Goal: Task Accomplishment & Management: Manage account settings

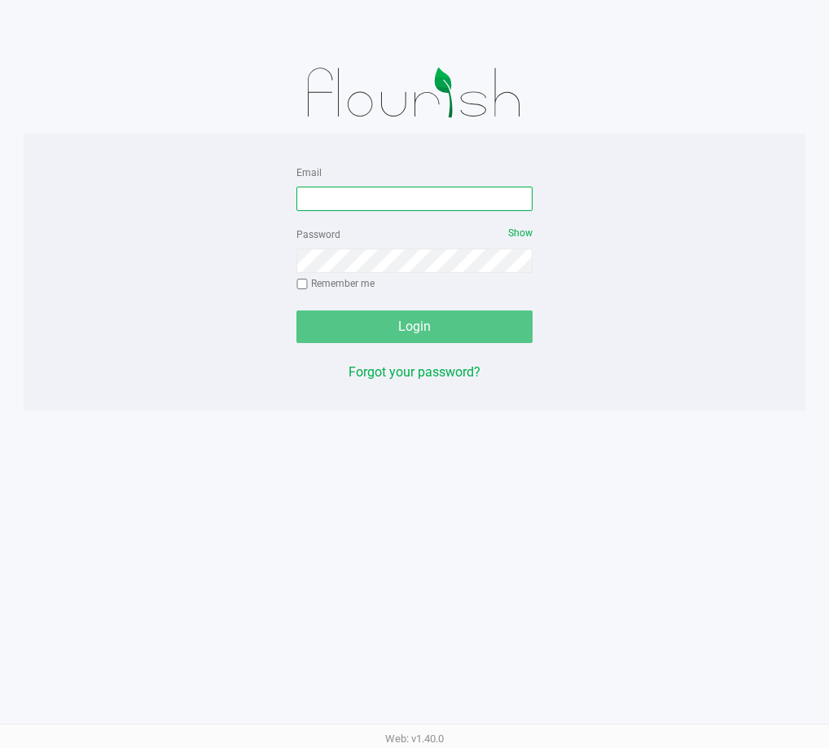
drag, startPoint x: 436, startPoint y: 196, endPoint x: 443, endPoint y: 189, distance: 10.4
click at [436, 196] on input "Email" at bounding box center [415, 199] width 236 height 24
type input "[EMAIL_ADDRESS][DOMAIN_NAME]"
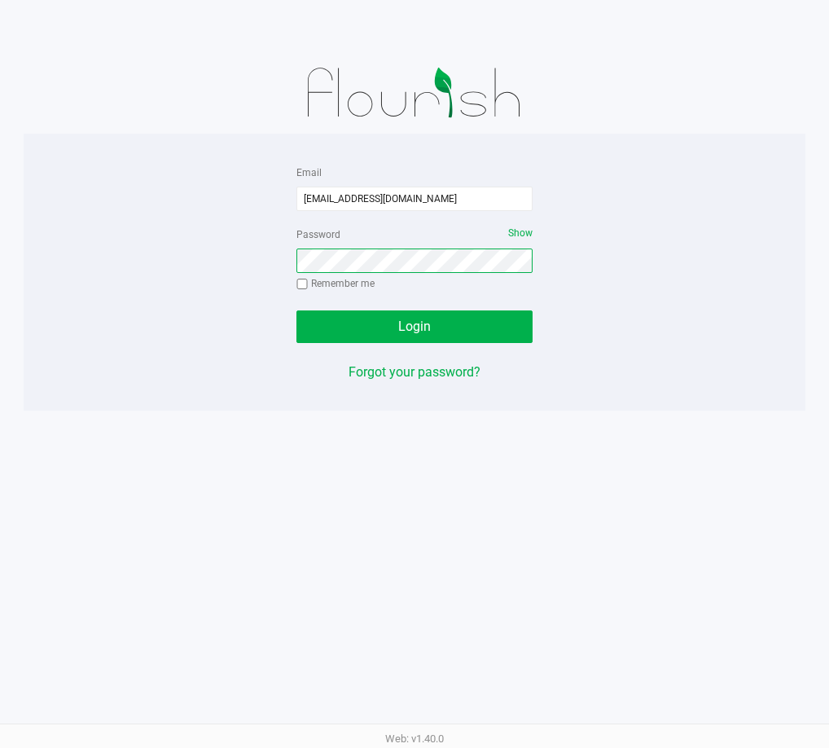
click at [297, 310] on button "Login" at bounding box center [415, 326] width 236 height 33
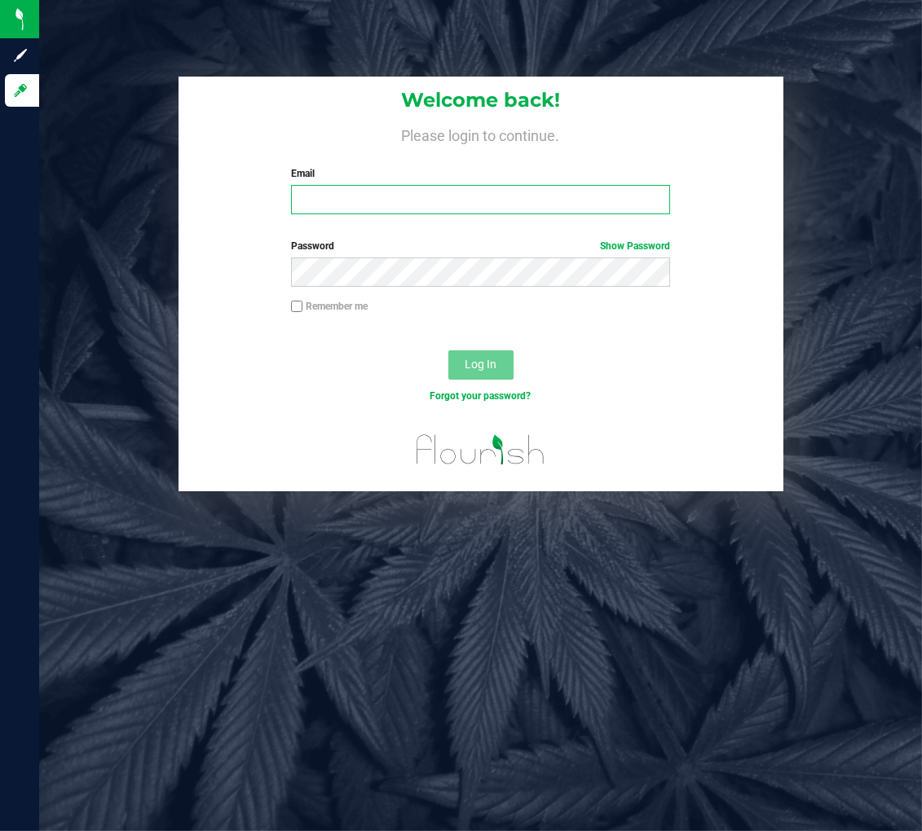
click at [473, 206] on input "Email" at bounding box center [480, 199] width 379 height 29
type input "[EMAIL_ADDRESS][DOMAIN_NAME]"
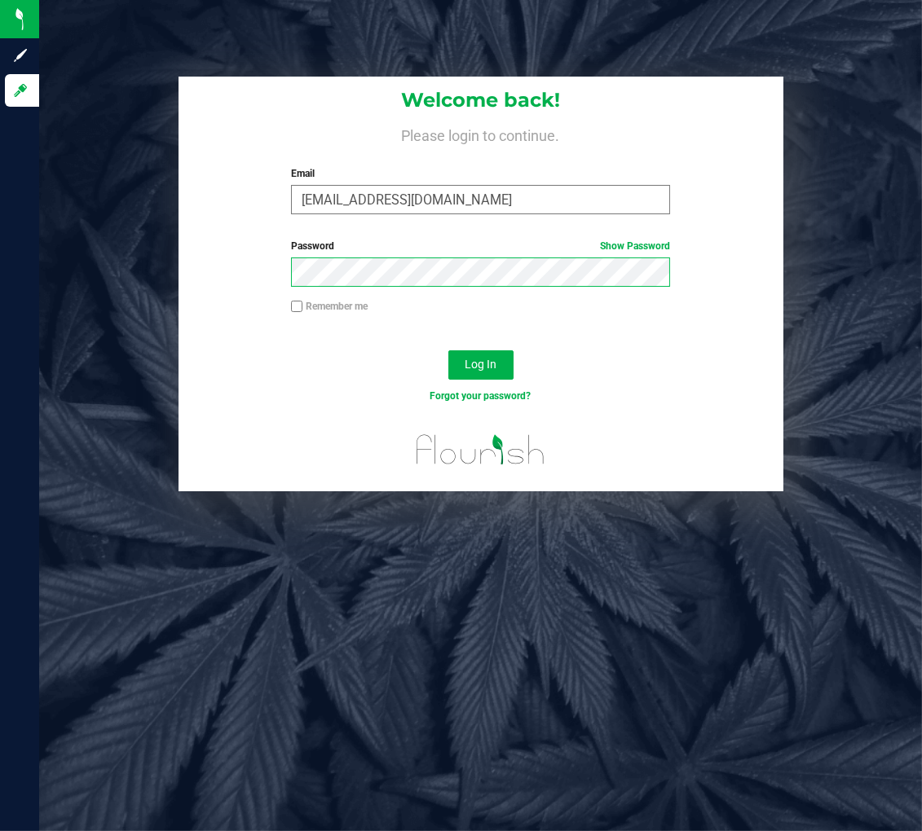
click at [448, 350] on button "Log In" at bounding box center [480, 364] width 65 height 29
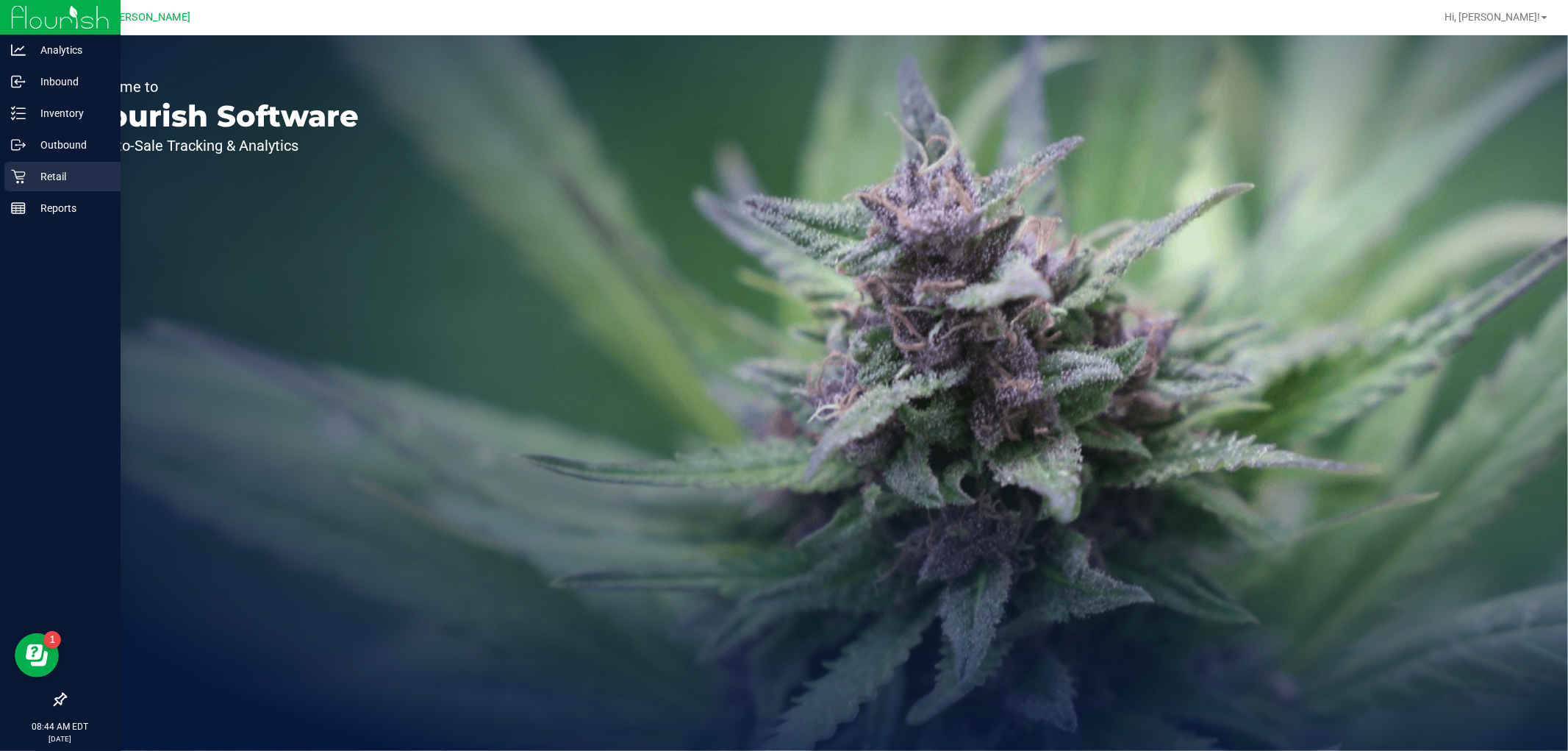
click at [33, 170] on p "Retail" at bounding box center [70, 177] width 88 height 18
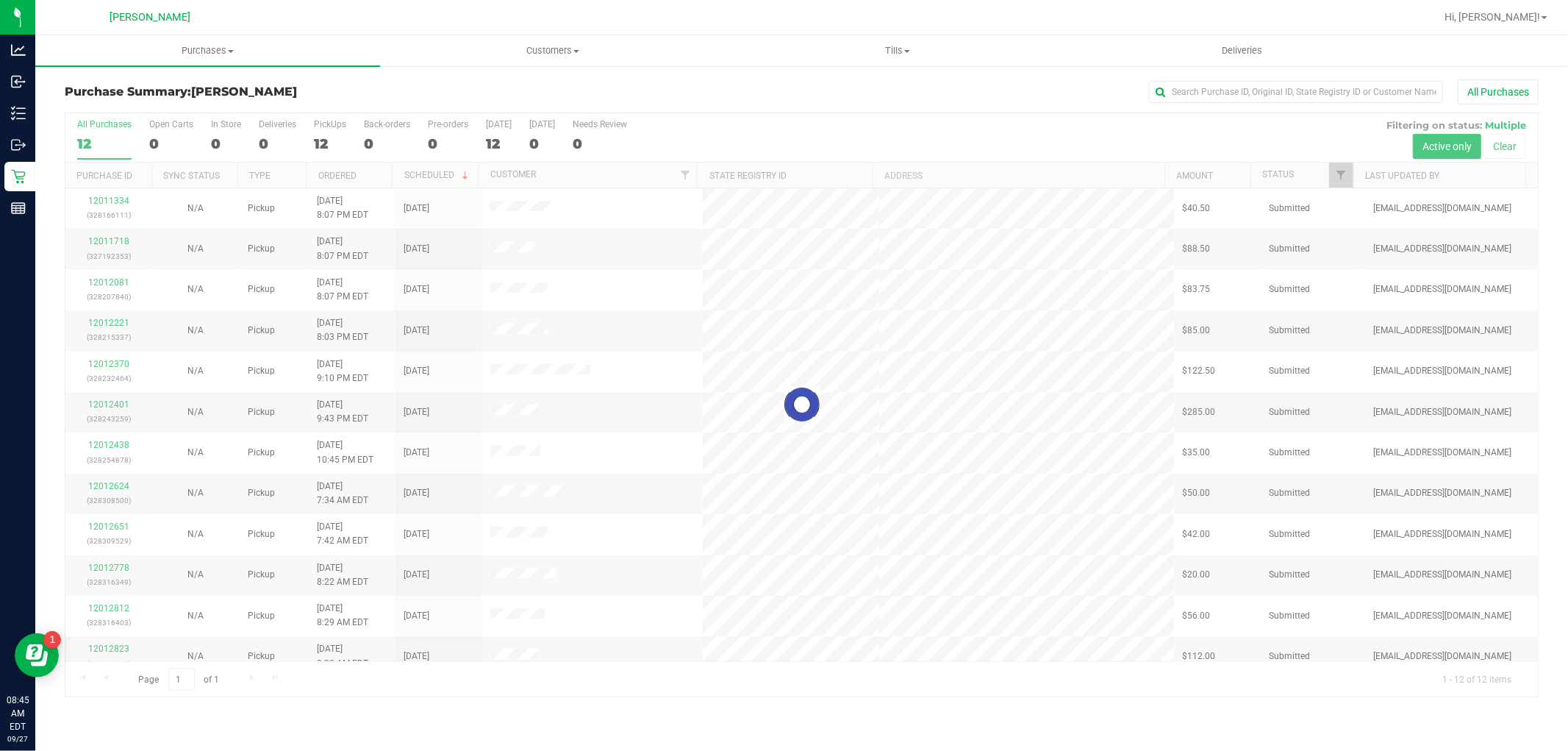
click at [110, 200] on div at bounding box center [802, 404] width 1472 height 583
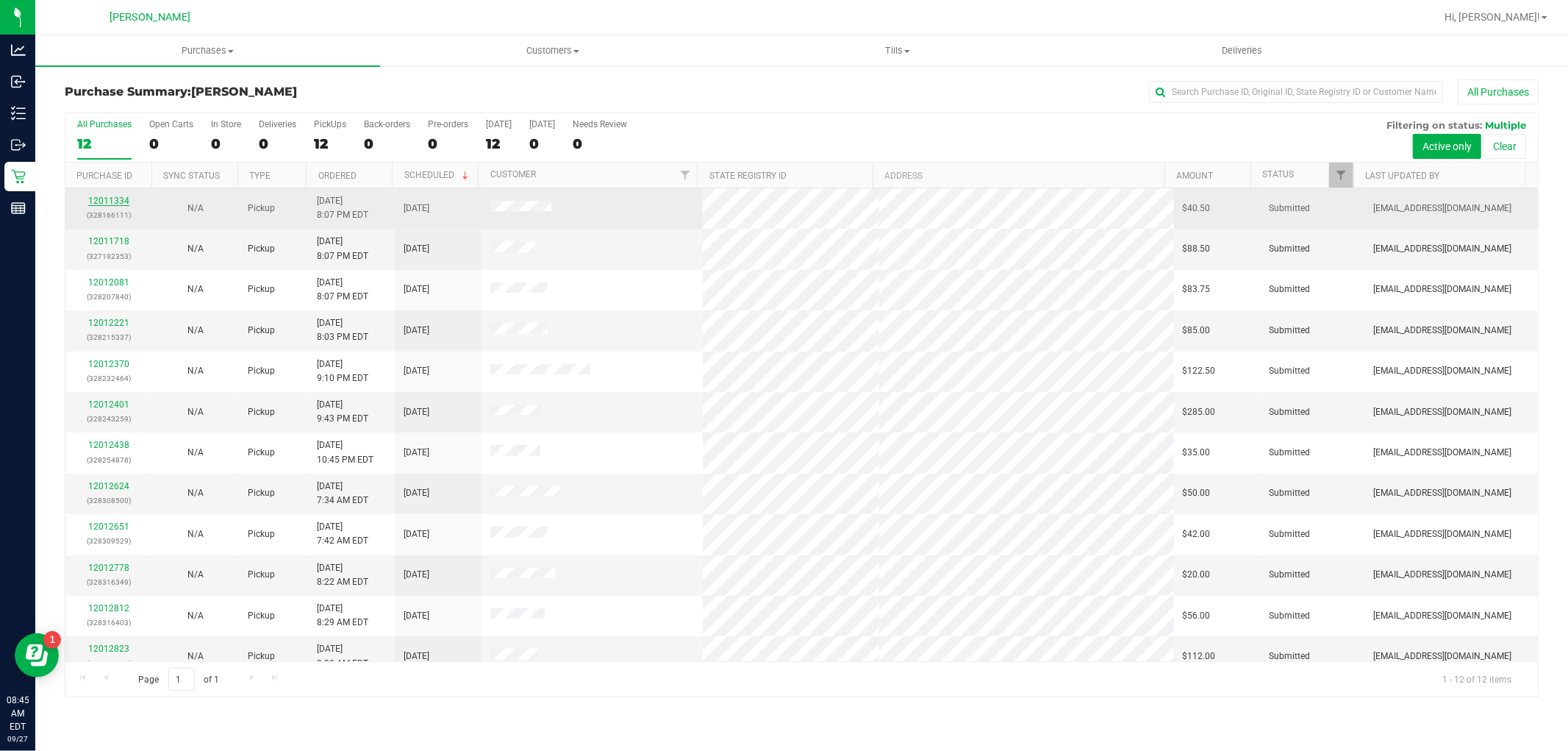
click at [121, 199] on link "12011334" at bounding box center [109, 200] width 42 height 10
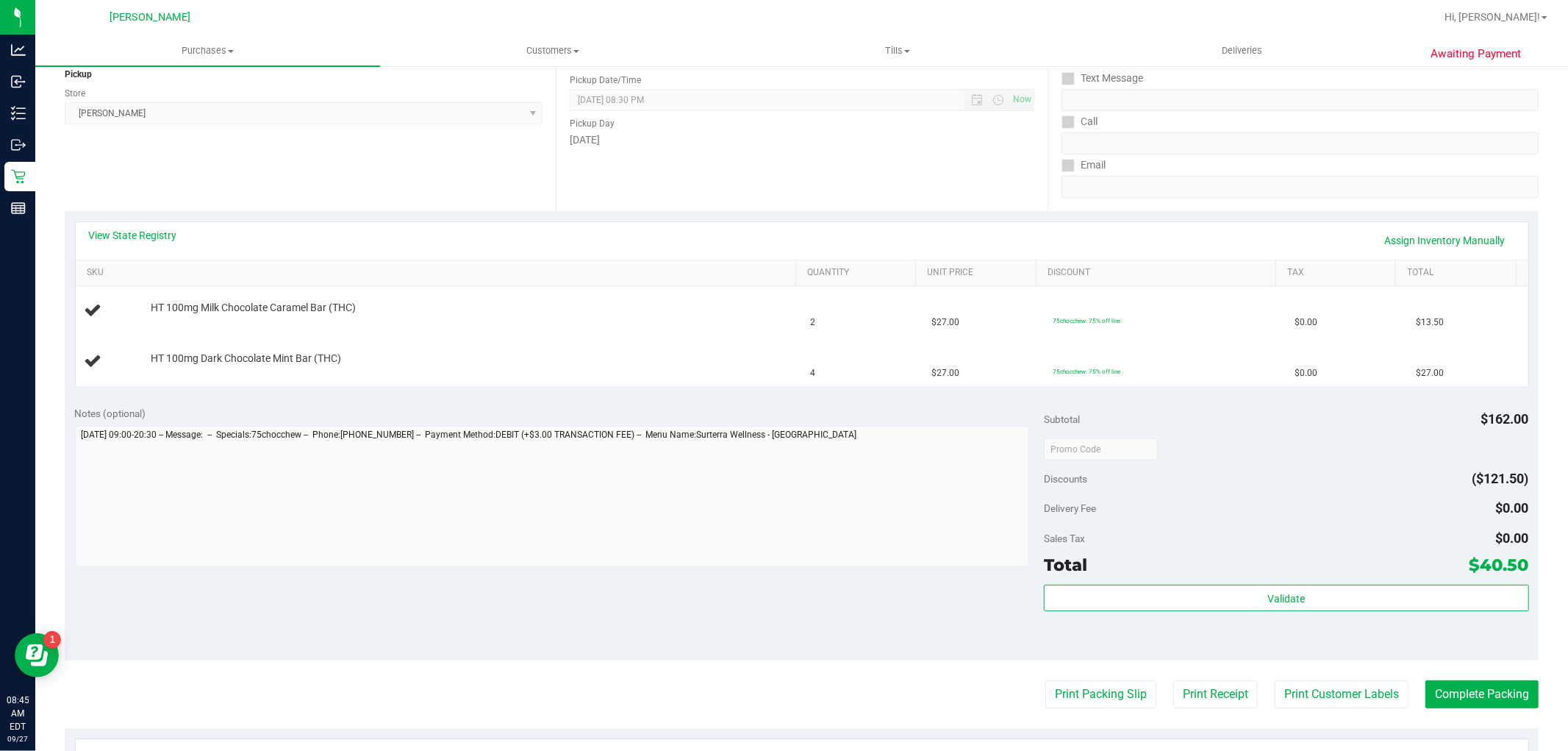
scroll to position [245, 0]
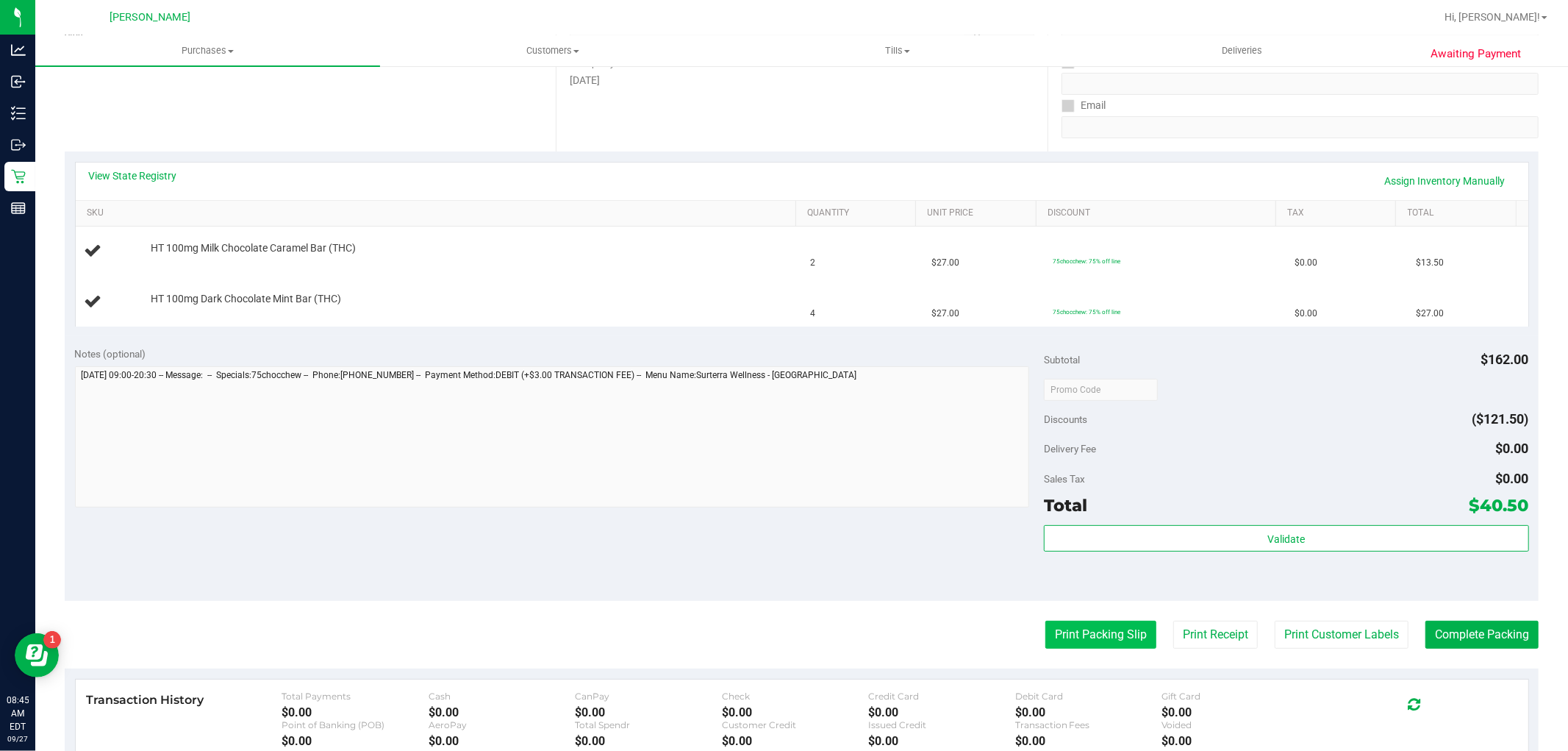
click at [831, 637] on button "Print Packing Slip" at bounding box center [1101, 635] width 111 height 28
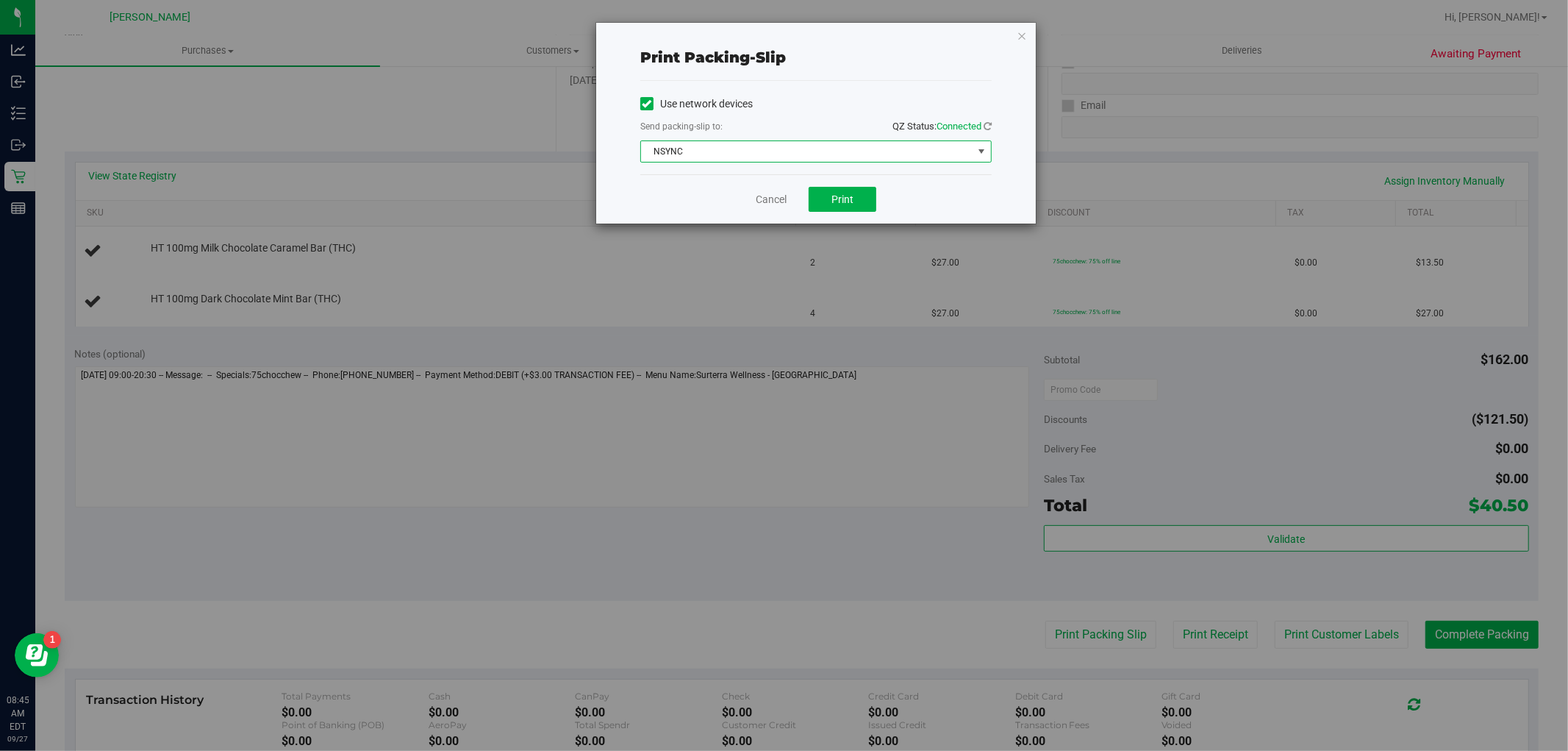
click at [831, 155] on span "NSYNC" at bounding box center [806, 151] width 331 height 21
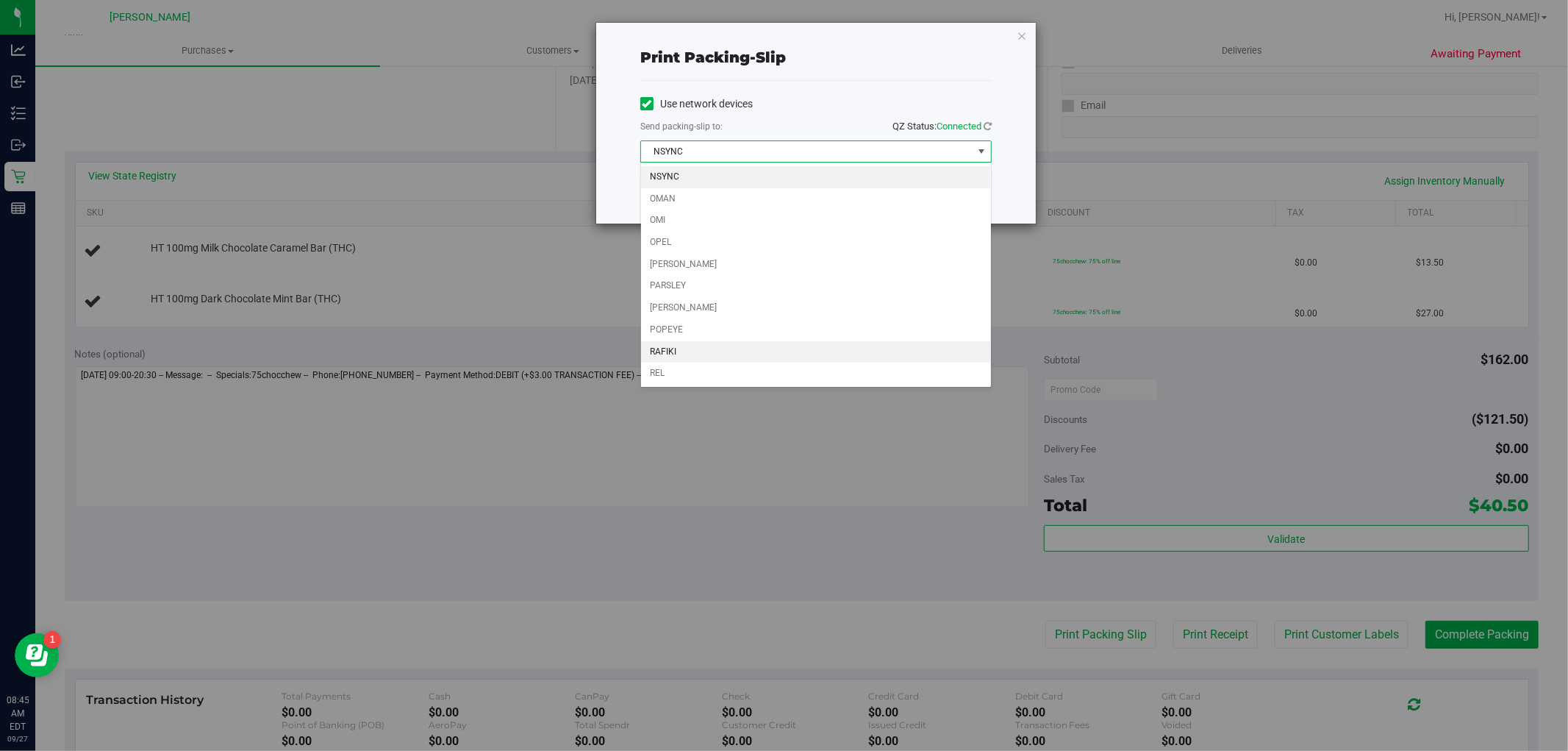
click at [740, 348] on li "RAFIKI" at bounding box center [816, 352] width 350 height 22
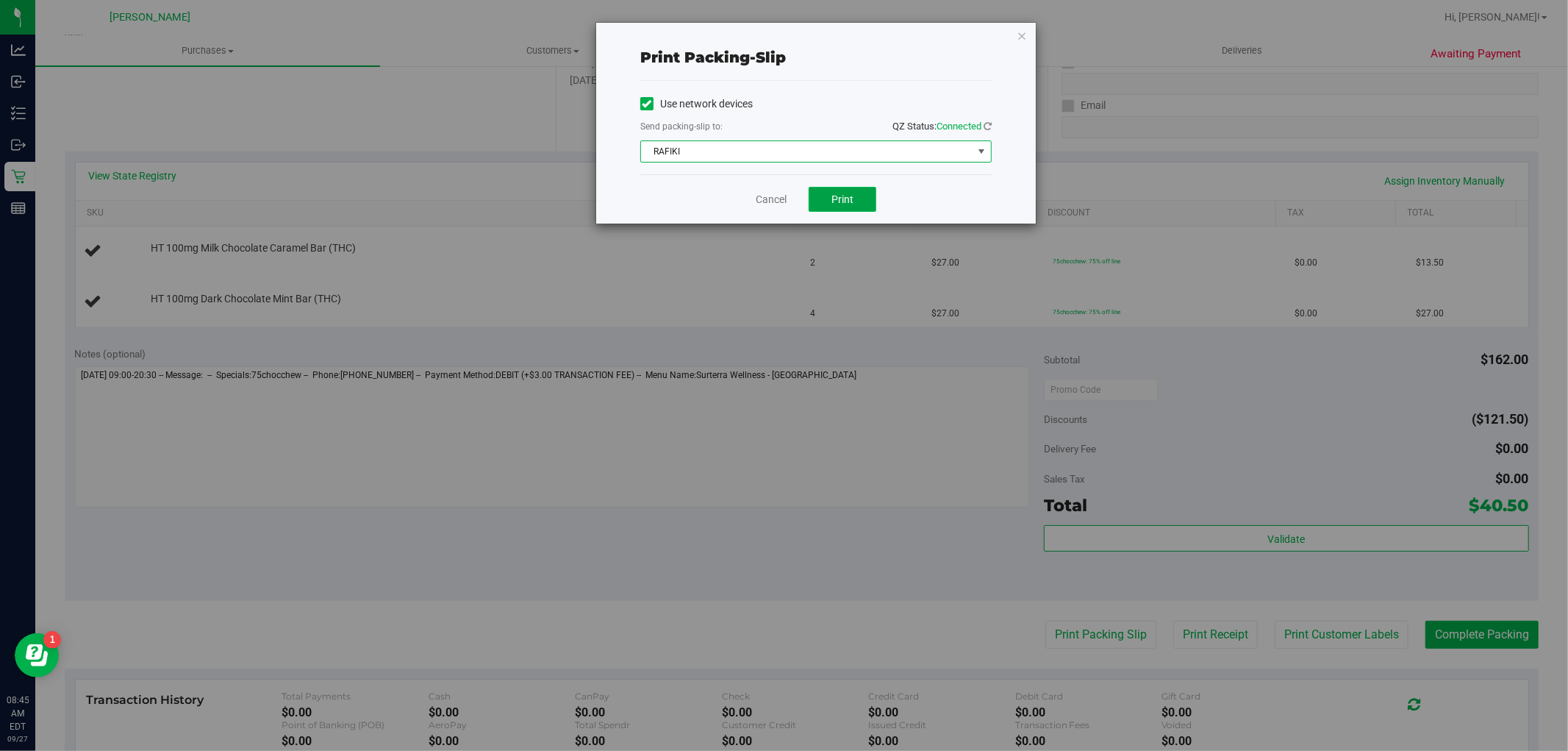
click at [831, 209] on button "Print" at bounding box center [842, 199] width 68 height 25
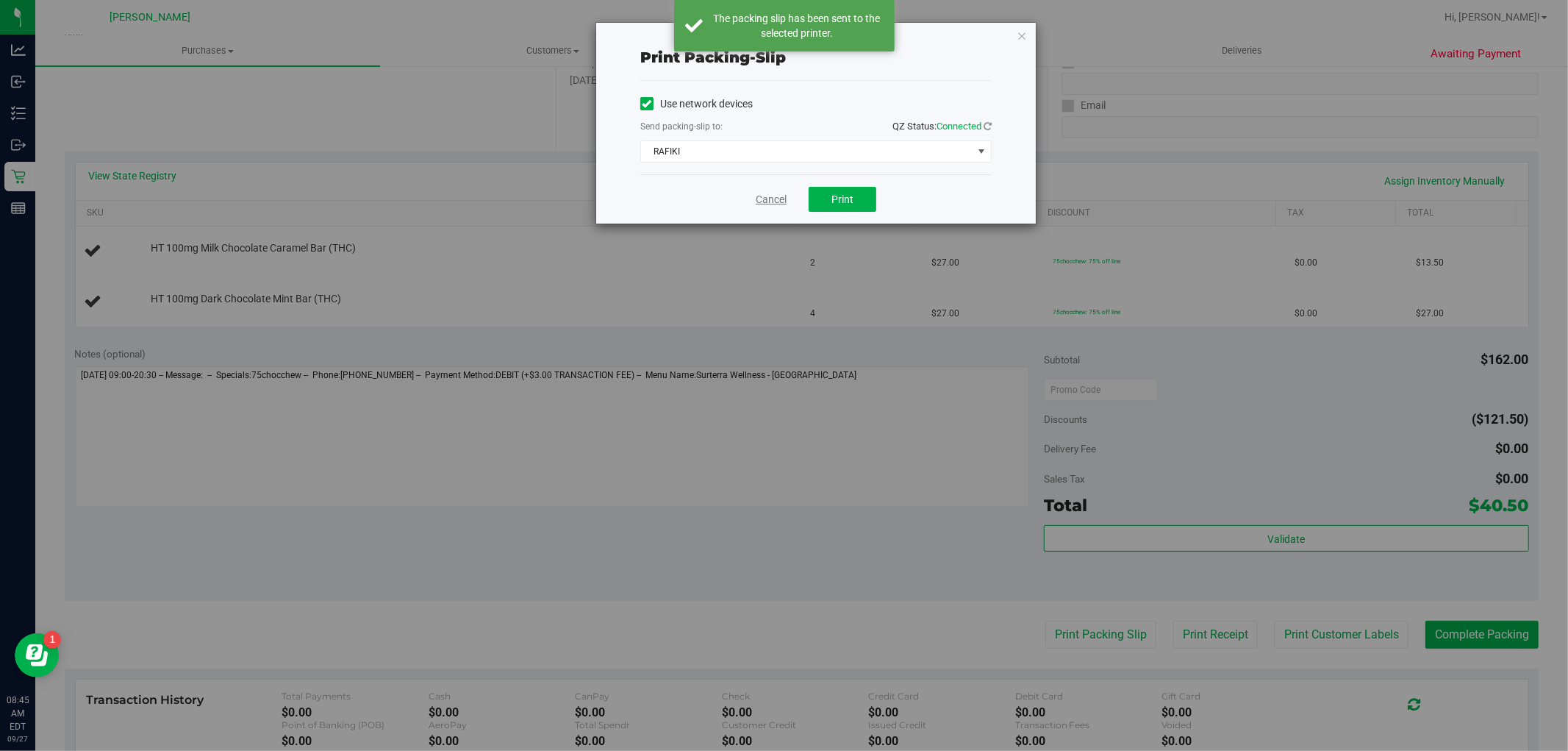
click at [763, 196] on link "Cancel" at bounding box center [771, 199] width 31 height 15
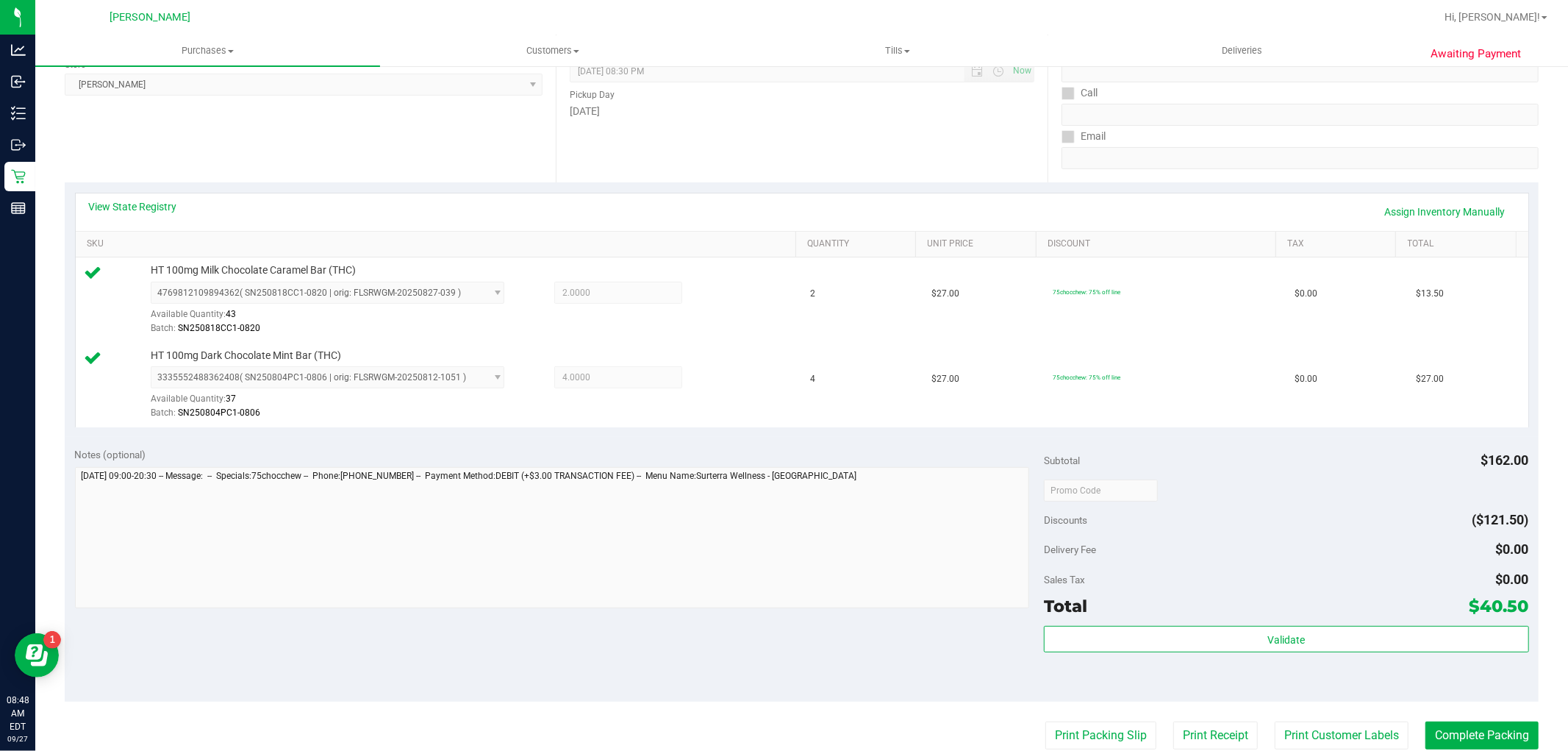
scroll to position [327, 0]
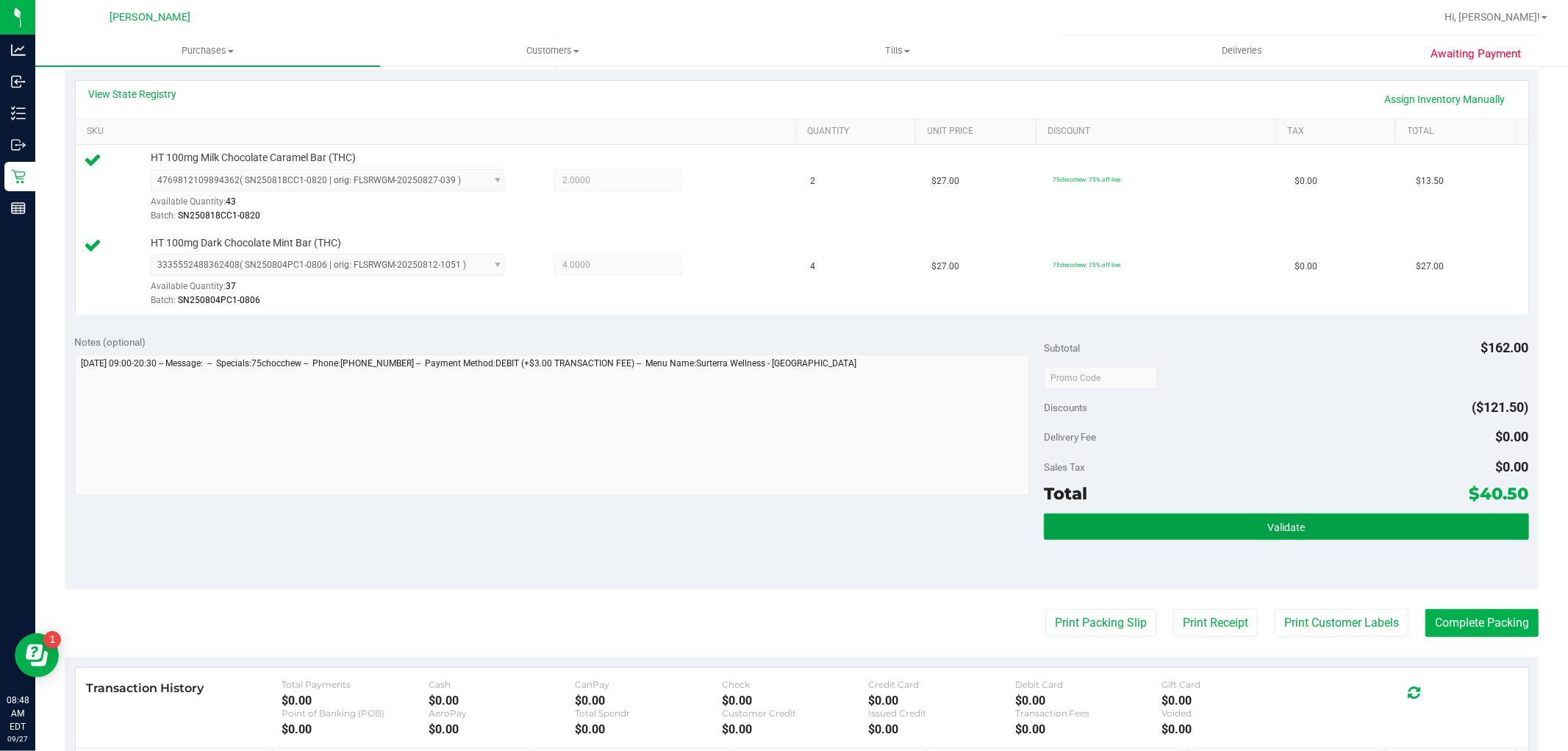
click at [831, 534] on button "Validate" at bounding box center [1286, 526] width 484 height 26
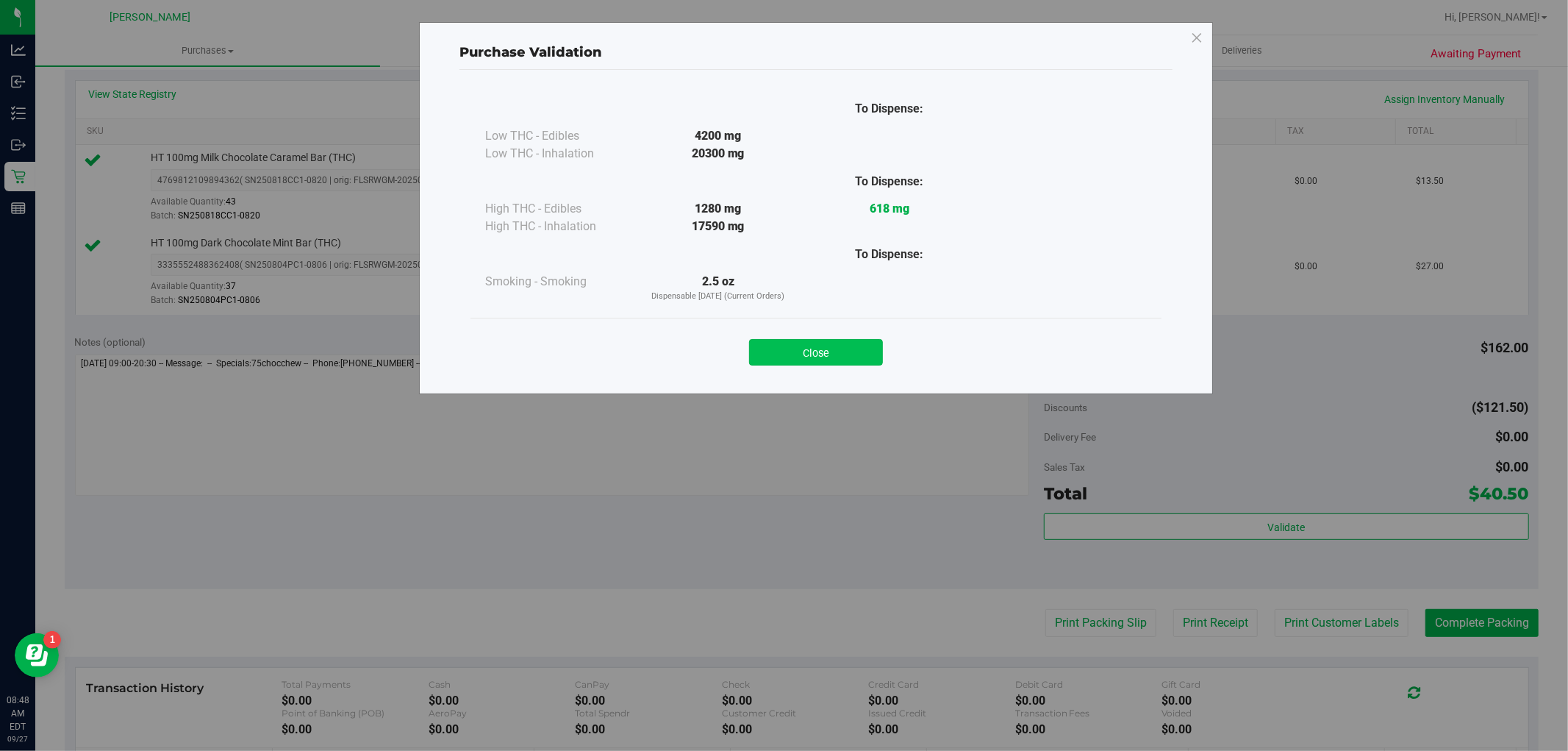
click at [831, 339] on button "Close" at bounding box center [816, 352] width 134 height 26
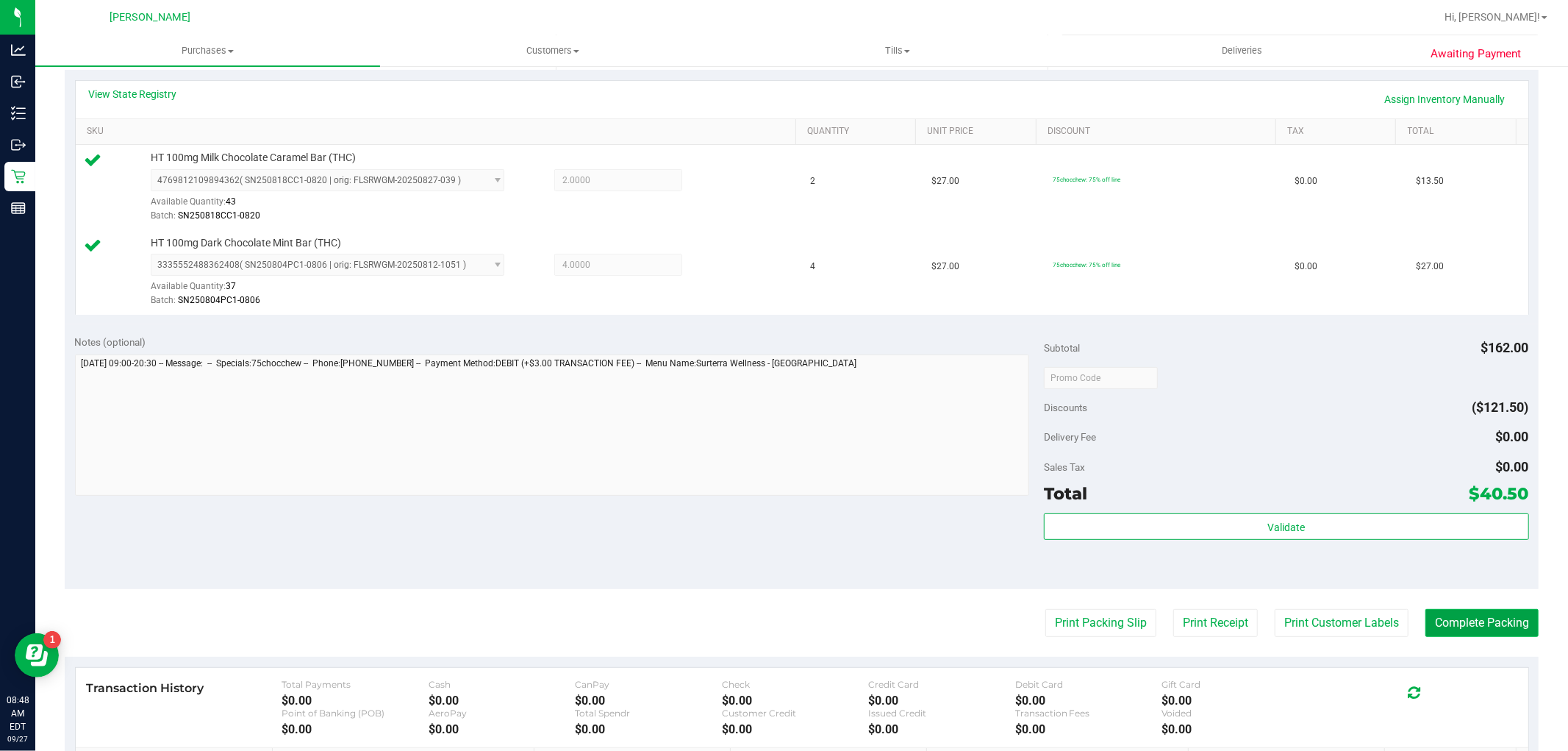
click at [831, 634] on button "Complete Packing" at bounding box center [1481, 623] width 113 height 28
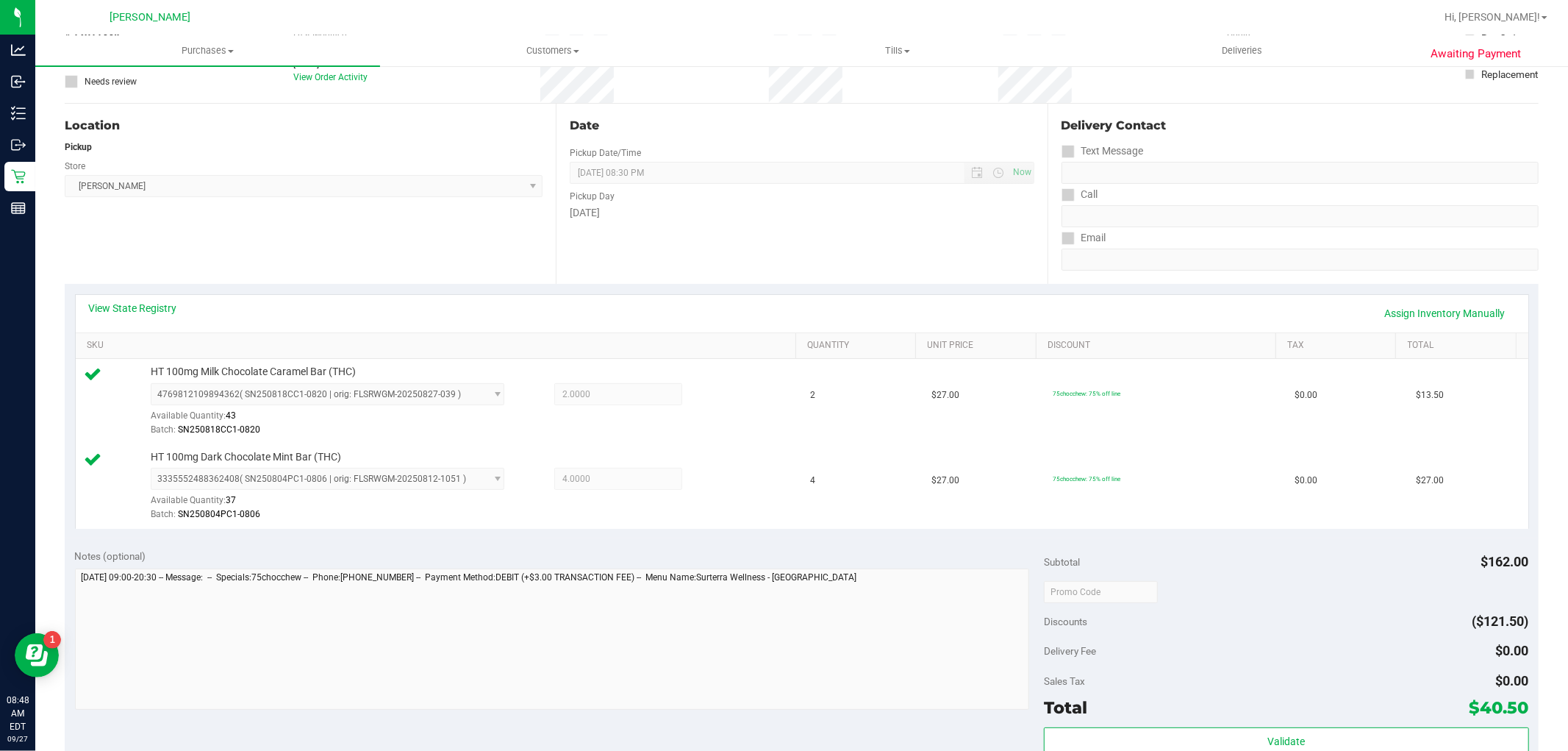
scroll to position [0, 0]
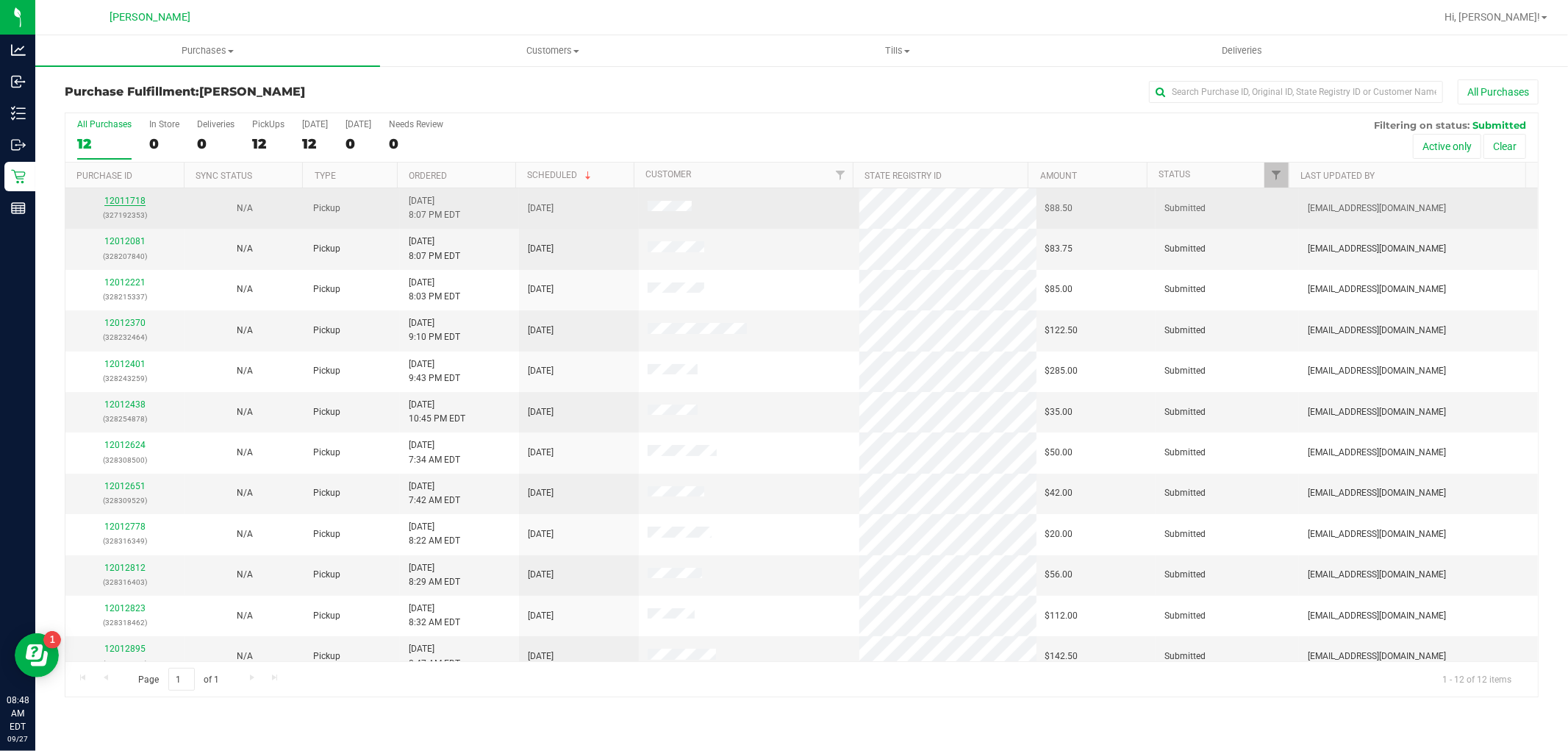
click at [125, 199] on link "12011718" at bounding box center [125, 200] width 42 height 10
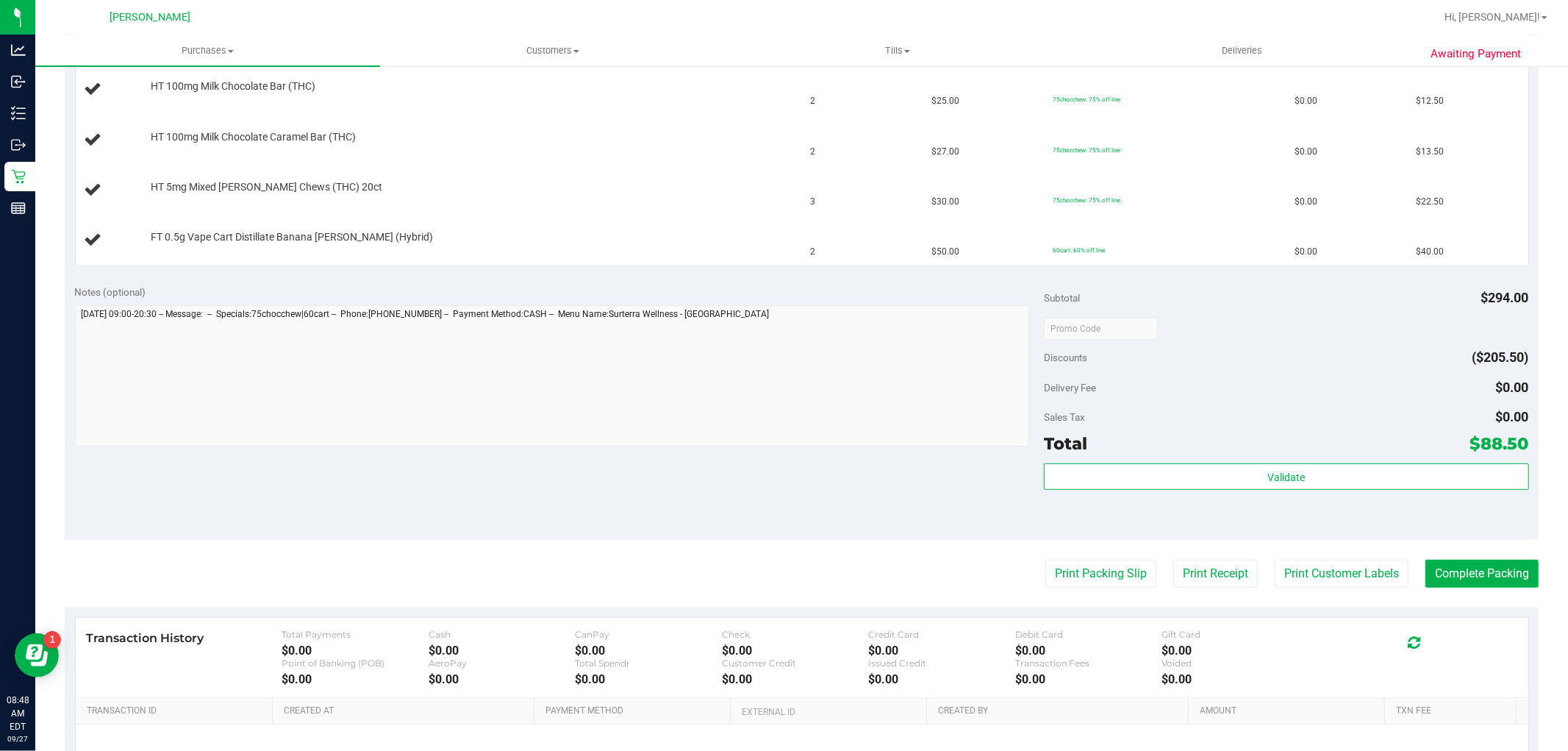
scroll to position [408, 0]
click at [831, 561] on button "Print Packing Slip" at bounding box center [1101, 571] width 111 height 28
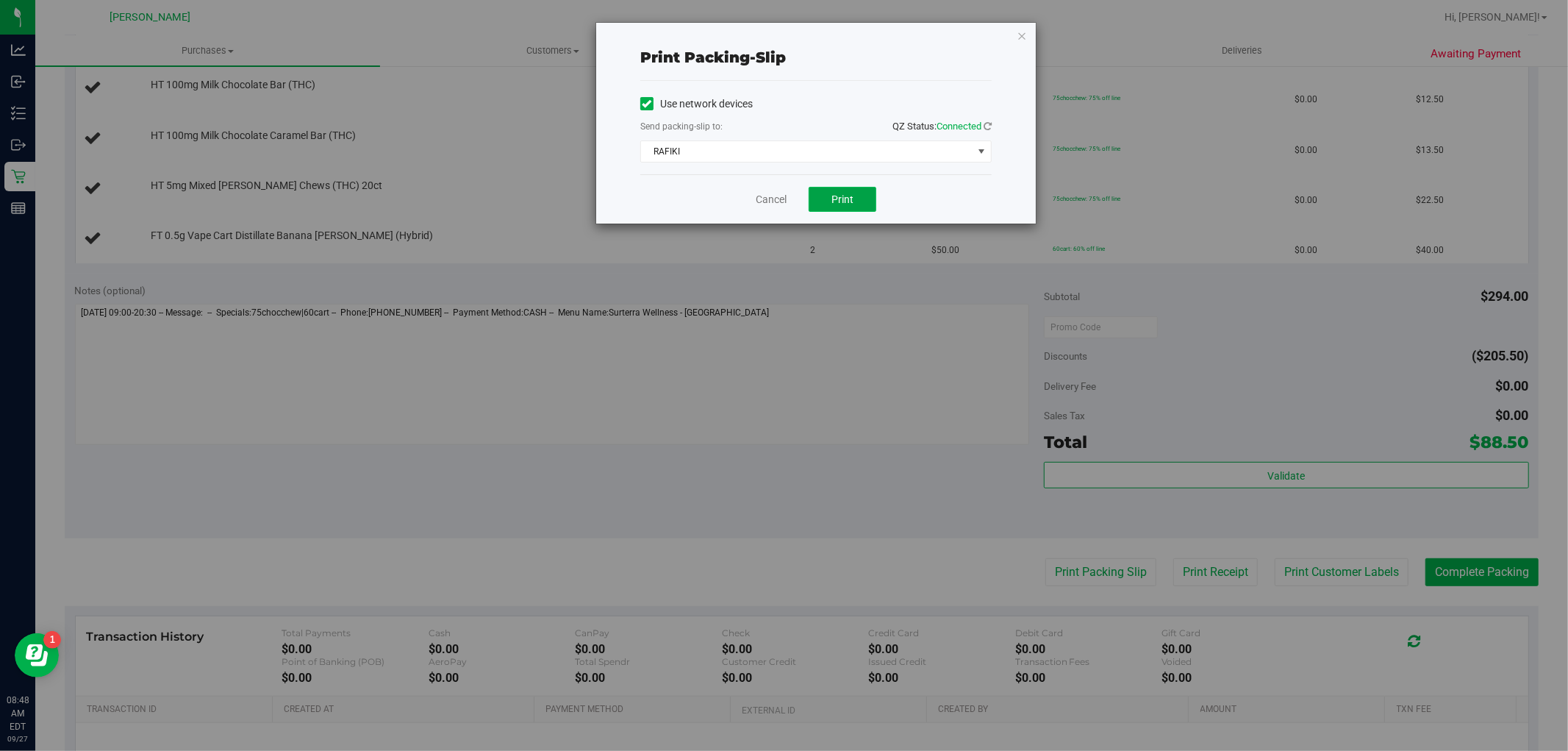
click at [831, 195] on span "Print" at bounding box center [843, 199] width 22 height 12
click at [776, 201] on link "Cancel" at bounding box center [771, 199] width 31 height 15
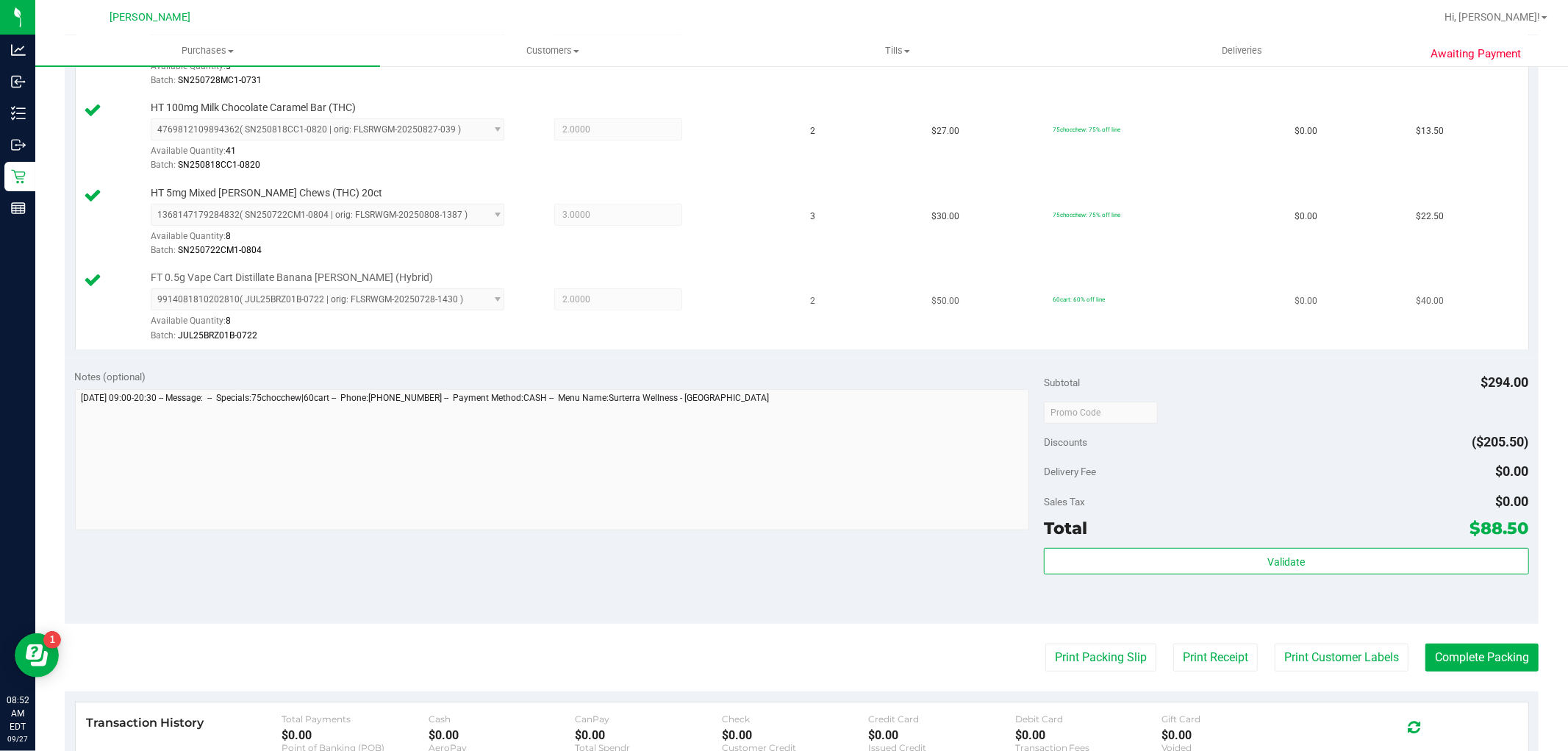
scroll to position [490, 0]
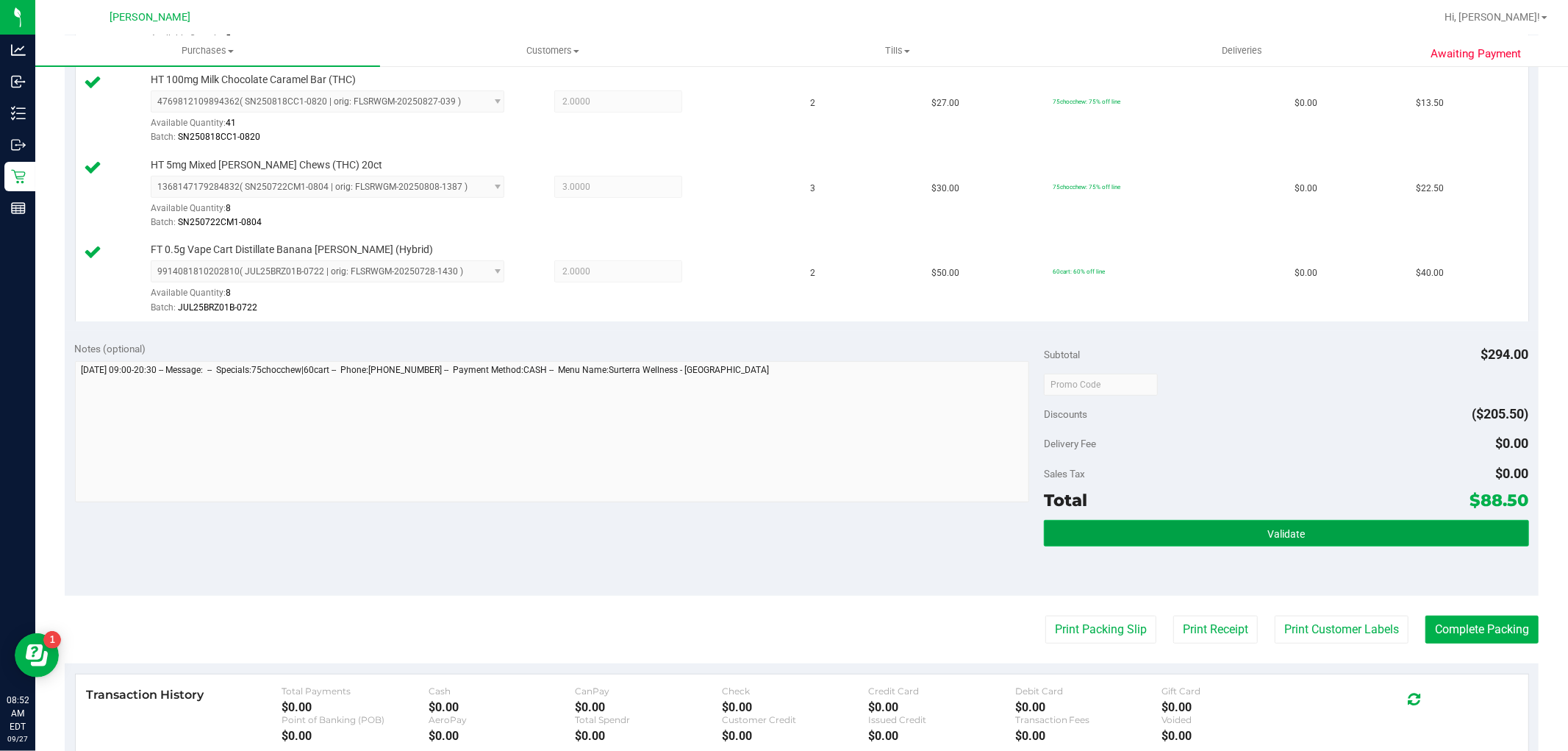
click at [831, 537] on button "Validate" at bounding box center [1286, 533] width 484 height 26
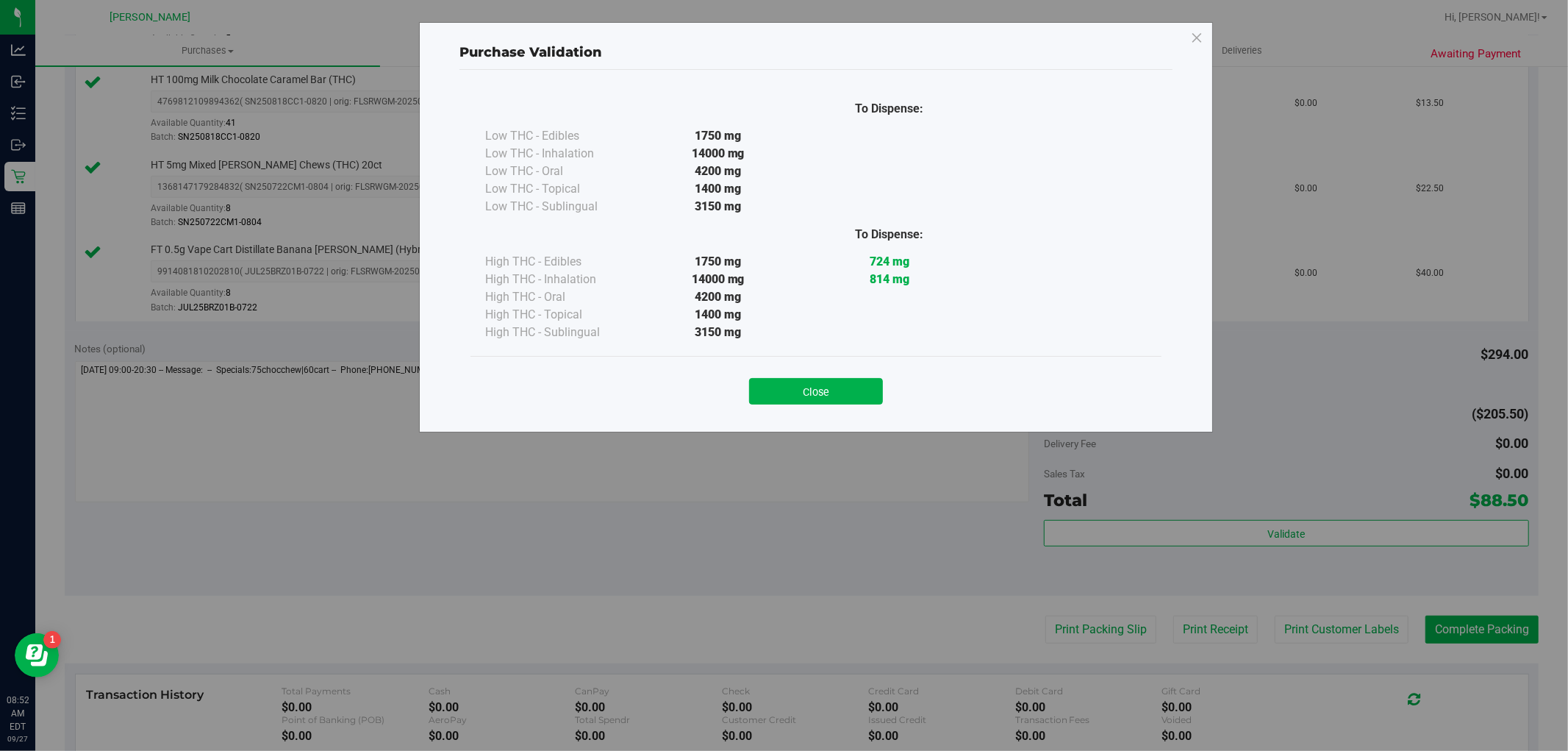
drag, startPoint x: 844, startPoint y: 386, endPoint x: 853, endPoint y: 390, distance: 9.8
click at [831, 386] on button "Close" at bounding box center [816, 391] width 134 height 26
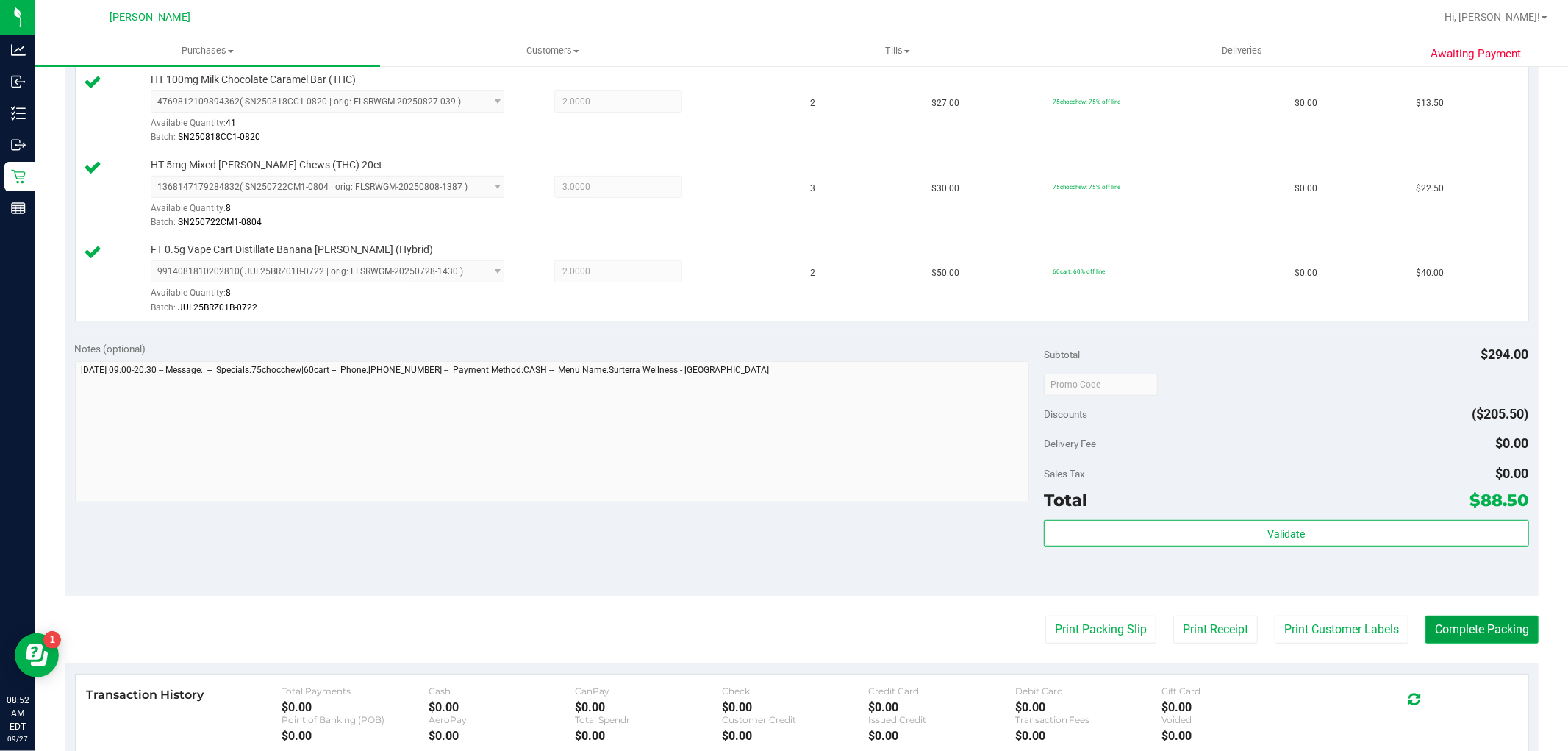
click at [831, 621] on button "Complete Packing" at bounding box center [1481, 629] width 113 height 28
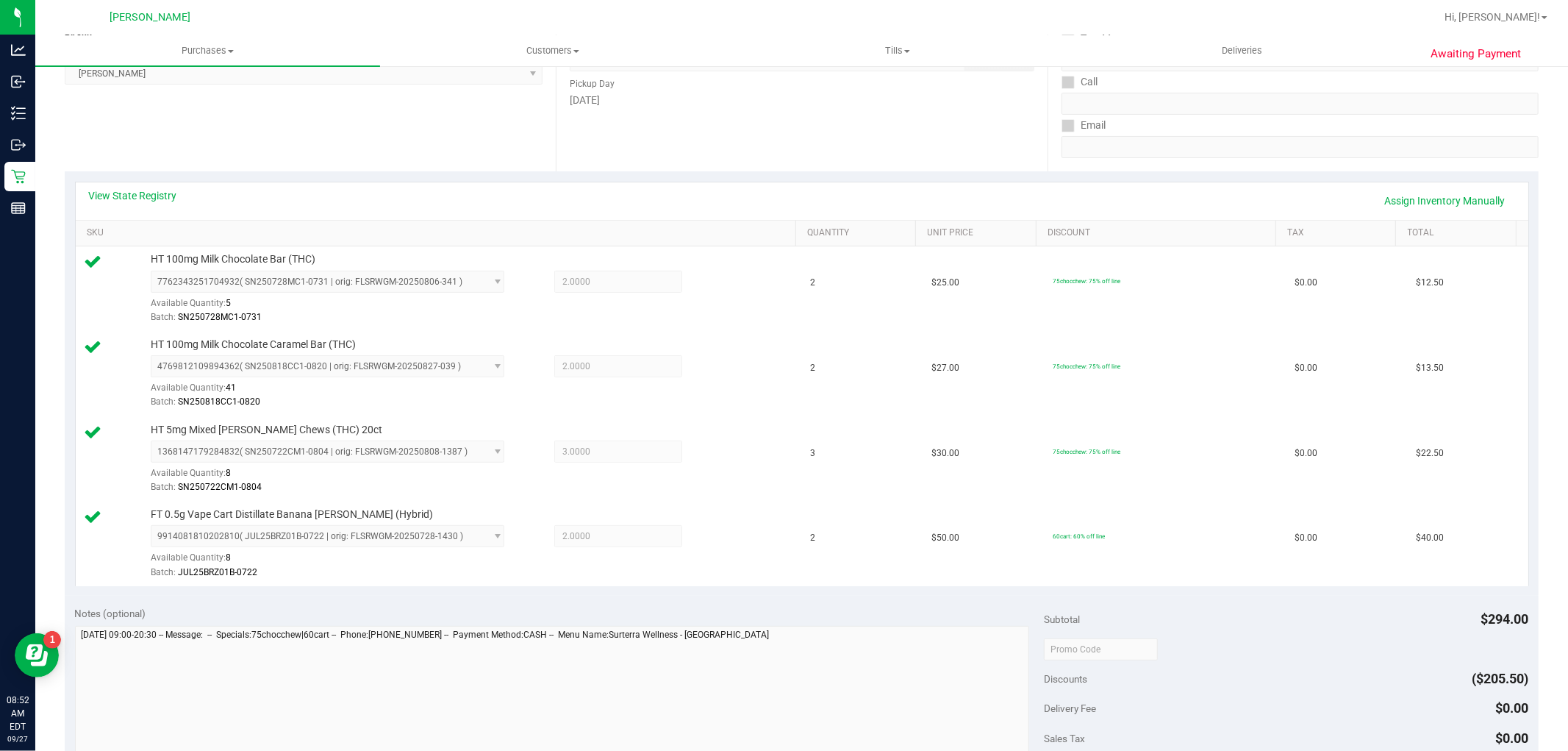
scroll to position [0, 0]
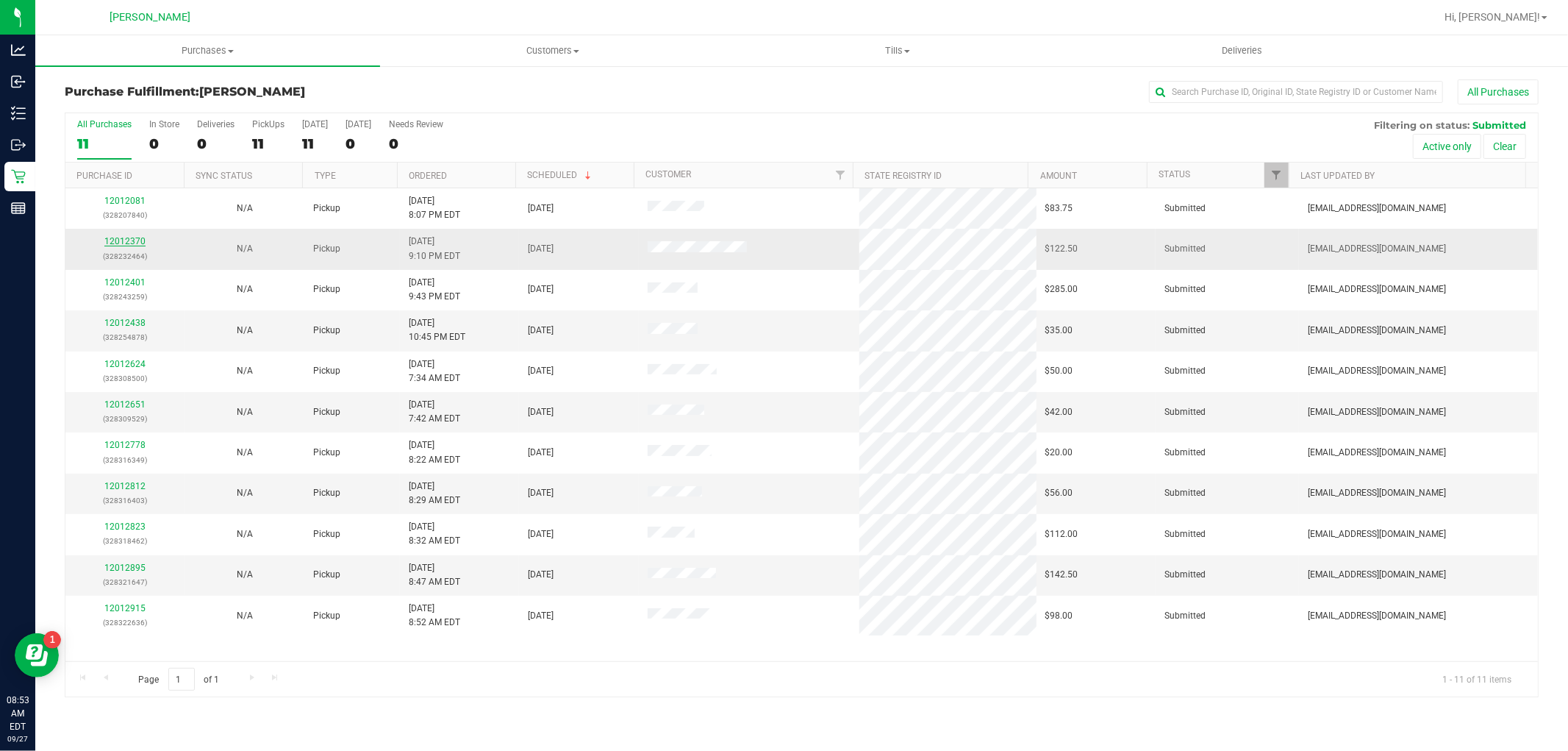
click at [124, 245] on link "12012370" at bounding box center [125, 241] width 42 height 10
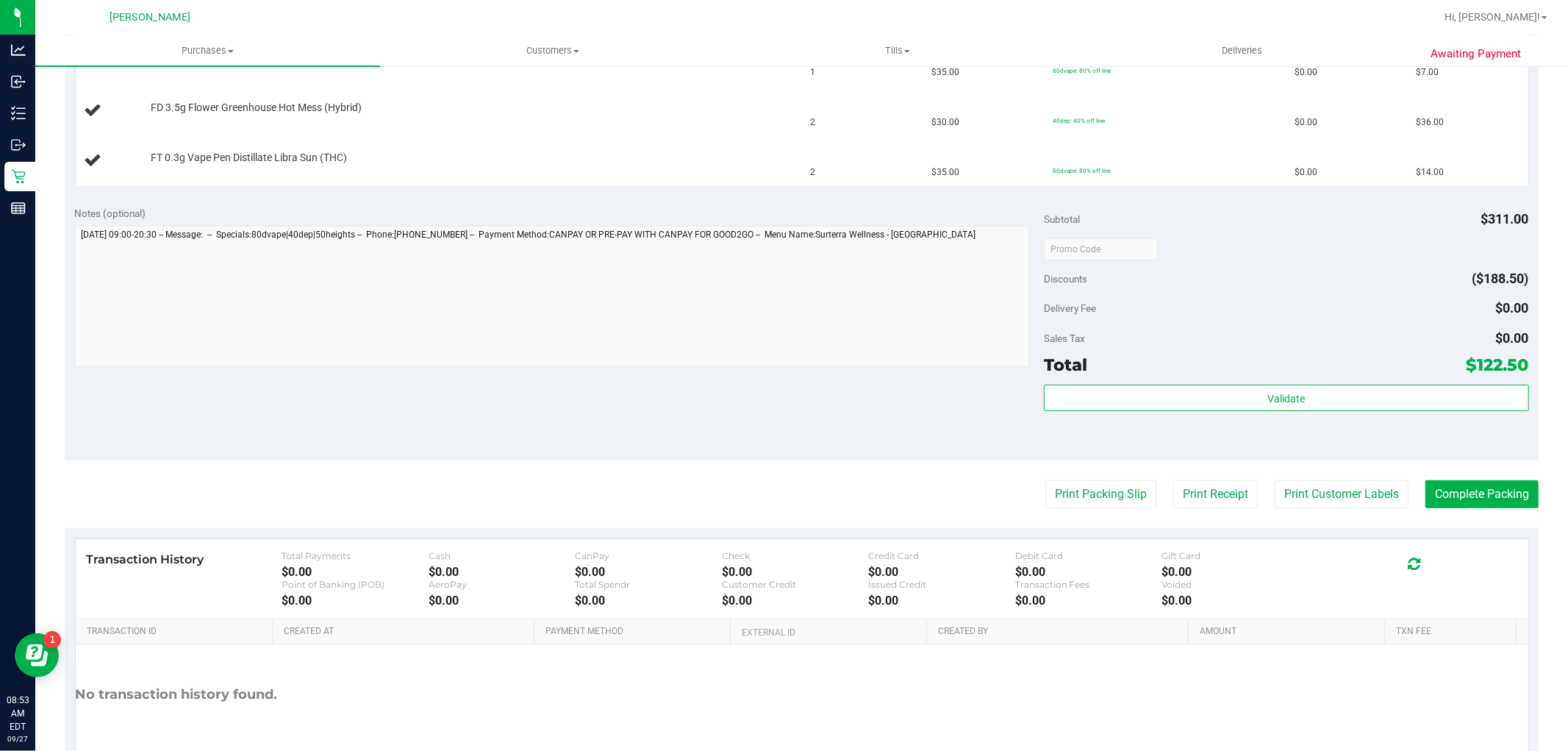
scroll to position [654, 0]
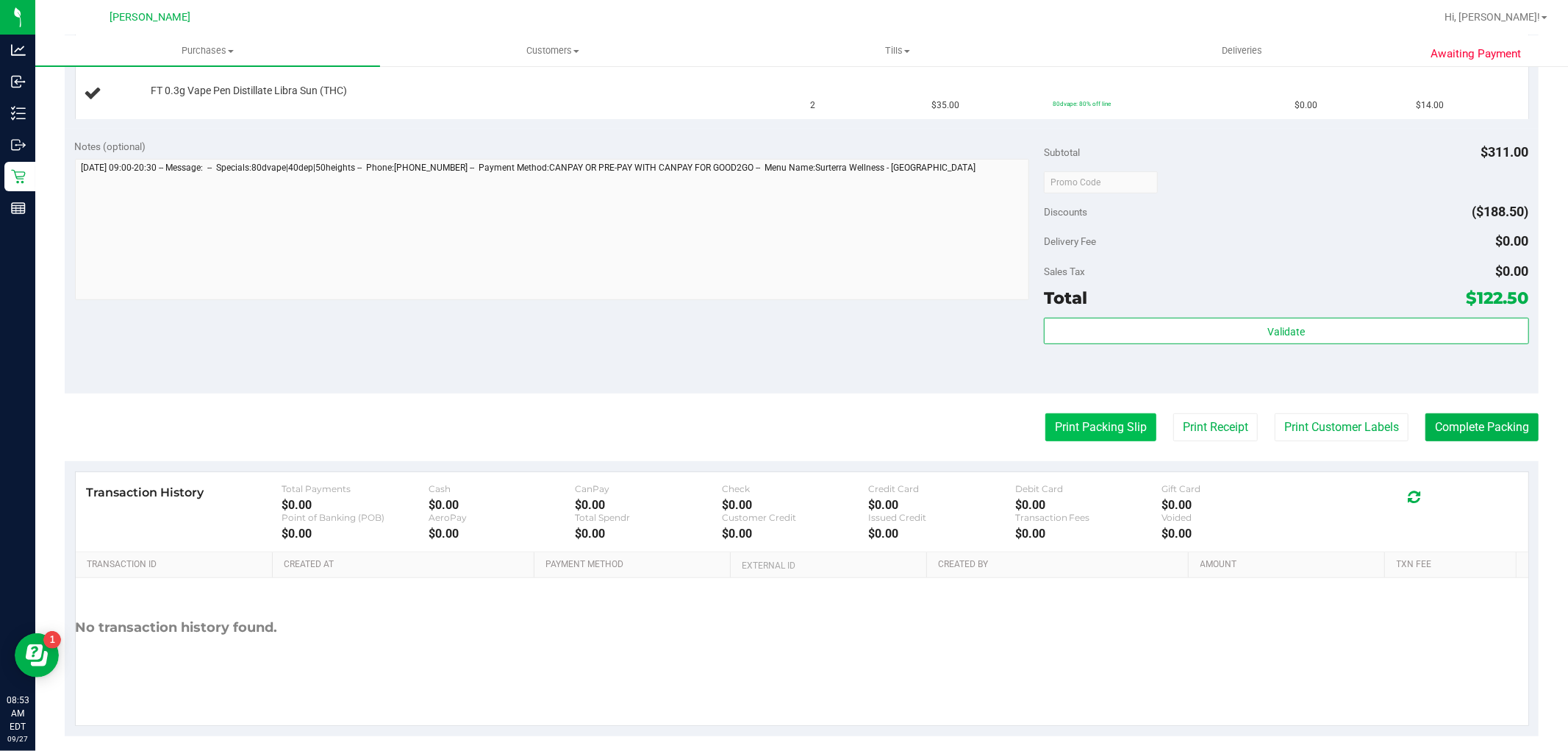
click at [831, 430] on button "Print Packing Slip" at bounding box center [1101, 427] width 111 height 28
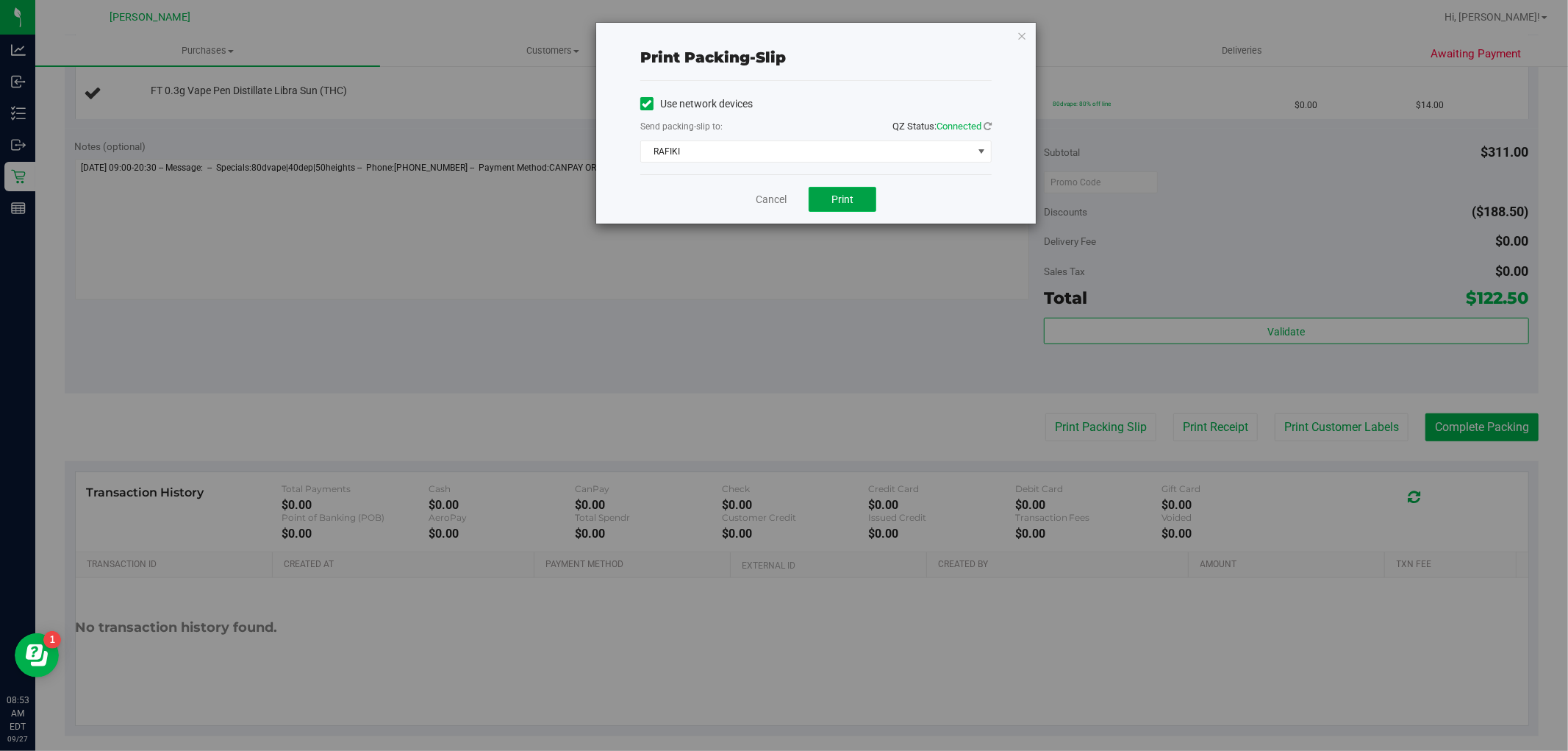
click at [831, 196] on button "Print" at bounding box center [842, 199] width 68 height 25
click at [775, 202] on link "Cancel" at bounding box center [771, 199] width 31 height 15
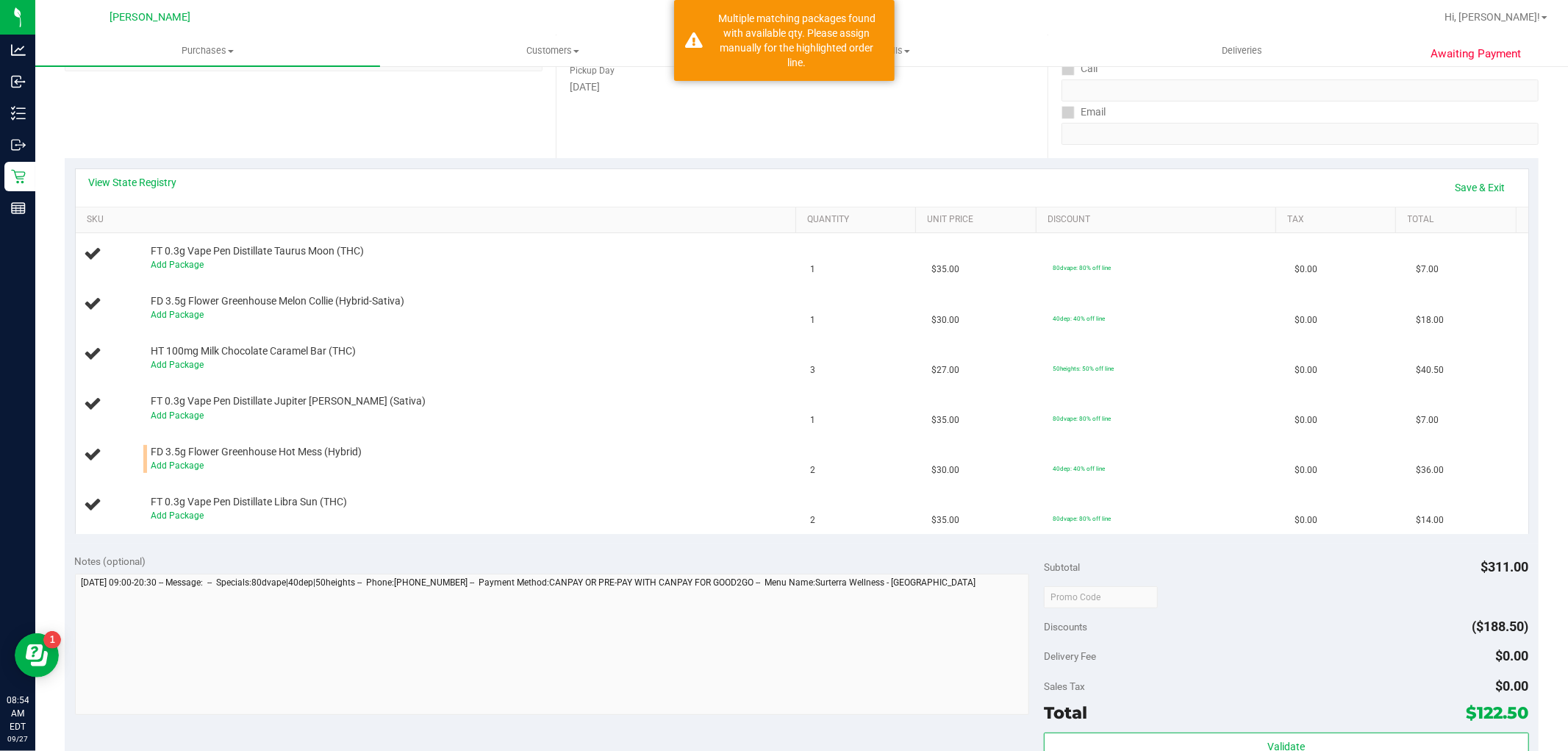
scroll to position [245, 0]
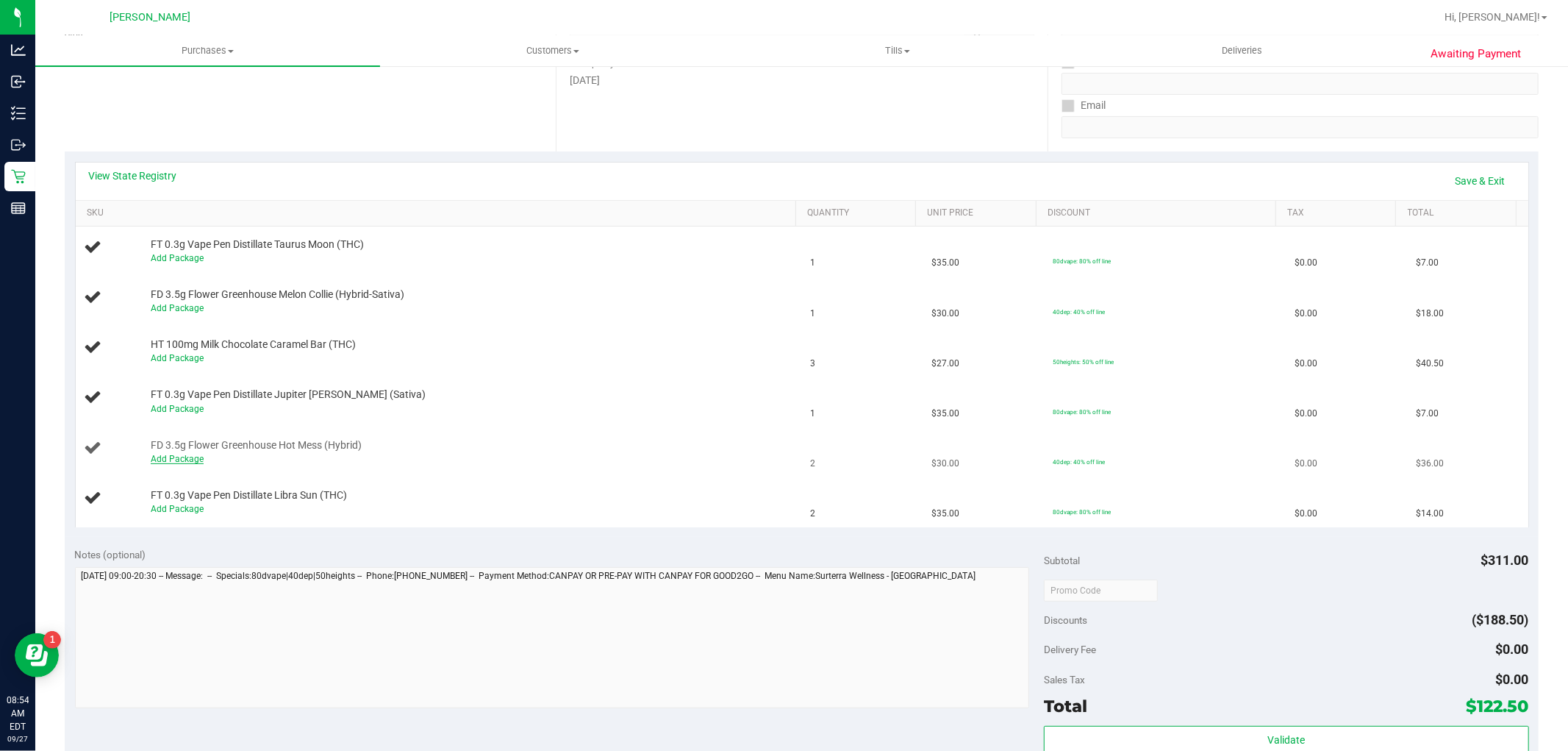
click at [173, 464] on link "Add Package" at bounding box center [177, 459] width 53 height 10
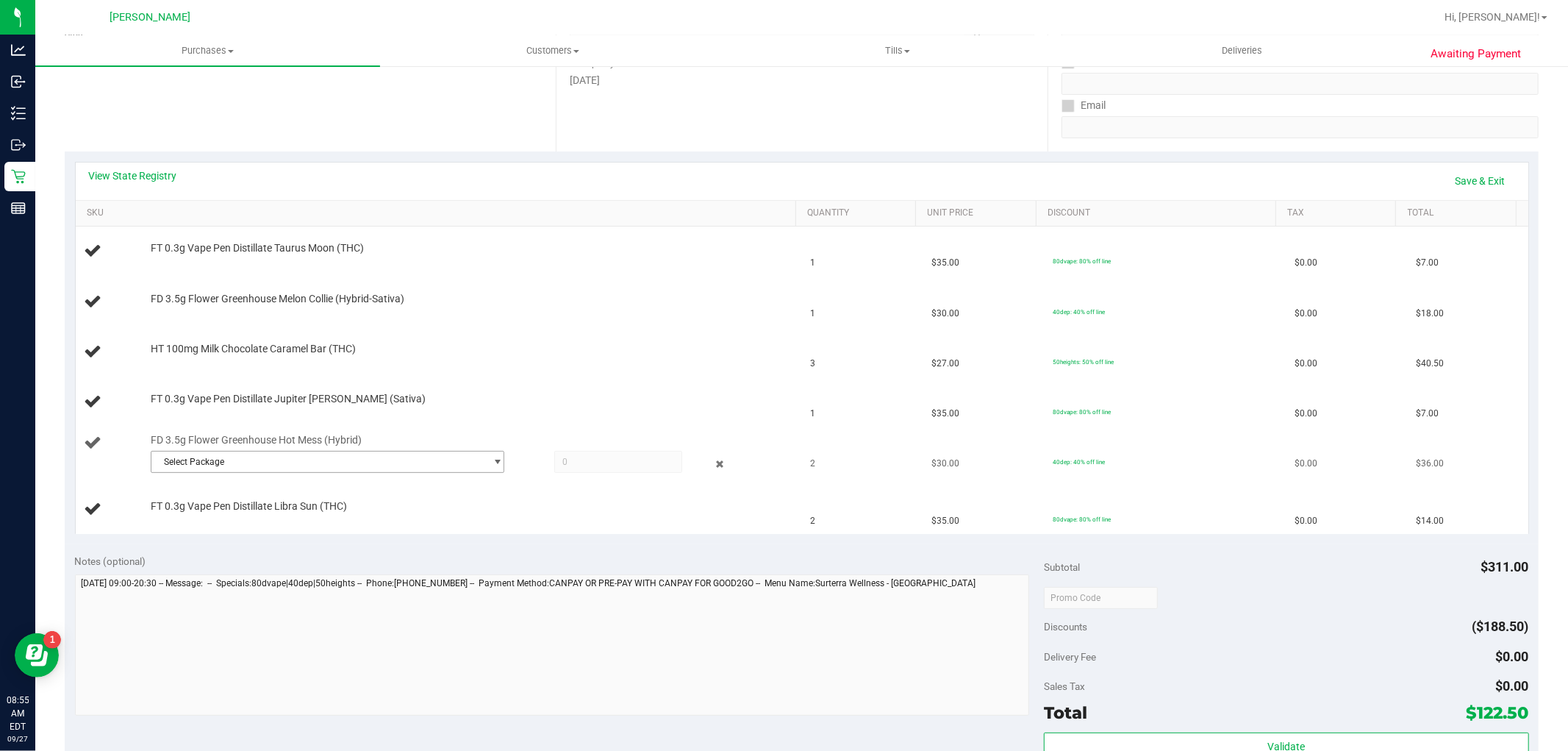
click at [288, 463] on span "Select Package" at bounding box center [318, 461] width 334 height 21
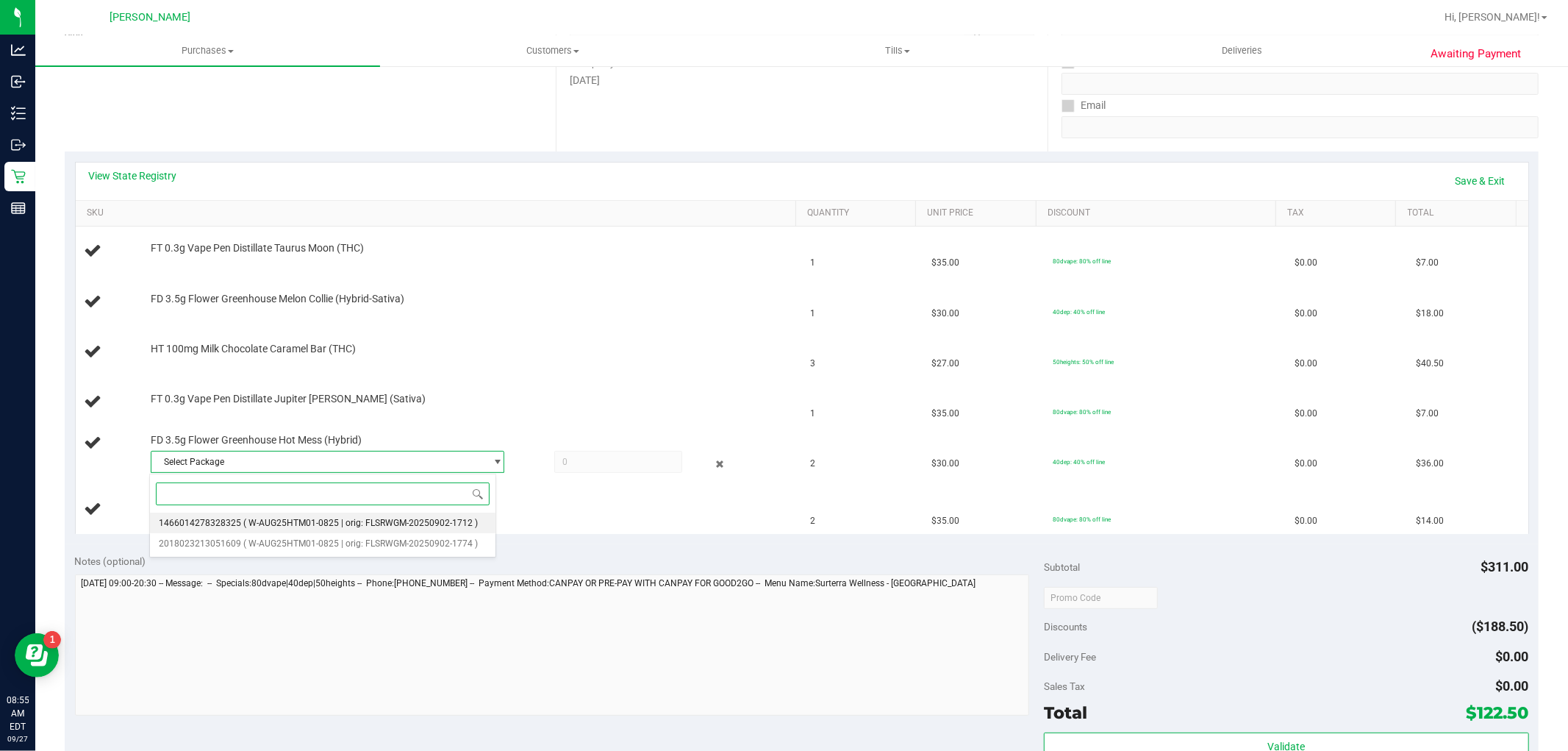
click at [359, 528] on span "( W-AUG25HTM01-0825 | orig: FLSRWGM-20250902-1712 )" at bounding box center [361, 523] width 235 height 10
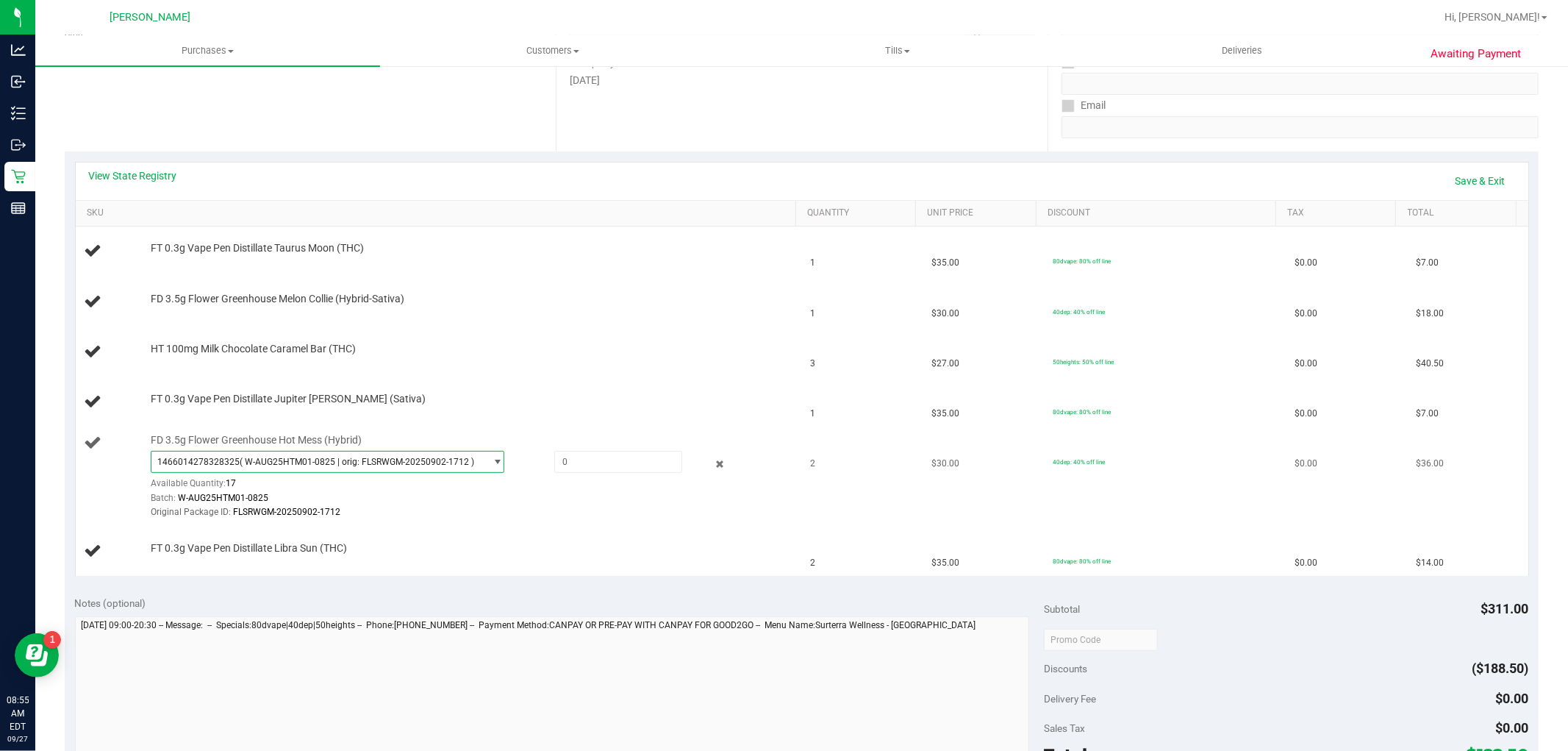
click at [390, 454] on span "1466014278328325 ( W-AUG25HTM01-0825 | orig: FLSRWGM-20250902-1712 )" at bounding box center [318, 461] width 334 height 21
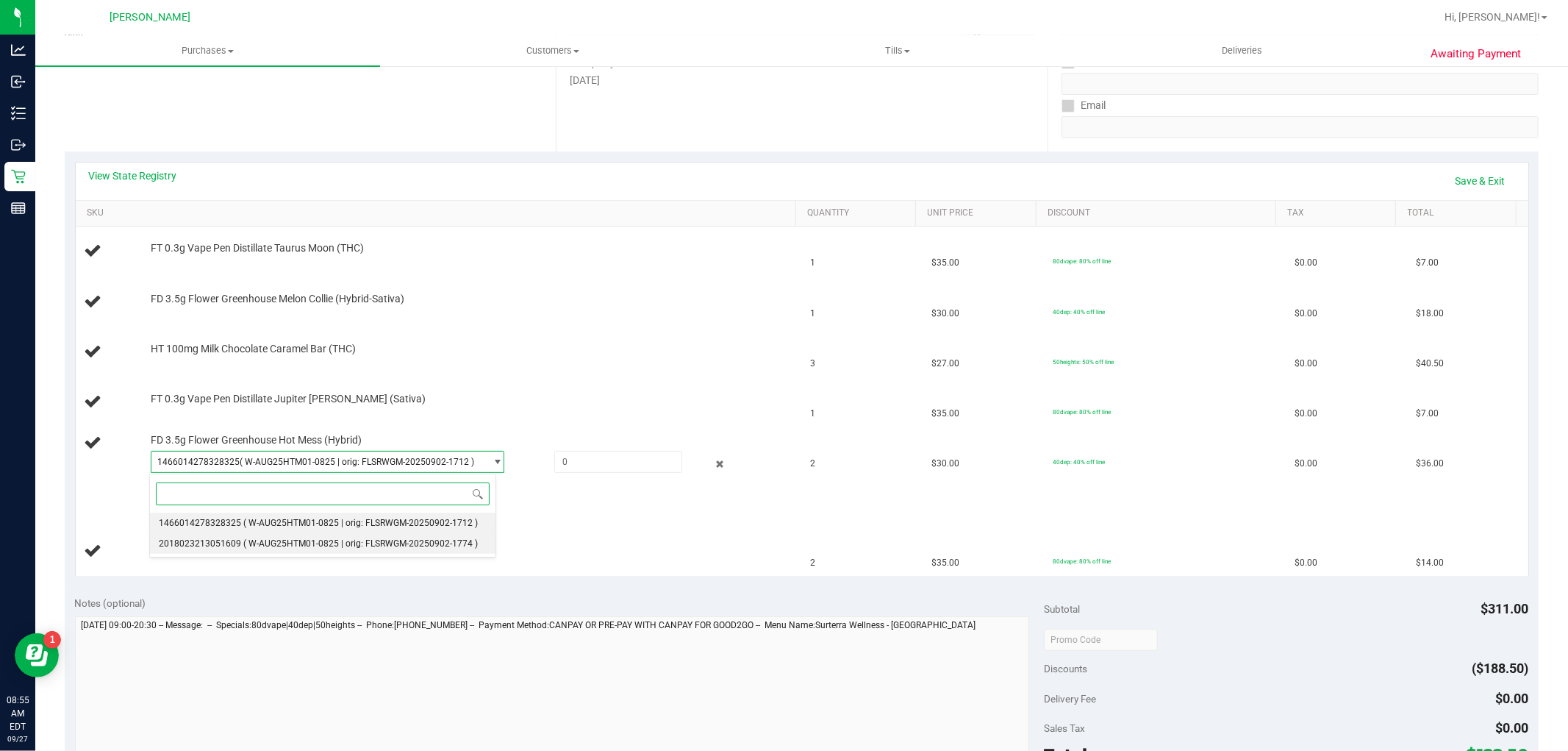
click at [366, 545] on span "( W-AUG25HTM01-0825 | orig: FLSRWGM-20250902-1774 )" at bounding box center [361, 542] width 235 height 10
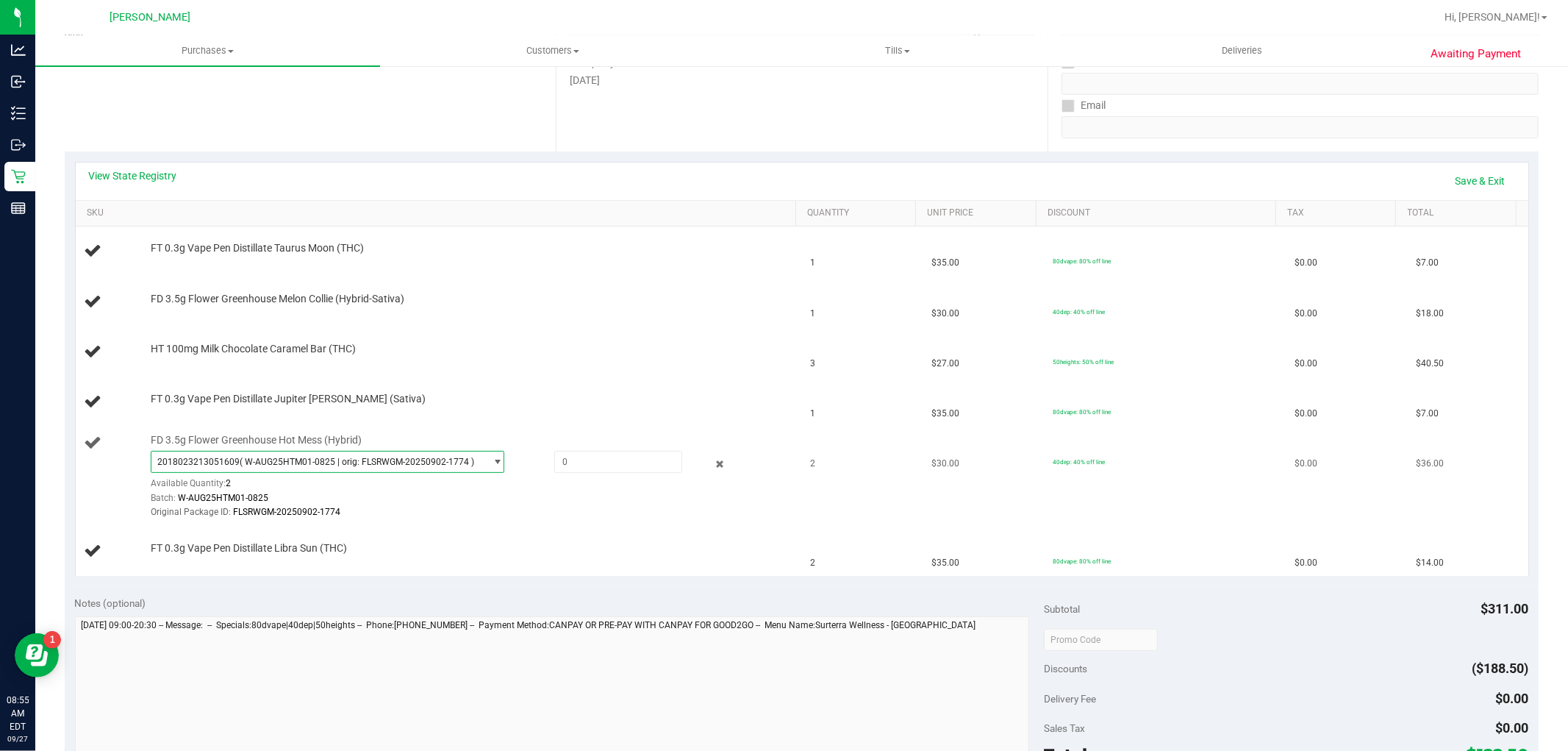
click at [386, 463] on span "( W-AUG25HTM01-0825 | orig: FLSRWGM-20250902-1774 )" at bounding box center [357, 461] width 235 height 10
click at [561, 459] on span at bounding box center [618, 461] width 128 height 22
type input "2"
type input "2.0000"
click at [500, 510] on div "Original Package ID: FLSRWGM-20250902-1774" at bounding box center [469, 512] width 638 height 14
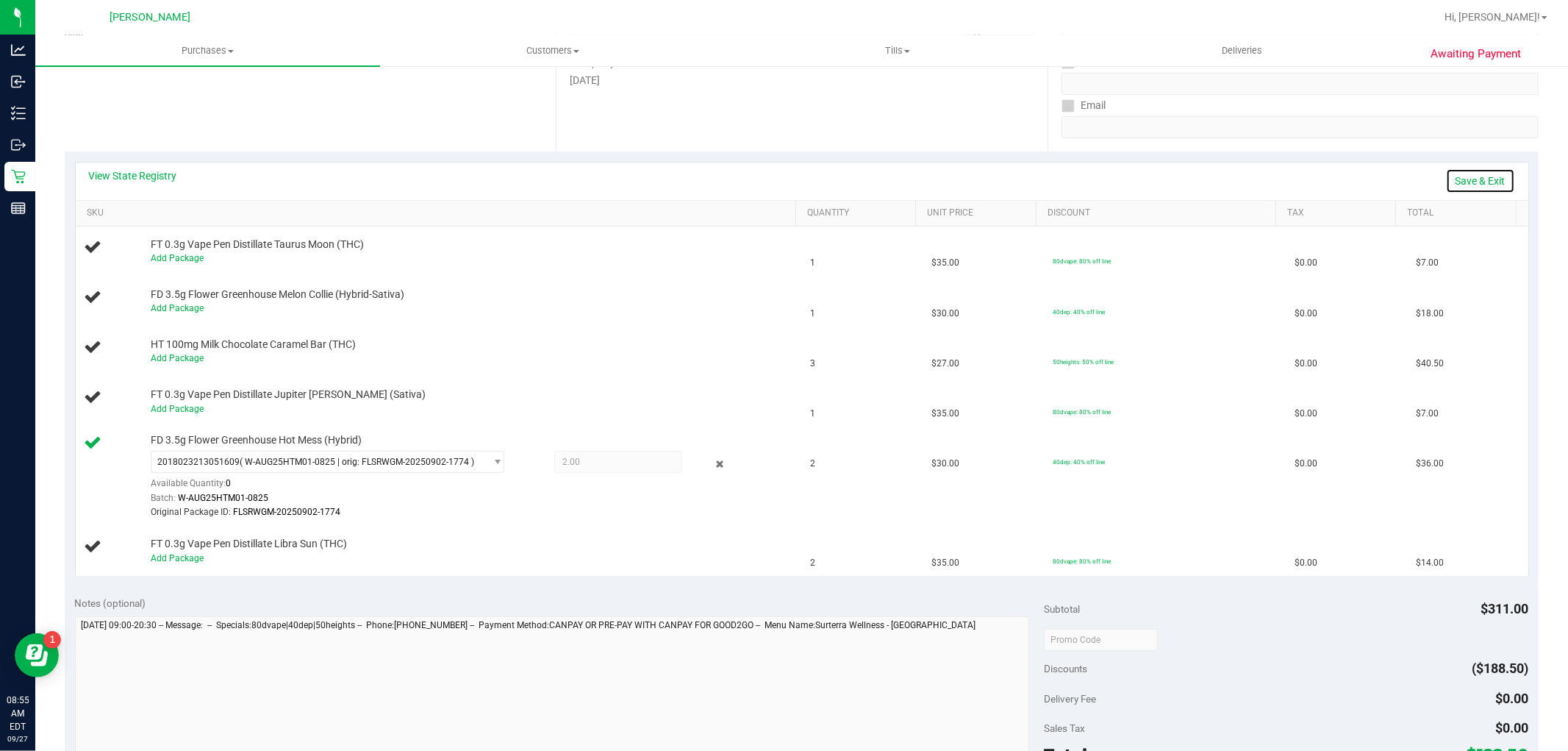
click at [831, 178] on link "Save & Exit" at bounding box center [1480, 181] width 69 height 25
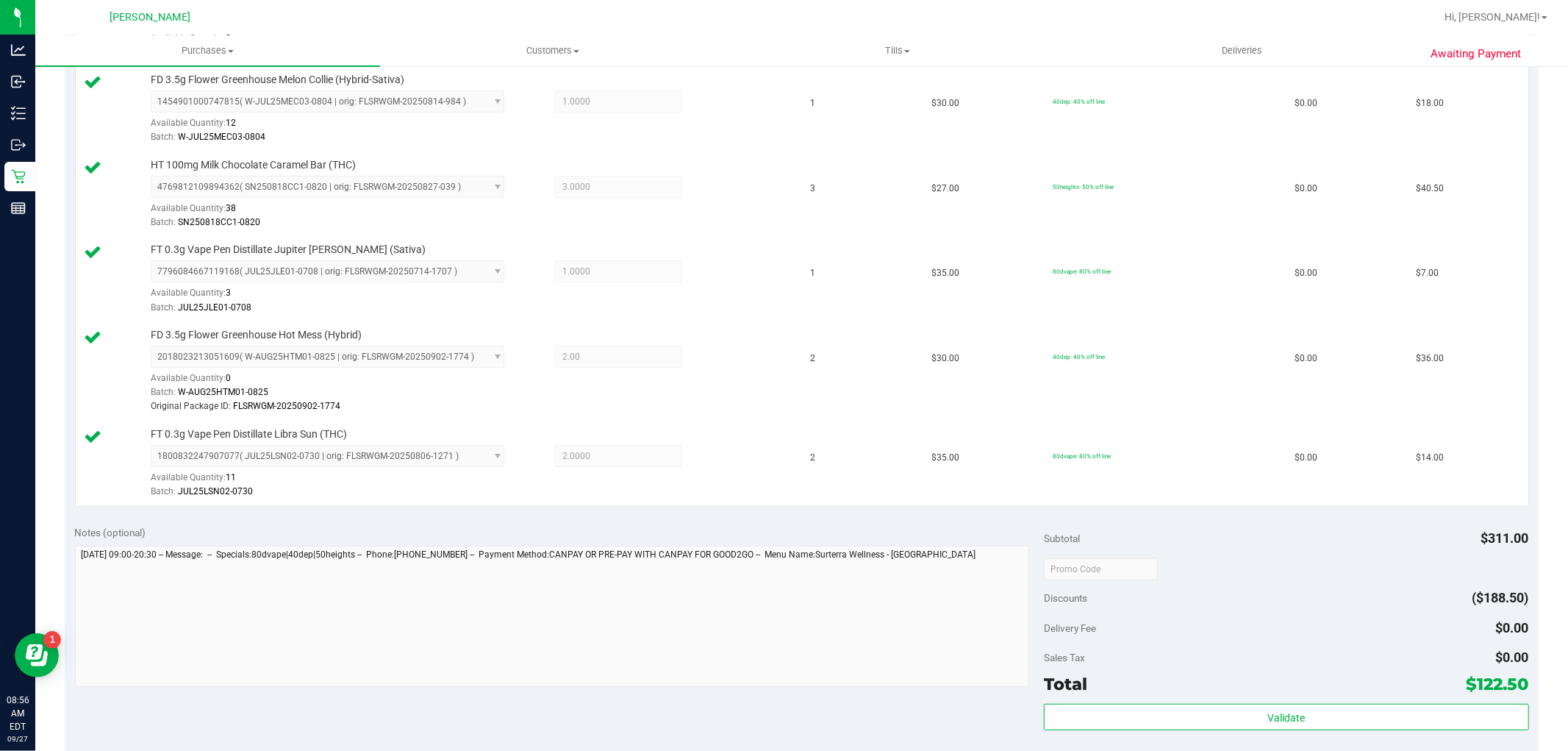
scroll to position [811, 0]
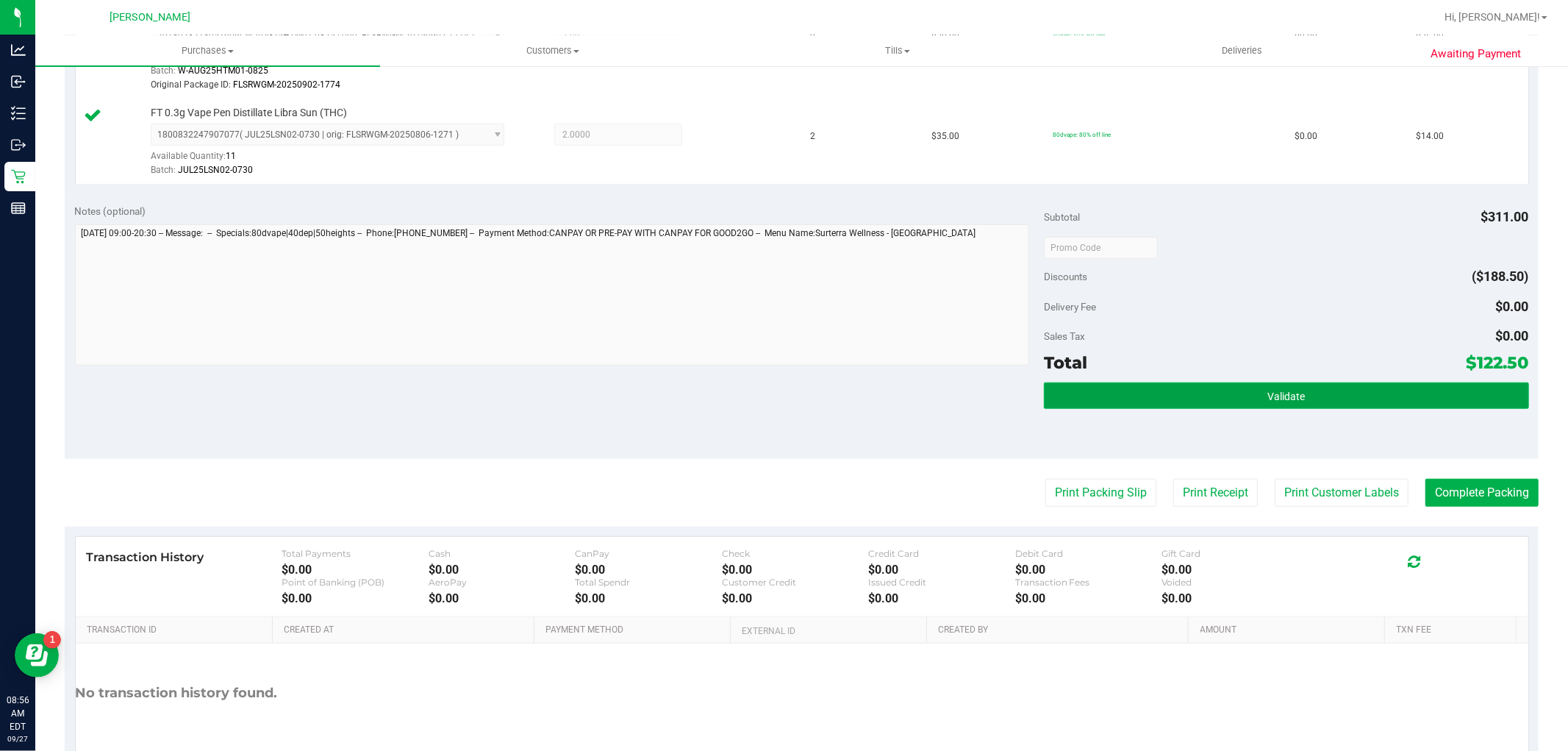
click at [831, 407] on button "Validate" at bounding box center [1286, 395] width 484 height 26
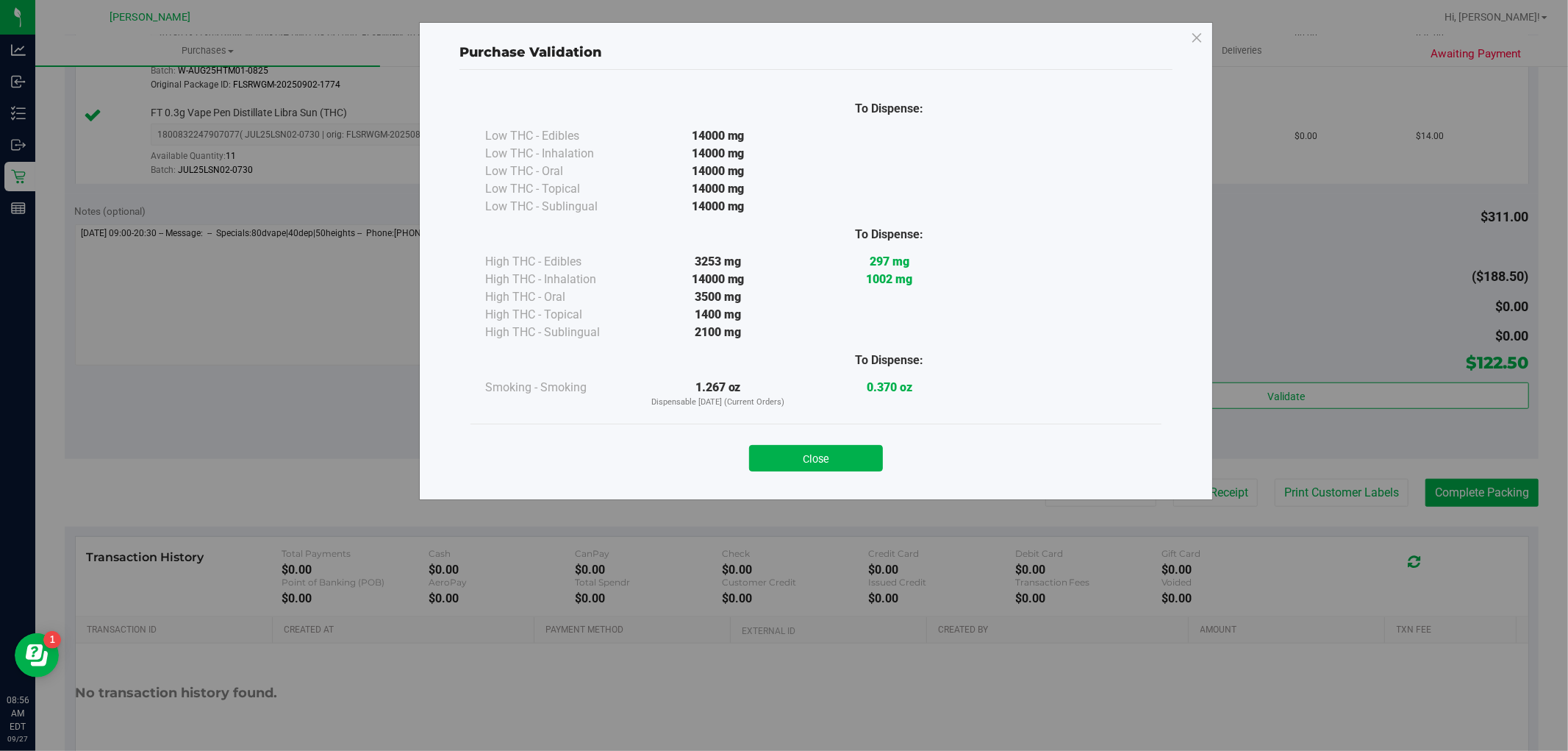
click at [748, 463] on div "Close" at bounding box center [816, 453] width 669 height 37
click at [819, 463] on button "Close" at bounding box center [816, 458] width 134 height 26
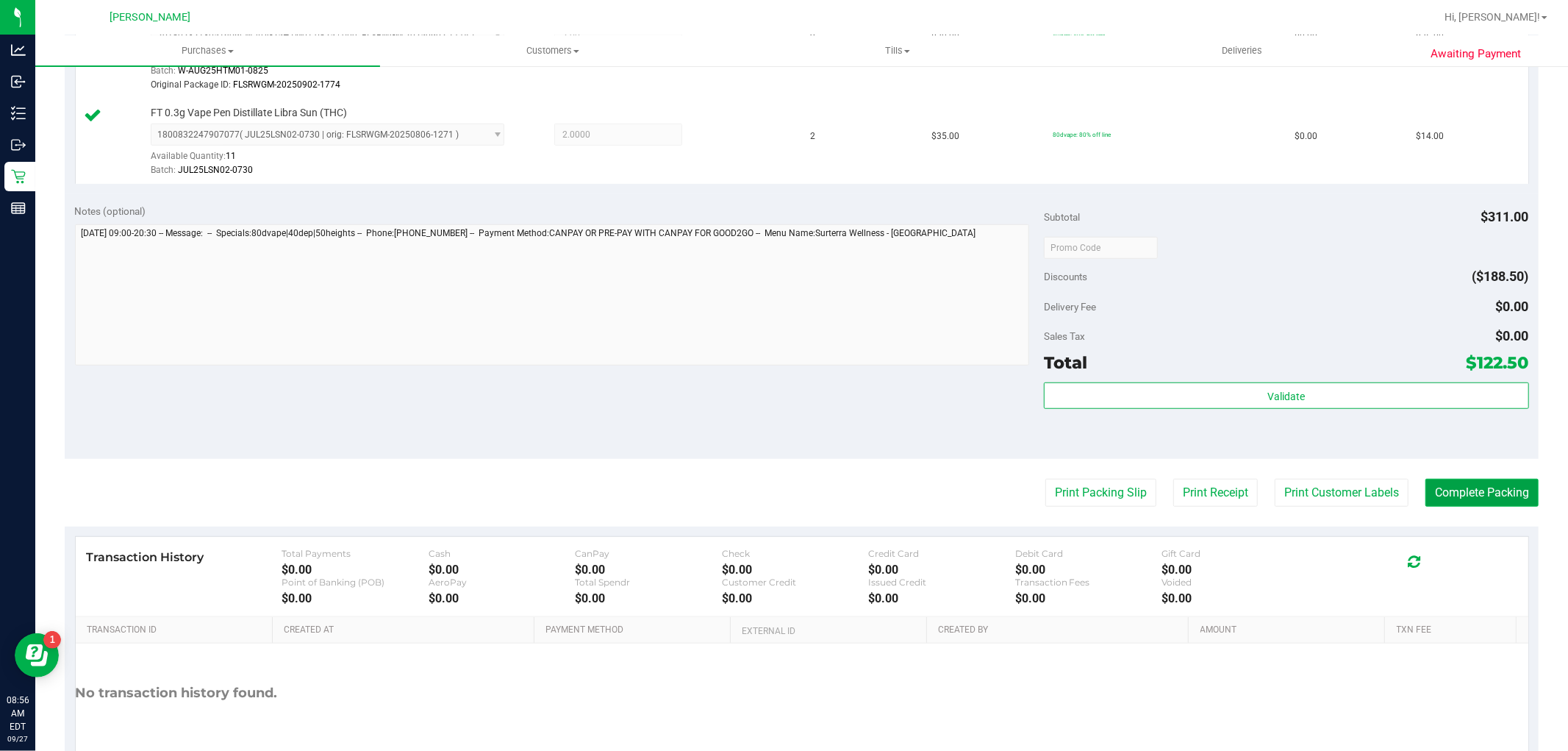
click at [831, 503] on button "Complete Packing" at bounding box center [1481, 492] width 113 height 28
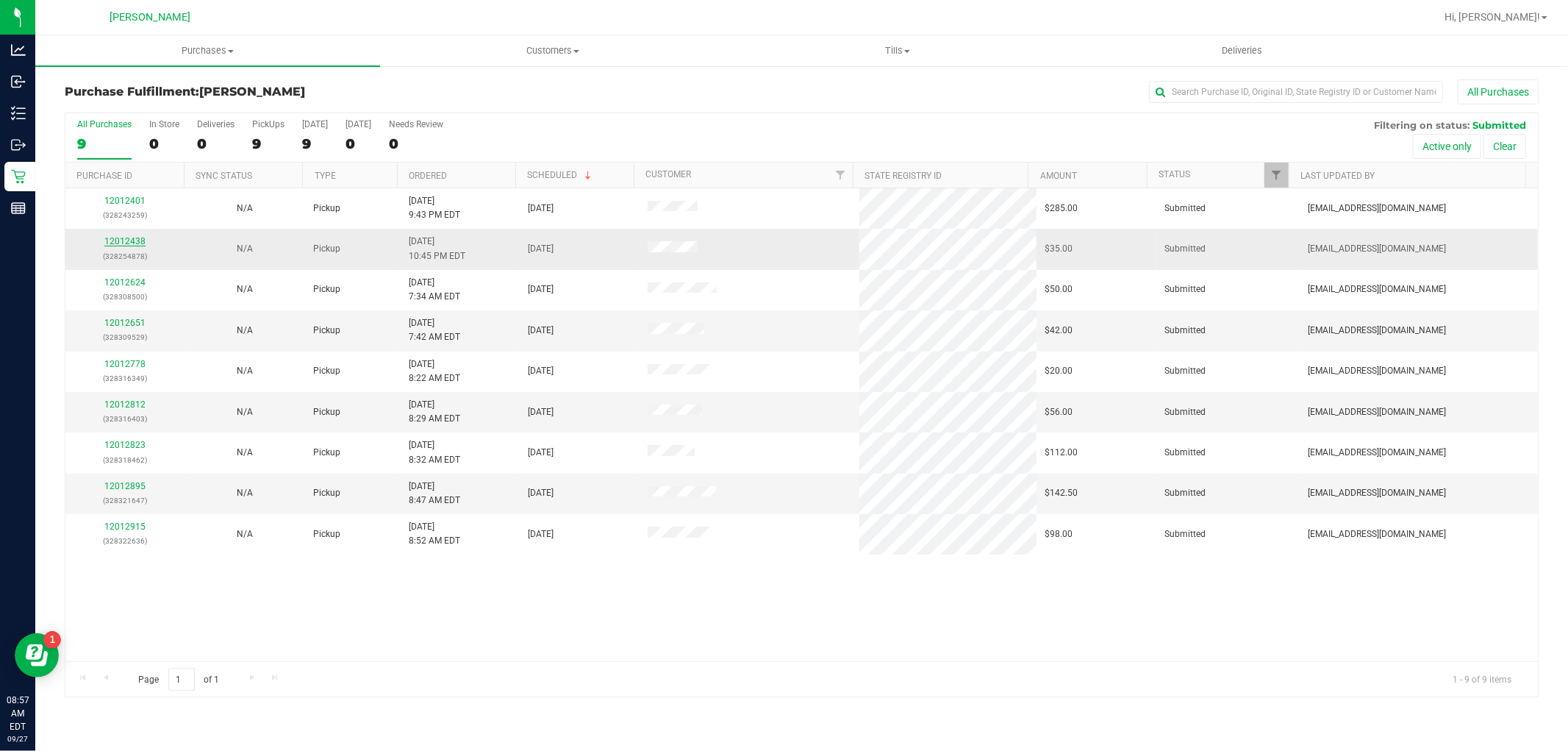
click at [130, 239] on link "12012438" at bounding box center [125, 241] width 42 height 10
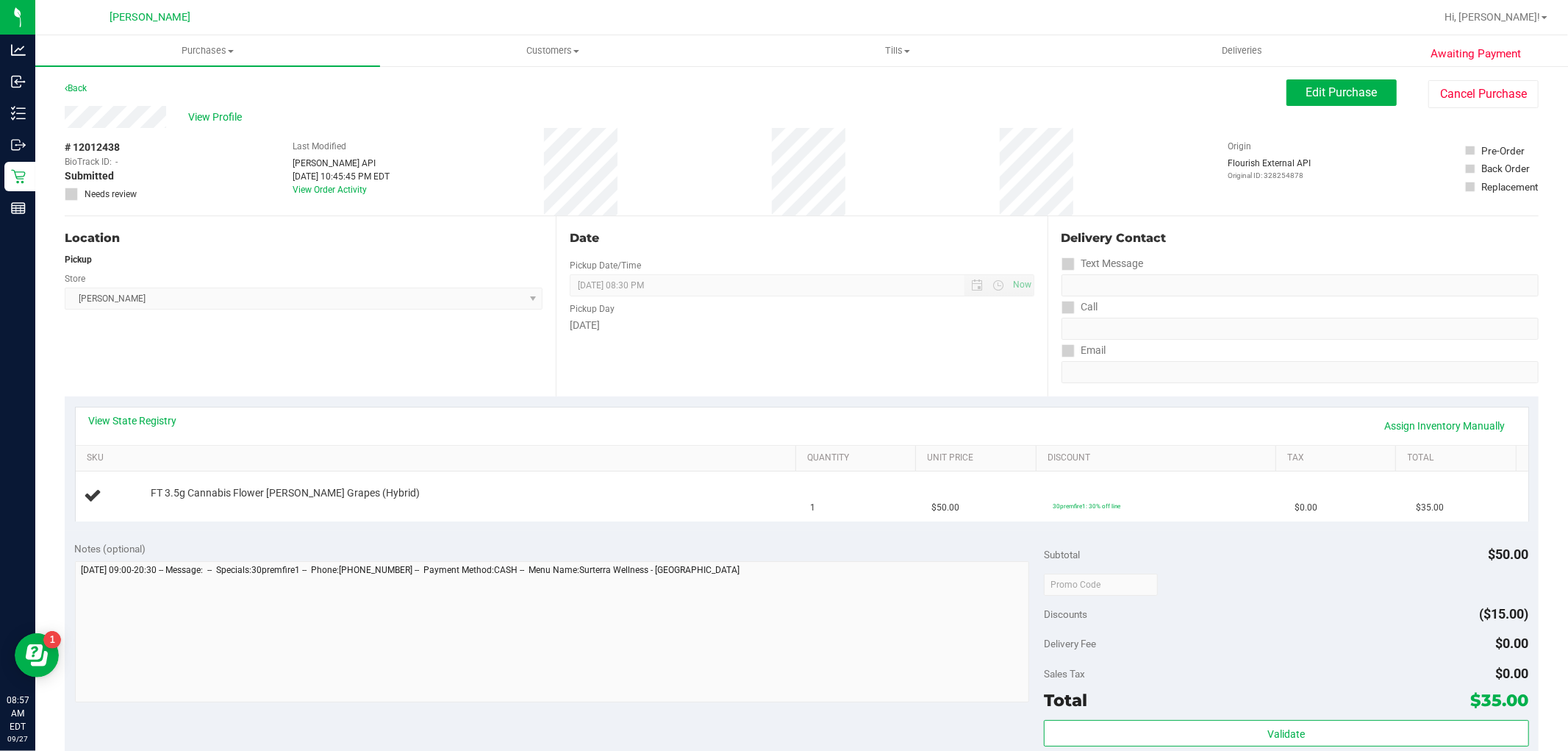
click at [67, 81] on div "Back" at bounding box center [76, 88] width 22 height 18
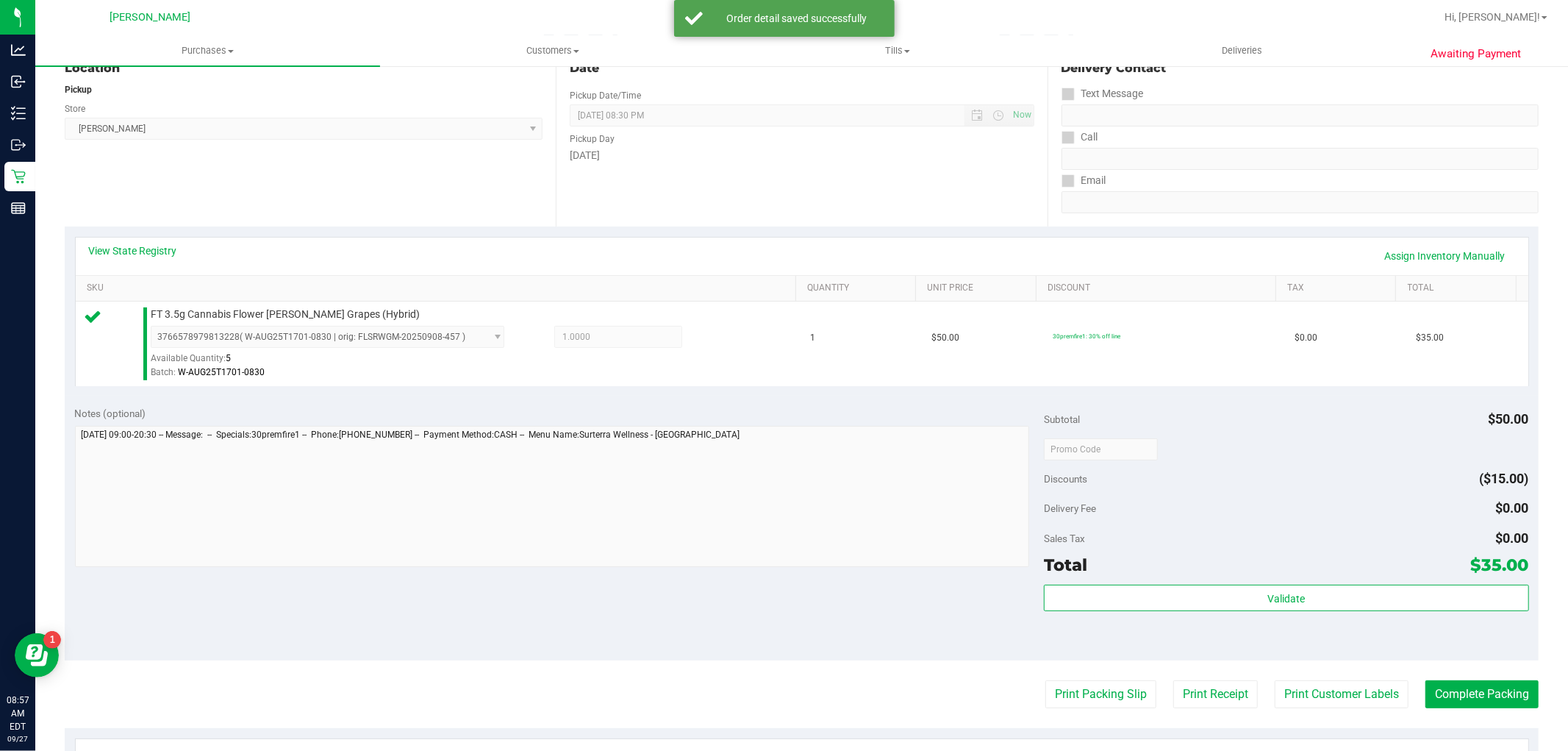
scroll to position [245, 0]
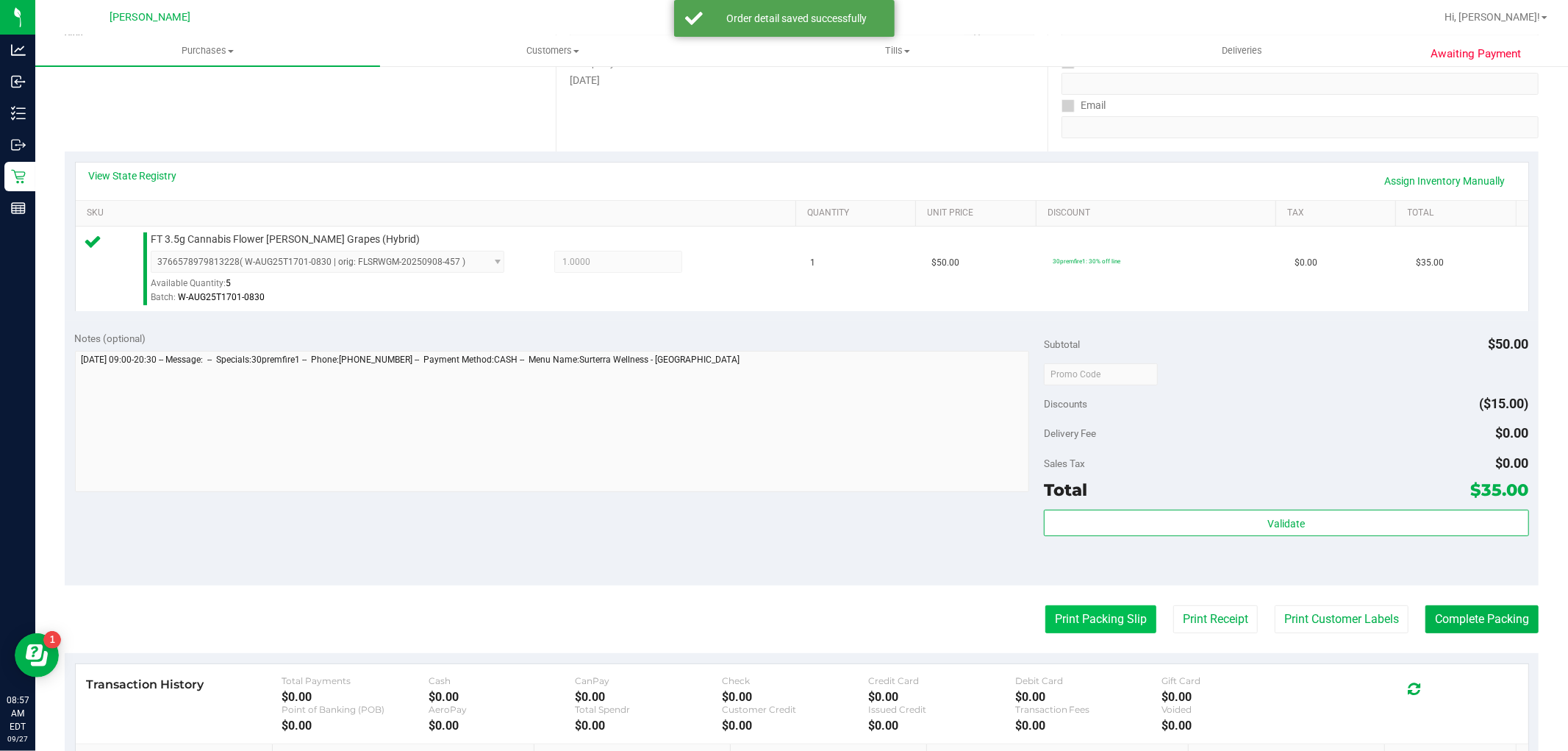
click at [831, 634] on button "Print Packing Slip" at bounding box center [1101, 619] width 111 height 28
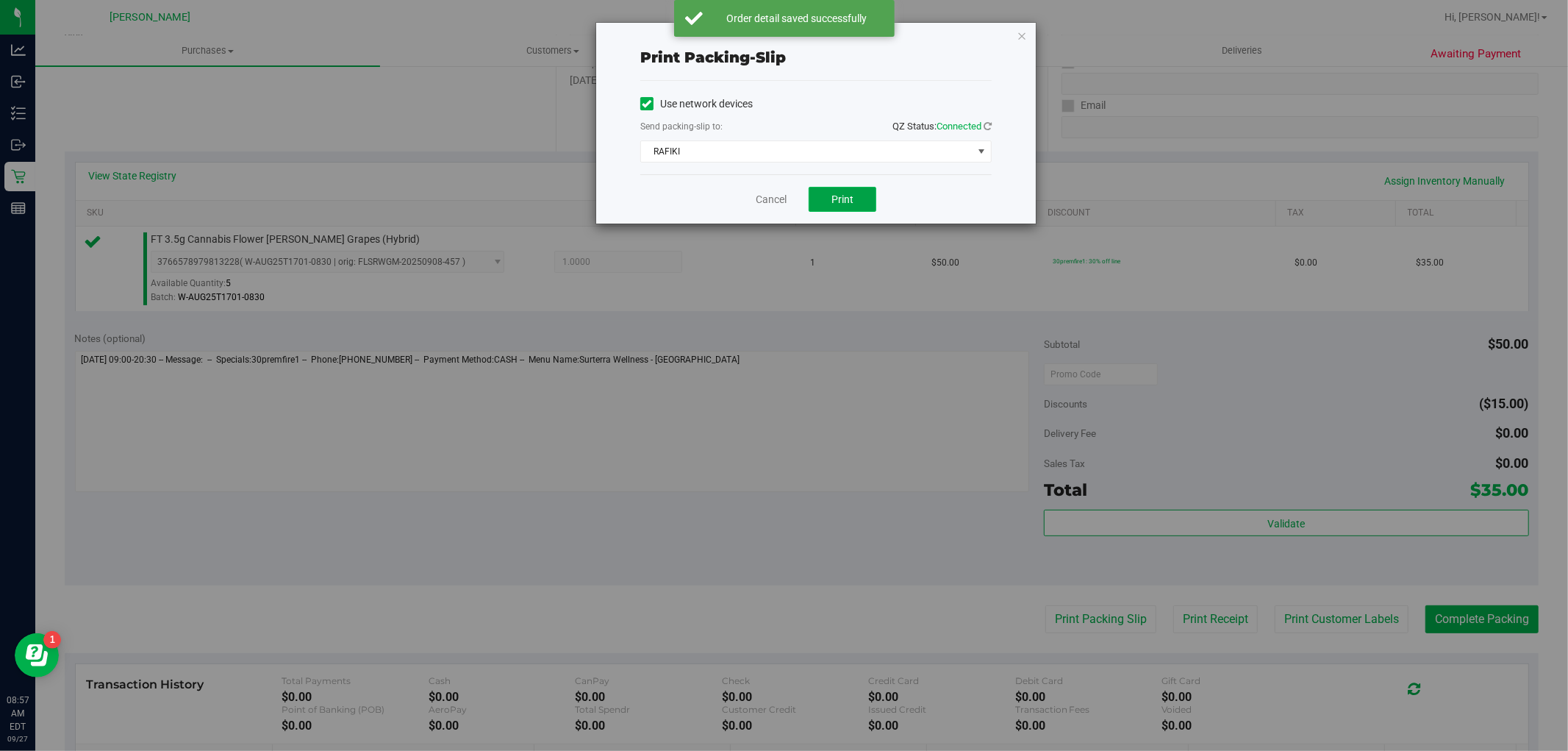
click at [831, 189] on button "Print" at bounding box center [842, 199] width 68 height 25
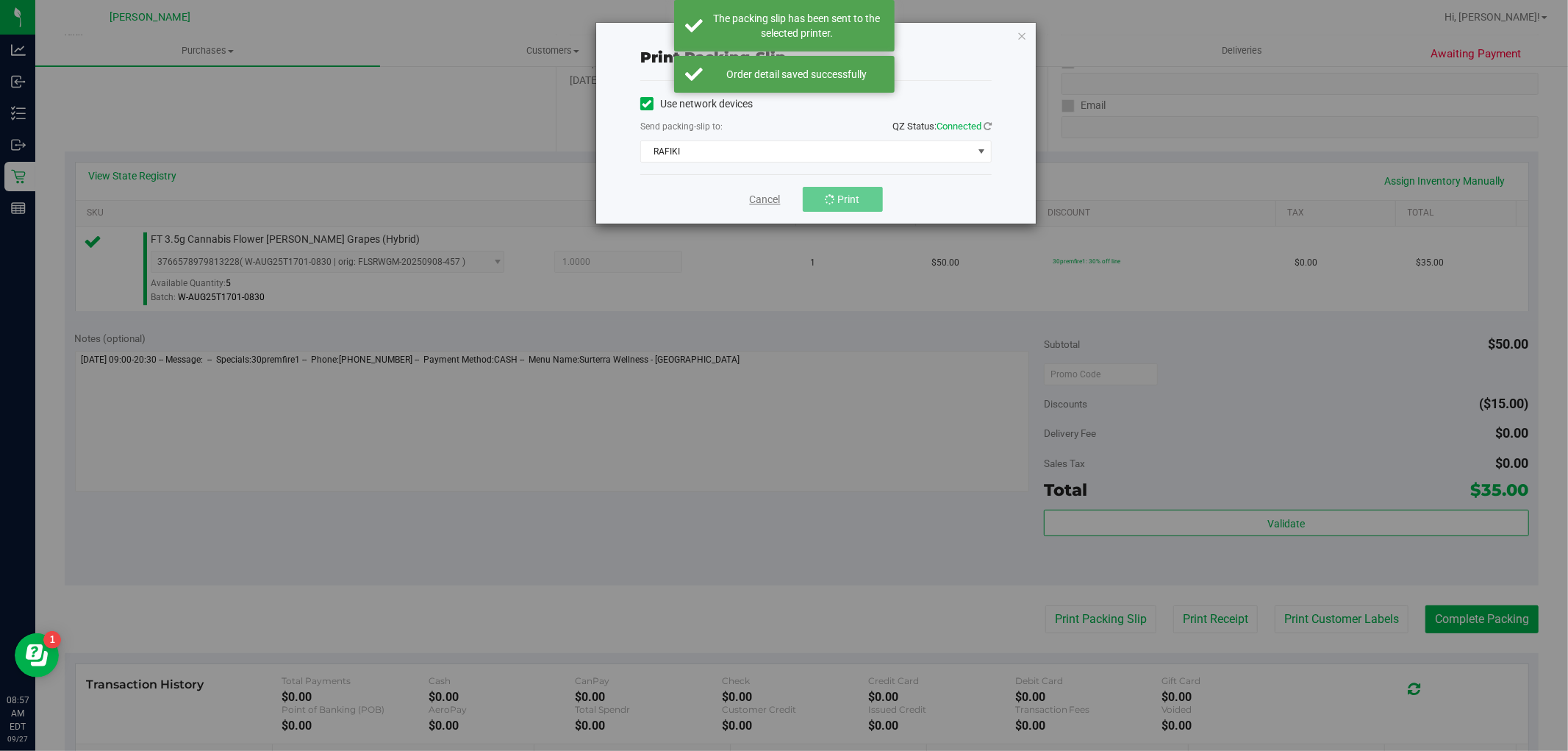
click at [768, 200] on link "Cancel" at bounding box center [765, 199] width 31 height 15
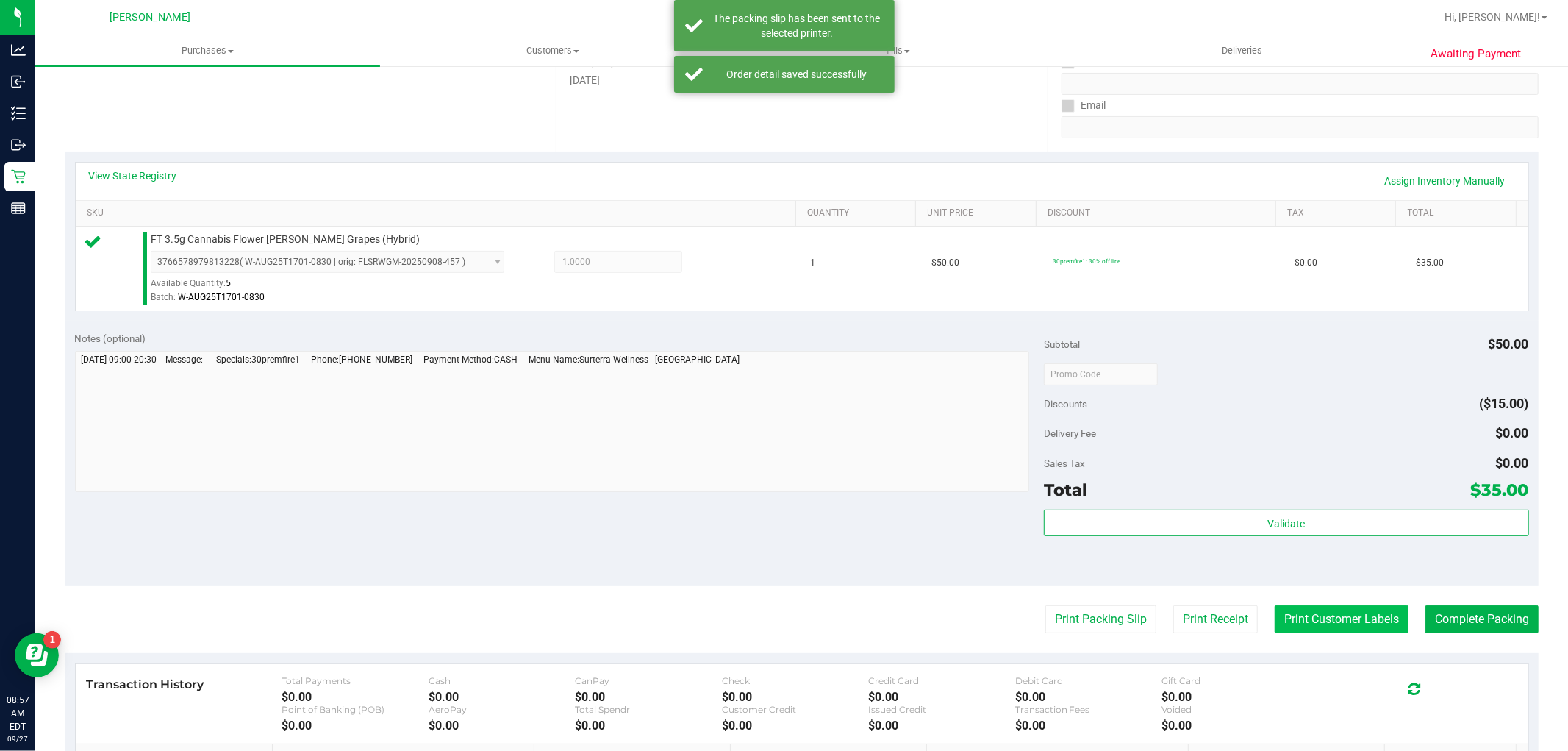
click at [831, 613] on button "Print Customer Labels" at bounding box center [1342, 619] width 134 height 28
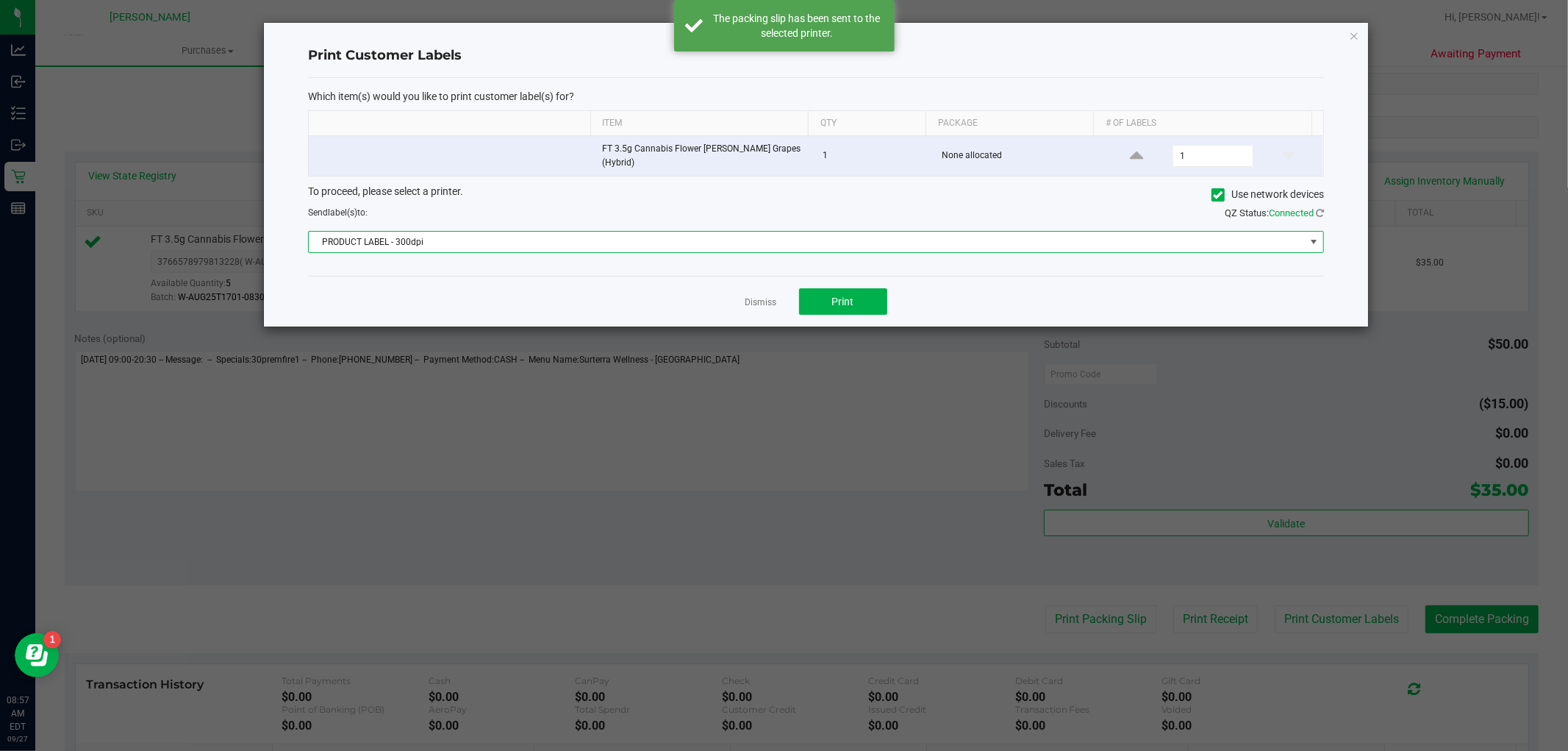
click at [775, 234] on span "PRODUCT LABEL - 300dpi" at bounding box center [807, 242] width 996 height 21
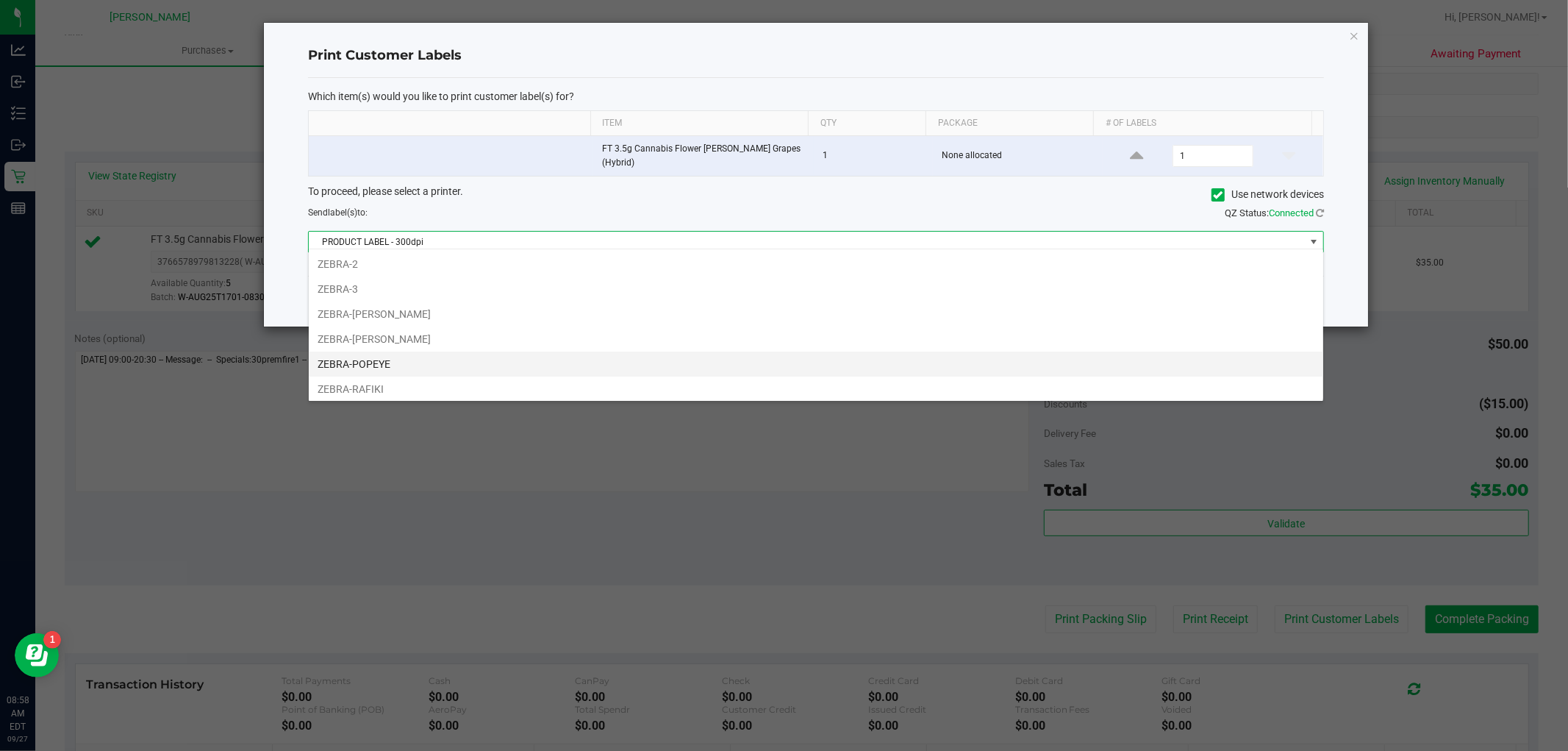
scroll to position [79, 0]
click at [443, 357] on li "ZEBRA-RAFIKI" at bounding box center [816, 361] width 1014 height 25
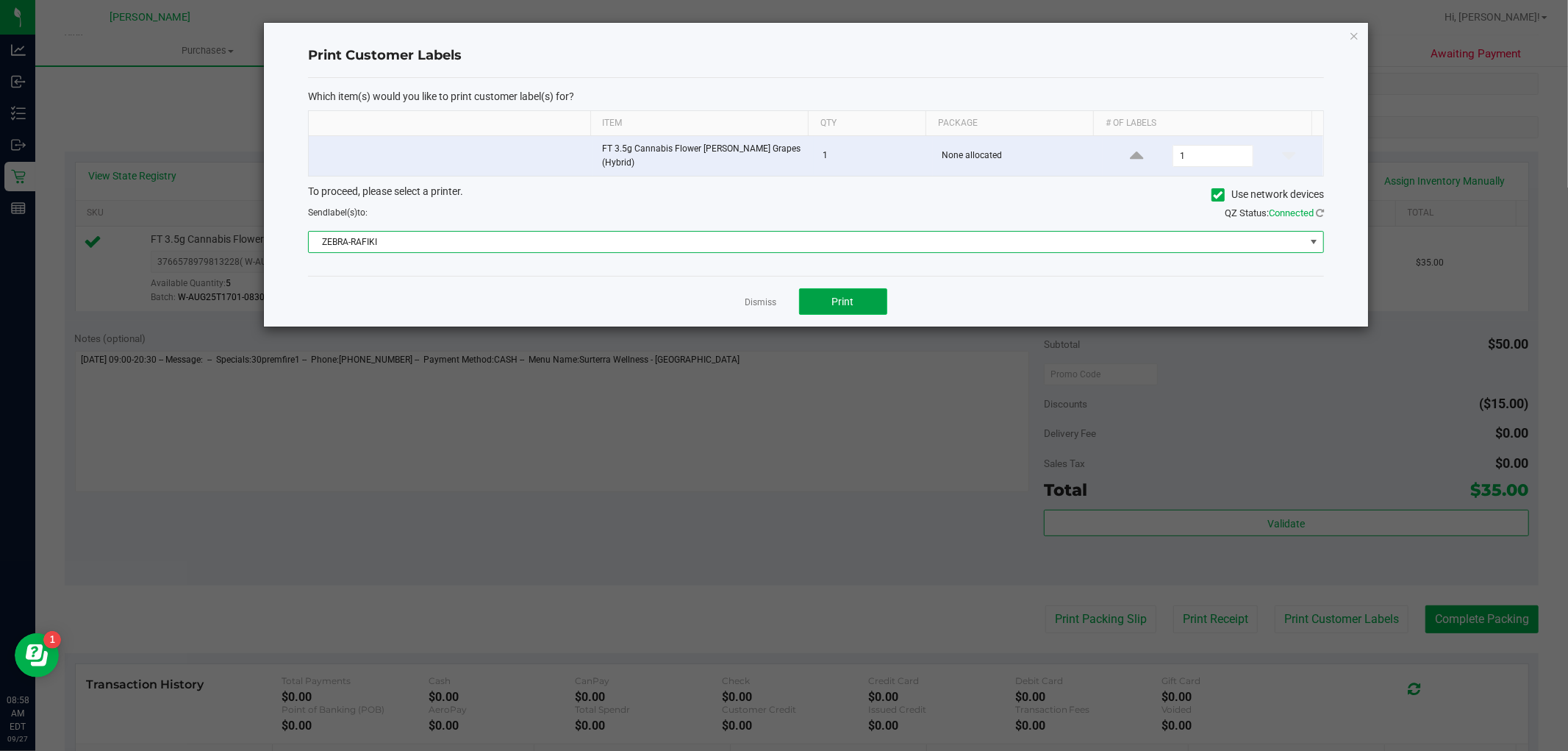
click at [831, 306] on button "Print" at bounding box center [844, 301] width 88 height 26
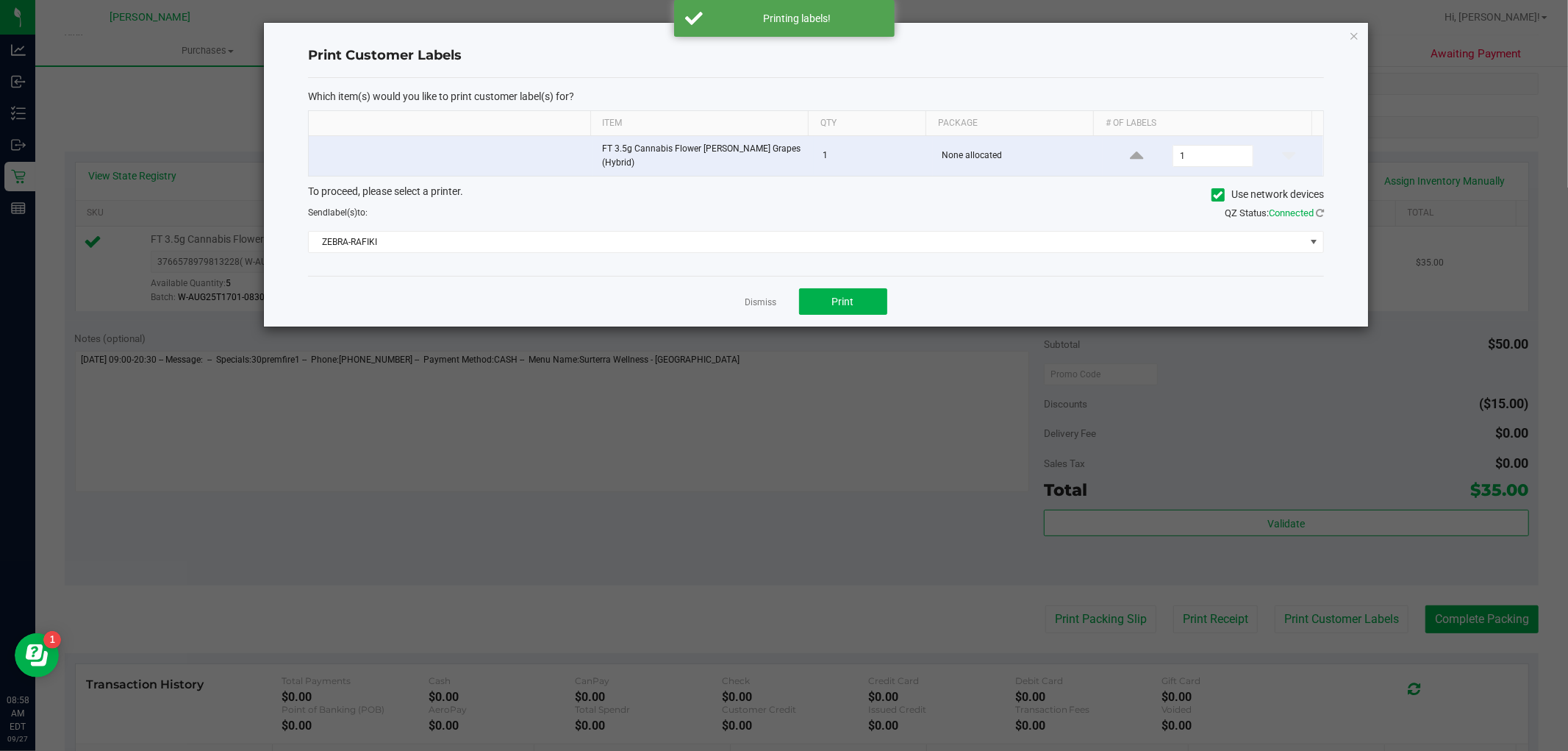
click at [768, 296] on link "Dismiss" at bounding box center [761, 302] width 32 height 13
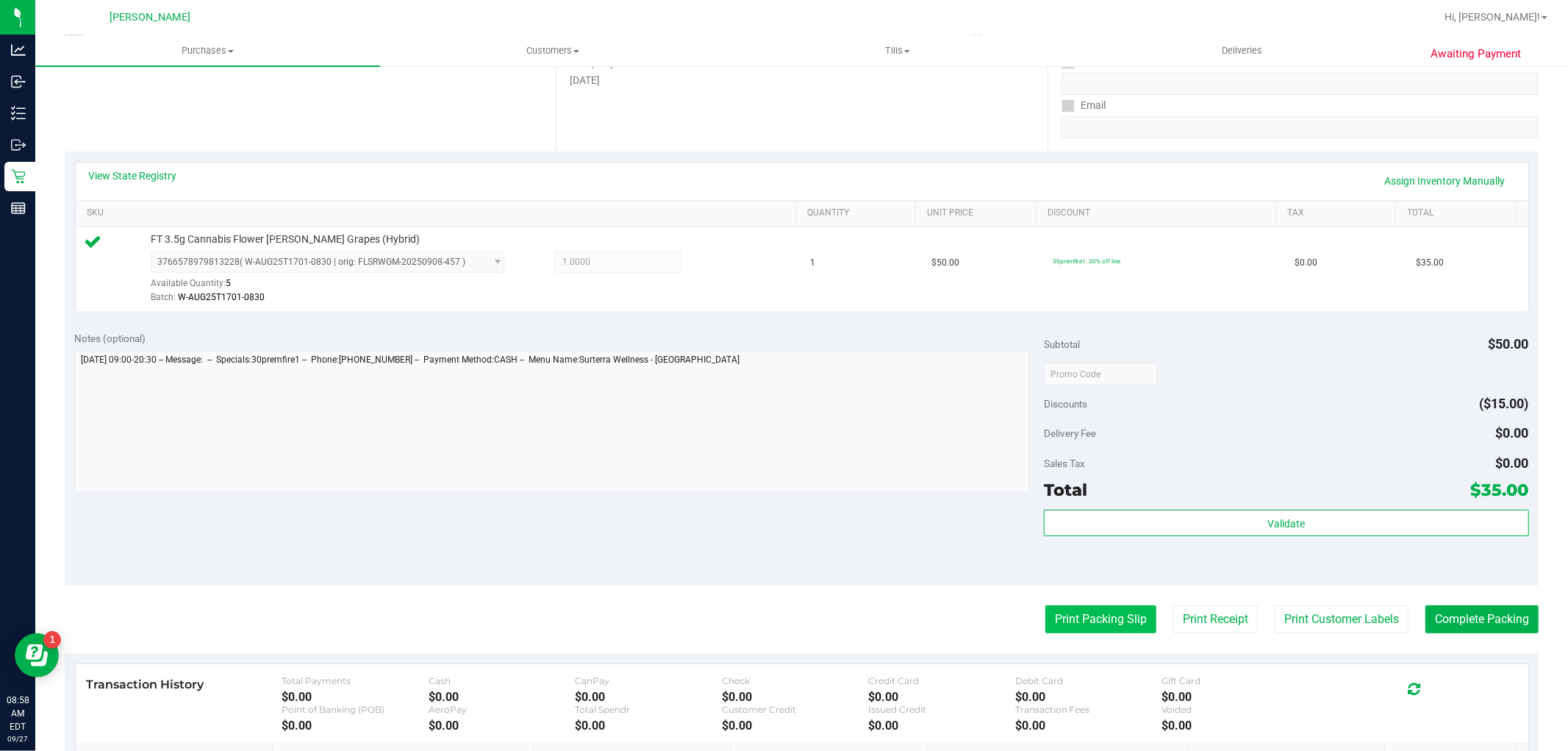
click at [831, 607] on button "Print Packing Slip" at bounding box center [1101, 619] width 111 height 28
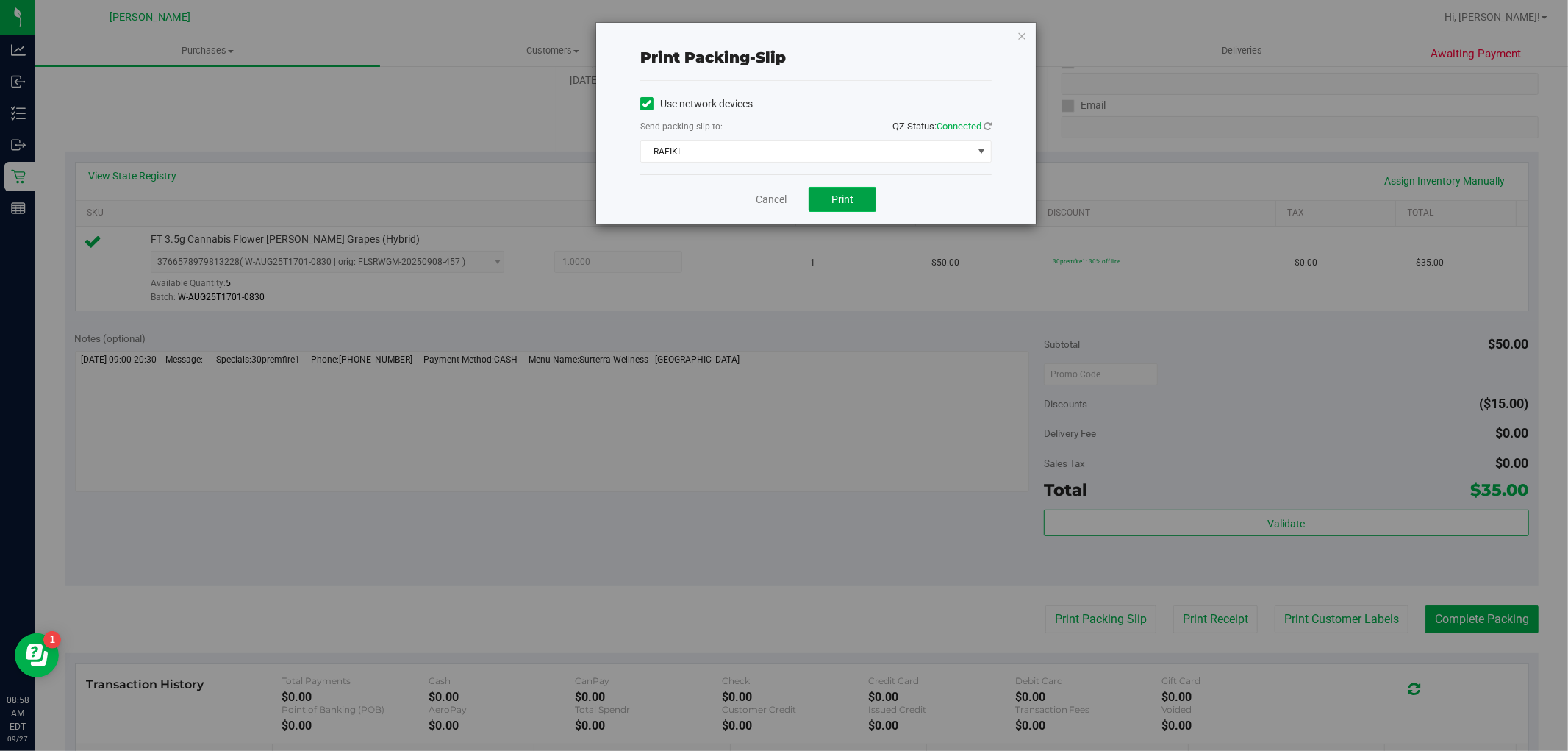
click at [826, 199] on button "Print" at bounding box center [842, 199] width 68 height 25
drag, startPoint x: 779, startPoint y: 195, endPoint x: 754, endPoint y: 210, distance: 29.2
click at [779, 195] on link "Cancel" at bounding box center [771, 199] width 31 height 15
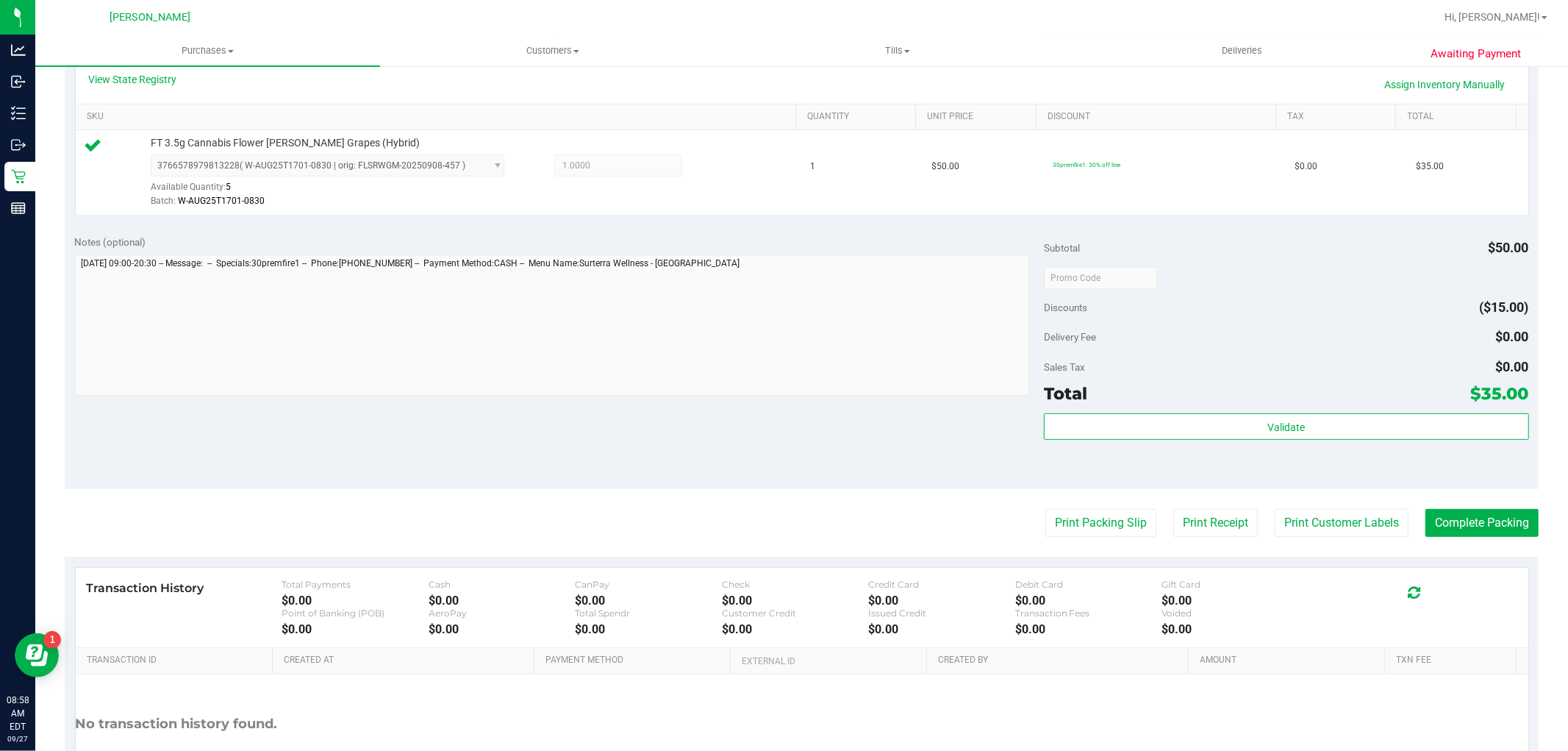
scroll to position [408, 0]
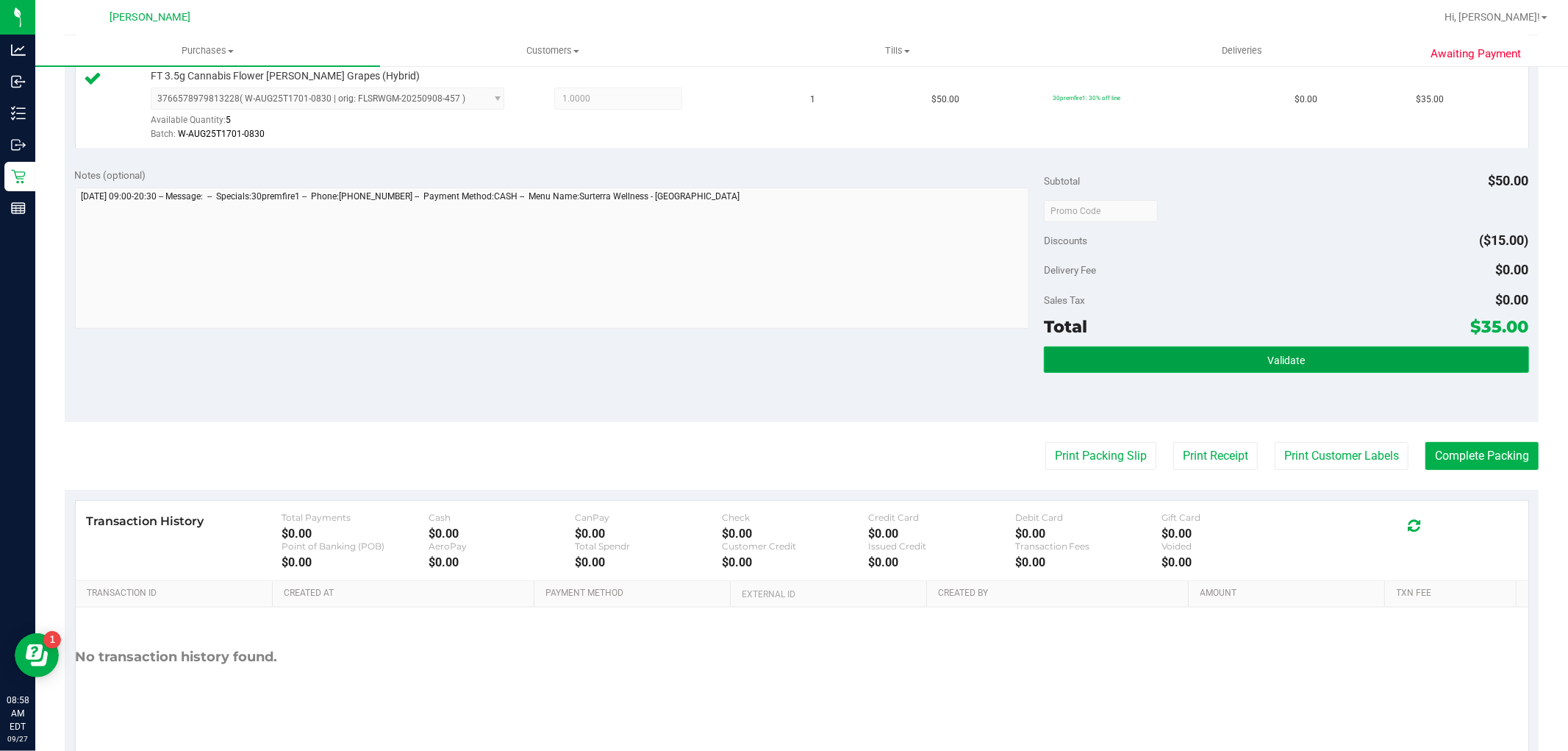
click at [831, 362] on button "Validate" at bounding box center [1286, 359] width 484 height 26
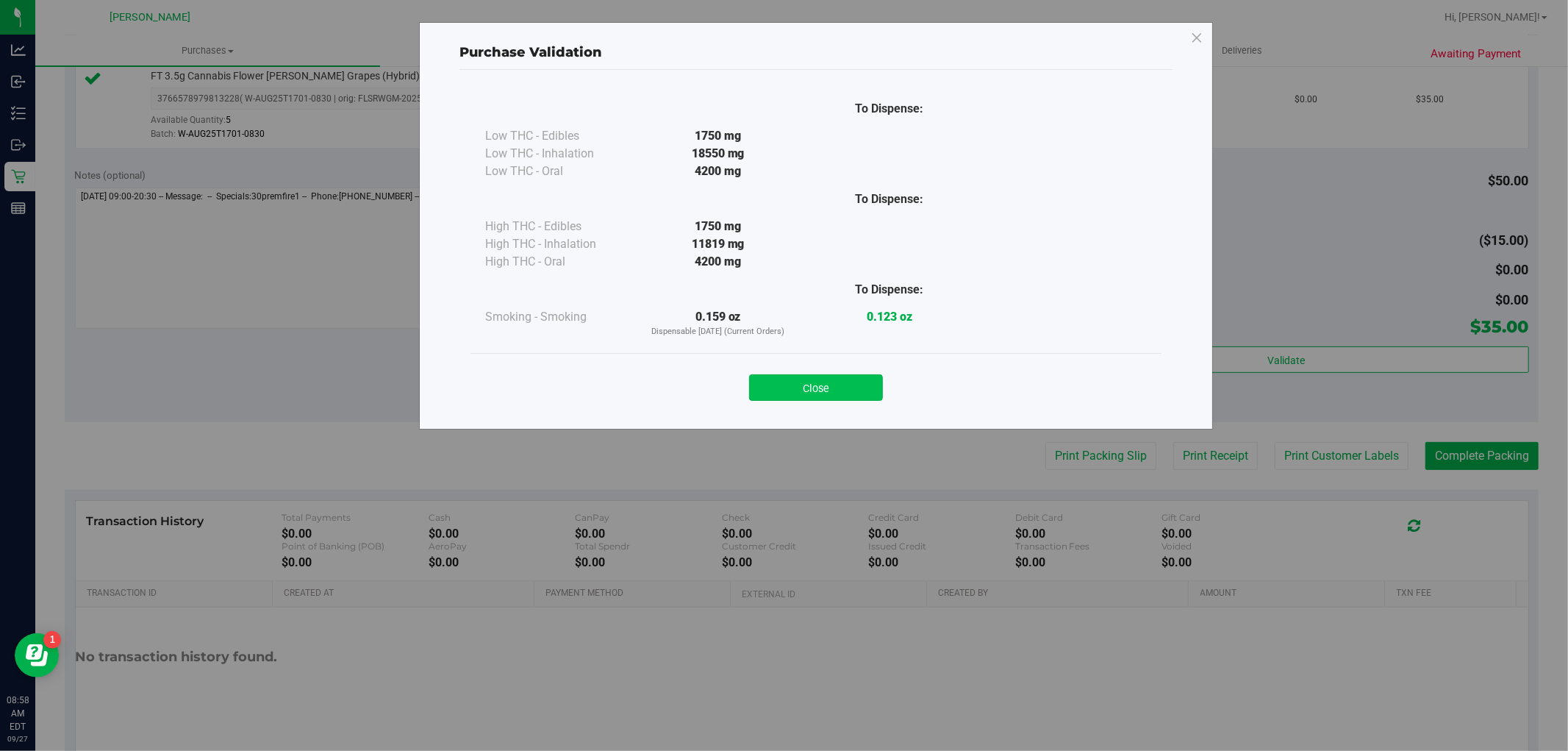
click at [831, 379] on button "Close" at bounding box center [816, 387] width 134 height 26
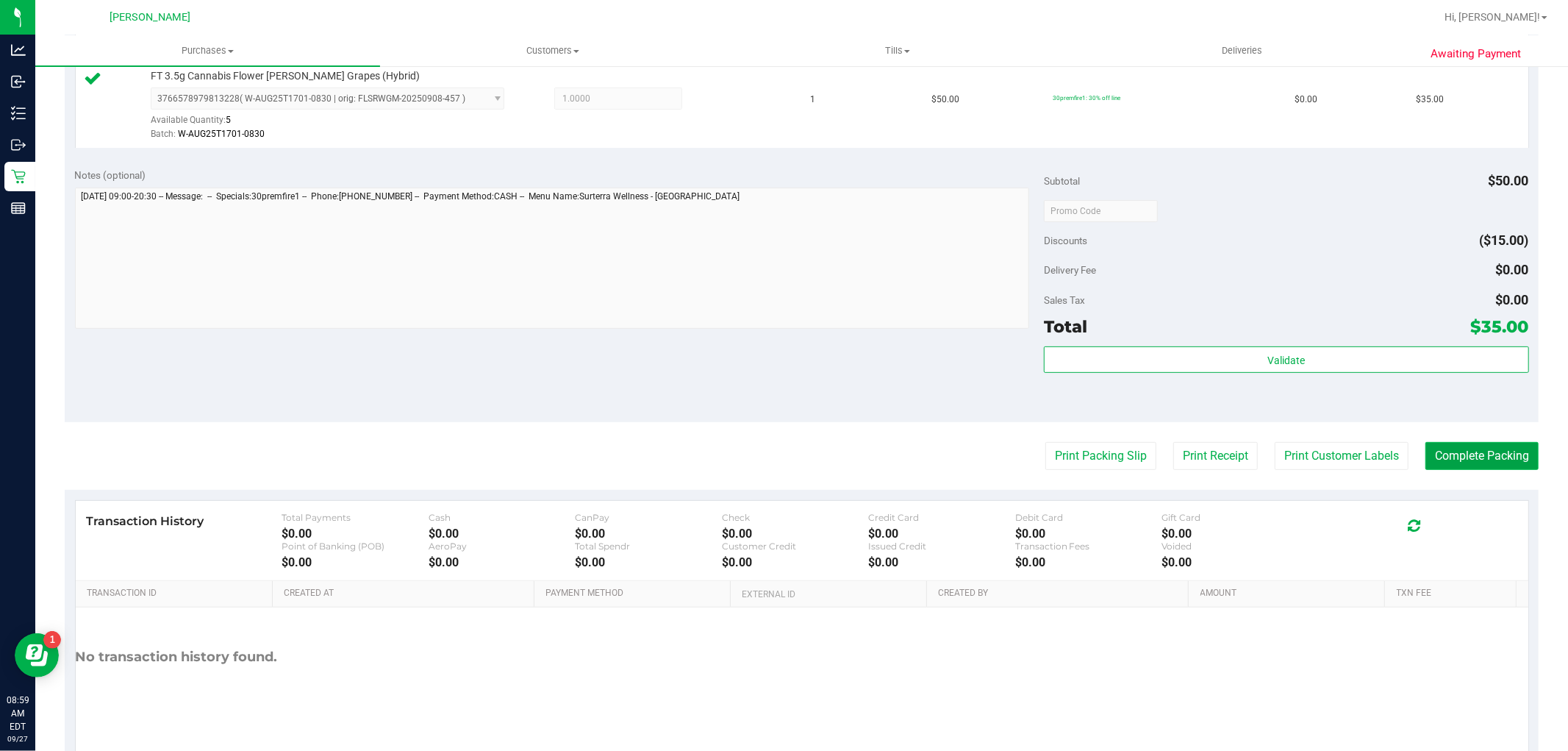
click at [831, 454] on button "Complete Packing" at bounding box center [1481, 456] width 113 height 28
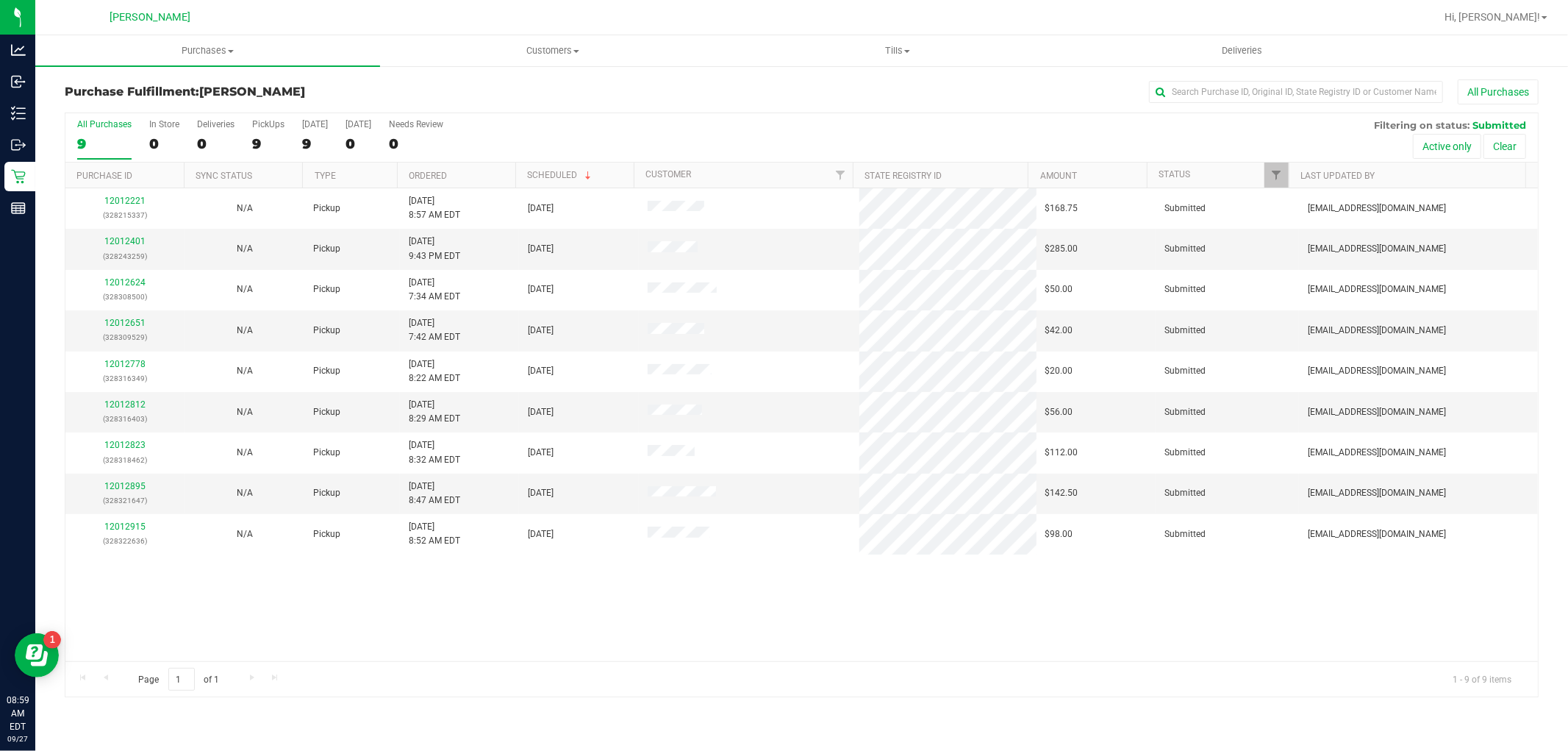
click at [89, 143] on div "9" at bounding box center [105, 144] width 54 height 17
click at [0, 0] on input "All Purchases 9" at bounding box center [0, 0] width 0 height 0
click at [254, 153] on label "PickUps 9" at bounding box center [268, 139] width 32 height 41
click at [0, 0] on input "PickUps 9" at bounding box center [0, 0] width 0 height 0
click at [281, 133] on label "PickUps 8" at bounding box center [268, 139] width 32 height 41
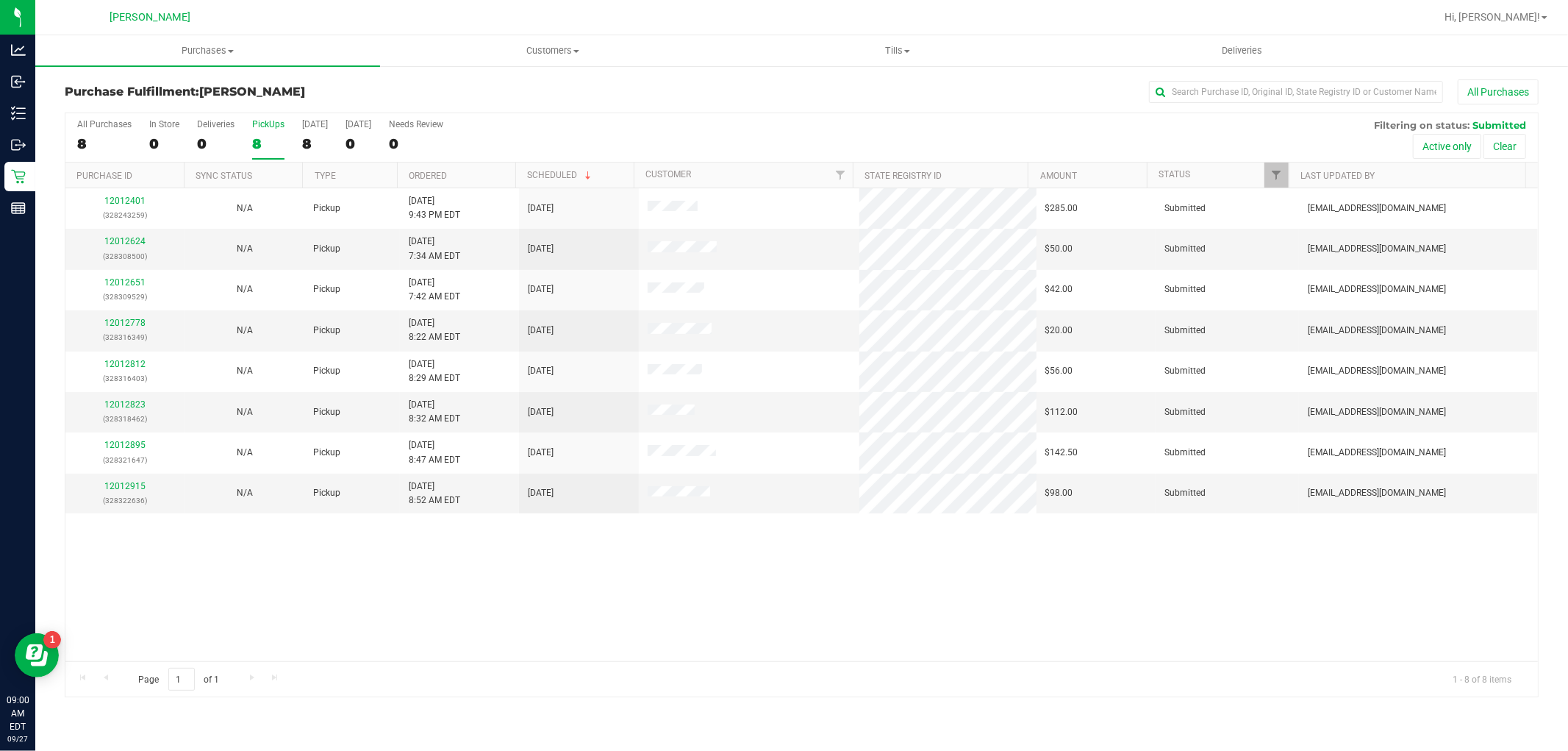
click at [0, 0] on input "PickUps 8" at bounding box center [0, 0] width 0 height 0
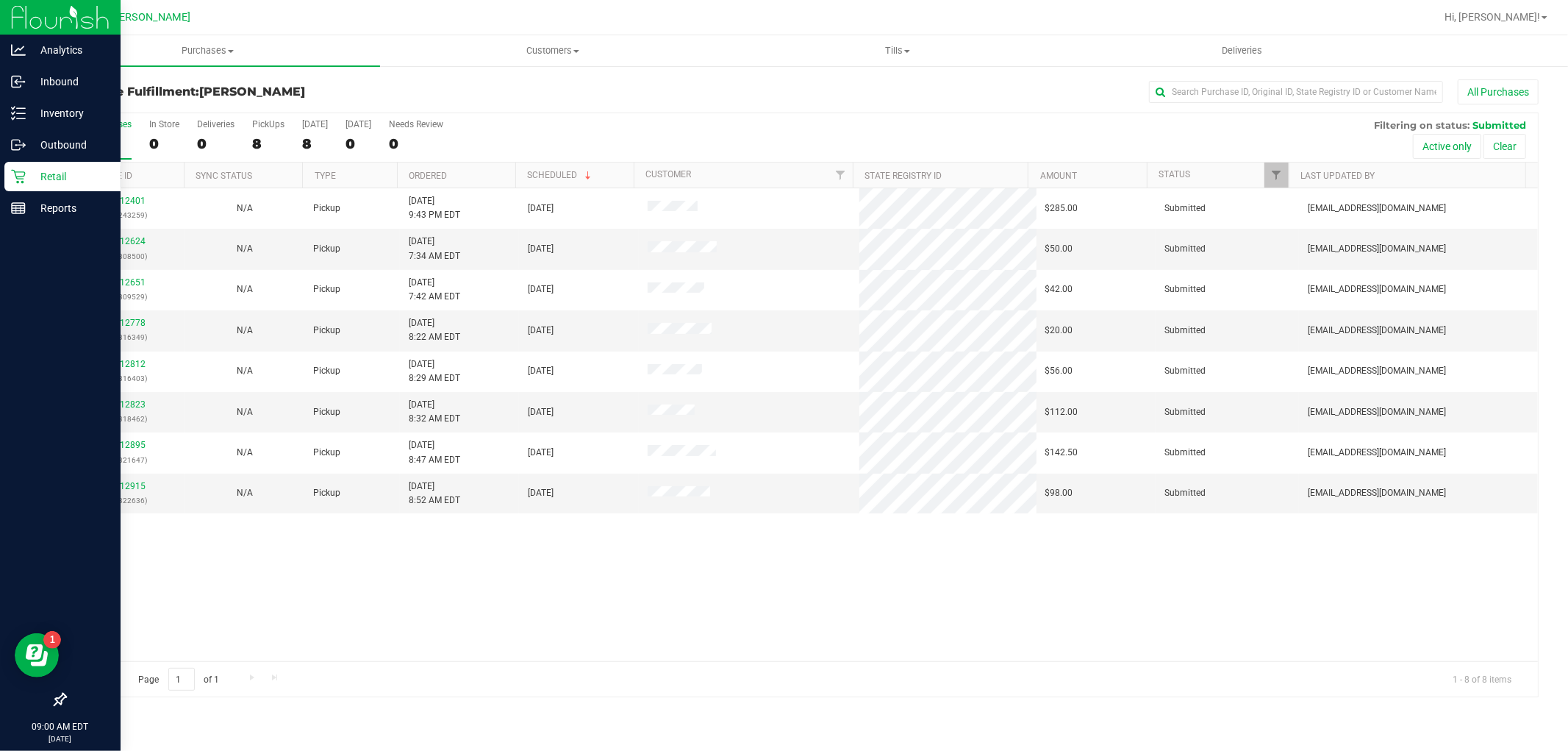
click at [19, 174] on icon at bounding box center [18, 176] width 14 height 14
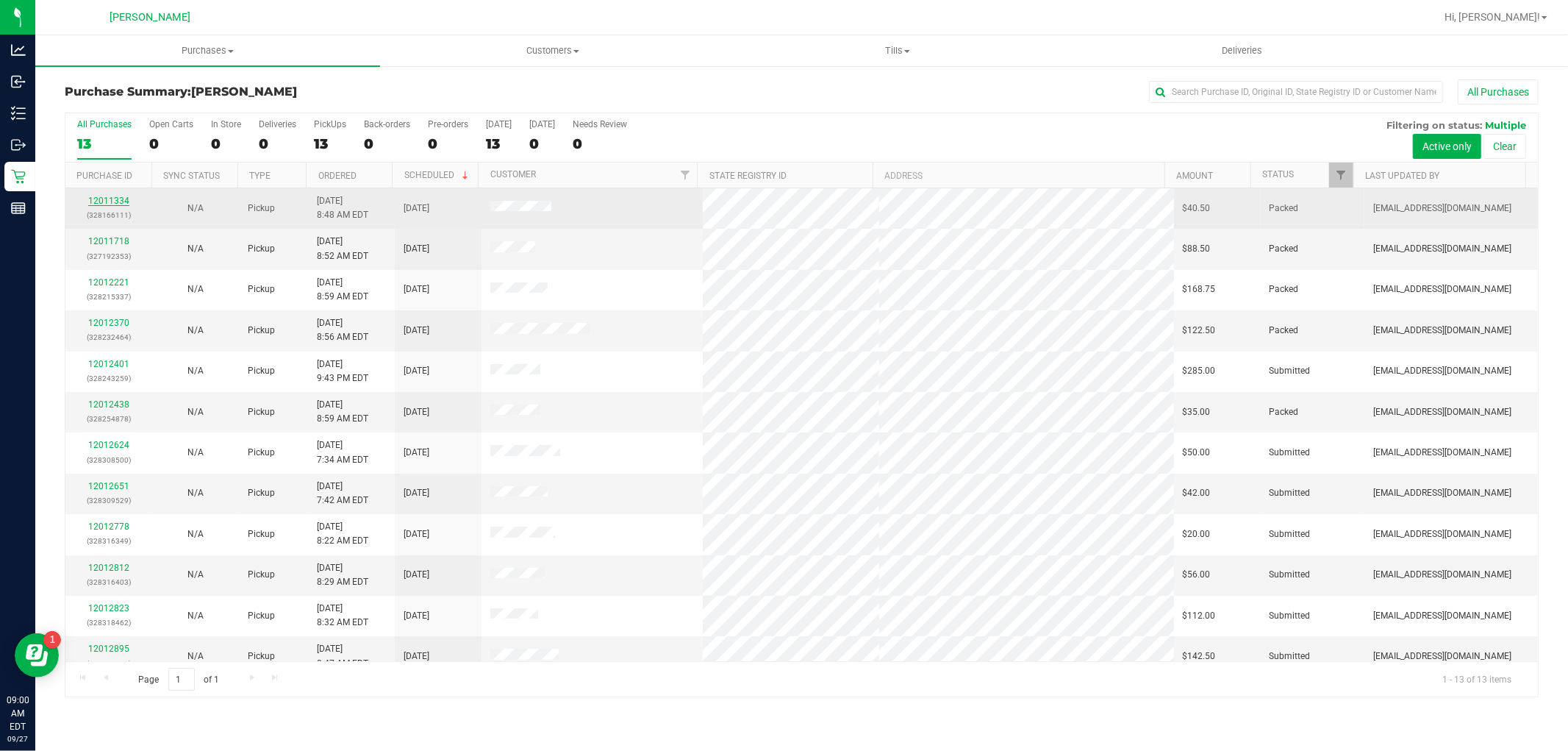
click at [113, 200] on link "12011334" at bounding box center [109, 200] width 42 height 10
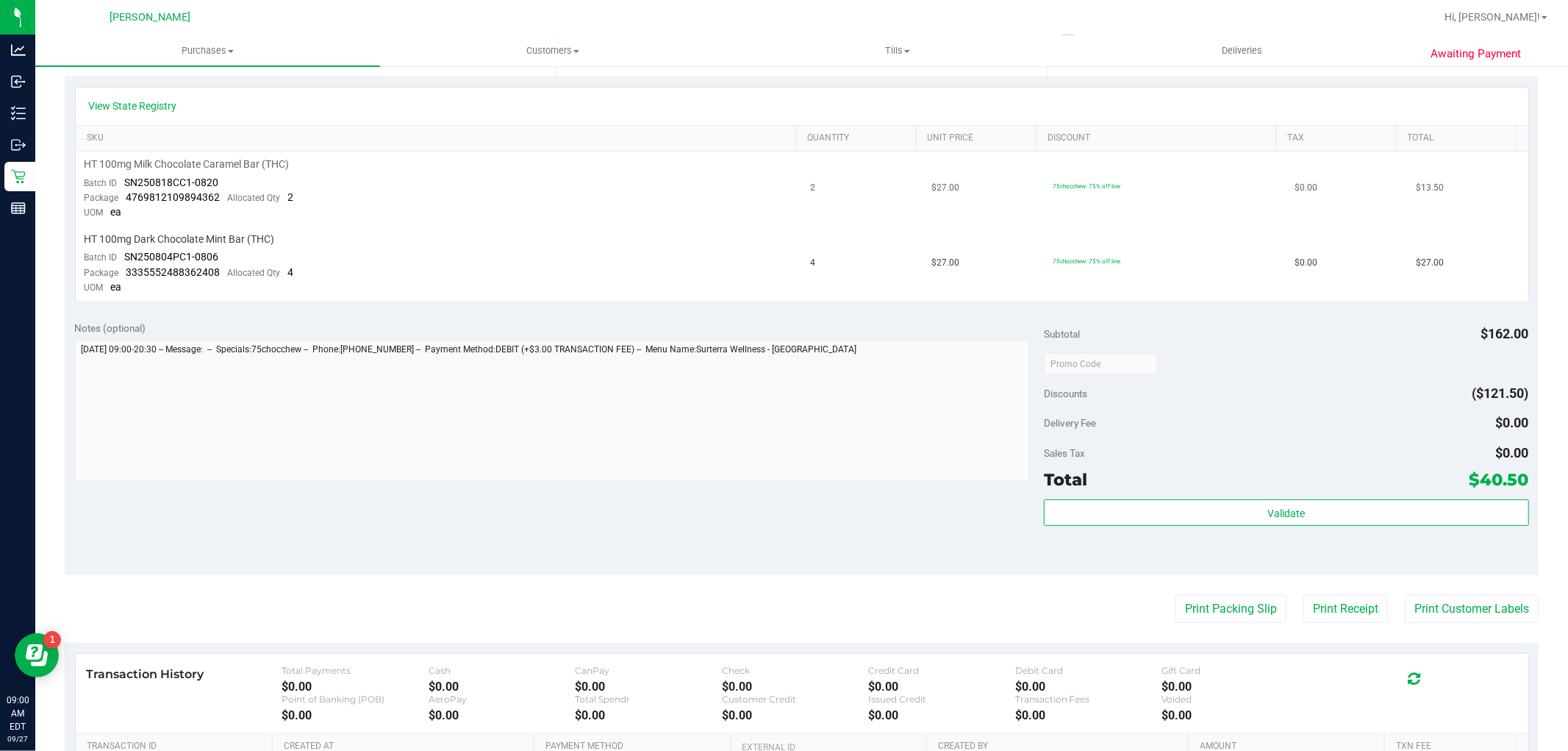
scroll to position [408, 0]
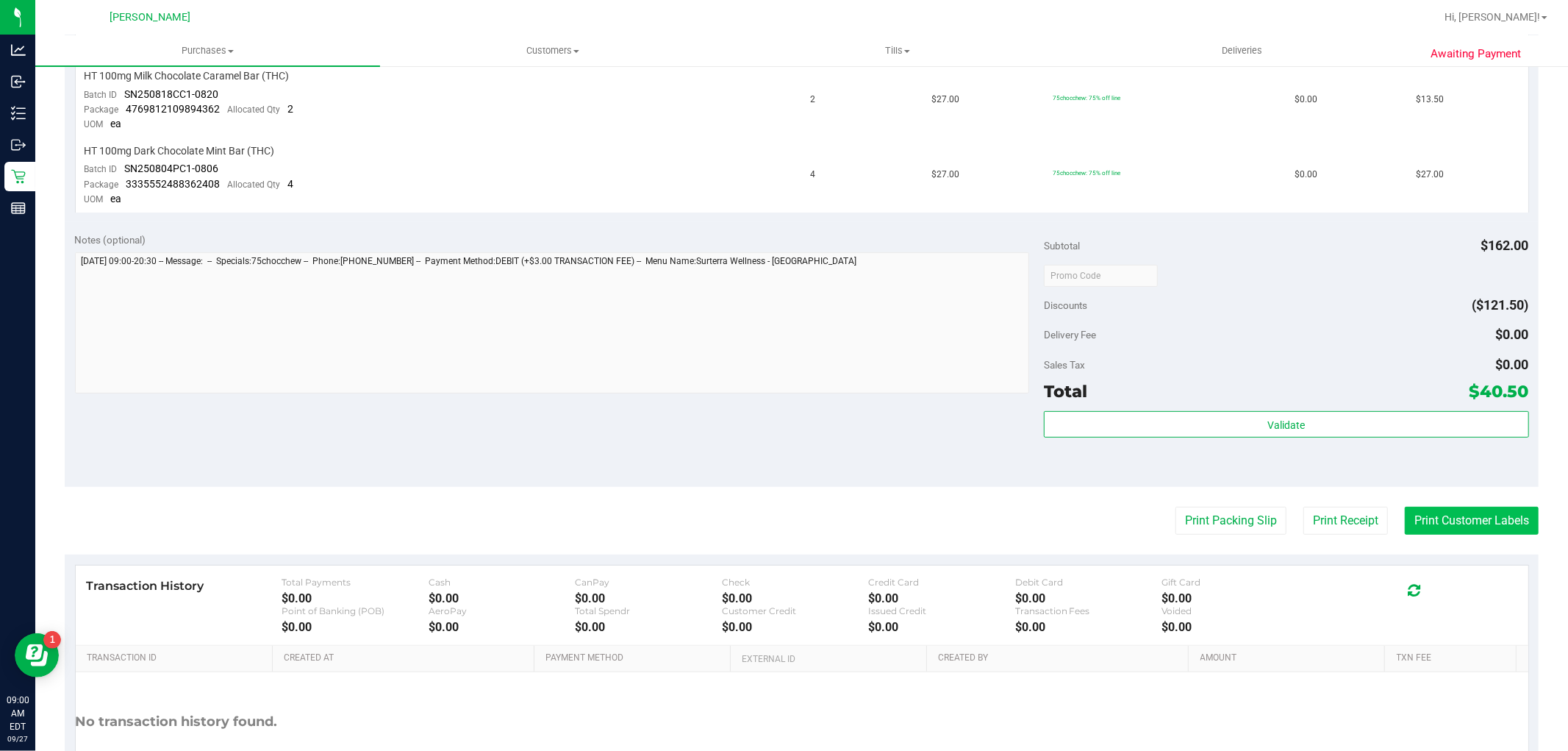
click at [1482, 518] on button "Print Customer Labels" at bounding box center [1471, 520] width 134 height 28
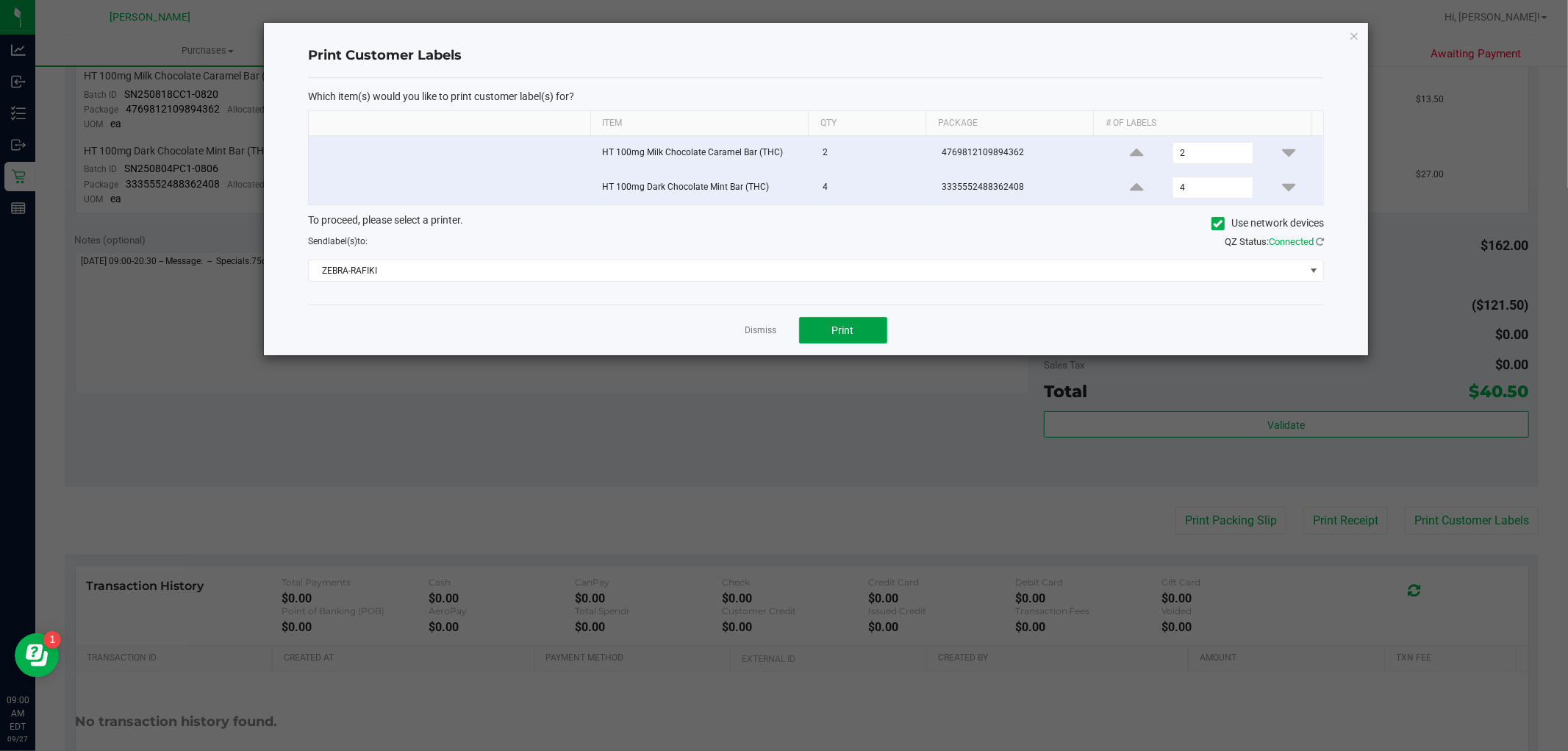
click at [869, 327] on button "Print" at bounding box center [844, 329] width 88 height 26
click at [753, 326] on link "Dismiss" at bounding box center [761, 330] width 32 height 13
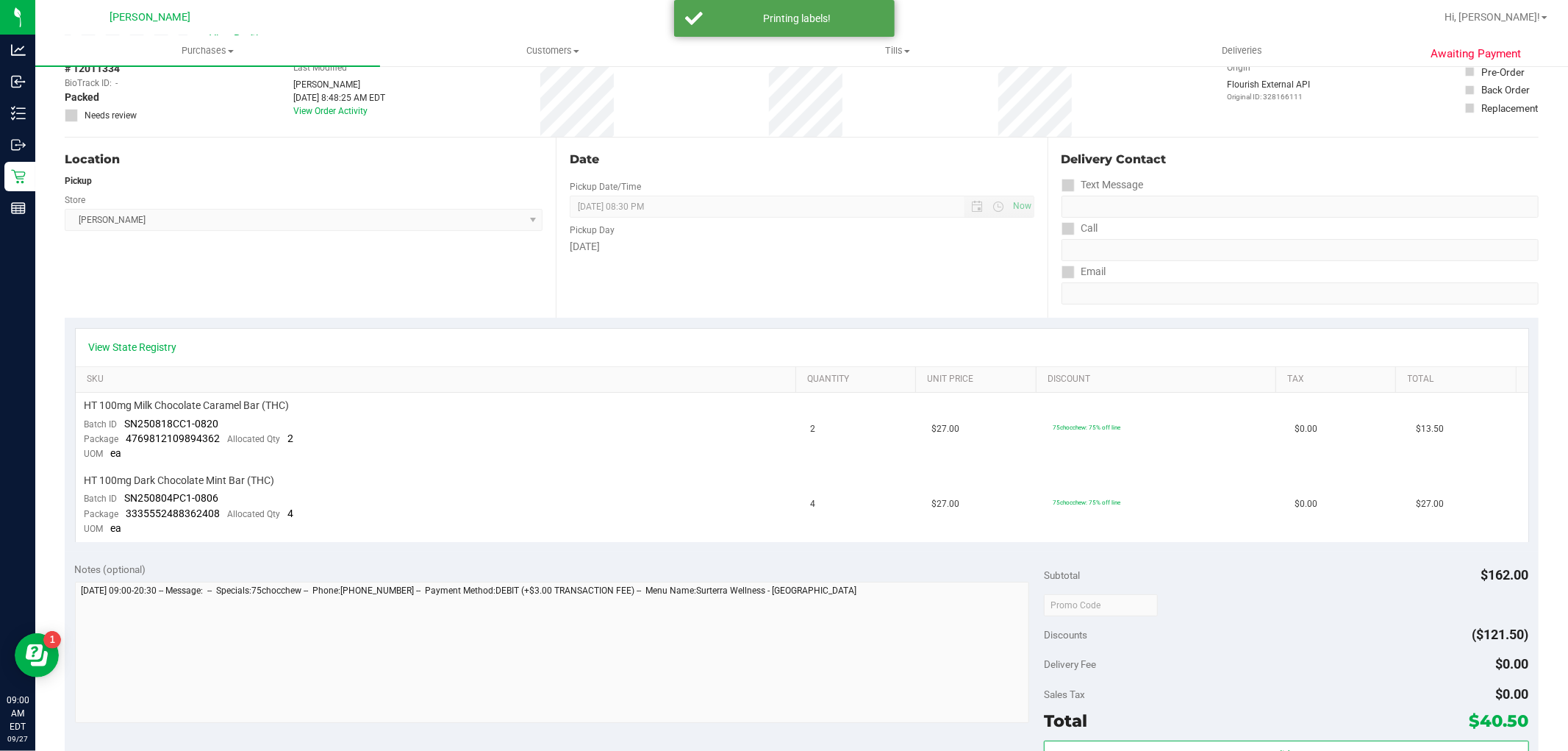
scroll to position [0, 0]
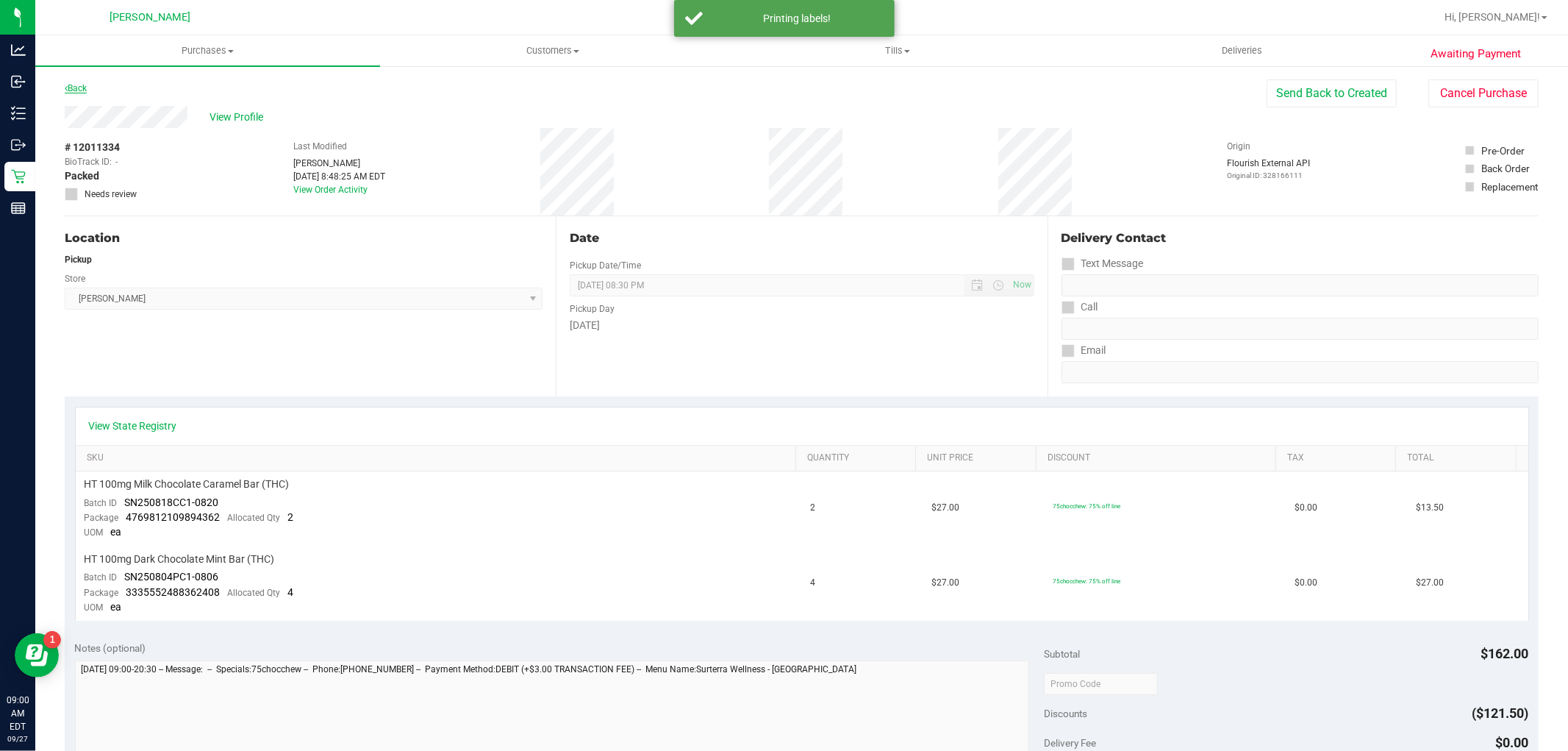
click at [85, 83] on link "Back" at bounding box center [76, 88] width 22 height 10
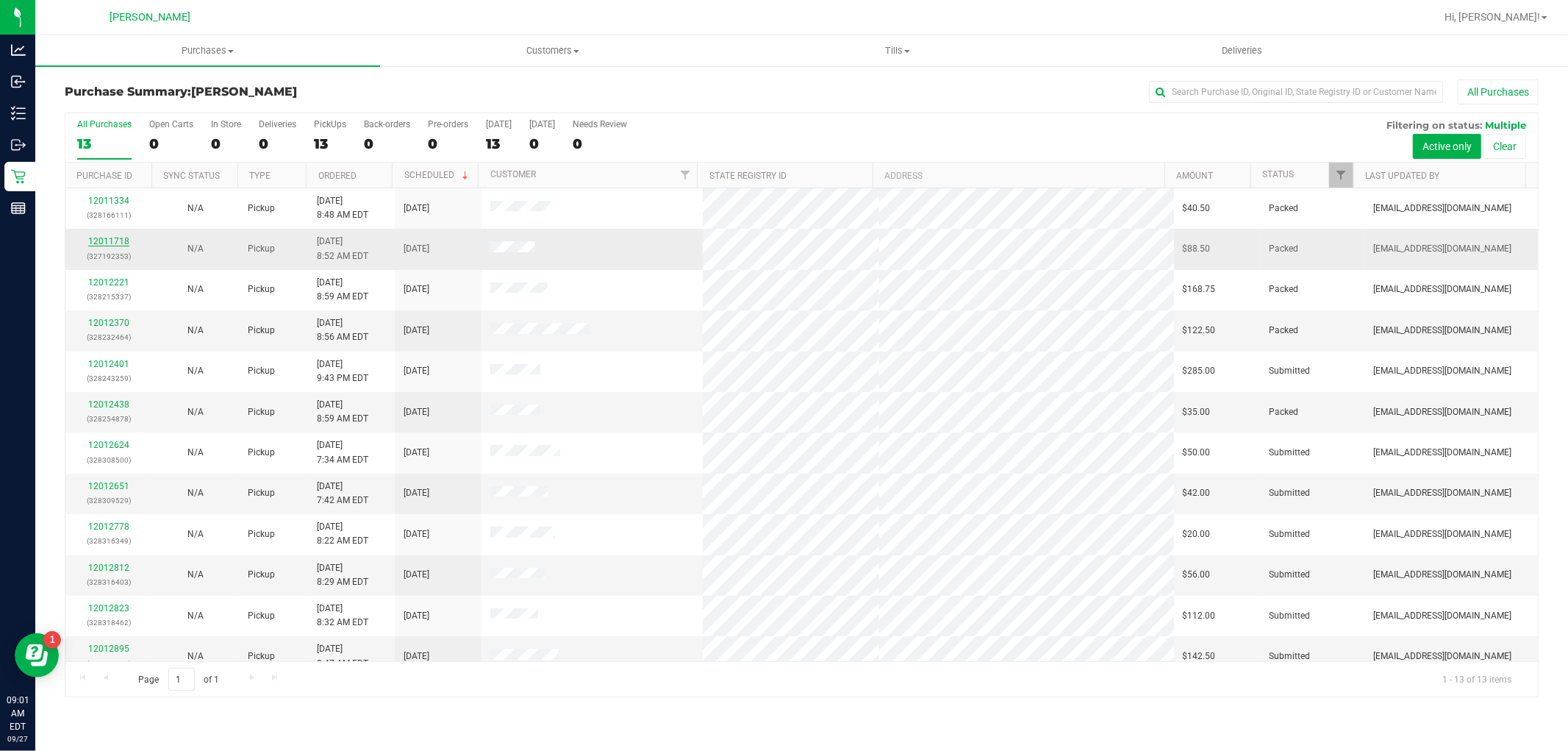
click at [122, 246] on link "12011718" at bounding box center [109, 241] width 42 height 10
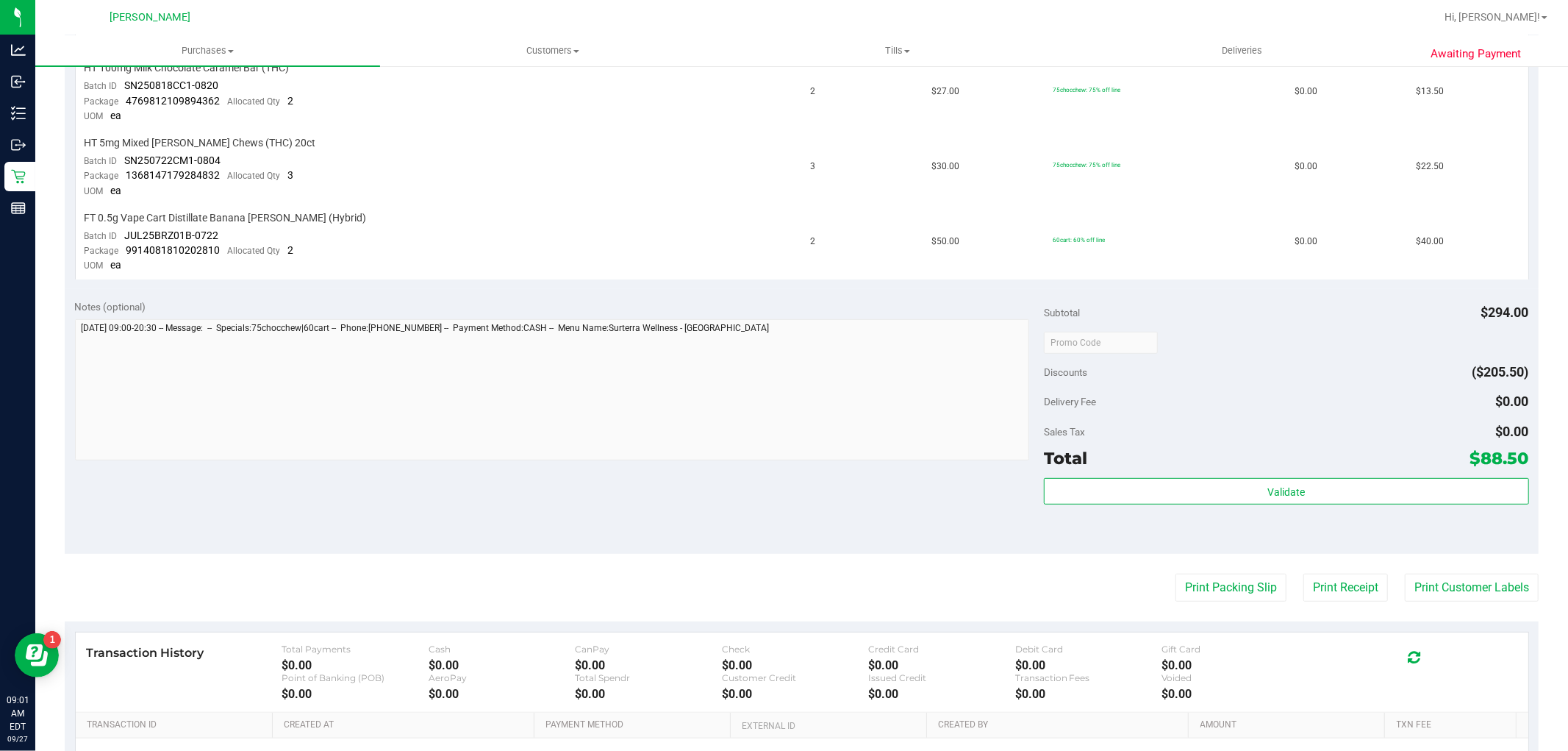
scroll to position [668, 0]
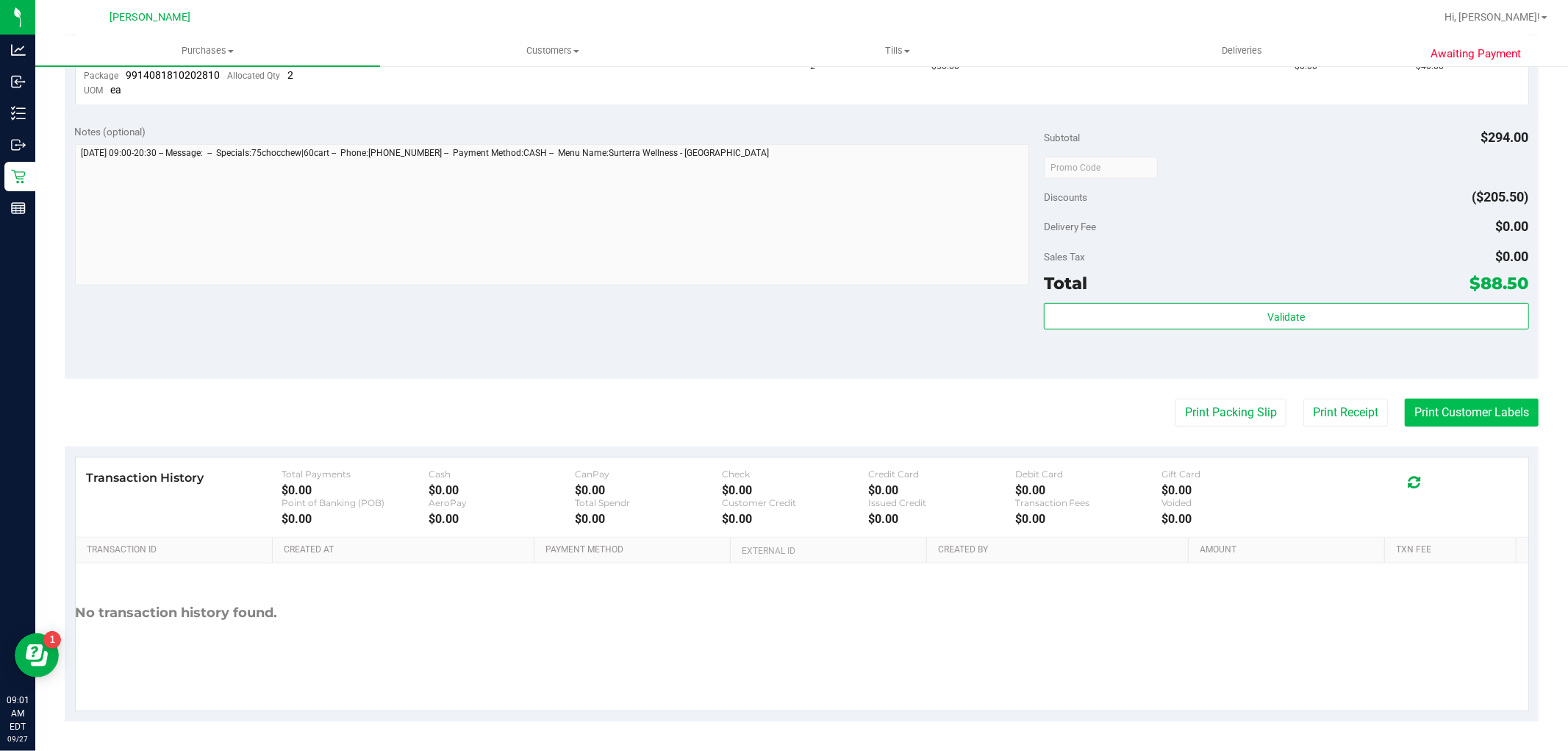
click at [1419, 408] on button "Print Customer Labels" at bounding box center [1471, 413] width 134 height 28
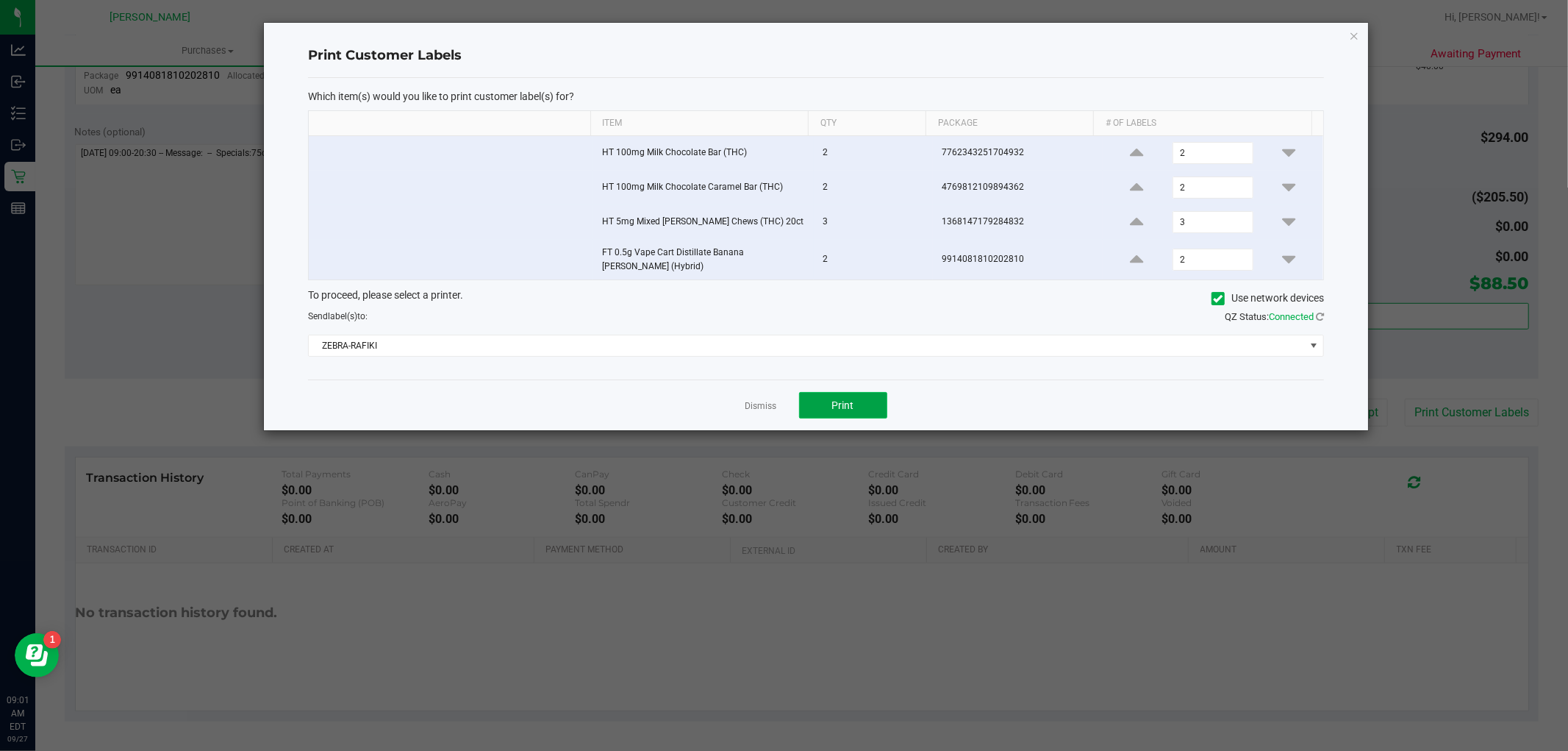
click at [849, 392] on button "Print" at bounding box center [844, 404] width 88 height 26
click at [767, 407] on link "Dismiss" at bounding box center [761, 406] width 32 height 13
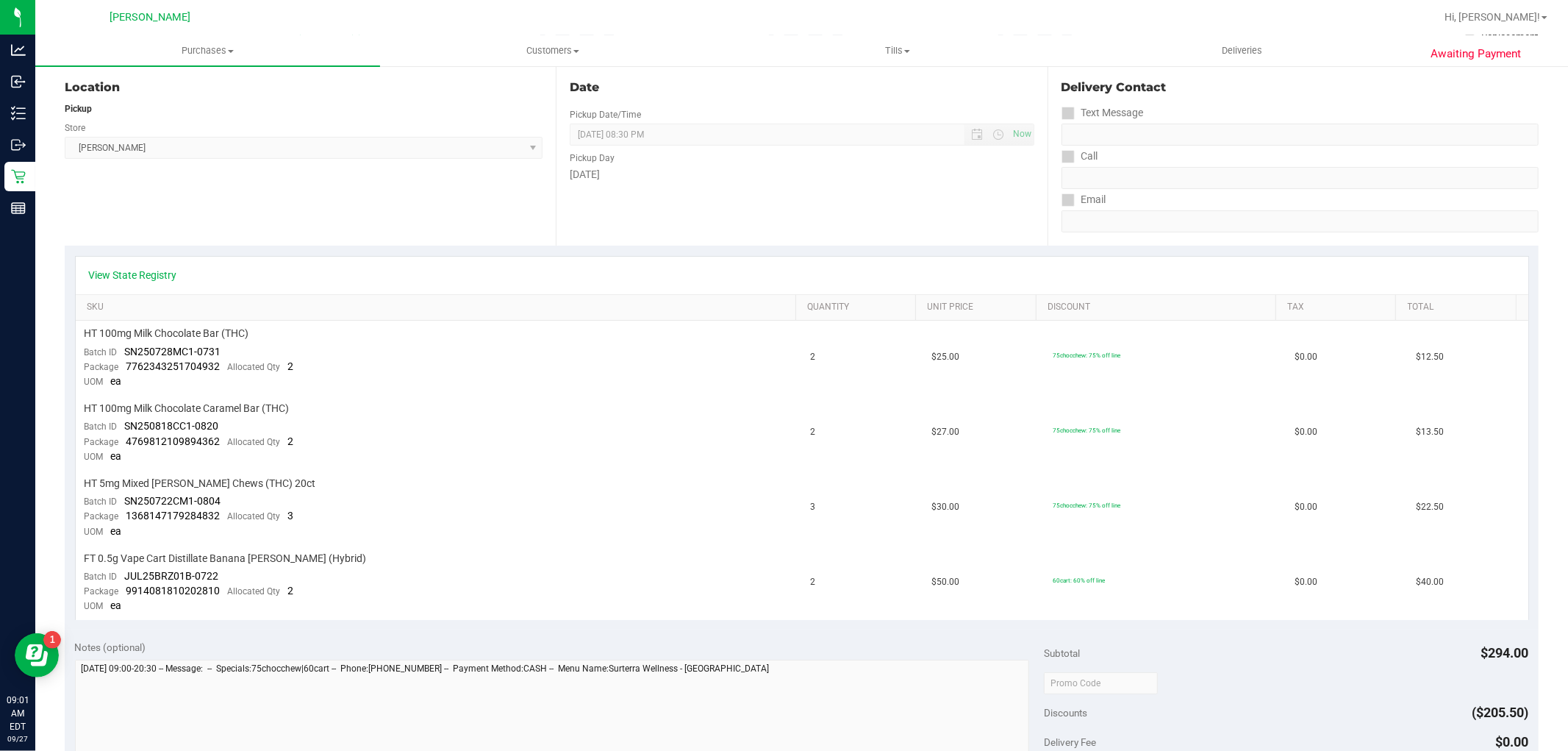
scroll to position [0, 0]
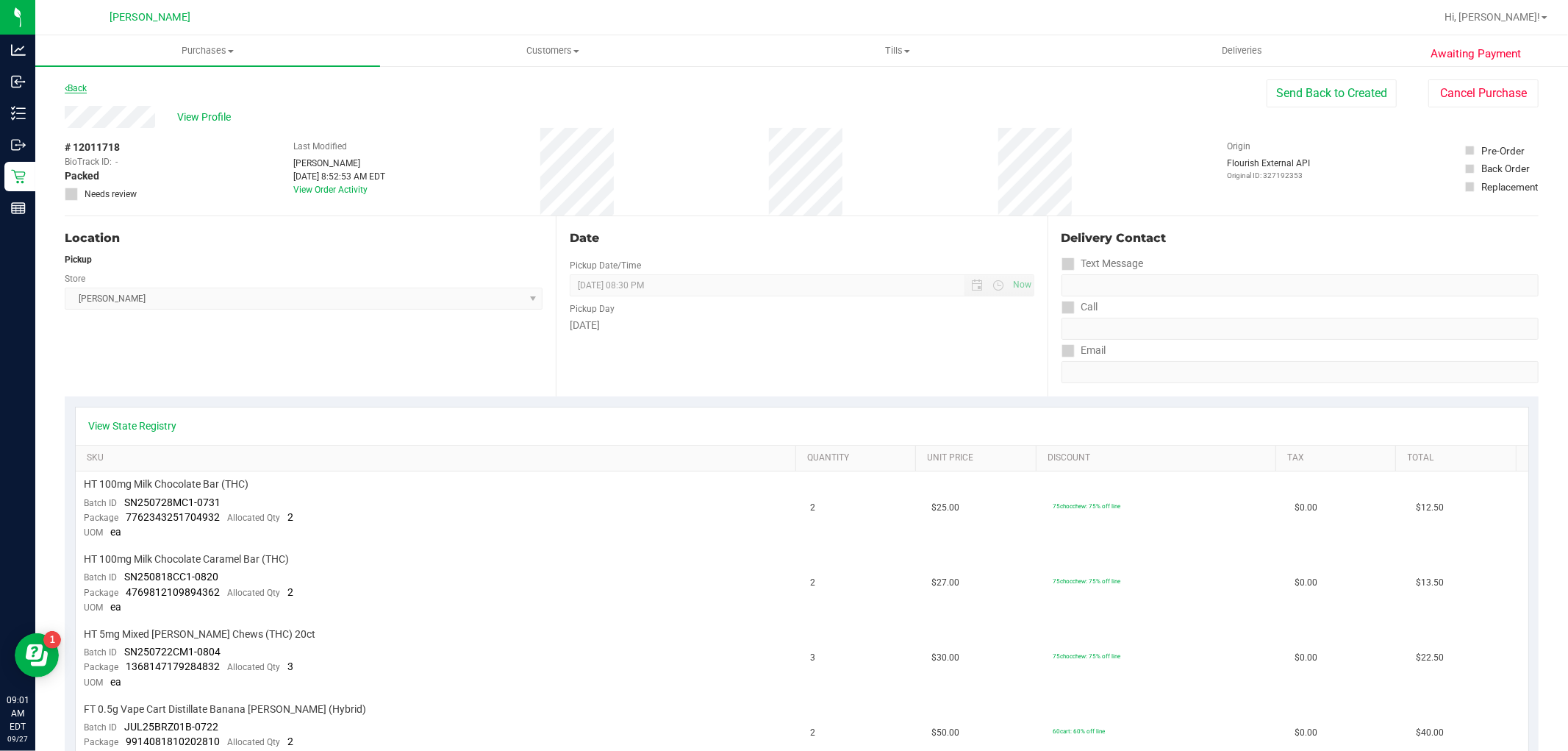
click at [84, 89] on link "Back" at bounding box center [76, 88] width 22 height 10
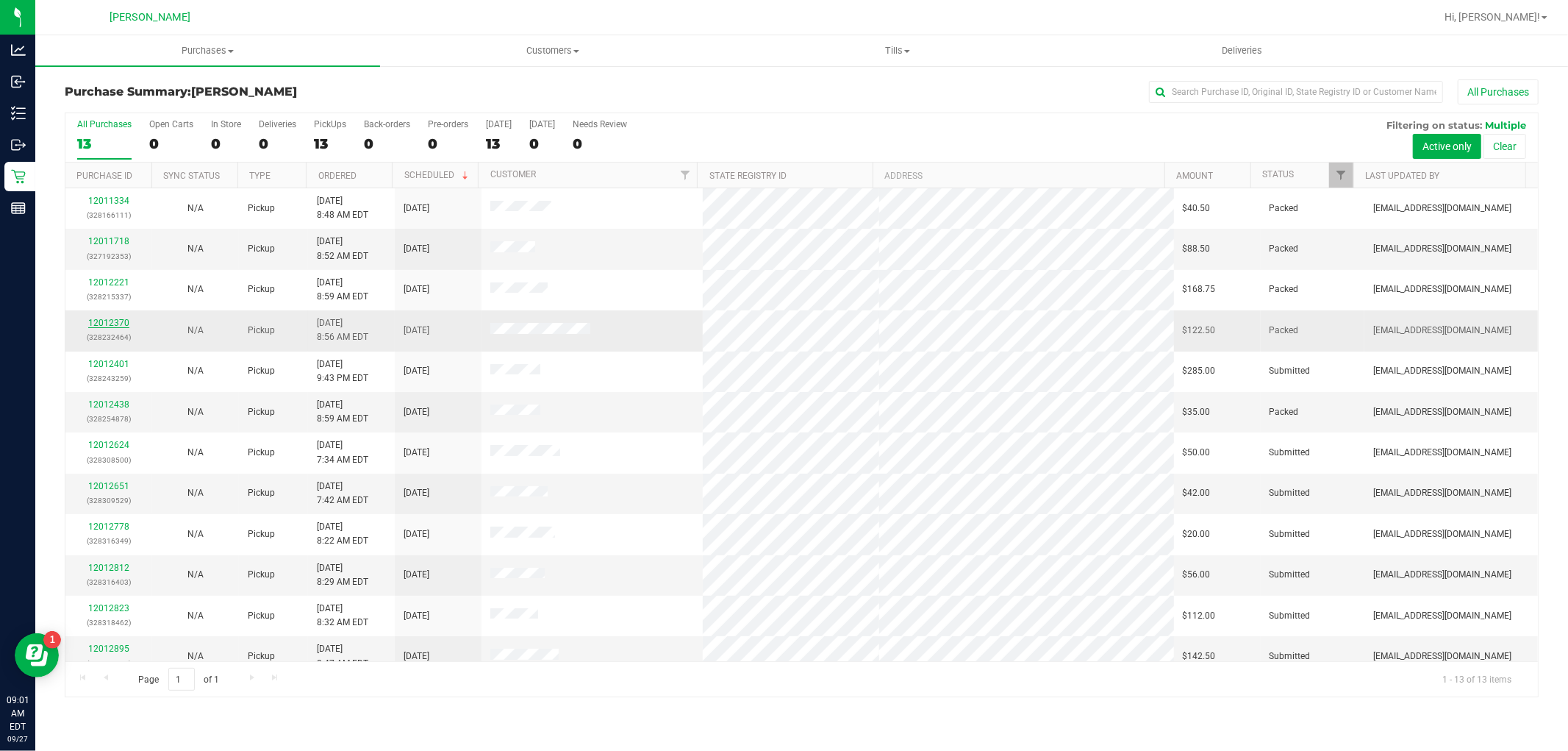
click at [117, 320] on link "12012370" at bounding box center [109, 322] width 42 height 10
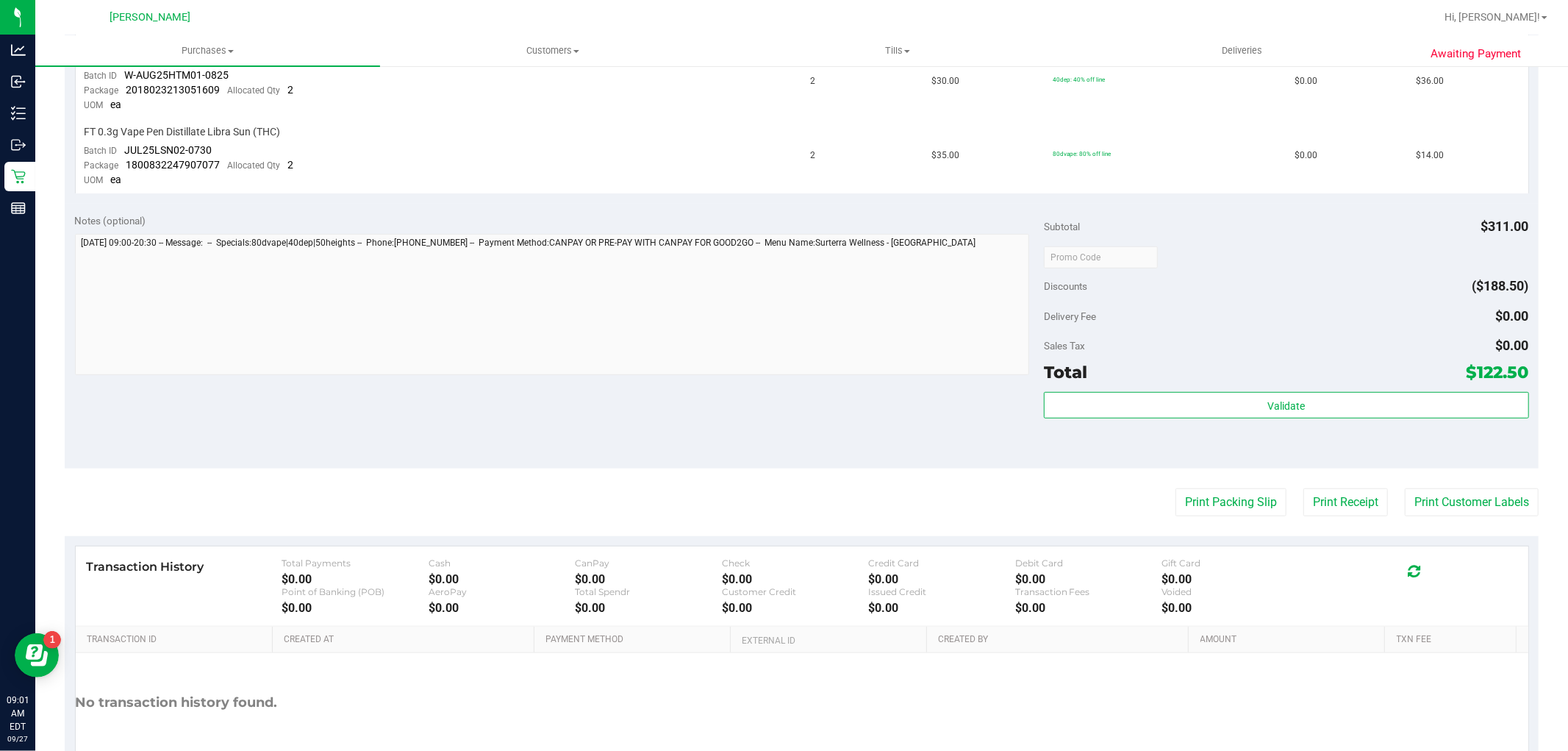
scroll to position [819, 0]
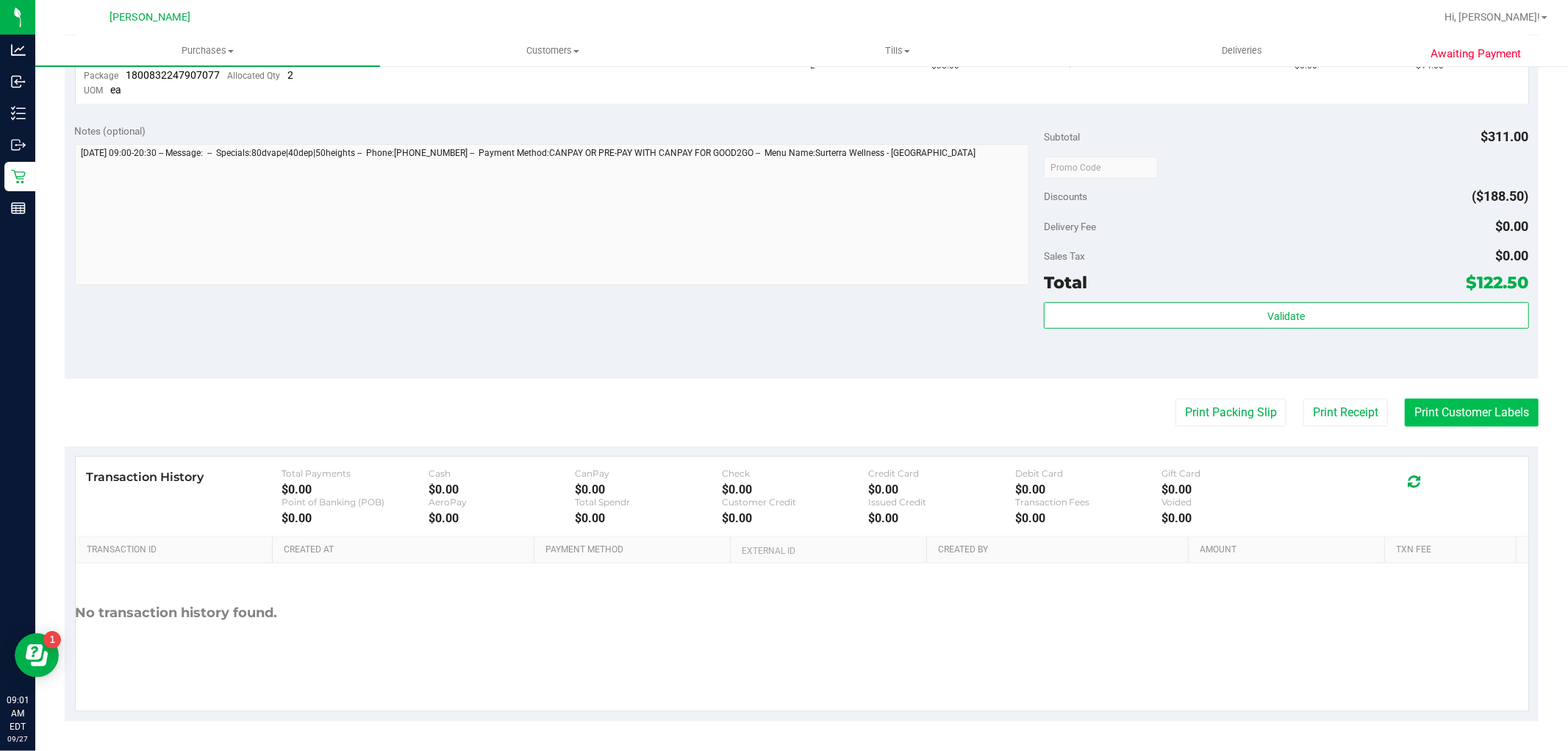
click at [1459, 403] on button "Print Customer Labels" at bounding box center [1471, 413] width 134 height 28
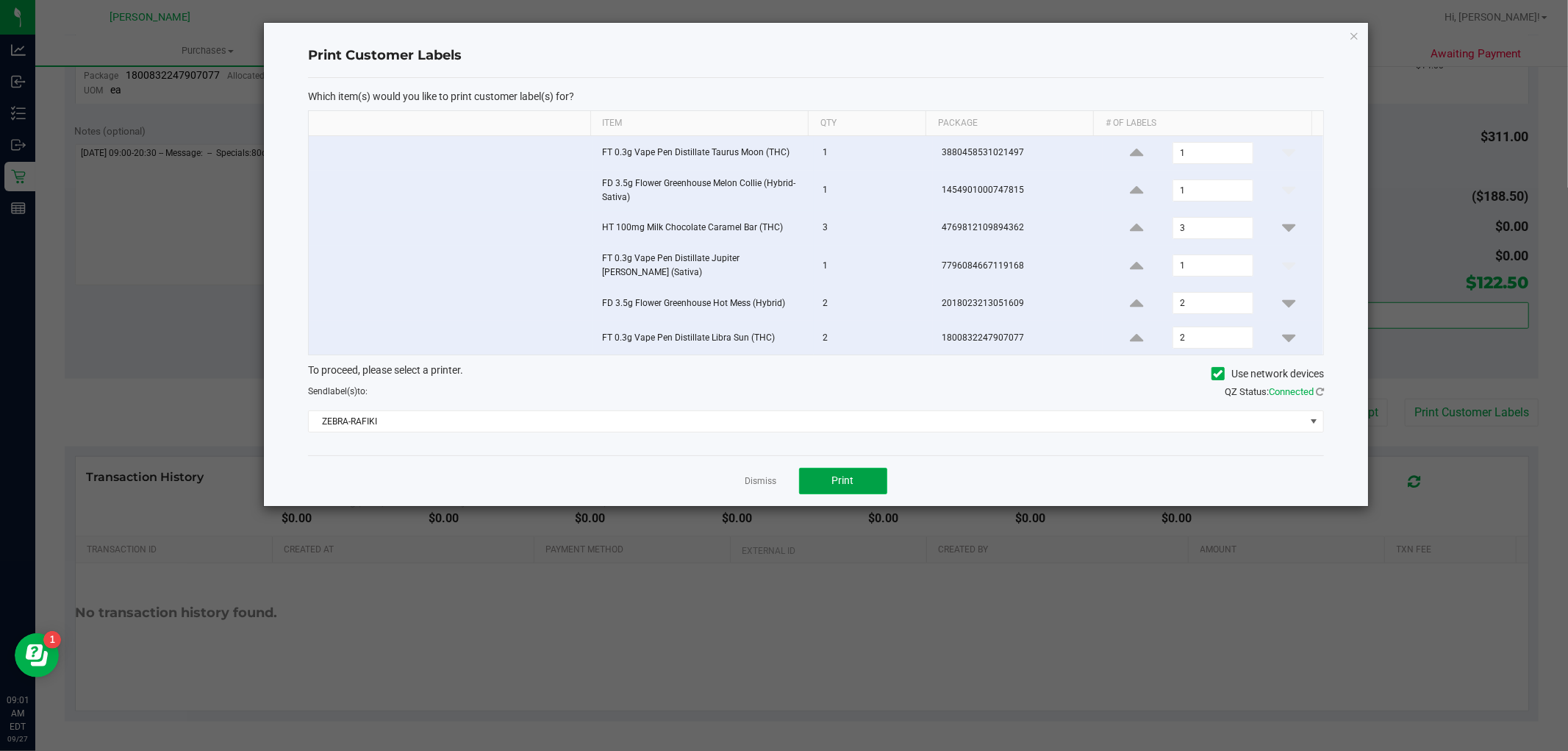
click at [827, 473] on button "Print" at bounding box center [844, 480] width 88 height 26
click at [751, 480] on link "Dismiss" at bounding box center [761, 481] width 32 height 13
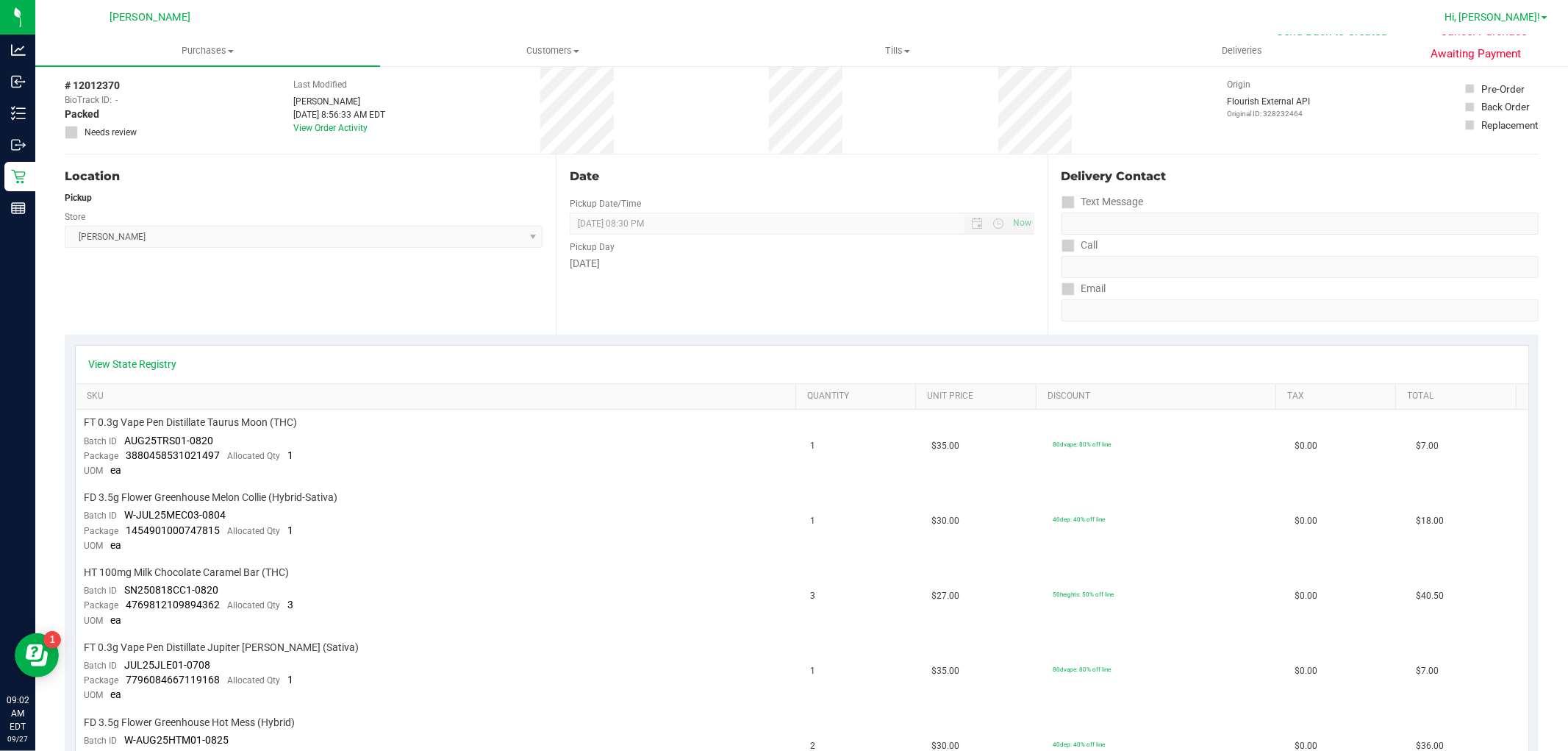
scroll to position [0, 0]
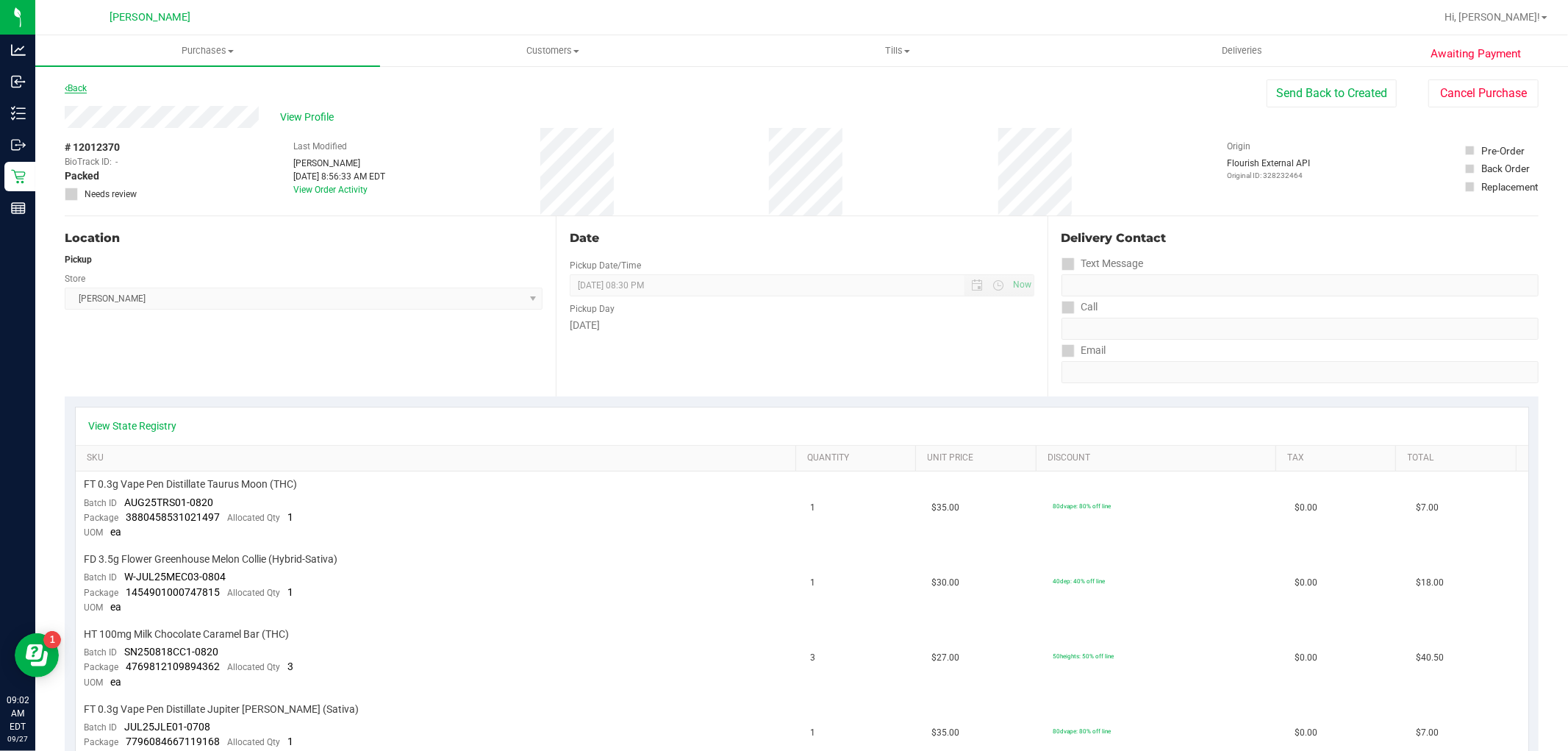
click at [72, 84] on link "Back" at bounding box center [76, 88] width 22 height 10
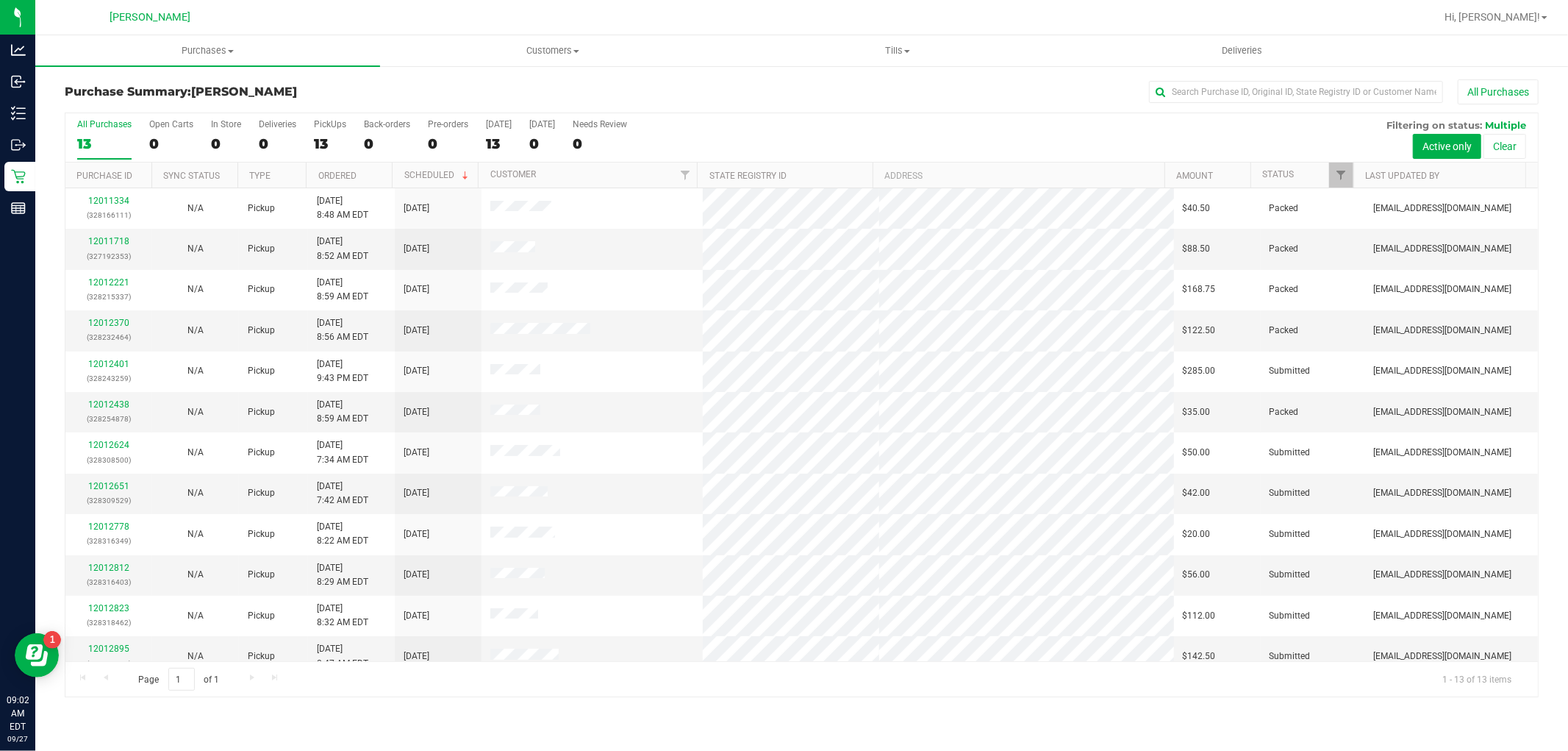
click at [328, 131] on label "PickUps 13" at bounding box center [330, 139] width 32 height 41
click at [0, 0] on input "PickUps 13" at bounding box center [0, 0] width 0 height 0
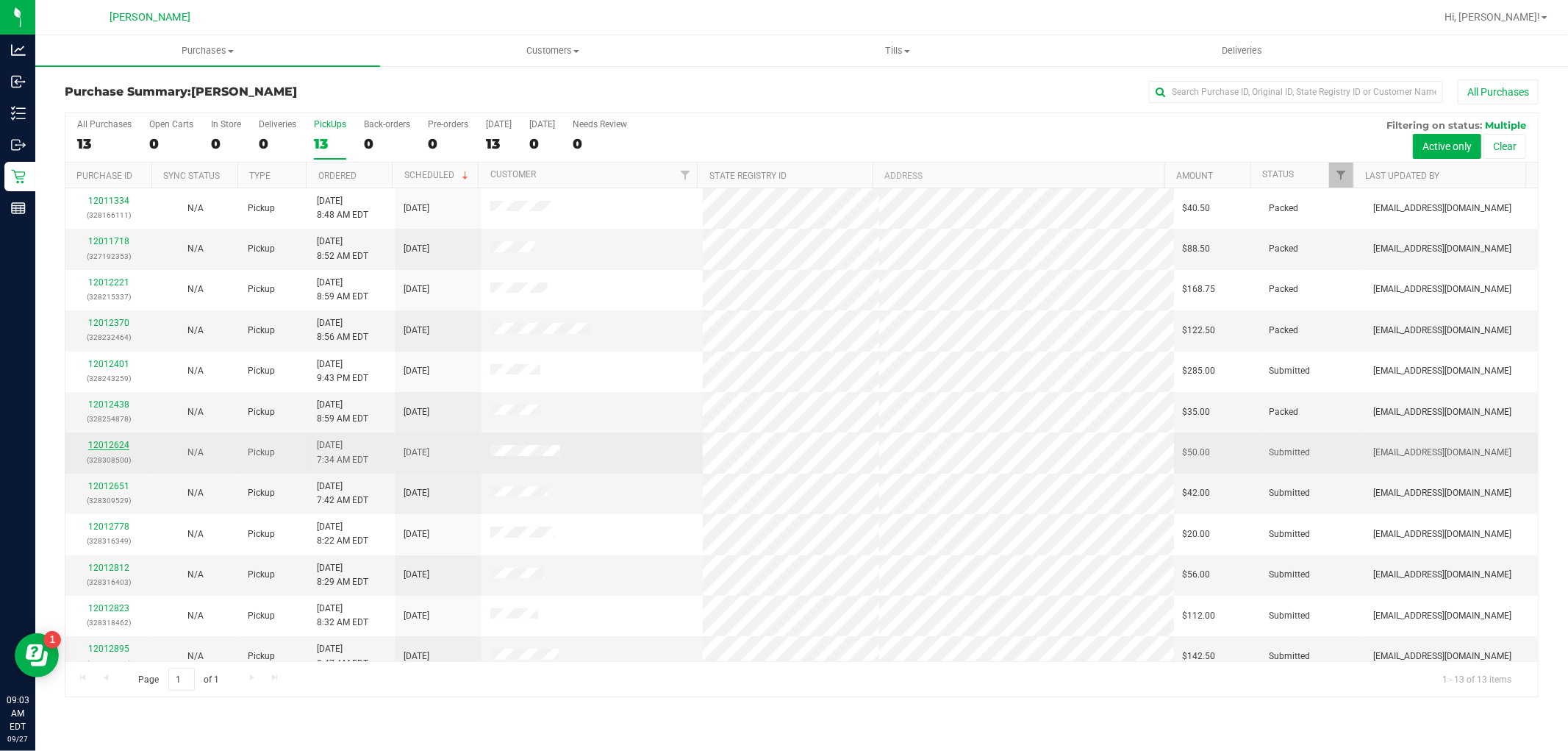
click at [110, 449] on link "12012624" at bounding box center [109, 444] width 42 height 10
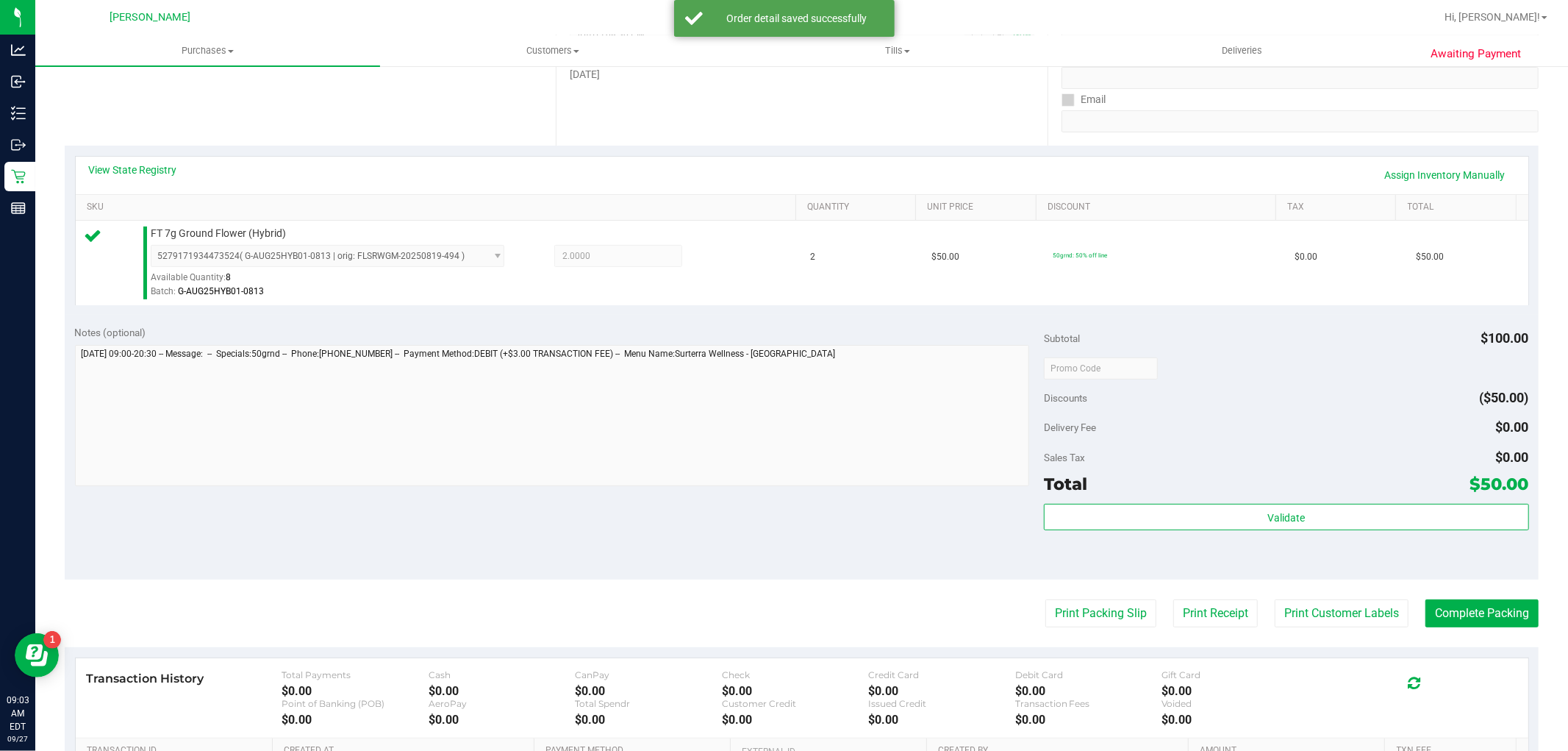
scroll to position [452, 0]
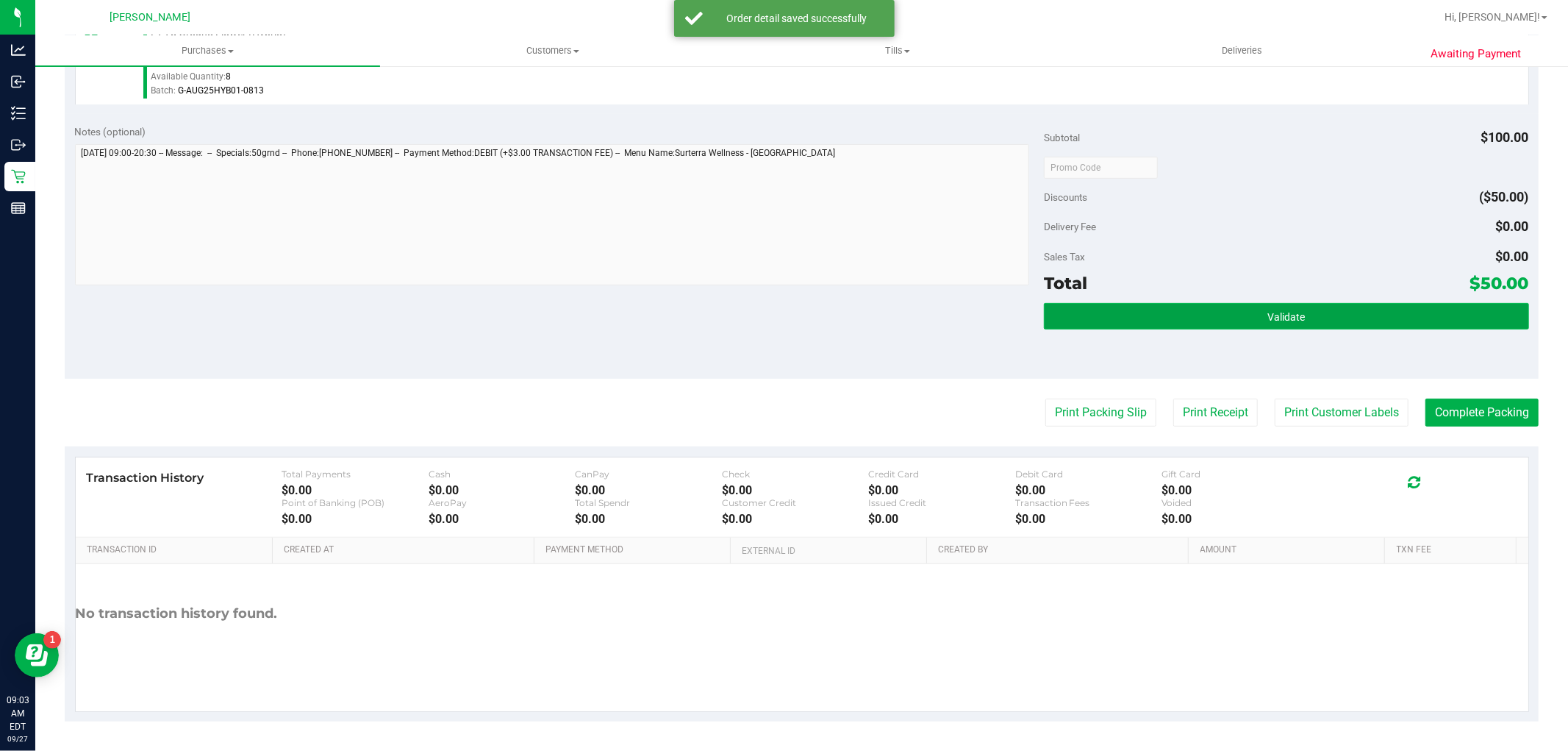
click at [1203, 312] on button "Validate" at bounding box center [1286, 316] width 484 height 26
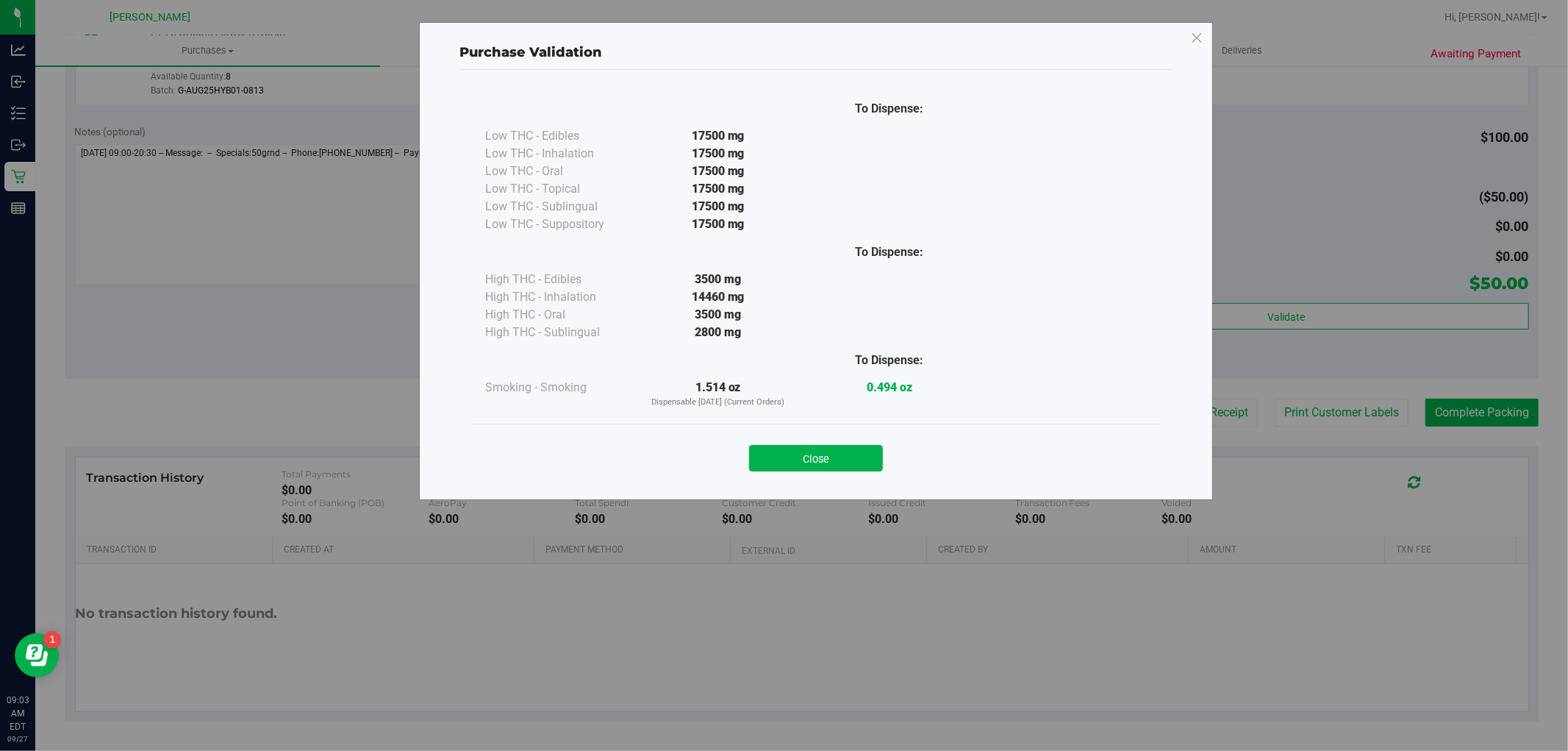
click at [857, 468] on button "Close" at bounding box center [816, 458] width 134 height 26
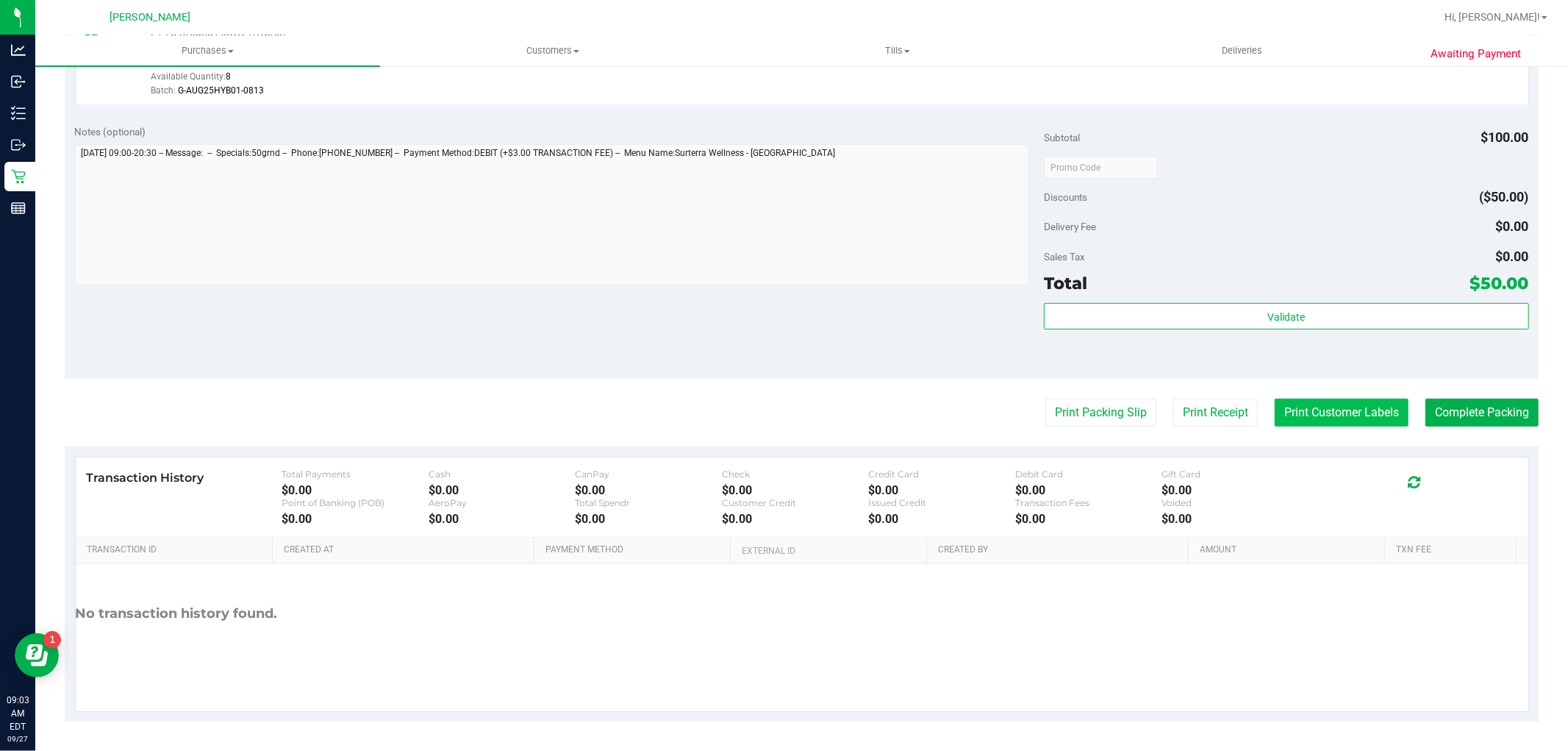
click at [1312, 419] on button "Print Customer Labels" at bounding box center [1342, 413] width 134 height 28
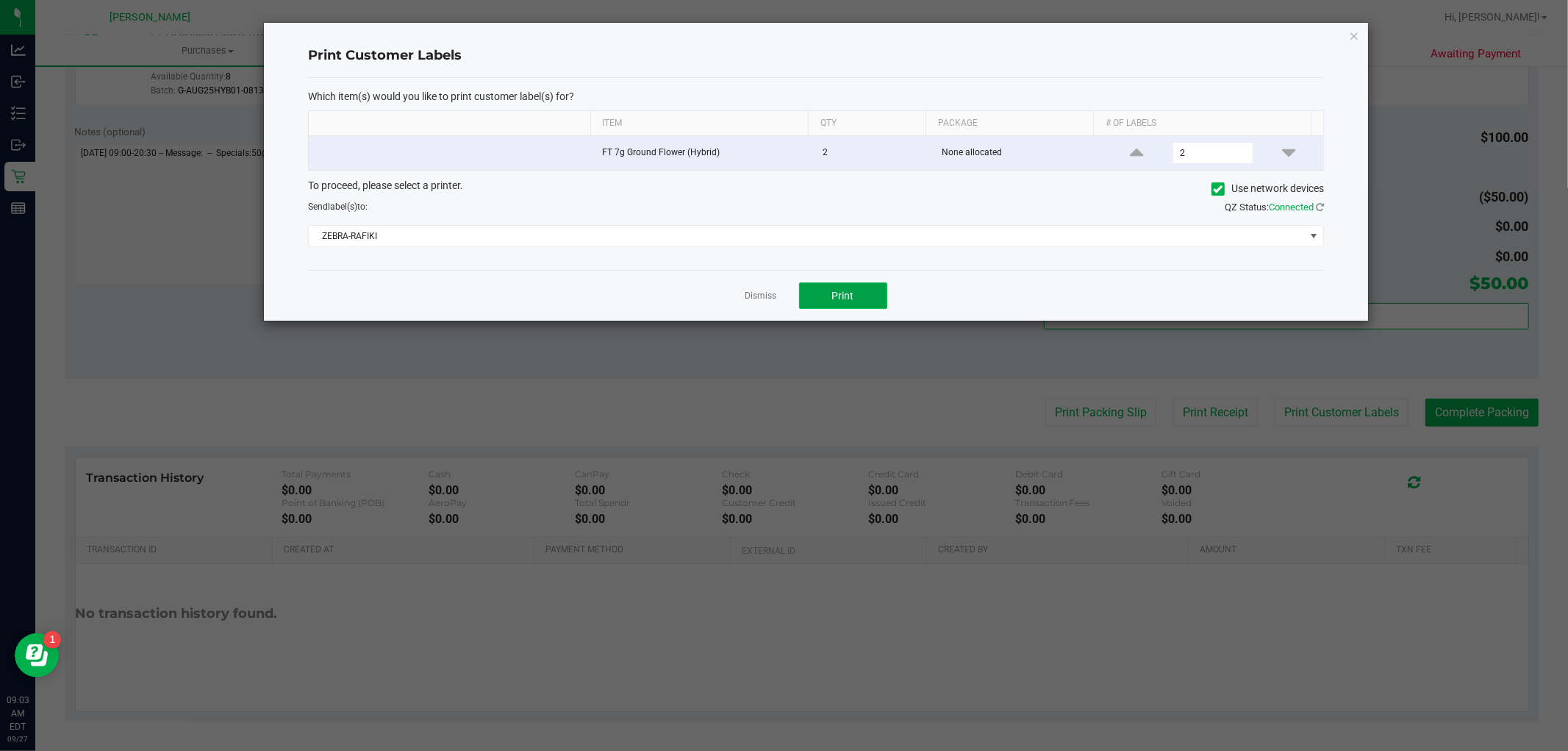
click at [847, 297] on span "Print" at bounding box center [843, 295] width 22 height 12
click at [763, 290] on link "Dismiss" at bounding box center [761, 296] width 32 height 13
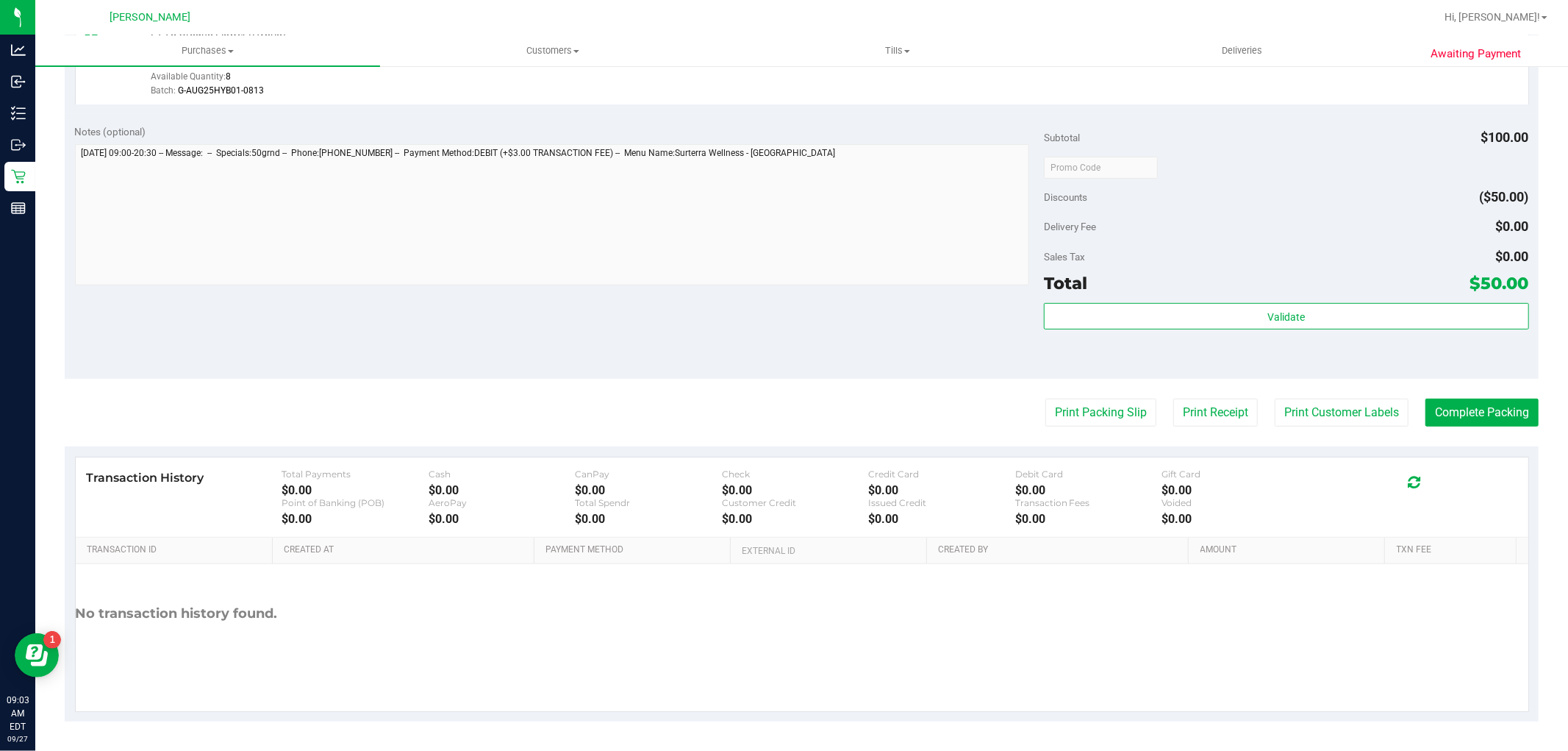
click at [1067, 429] on purchase-details "Back Edit Purchase Cancel Purchase View Profile # 12012624 BioTrack ID: - Submi…" at bounding box center [802, 175] width 1474 height 1094
click at [1076, 413] on button "Print Packing Slip" at bounding box center [1101, 413] width 111 height 28
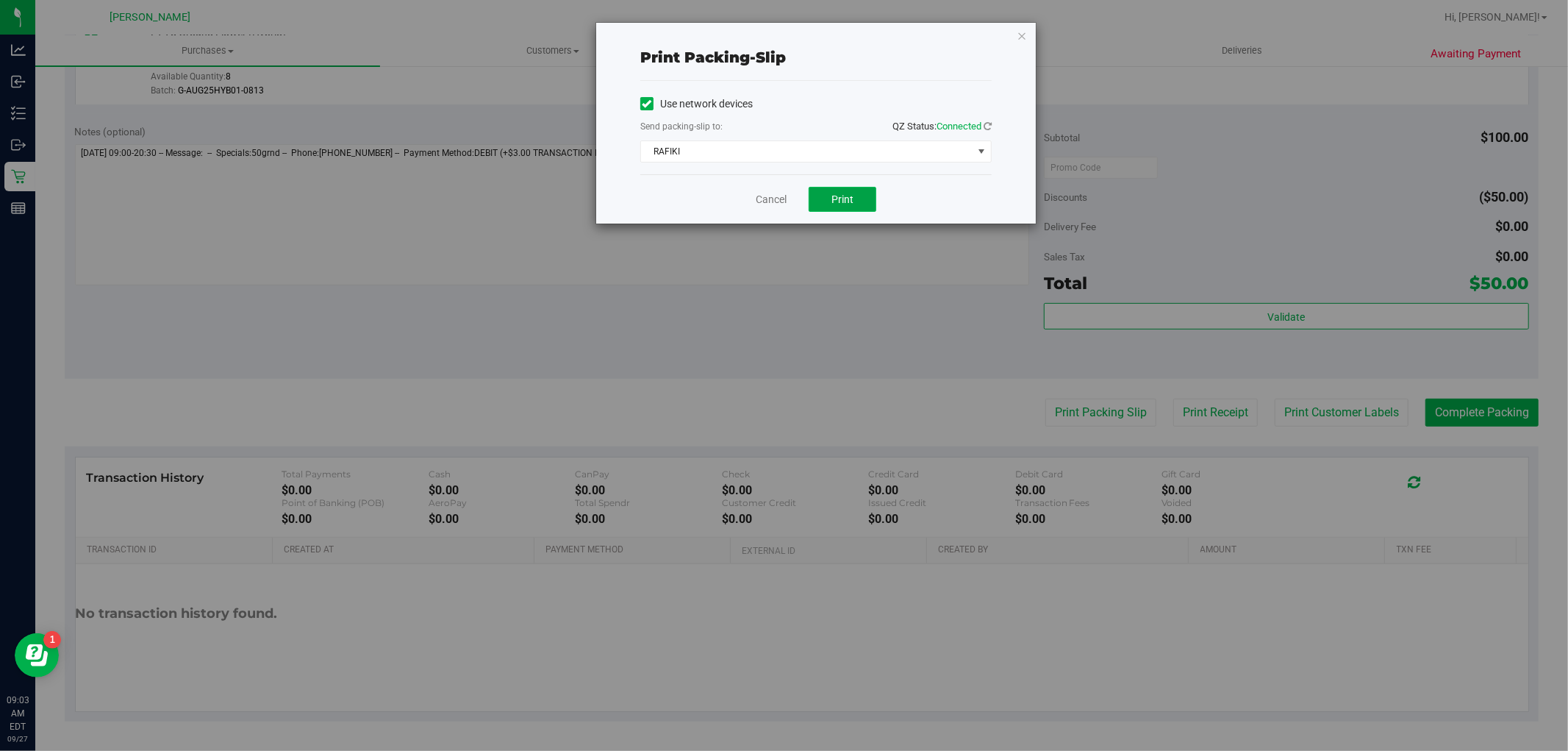
drag, startPoint x: 870, startPoint y: 203, endPoint x: 855, endPoint y: 205, distance: 15.1
click at [869, 203] on button "Print" at bounding box center [842, 199] width 68 height 25
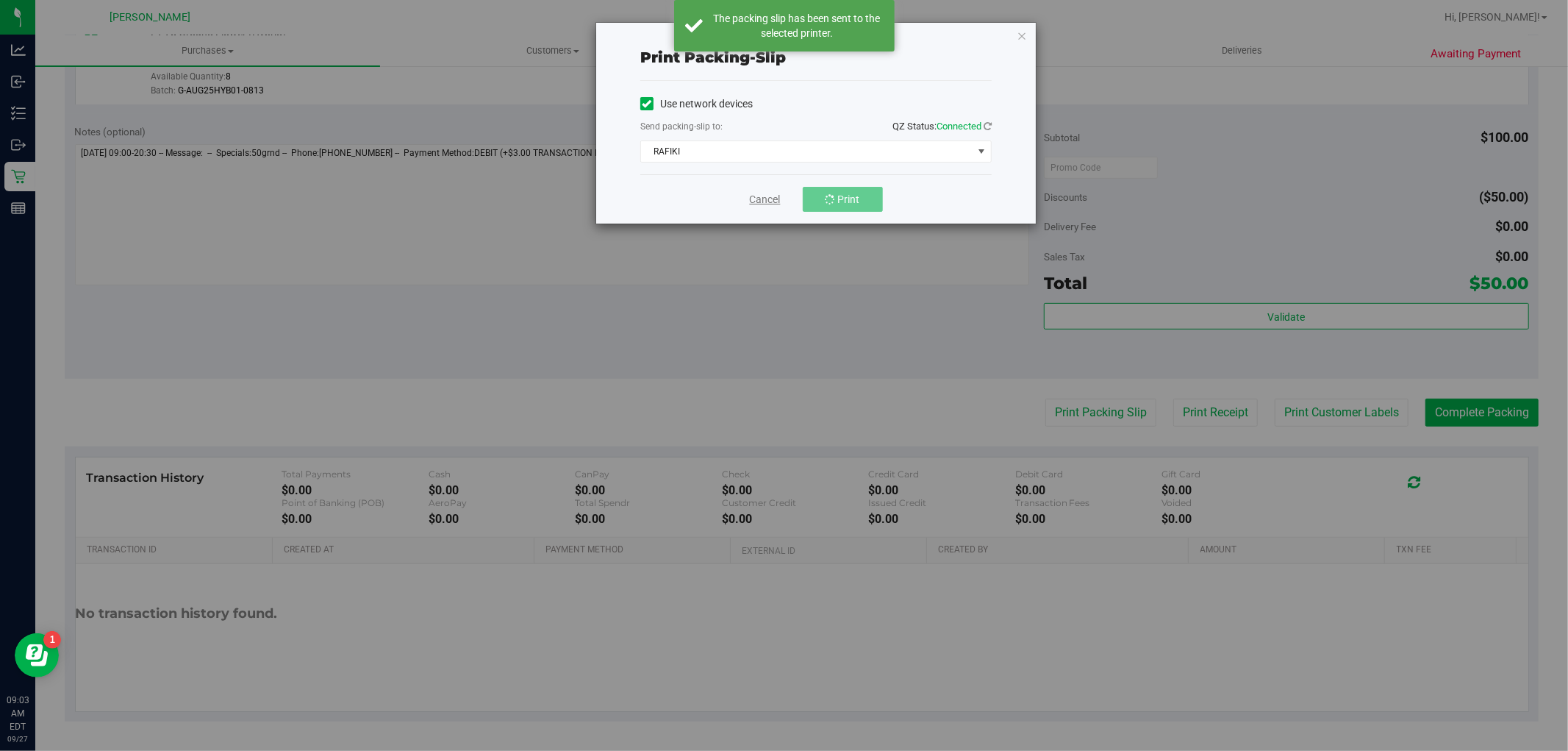
click at [769, 208] on link "Cancel" at bounding box center [765, 199] width 31 height 15
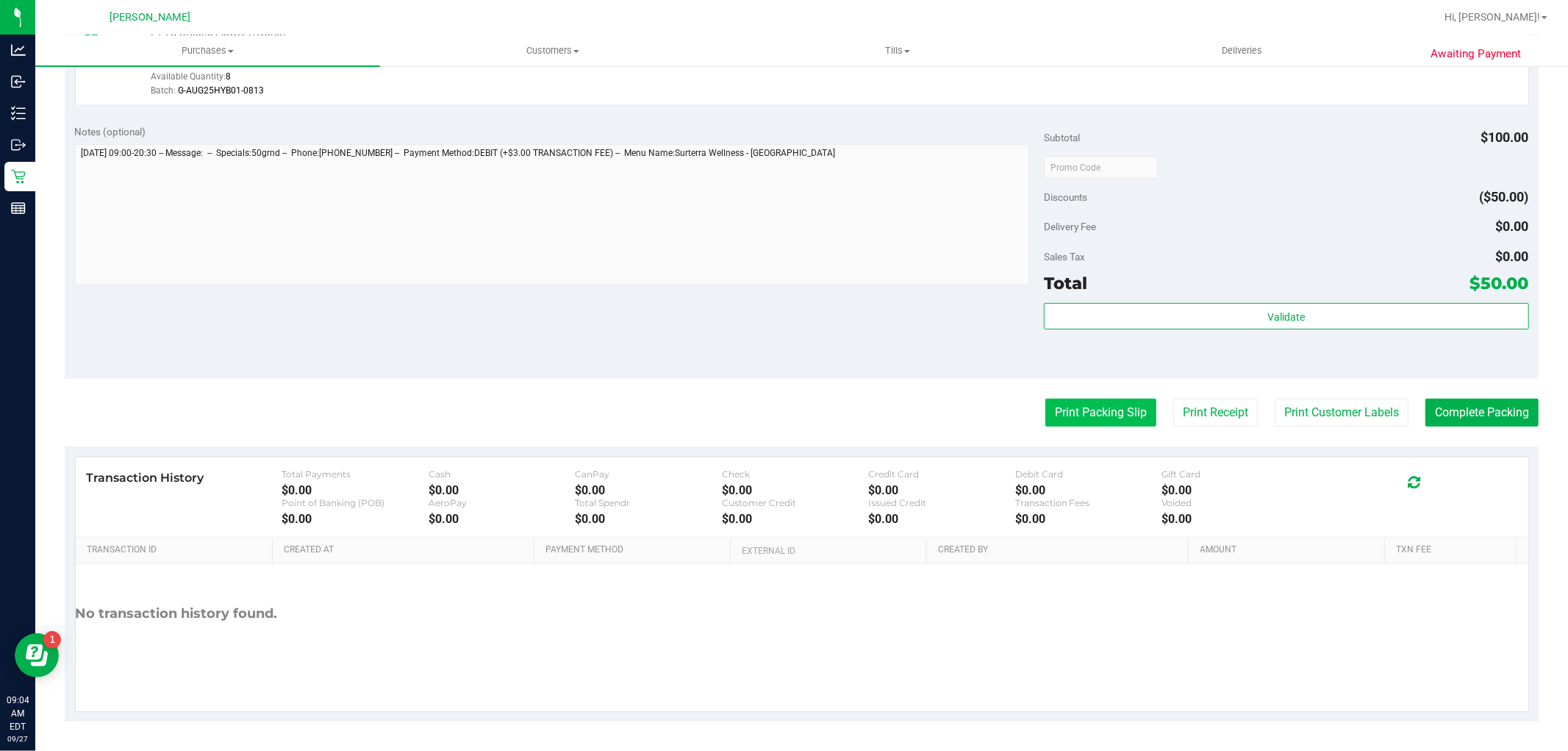
click at [1065, 415] on button "Print Packing Slip" at bounding box center [1101, 413] width 111 height 28
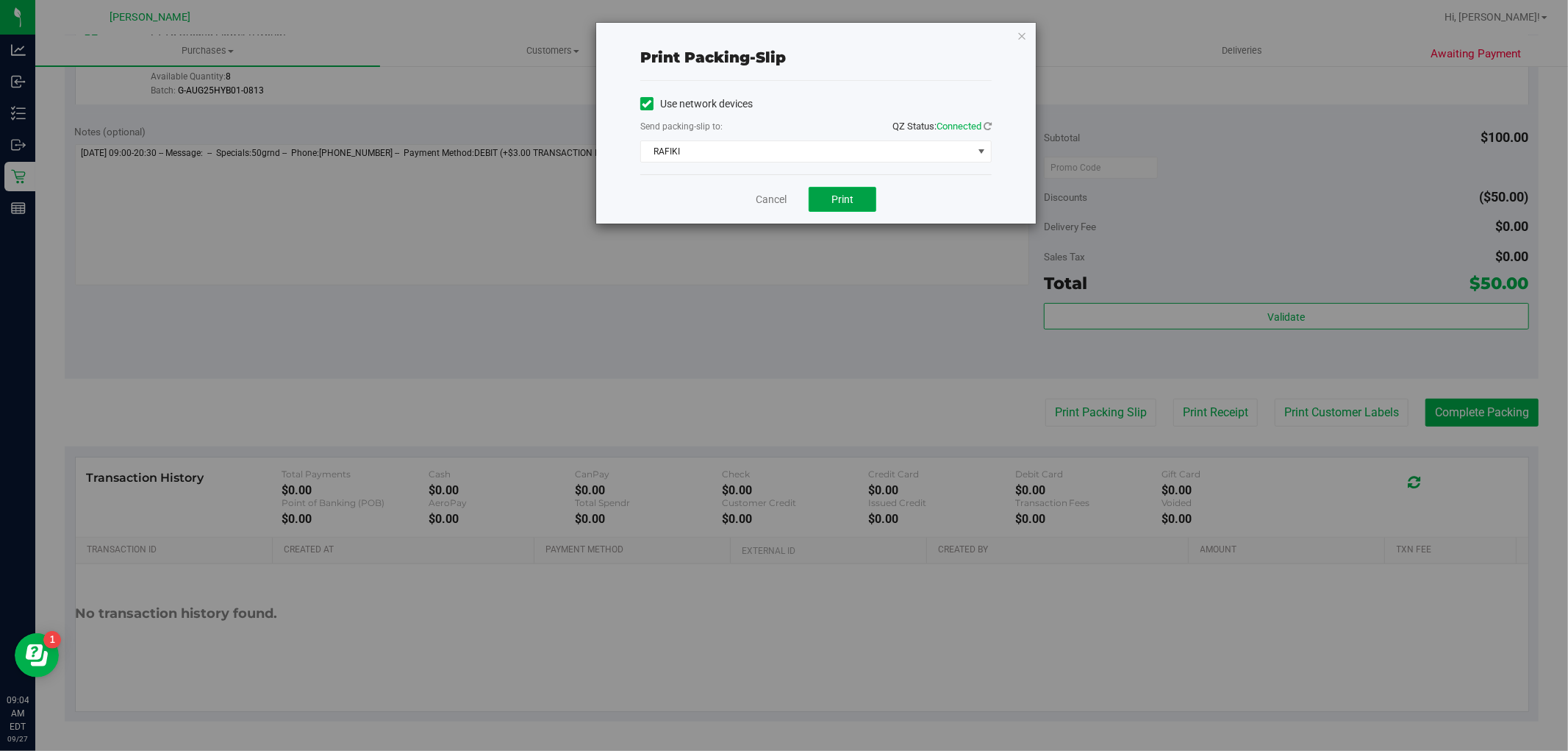
click at [843, 201] on span "Print" at bounding box center [843, 199] width 22 height 12
click at [784, 199] on link "Cancel" at bounding box center [771, 199] width 31 height 15
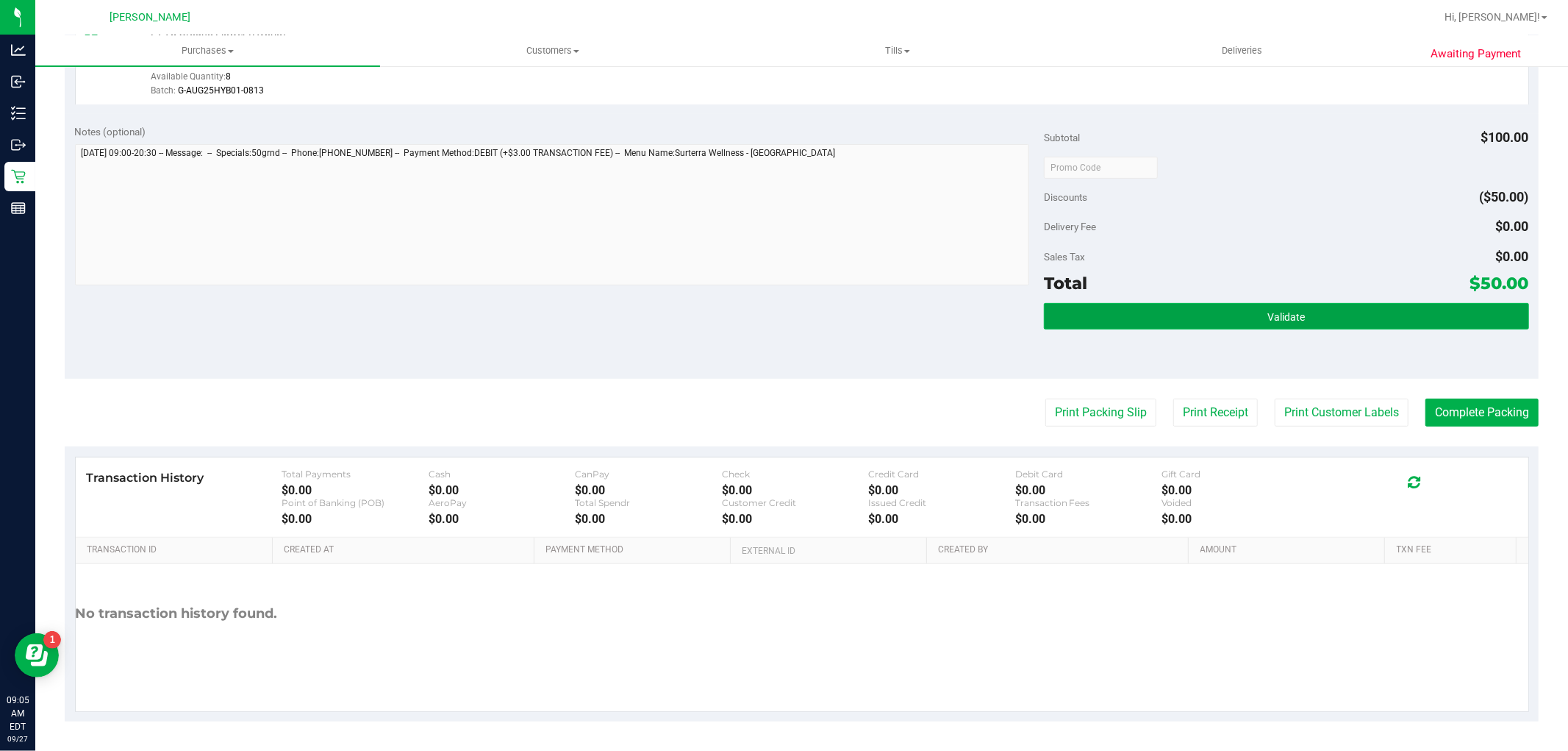
click at [1304, 325] on button "Validate" at bounding box center [1286, 316] width 484 height 26
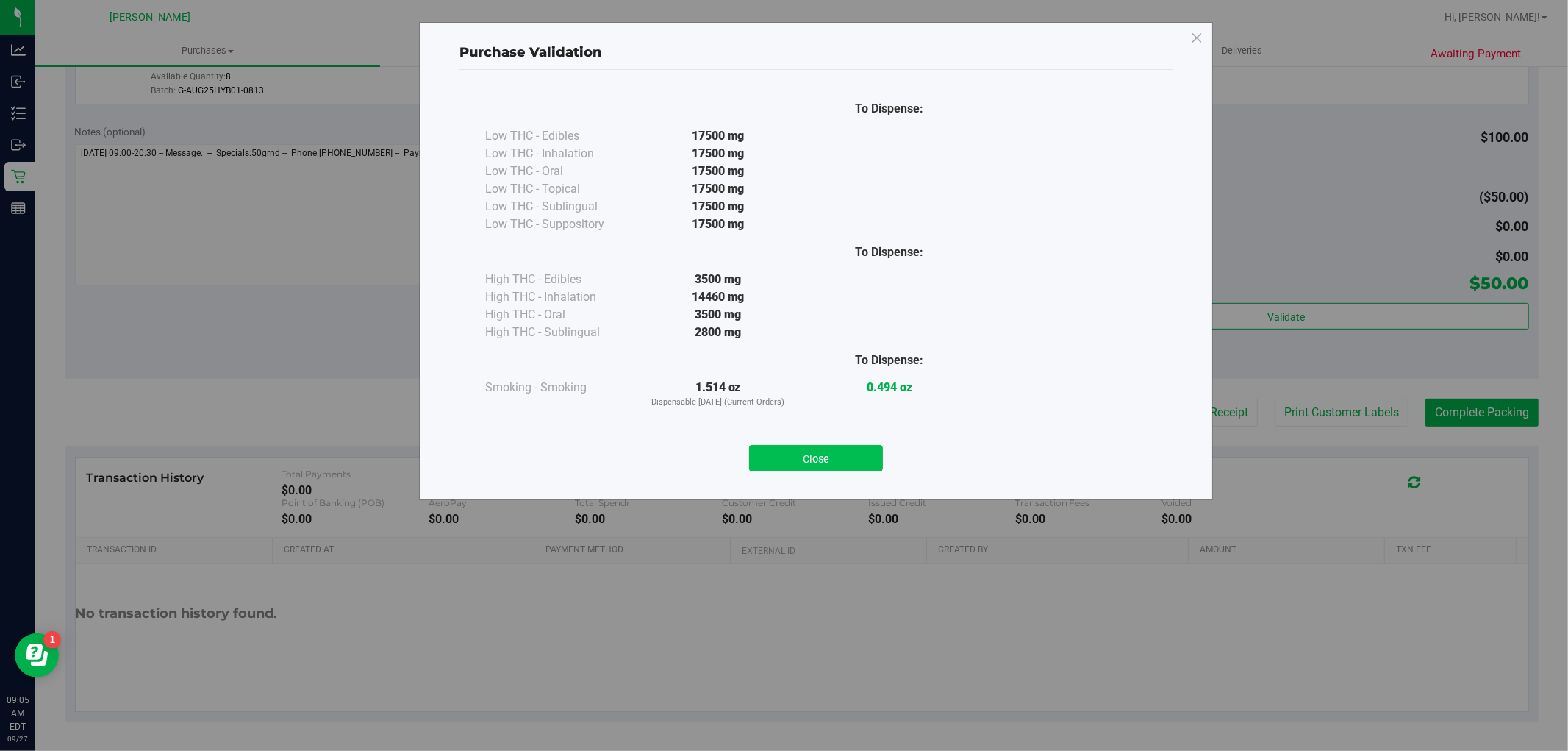
click at [815, 446] on button "Close" at bounding box center [816, 458] width 134 height 26
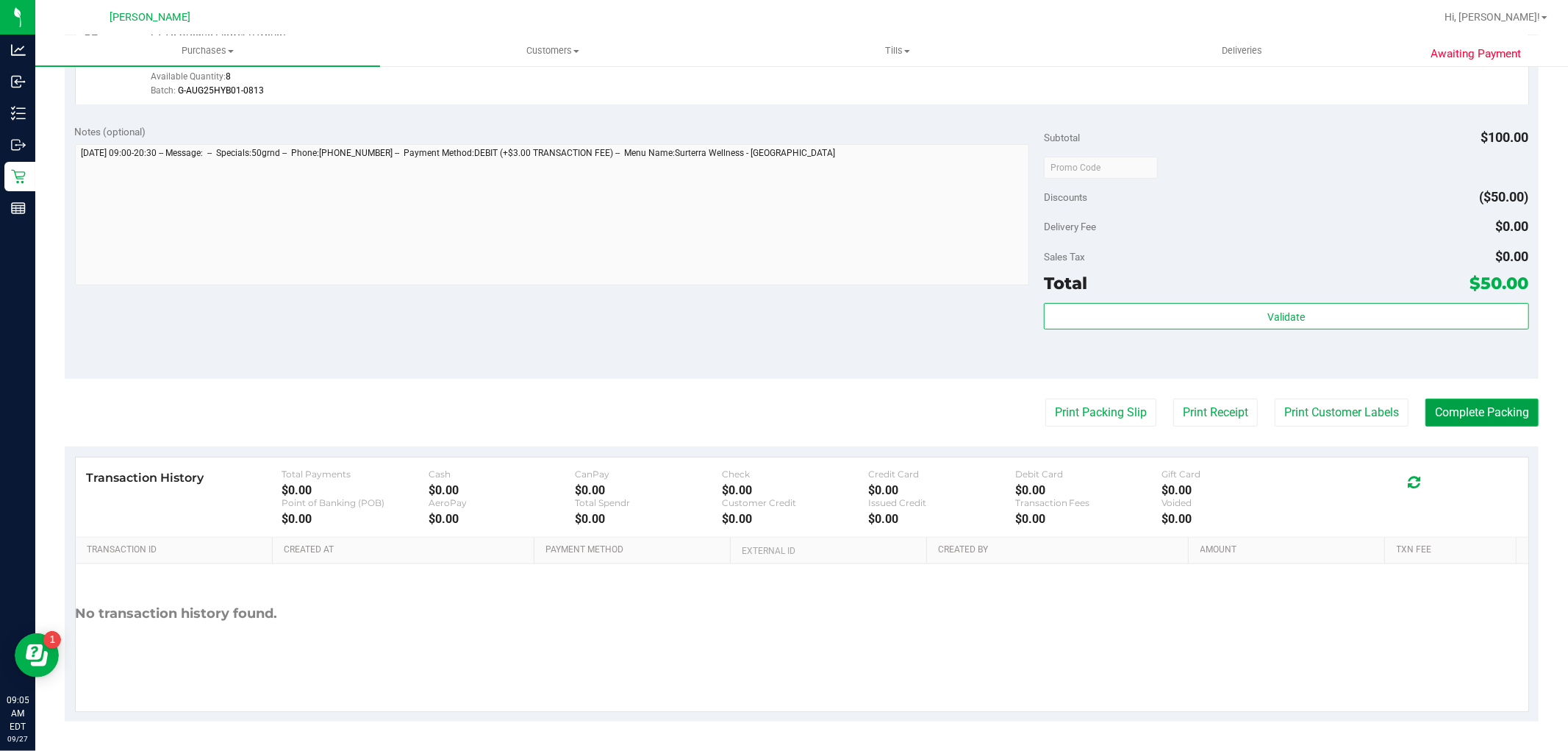
click at [1476, 405] on button "Complete Packing" at bounding box center [1481, 413] width 113 height 28
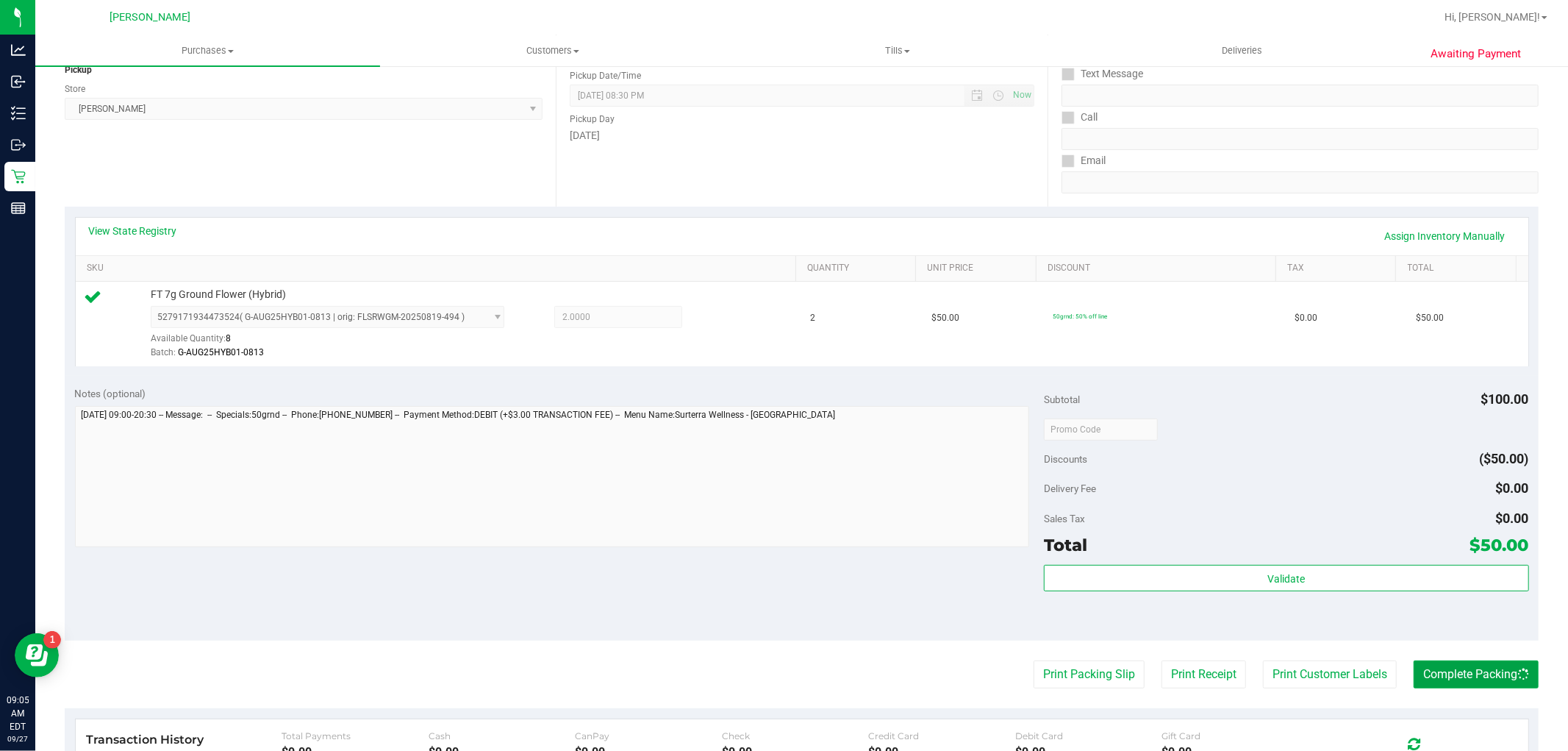
scroll to position [0, 0]
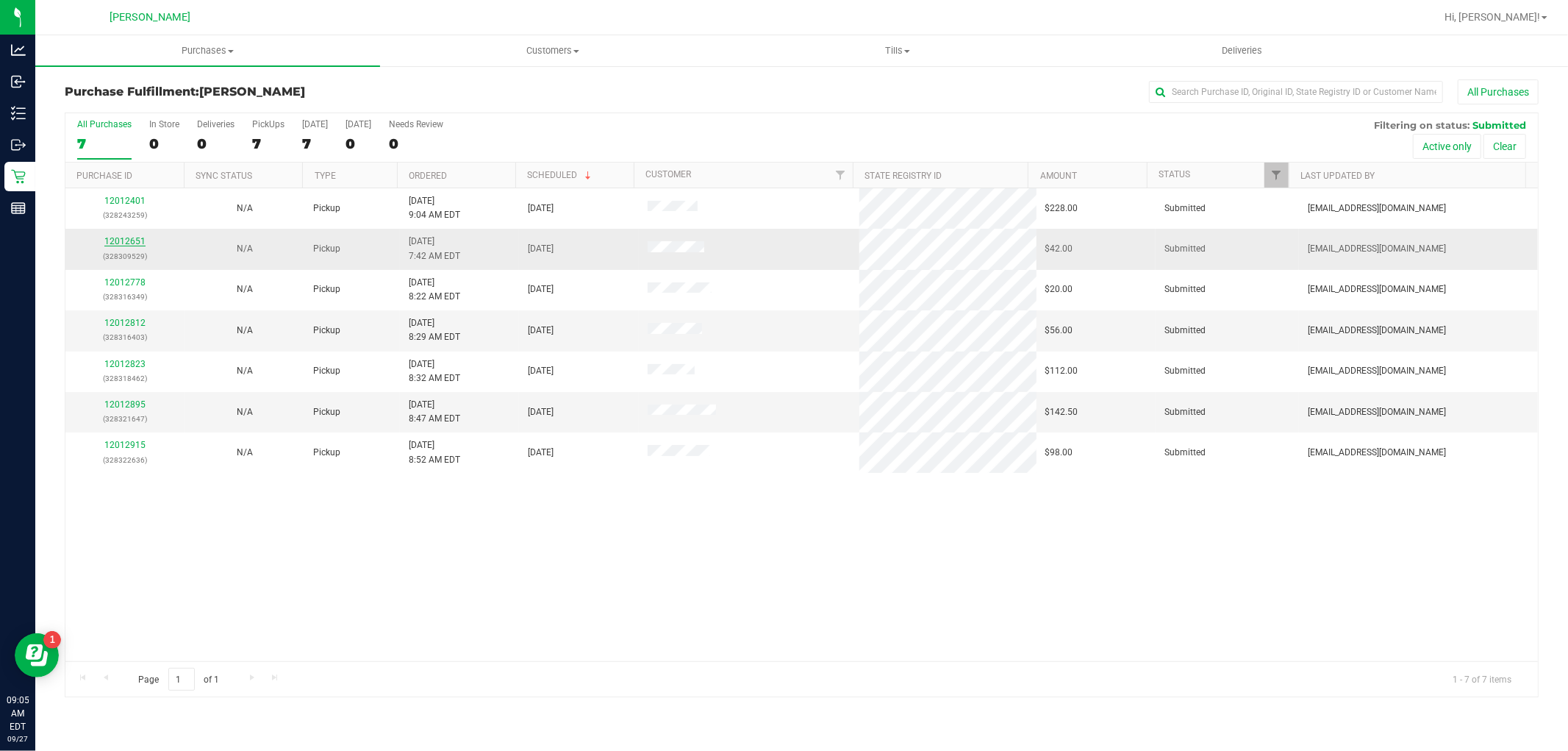
click at [120, 243] on link "12012651" at bounding box center [125, 241] width 42 height 10
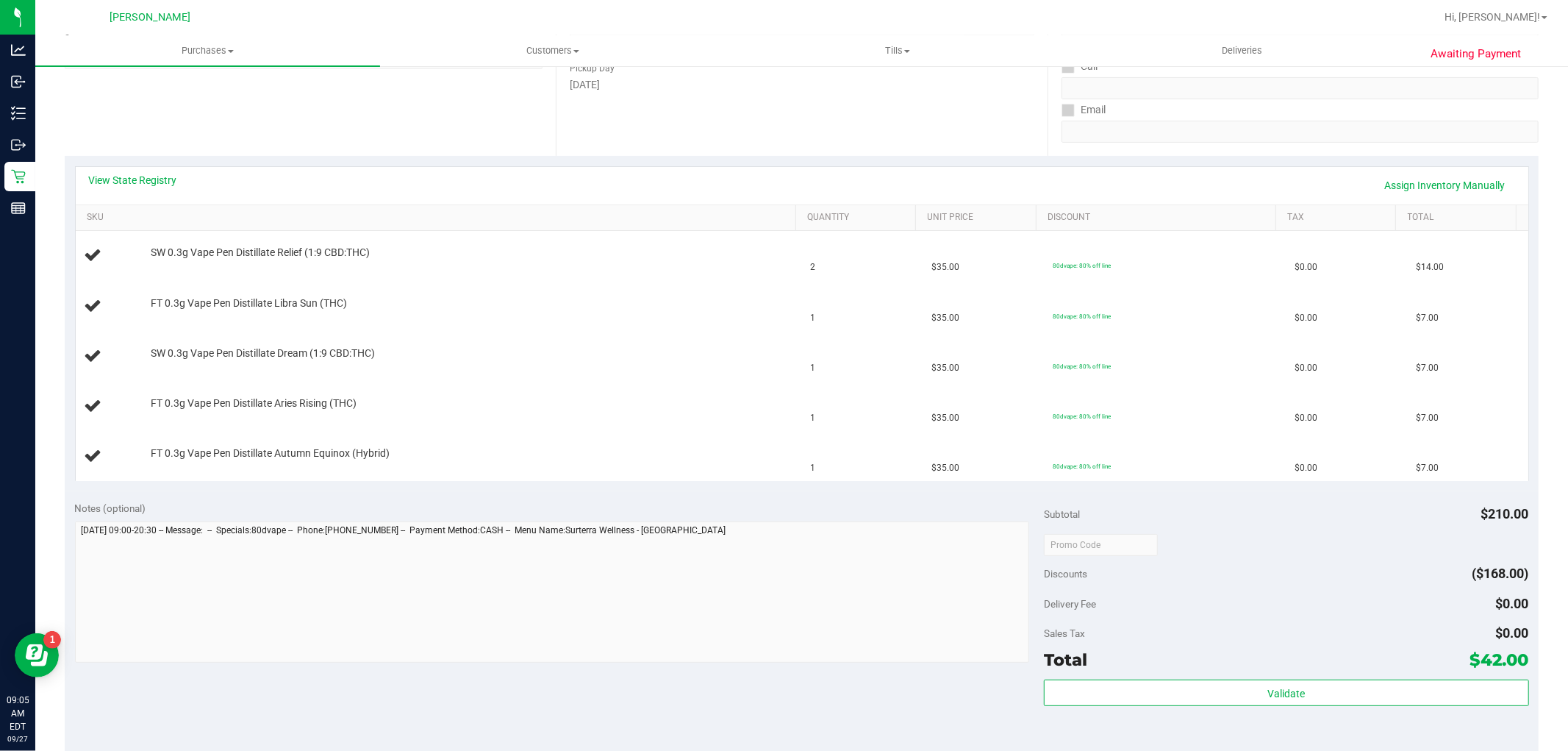
scroll to position [571, 0]
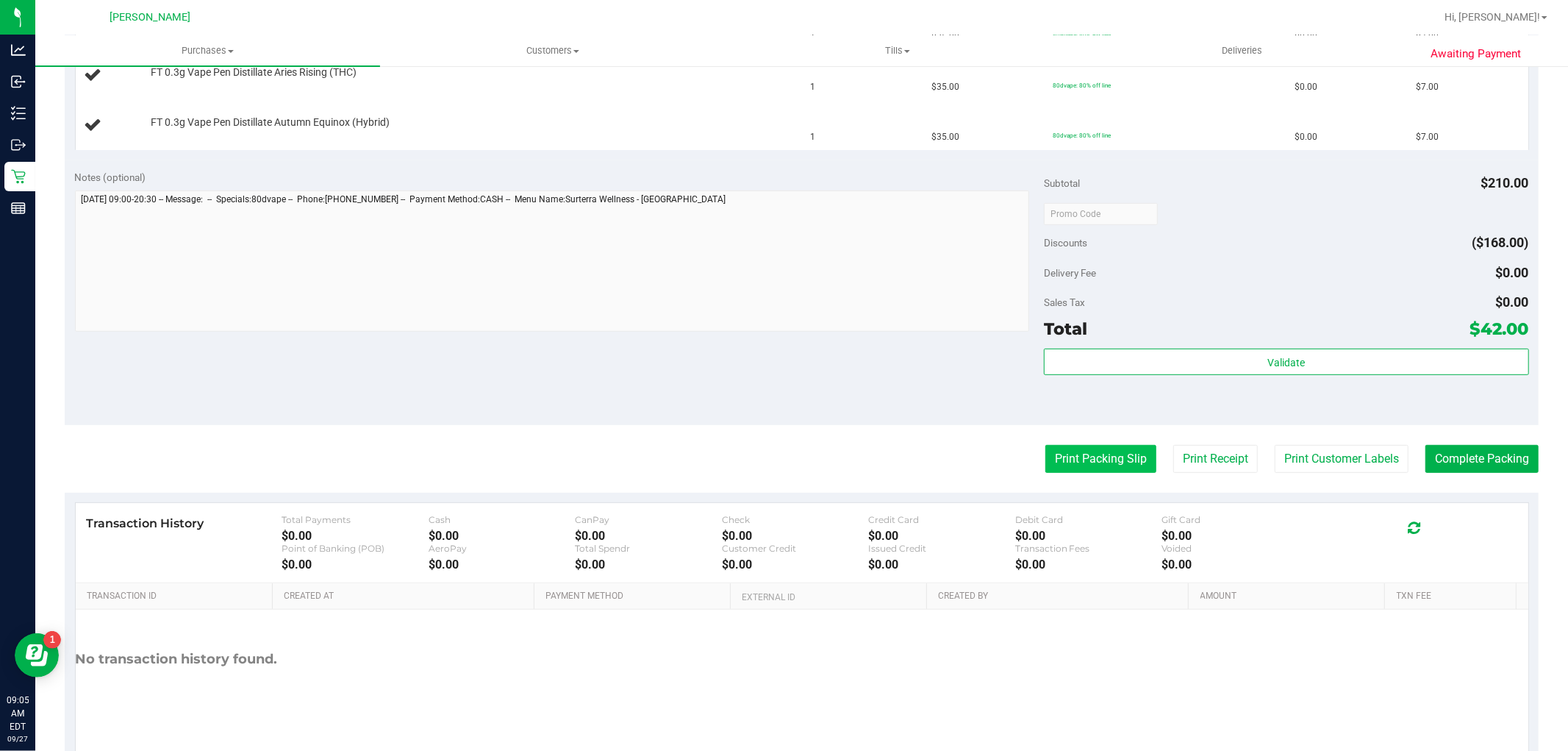
click at [1093, 467] on button "Print Packing Slip" at bounding box center [1101, 459] width 111 height 28
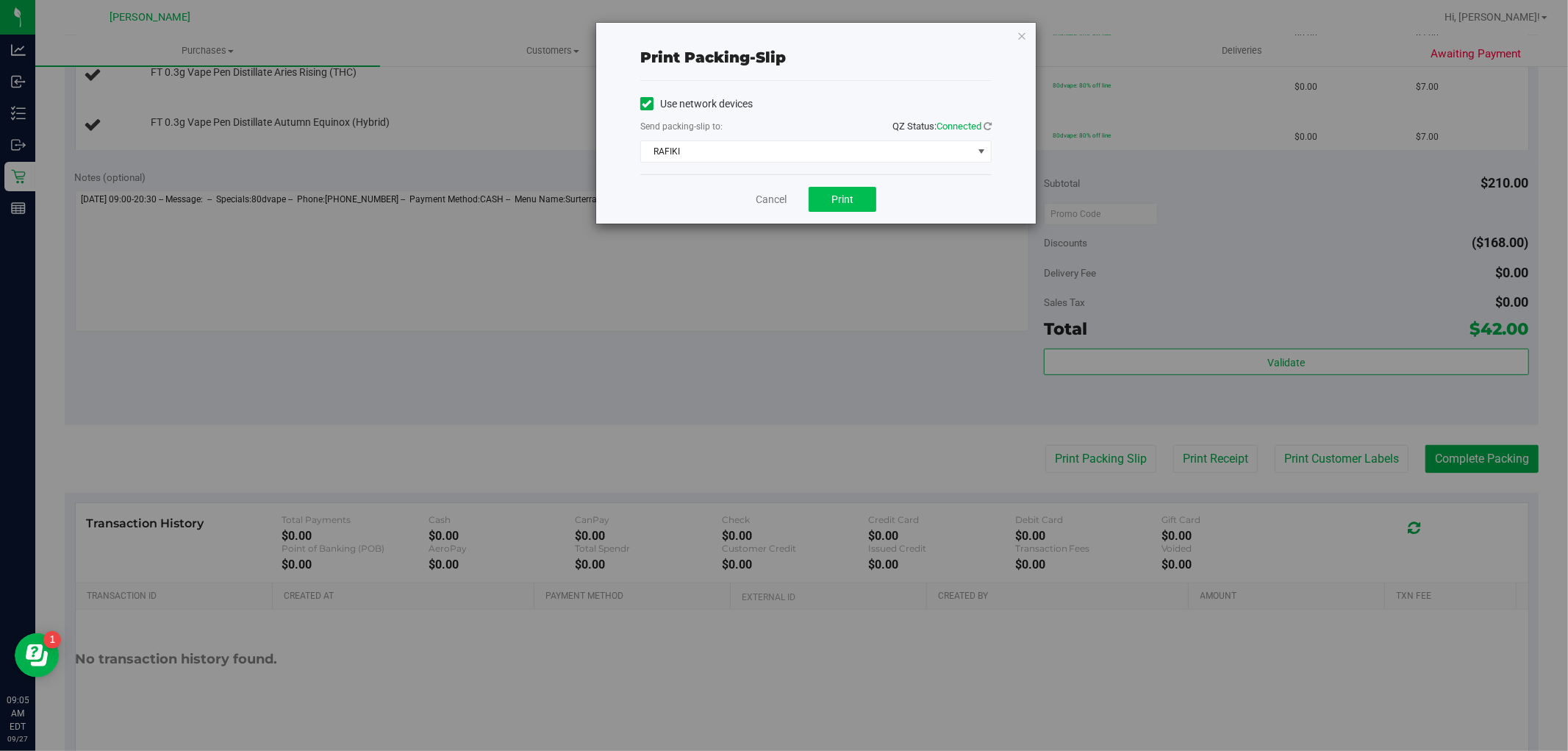
click at [805, 194] on div "Cancel Print" at bounding box center [816, 199] width 351 height 50
click at [825, 199] on button "Print" at bounding box center [842, 199] width 68 height 25
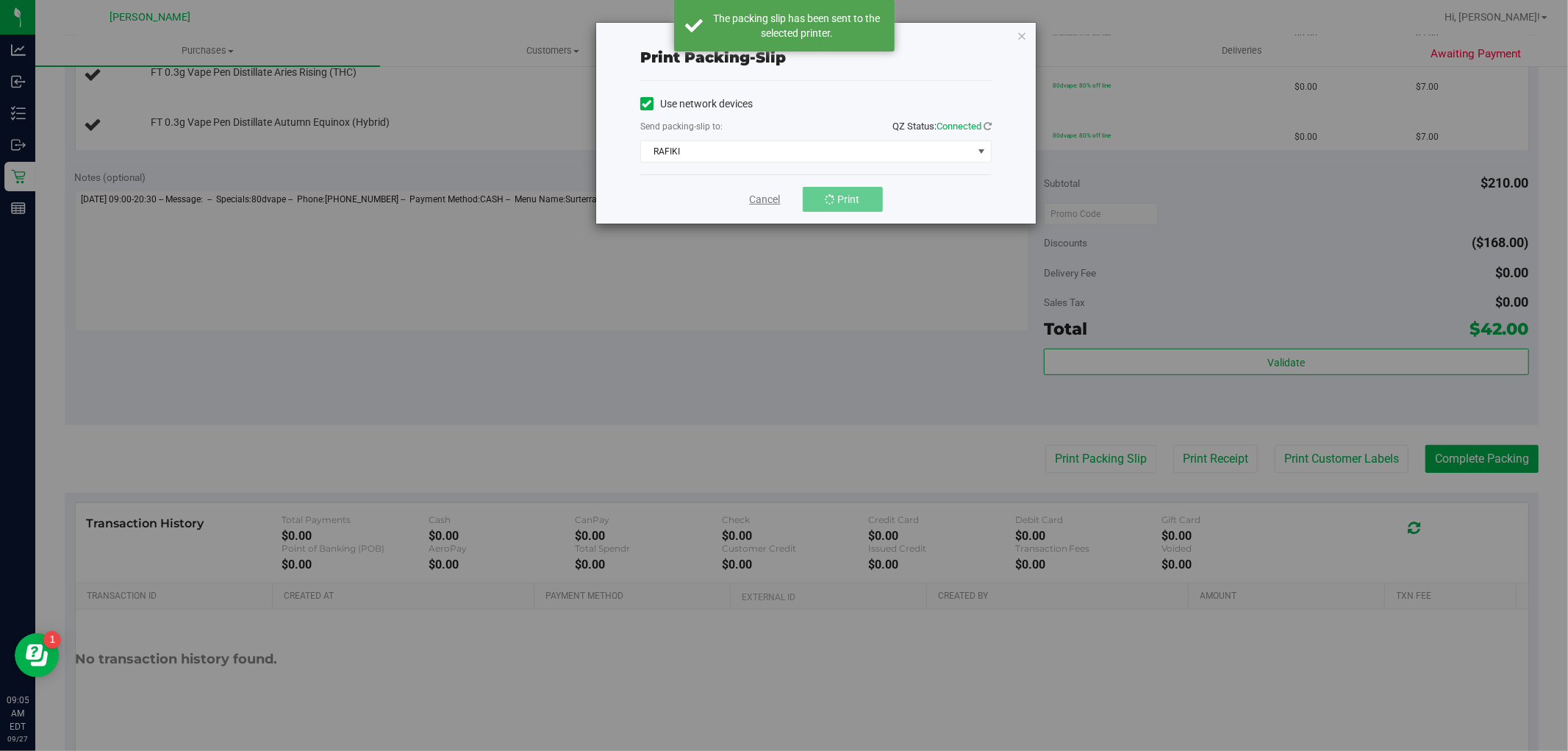
click at [752, 204] on link "Cancel" at bounding box center [765, 199] width 31 height 15
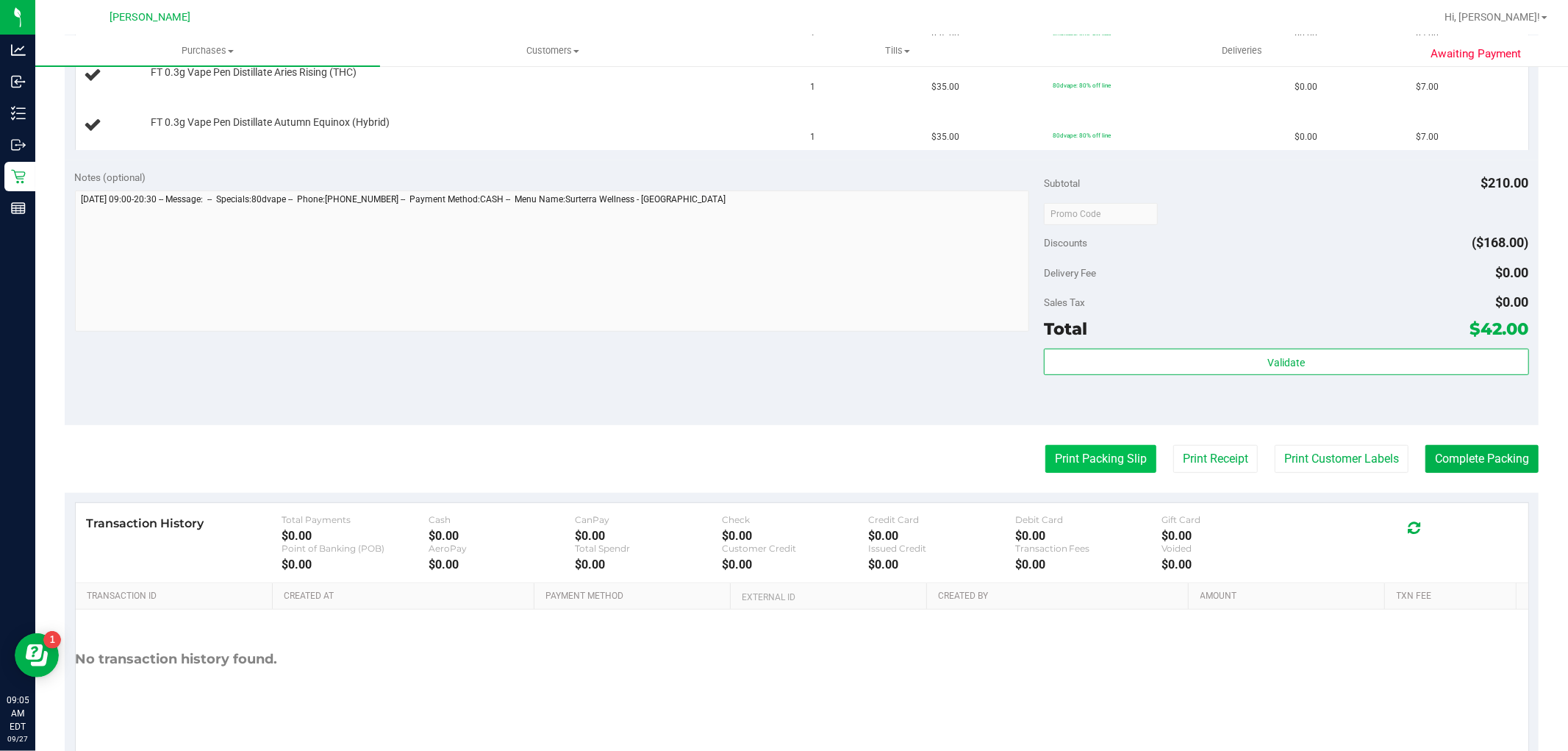
click at [1070, 461] on button "Print Packing Slip" at bounding box center [1101, 459] width 111 height 28
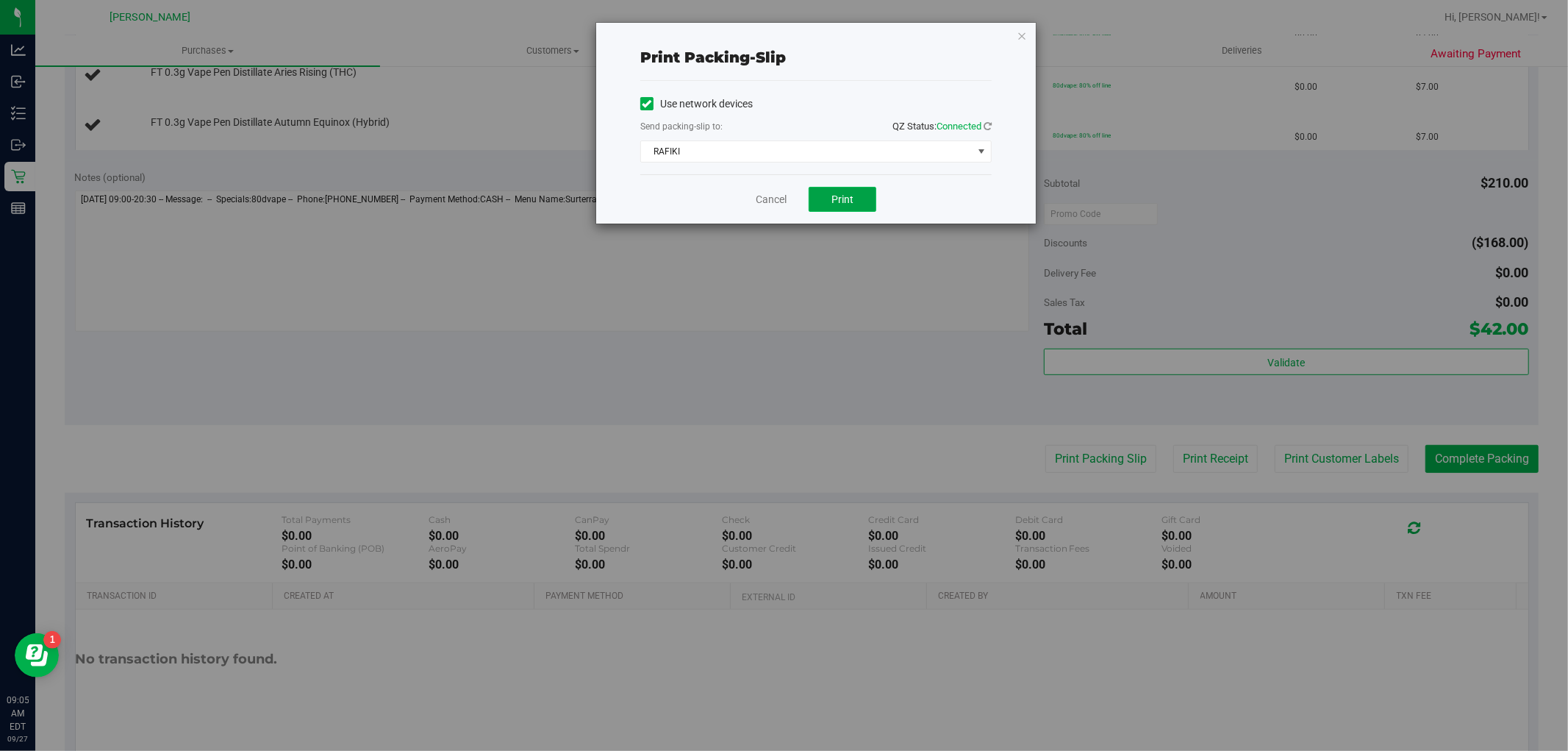
click at [835, 204] on span "Print" at bounding box center [843, 199] width 22 height 12
click at [770, 197] on link "Cancel" at bounding box center [771, 199] width 31 height 15
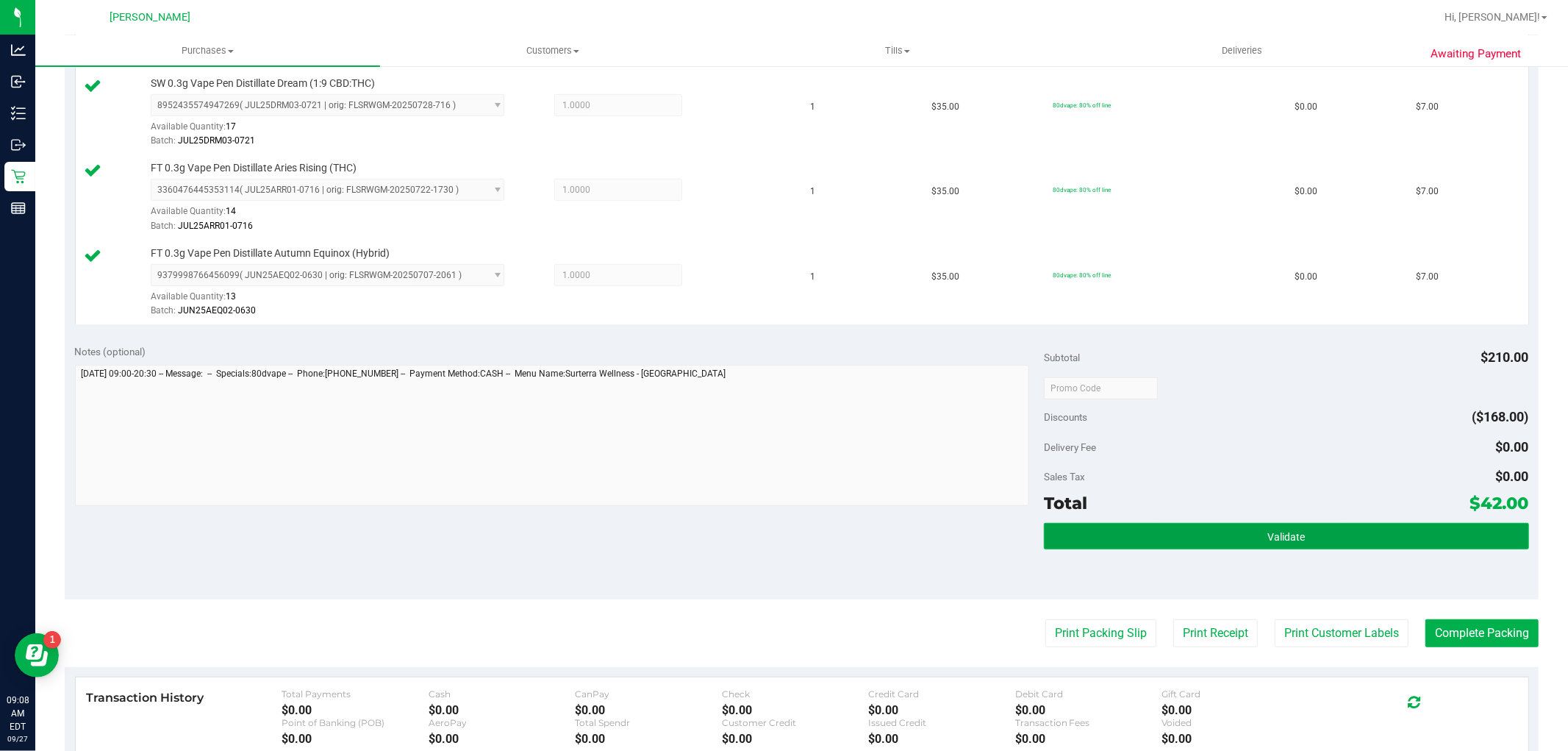
click at [1241, 534] on button "Validate" at bounding box center [1286, 535] width 484 height 26
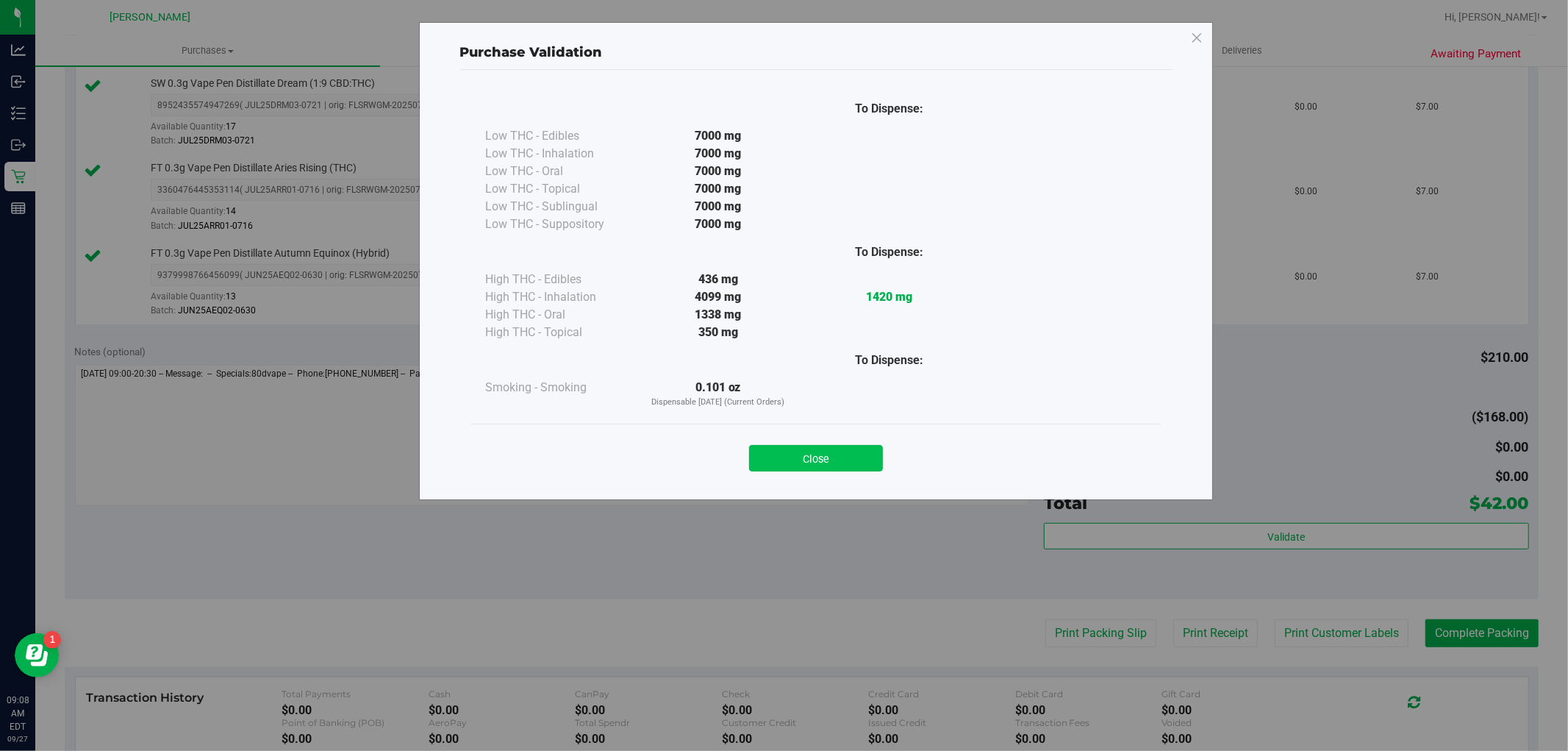
click at [817, 468] on button "Close" at bounding box center [816, 458] width 134 height 26
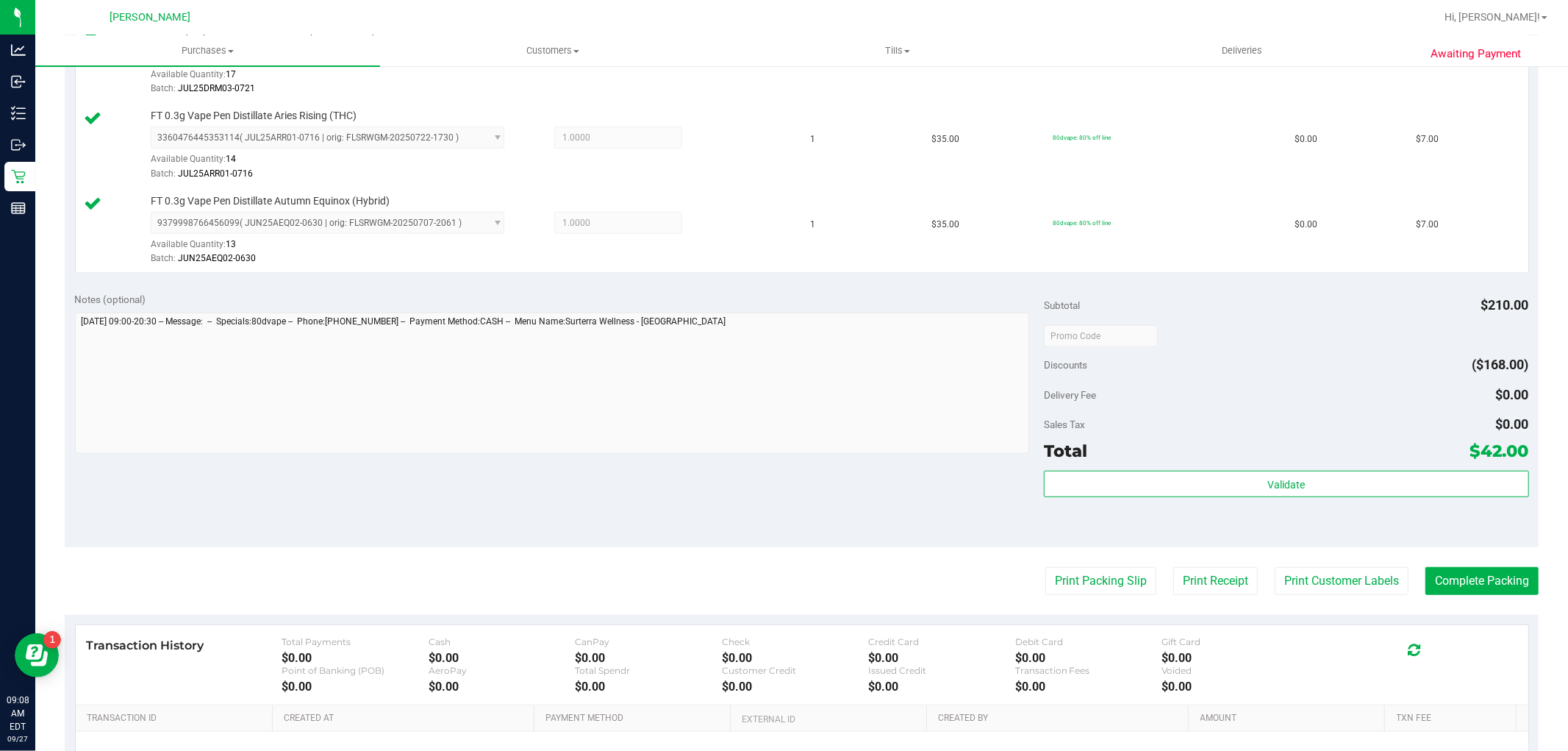
scroll to position [654, 0]
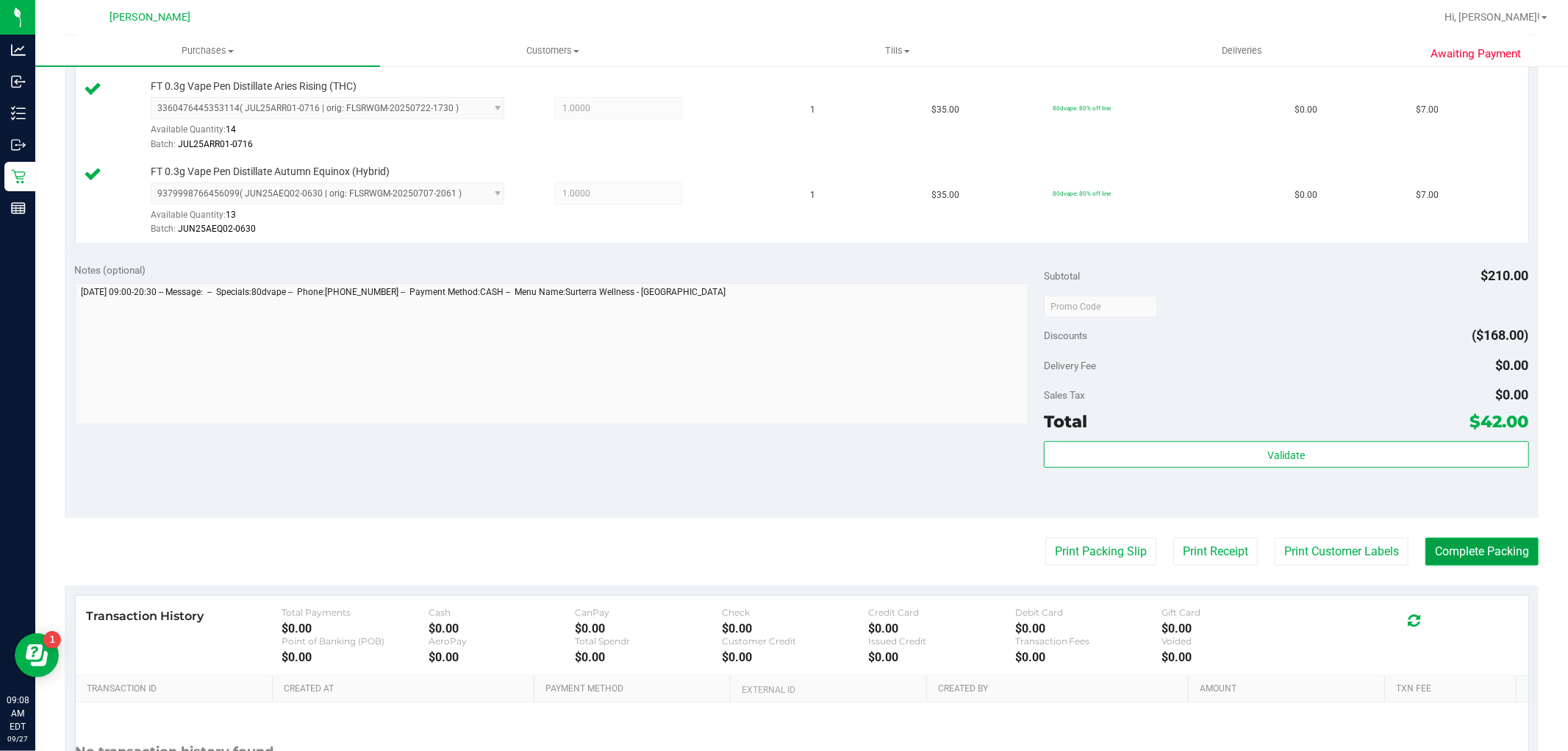
click at [1492, 545] on button "Complete Packing" at bounding box center [1481, 552] width 113 height 28
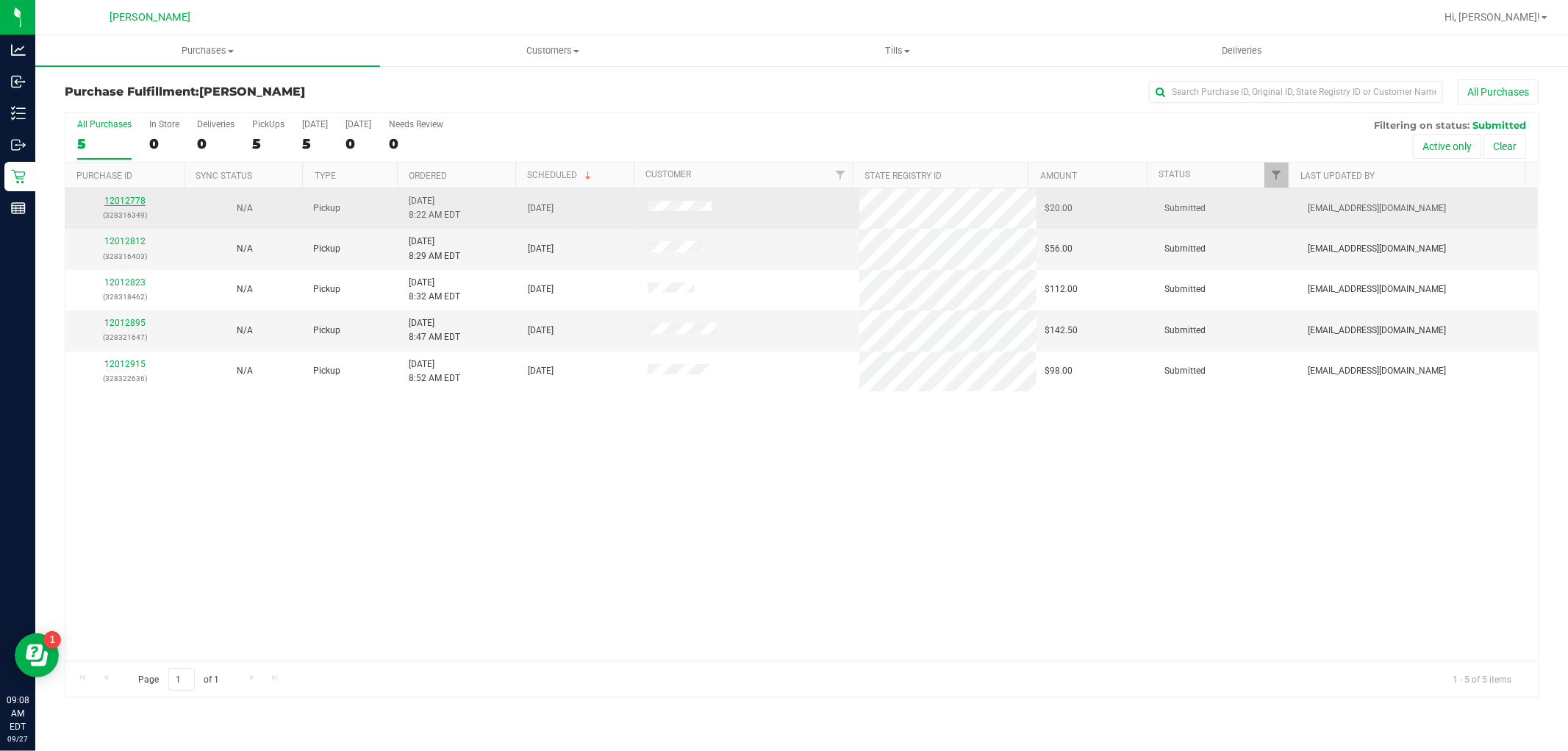
click at [122, 200] on link "12012778" at bounding box center [125, 200] width 42 height 10
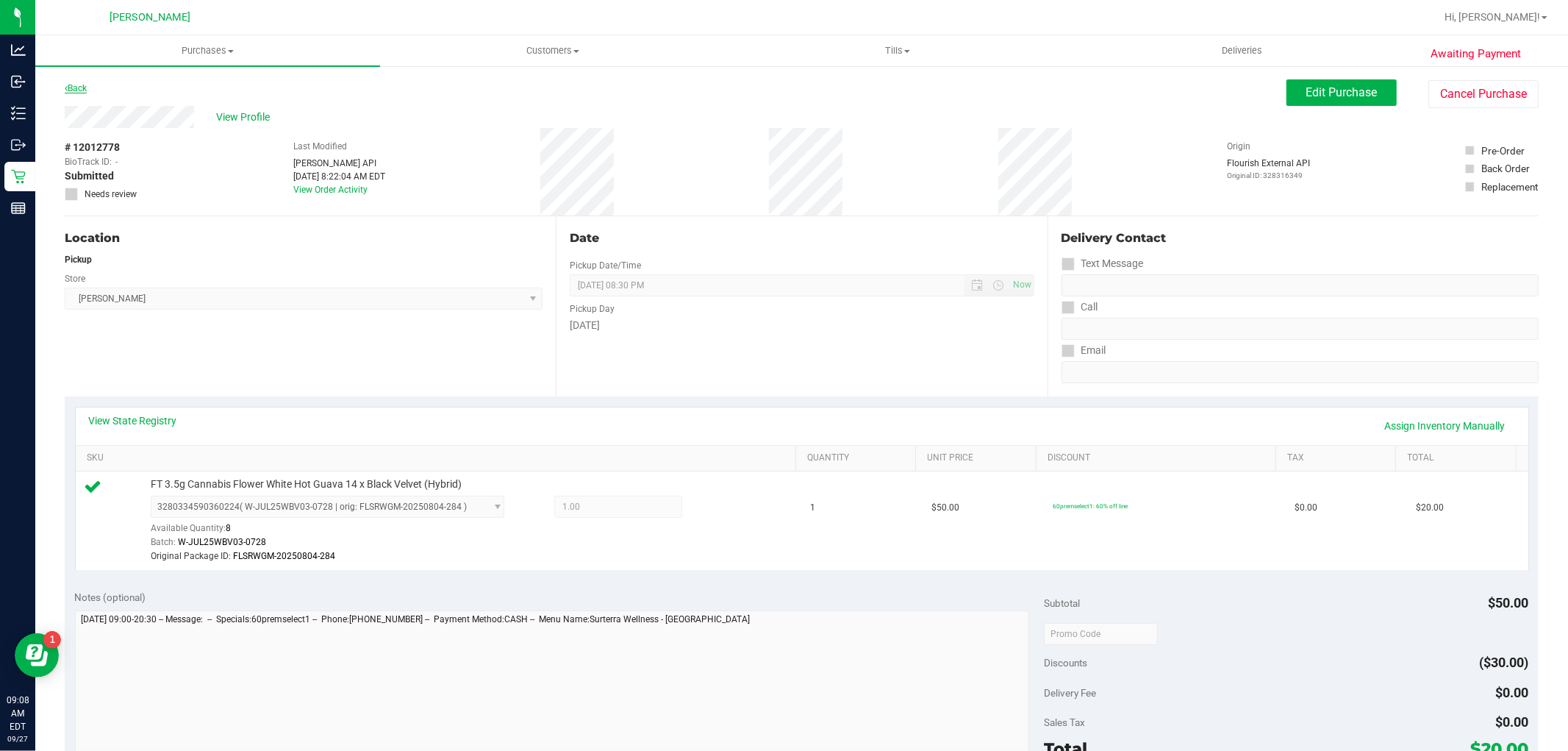
click at [75, 83] on link "Back" at bounding box center [76, 88] width 22 height 10
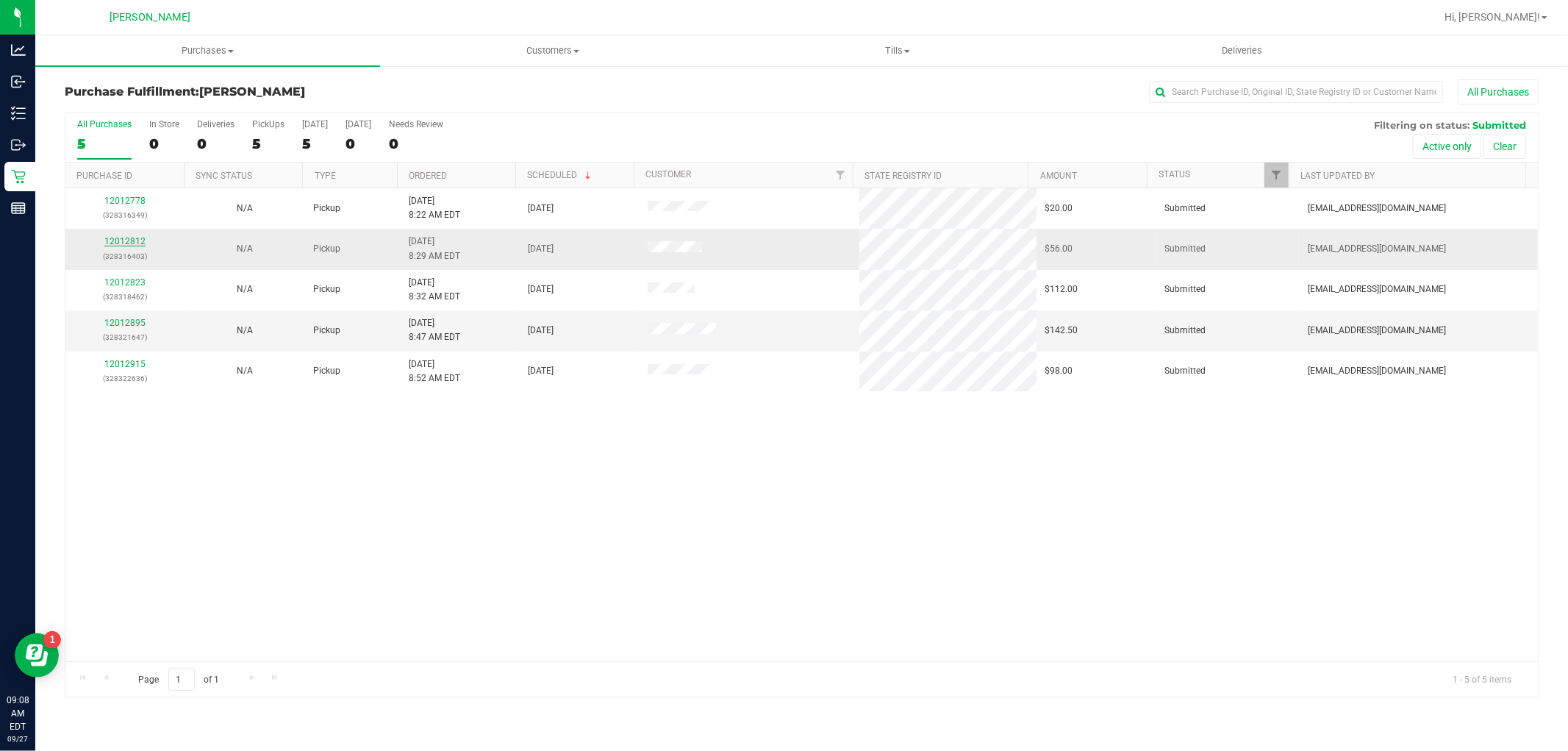
click at [129, 241] on link "12012812" at bounding box center [125, 241] width 42 height 10
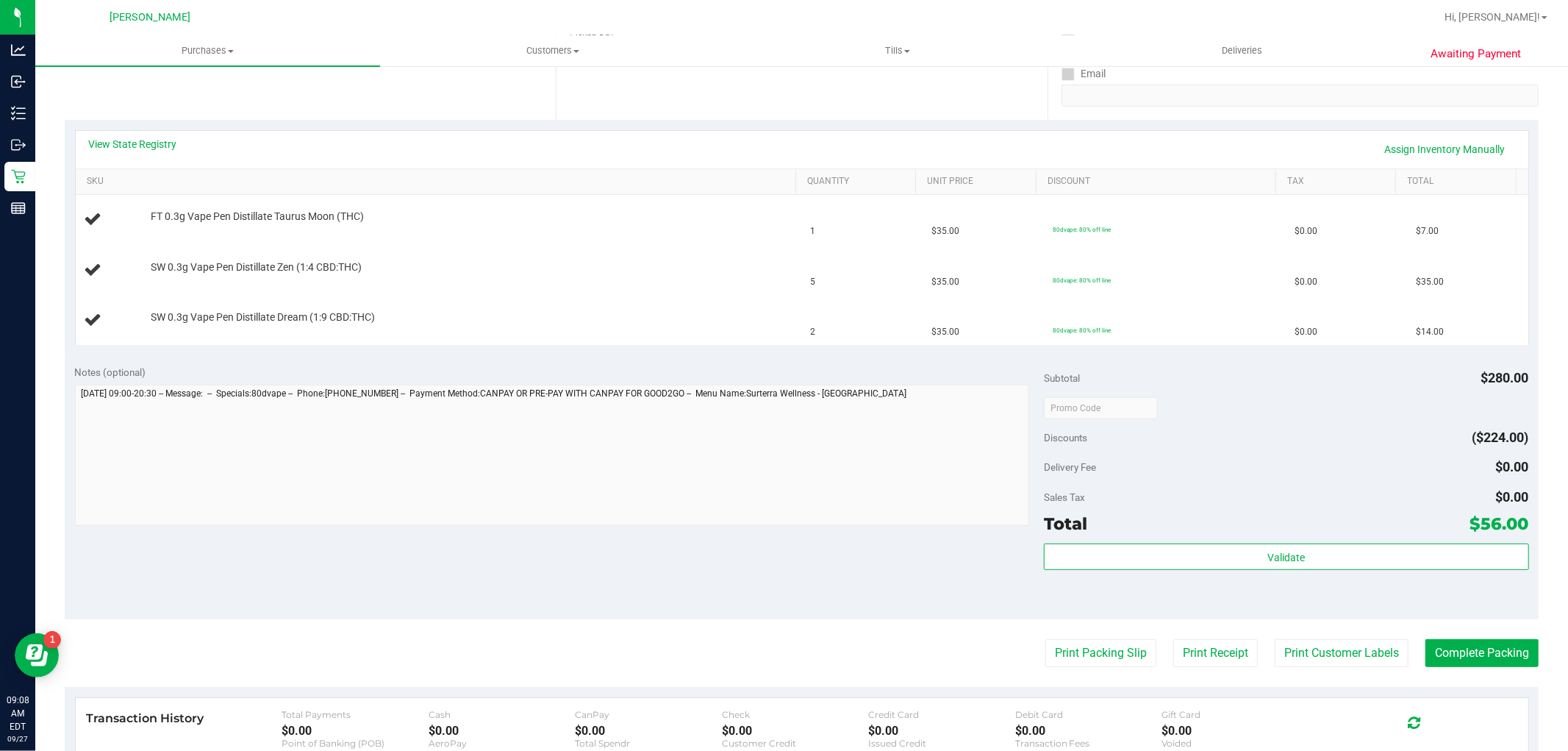
scroll to position [327, 0]
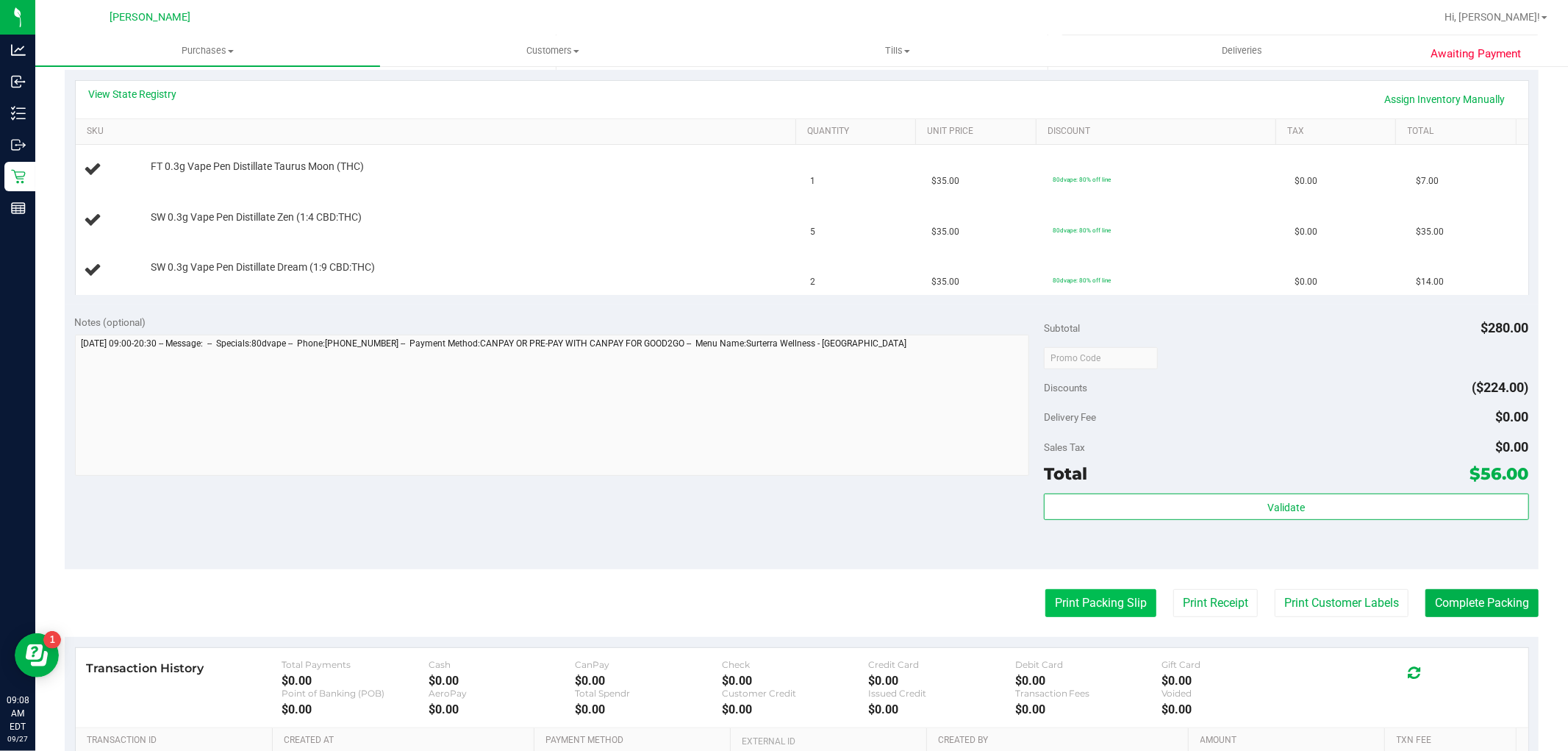
click at [1063, 606] on button "Print Packing Slip" at bounding box center [1101, 603] width 111 height 28
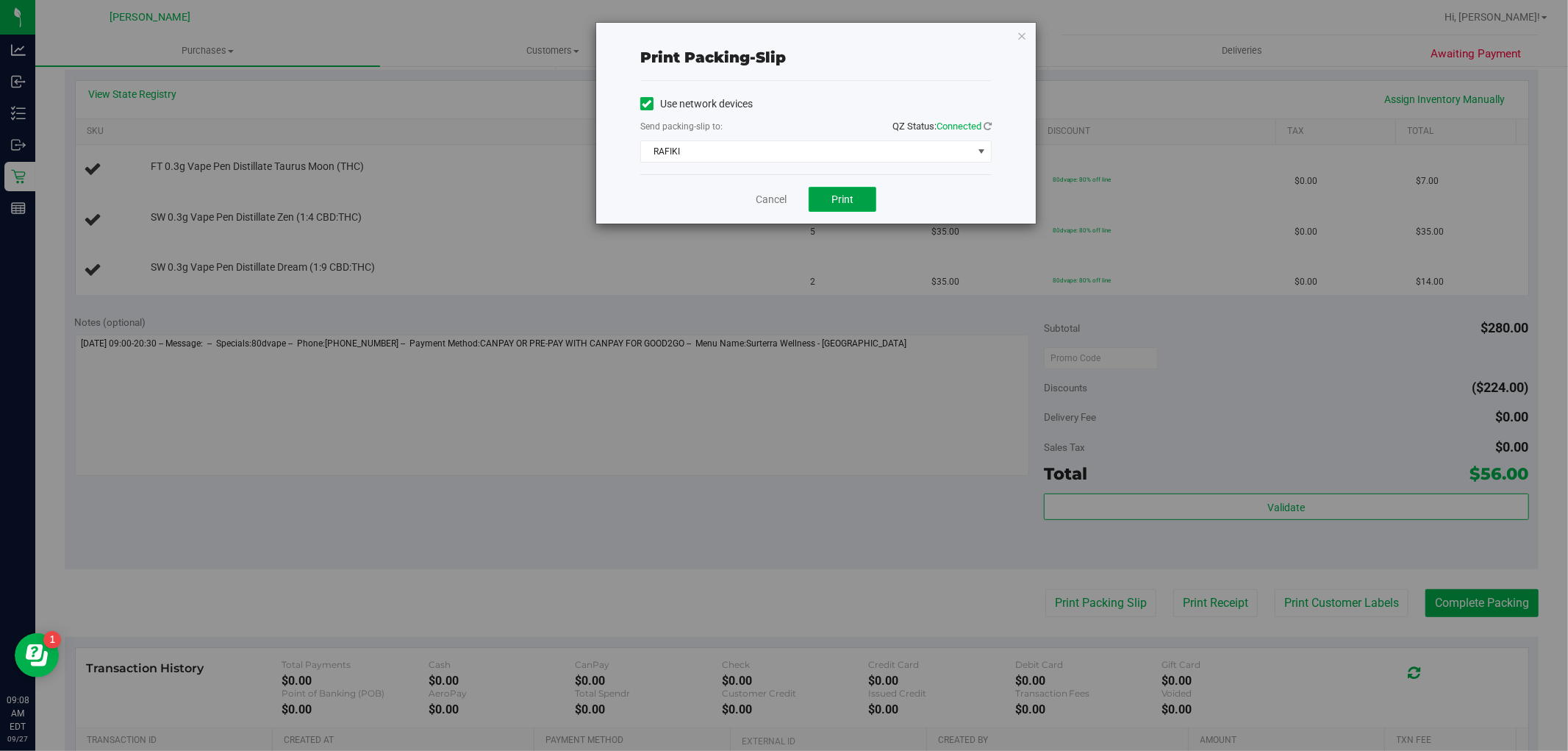
click at [847, 189] on button "Print" at bounding box center [842, 199] width 68 height 25
click at [775, 203] on link "Cancel" at bounding box center [771, 199] width 31 height 15
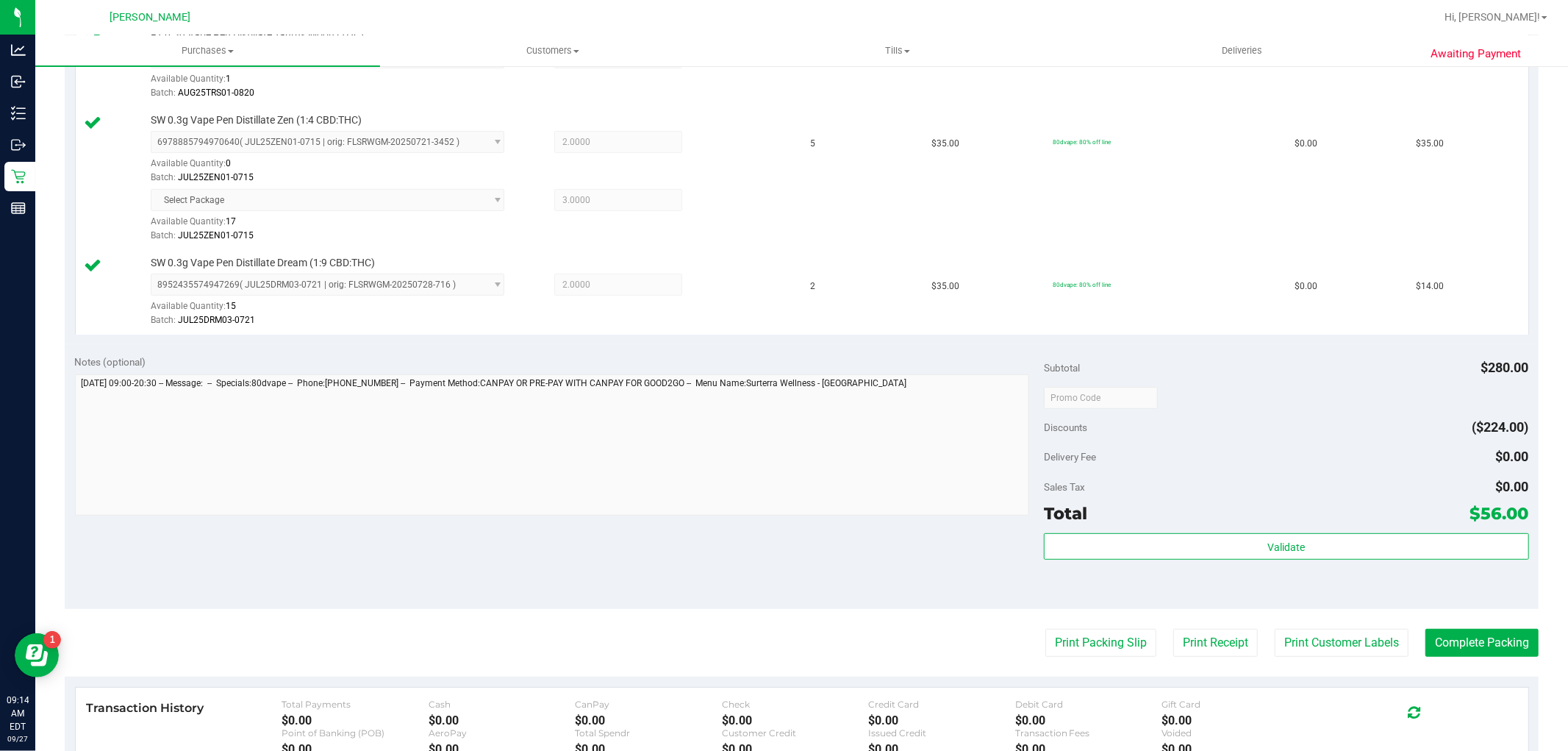
scroll to position [654, 0]
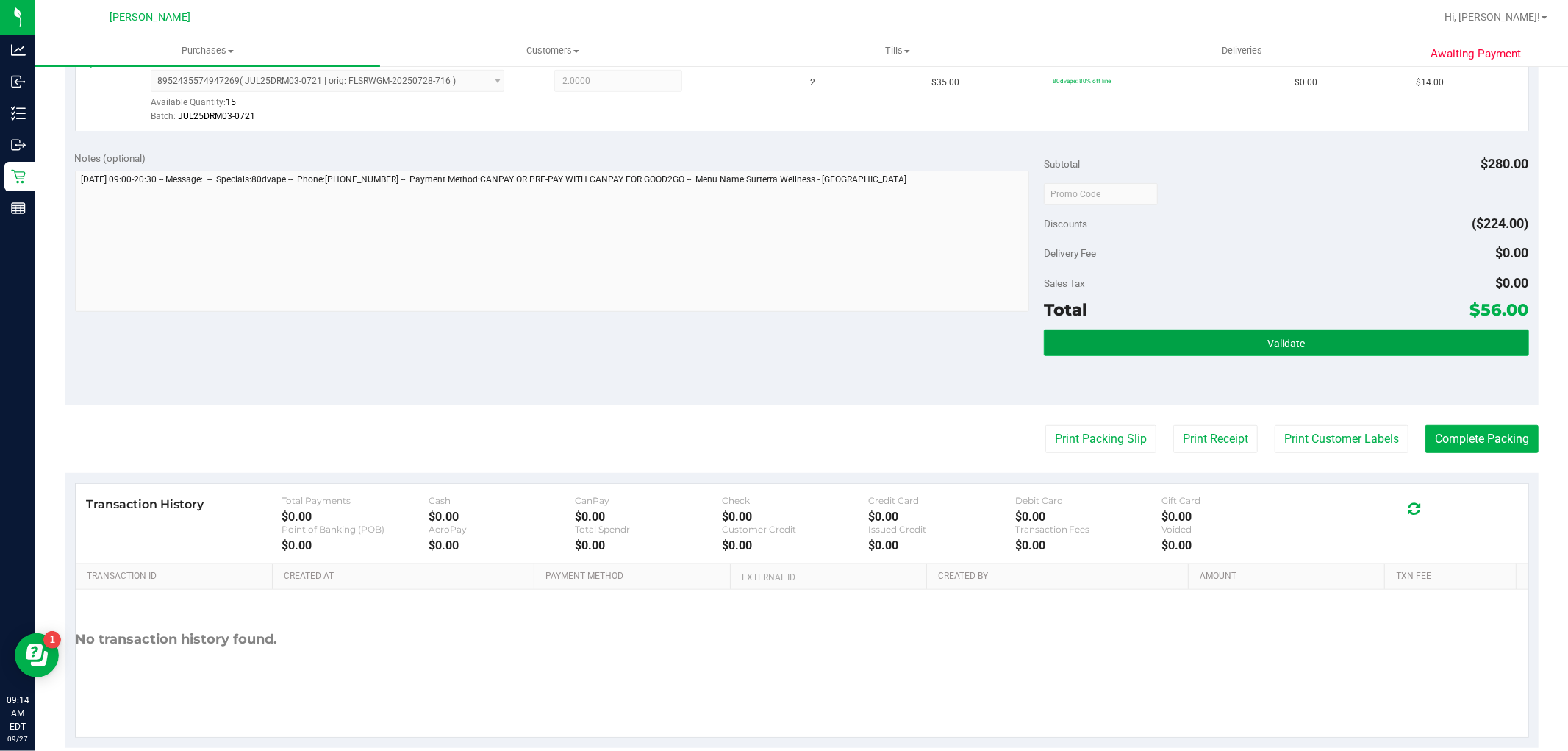
click at [1350, 355] on button "Validate" at bounding box center [1286, 342] width 484 height 26
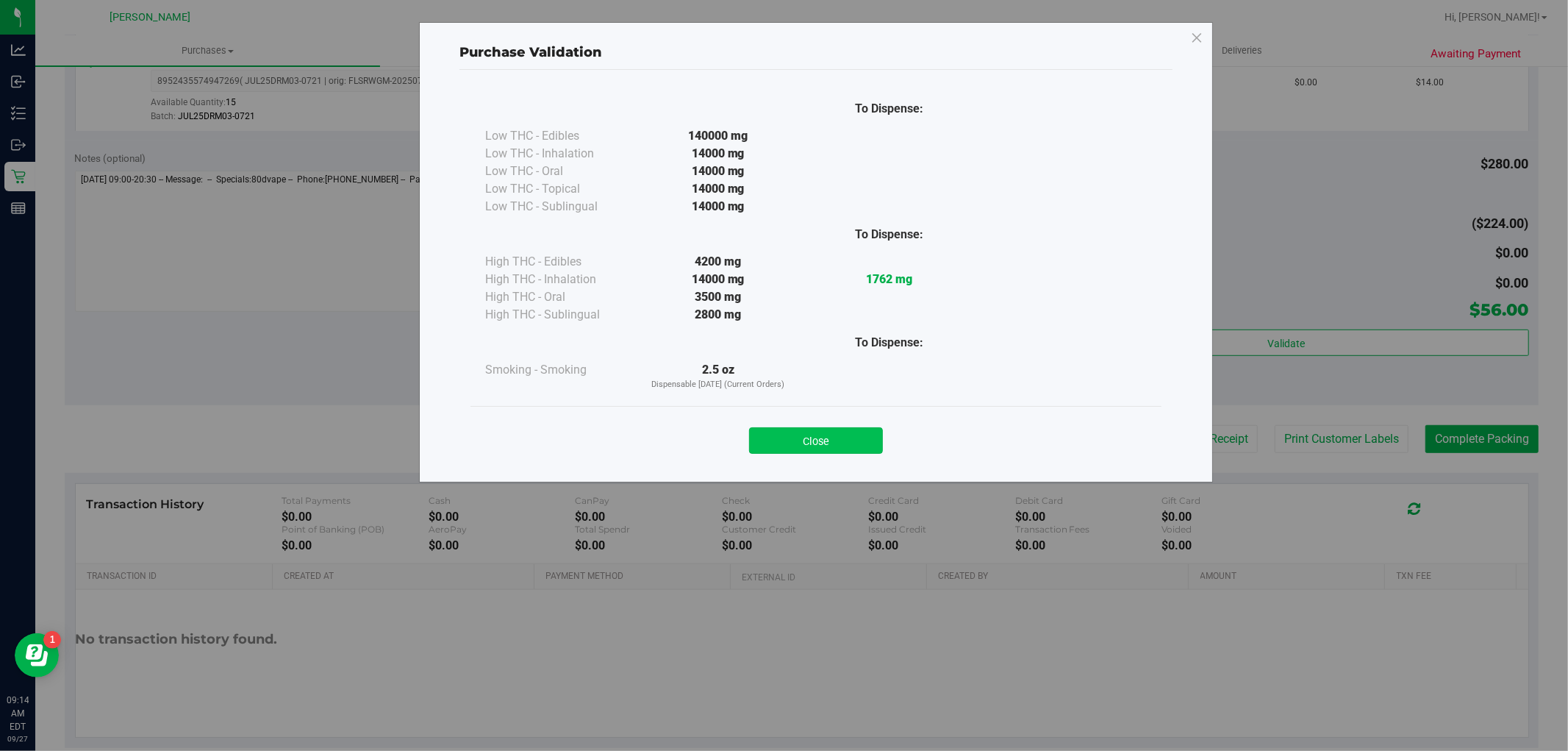
click at [787, 442] on button "Close" at bounding box center [816, 440] width 134 height 26
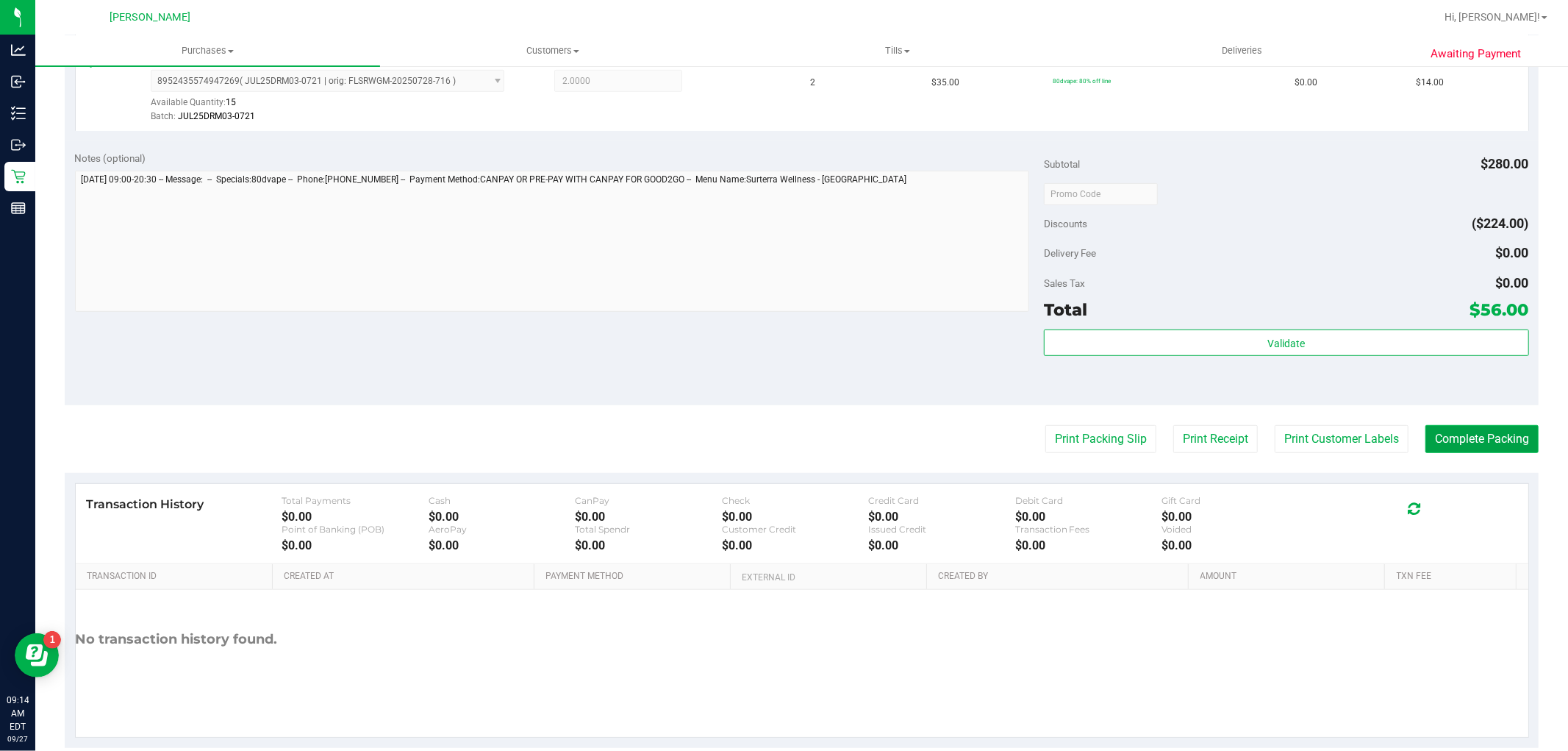
click at [1446, 445] on button "Complete Packing" at bounding box center [1481, 439] width 113 height 28
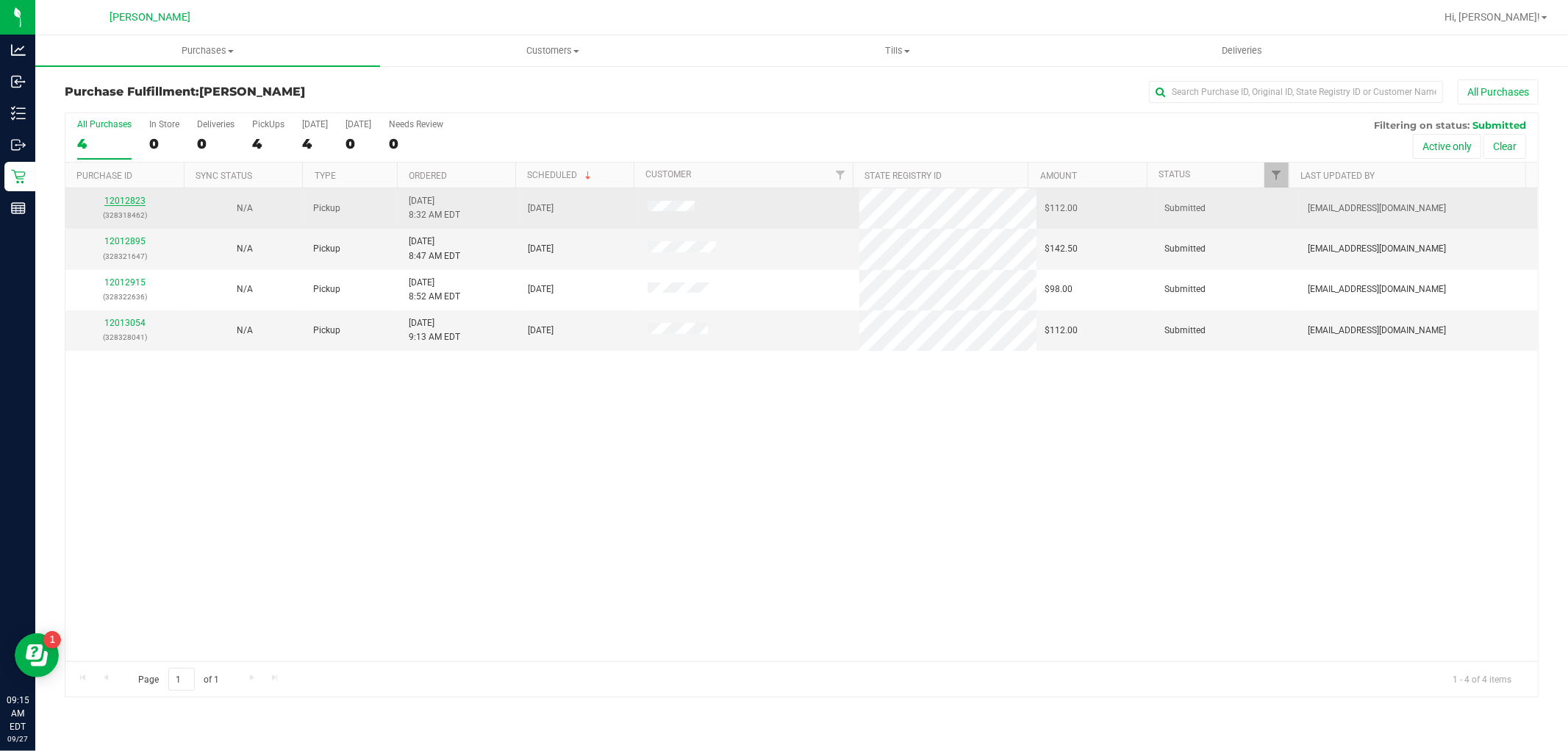
click at [130, 201] on link "12012823" at bounding box center [125, 200] width 42 height 10
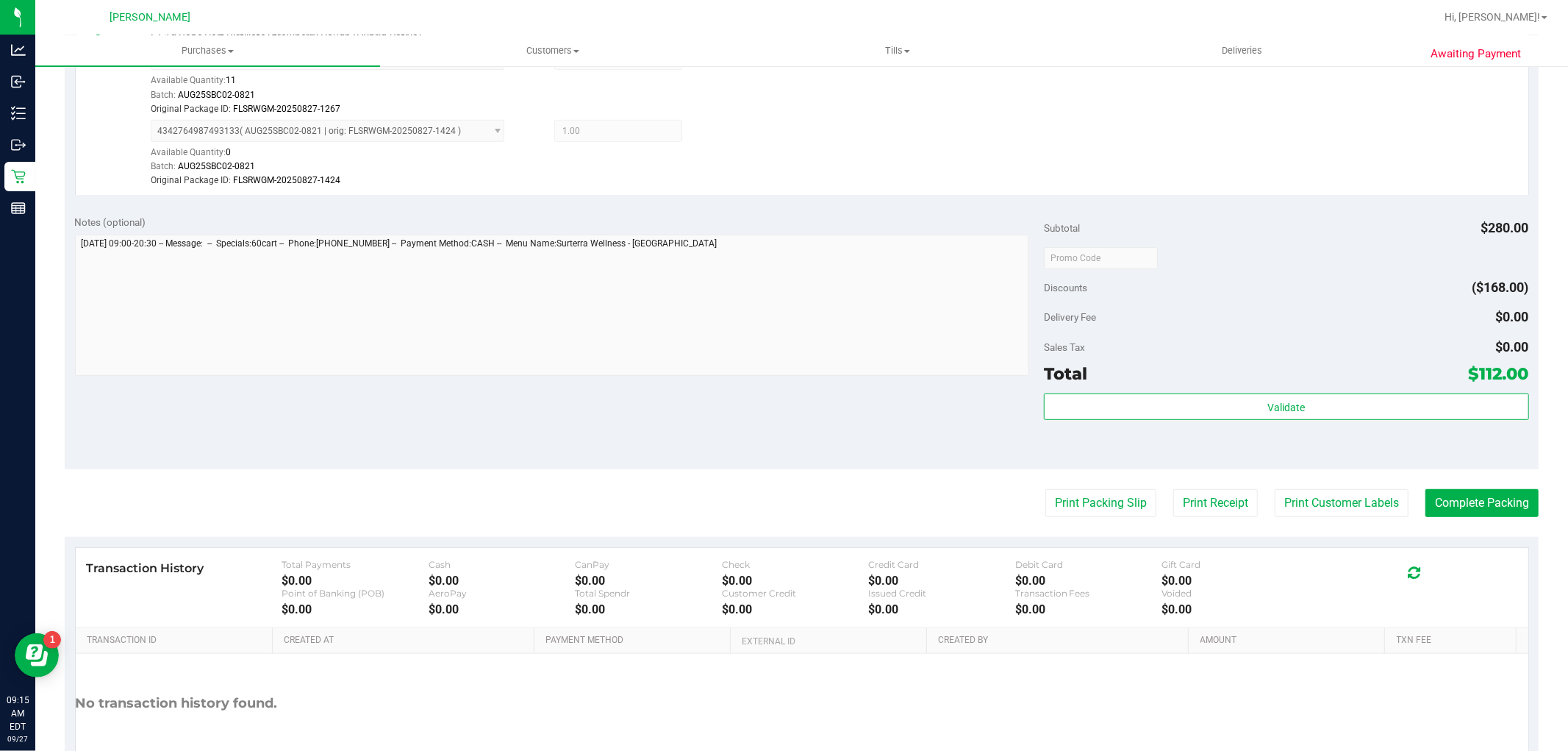
scroll to position [637, 0]
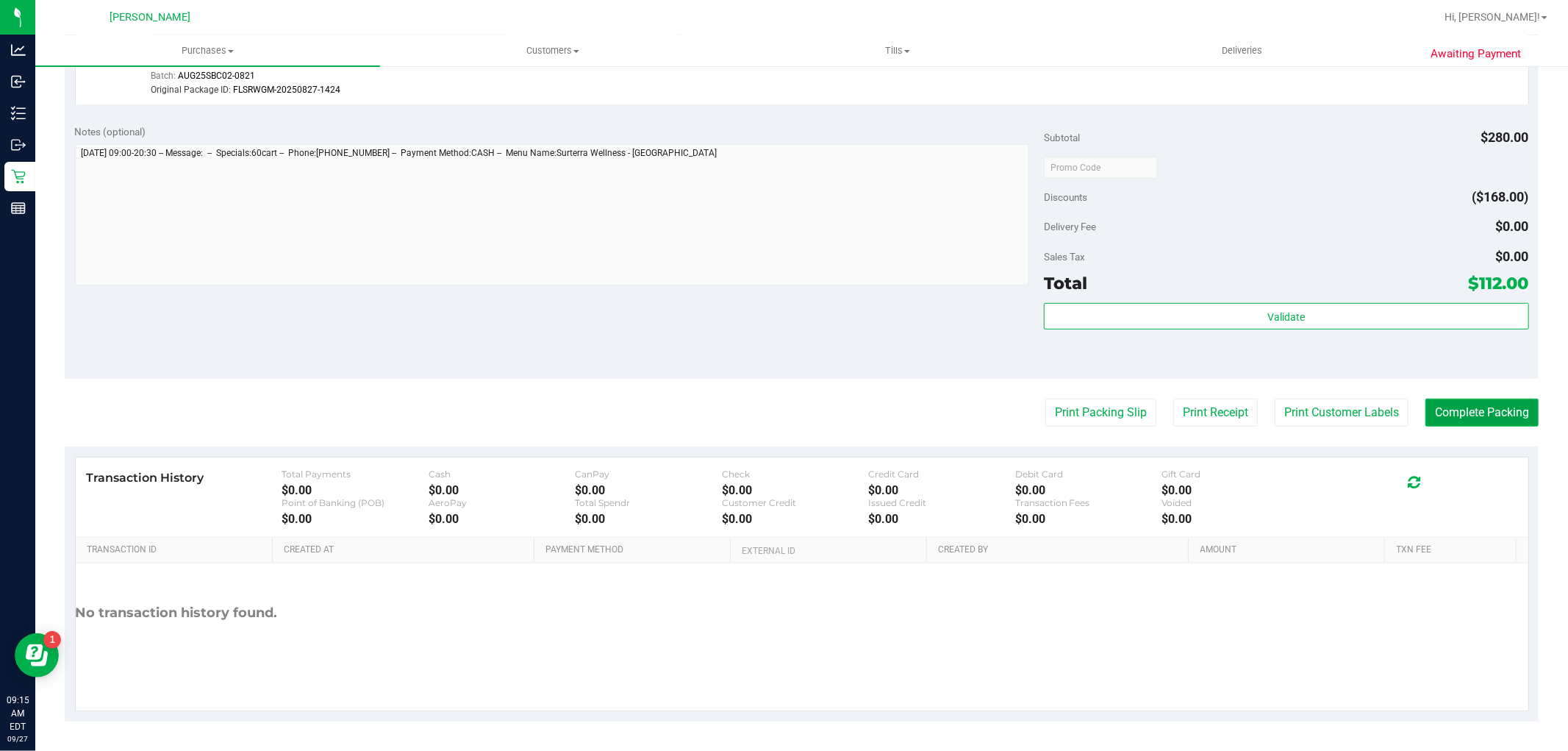
click at [1482, 421] on button "Complete Packing" at bounding box center [1481, 413] width 113 height 28
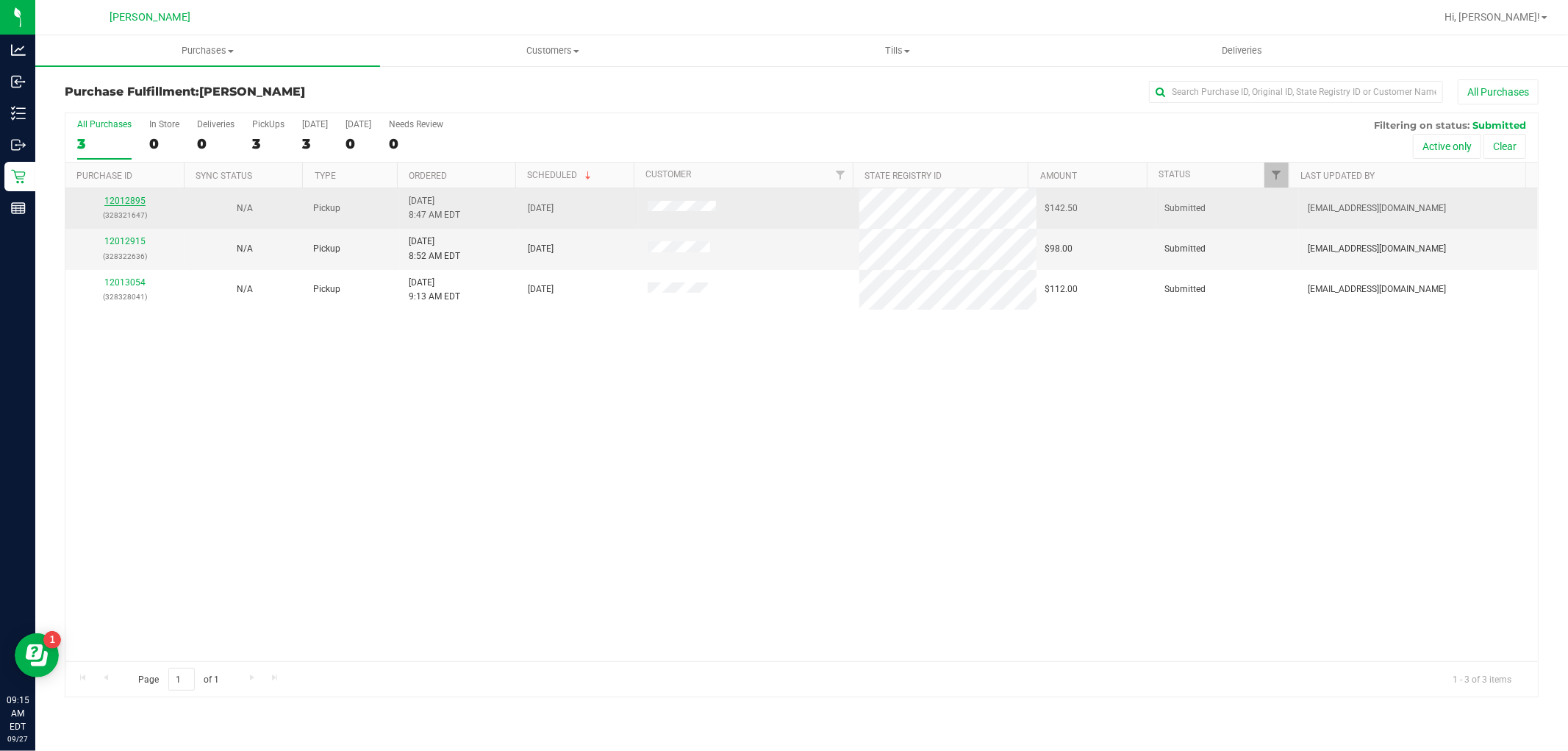
click at [111, 197] on link "12012895" at bounding box center [125, 200] width 42 height 10
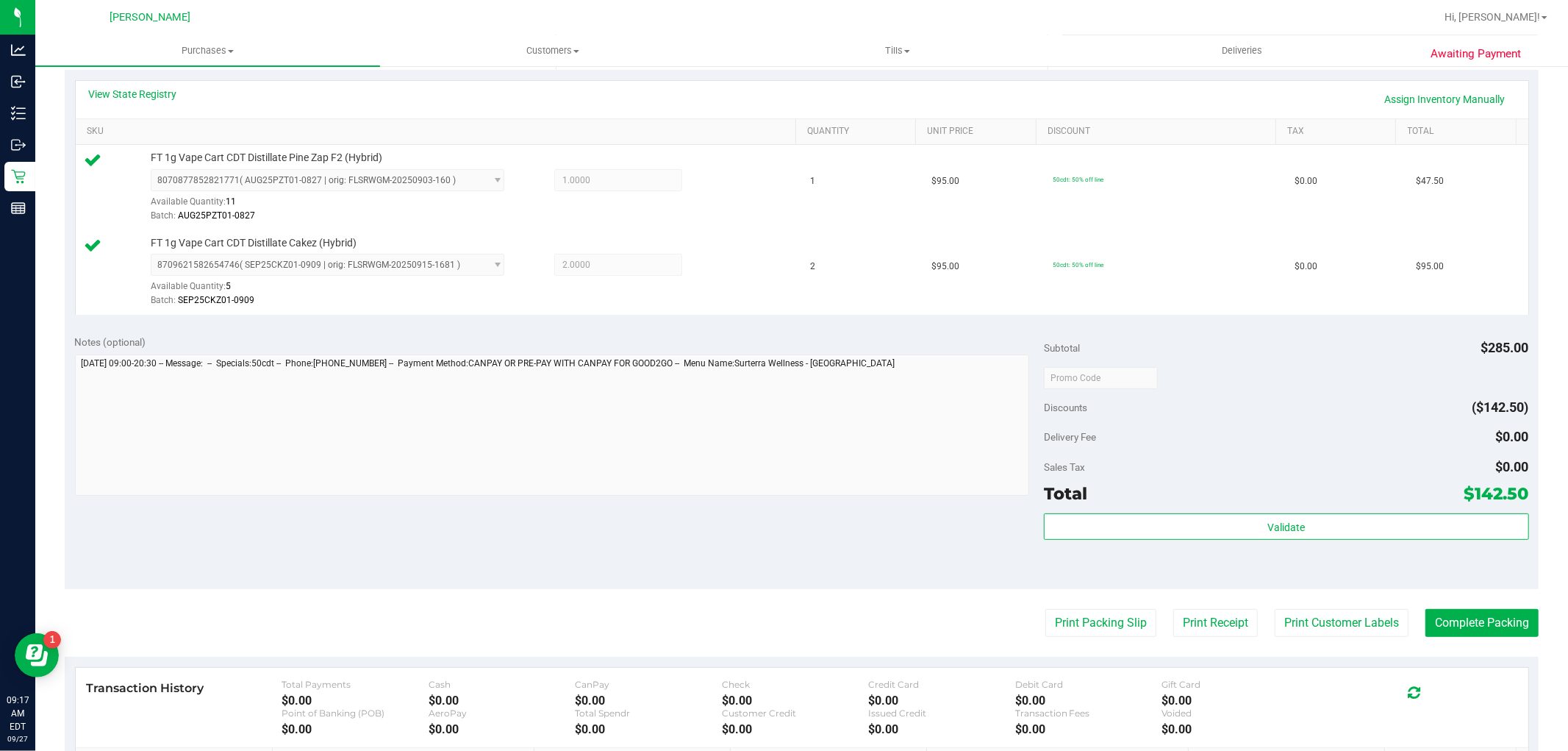
scroll to position [538, 0]
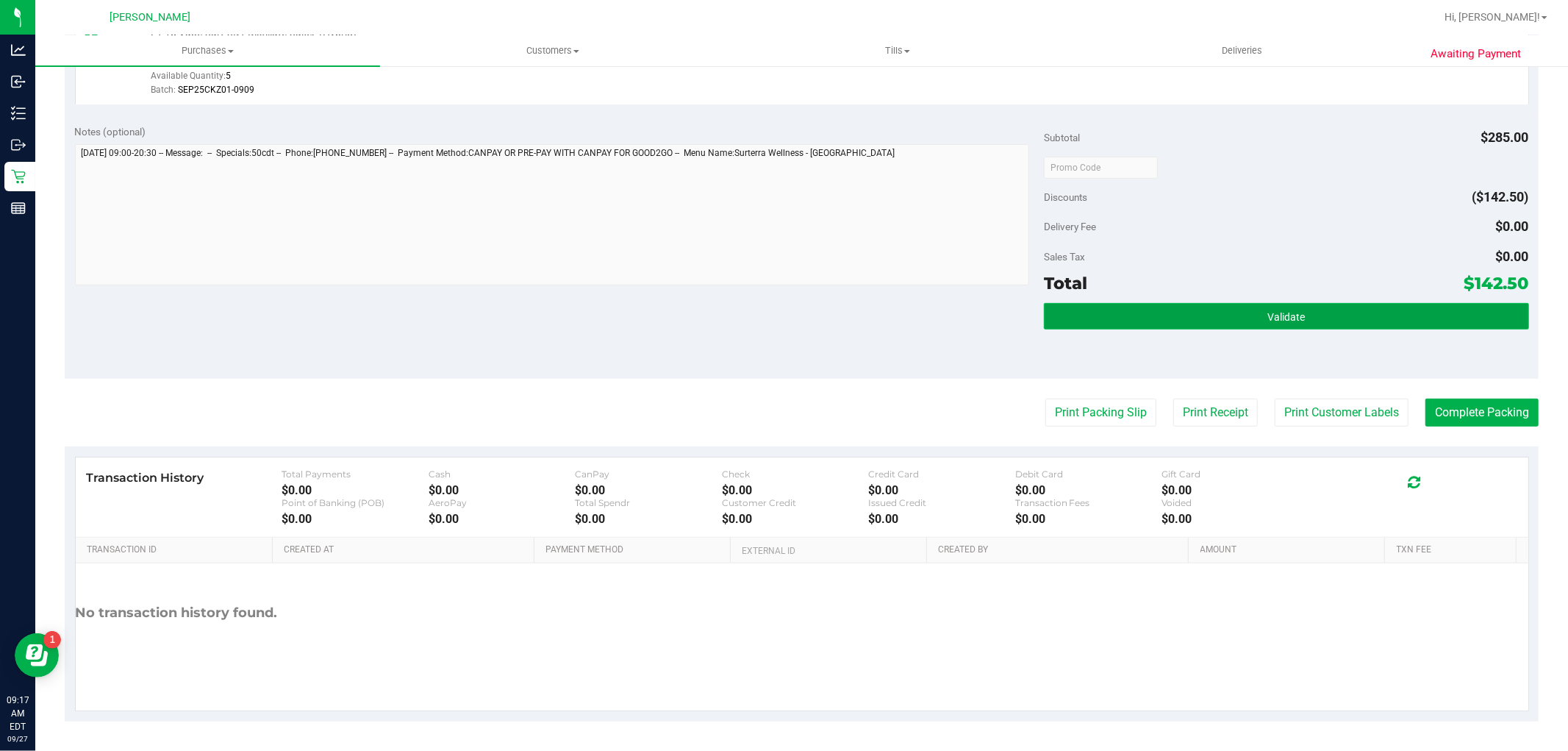
click at [1173, 320] on button "Validate" at bounding box center [1286, 316] width 484 height 26
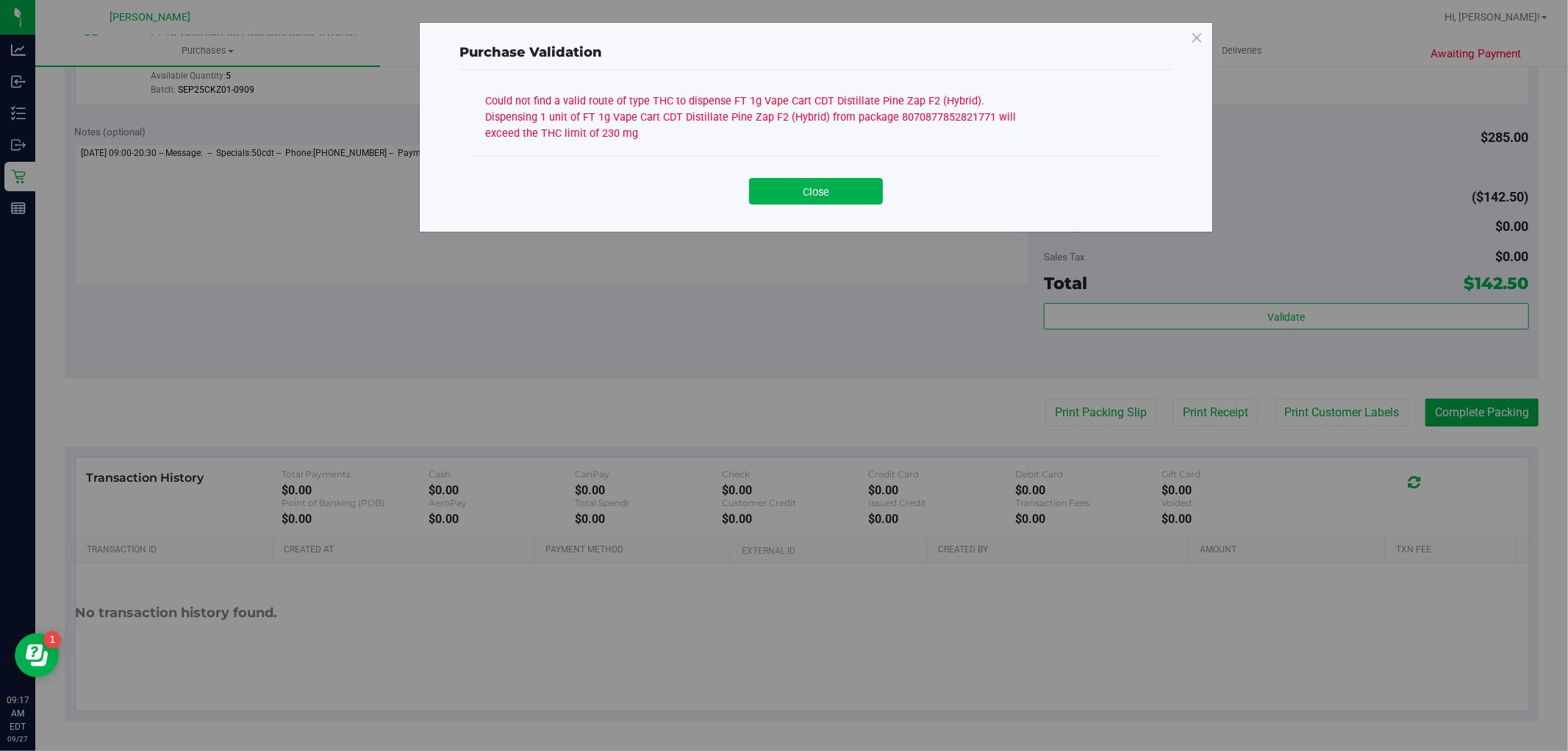
drag, startPoint x: 797, startPoint y: 184, endPoint x: 782, endPoint y: 190, distance: 16.2
click at [798, 184] on button "Close" at bounding box center [816, 190] width 134 height 26
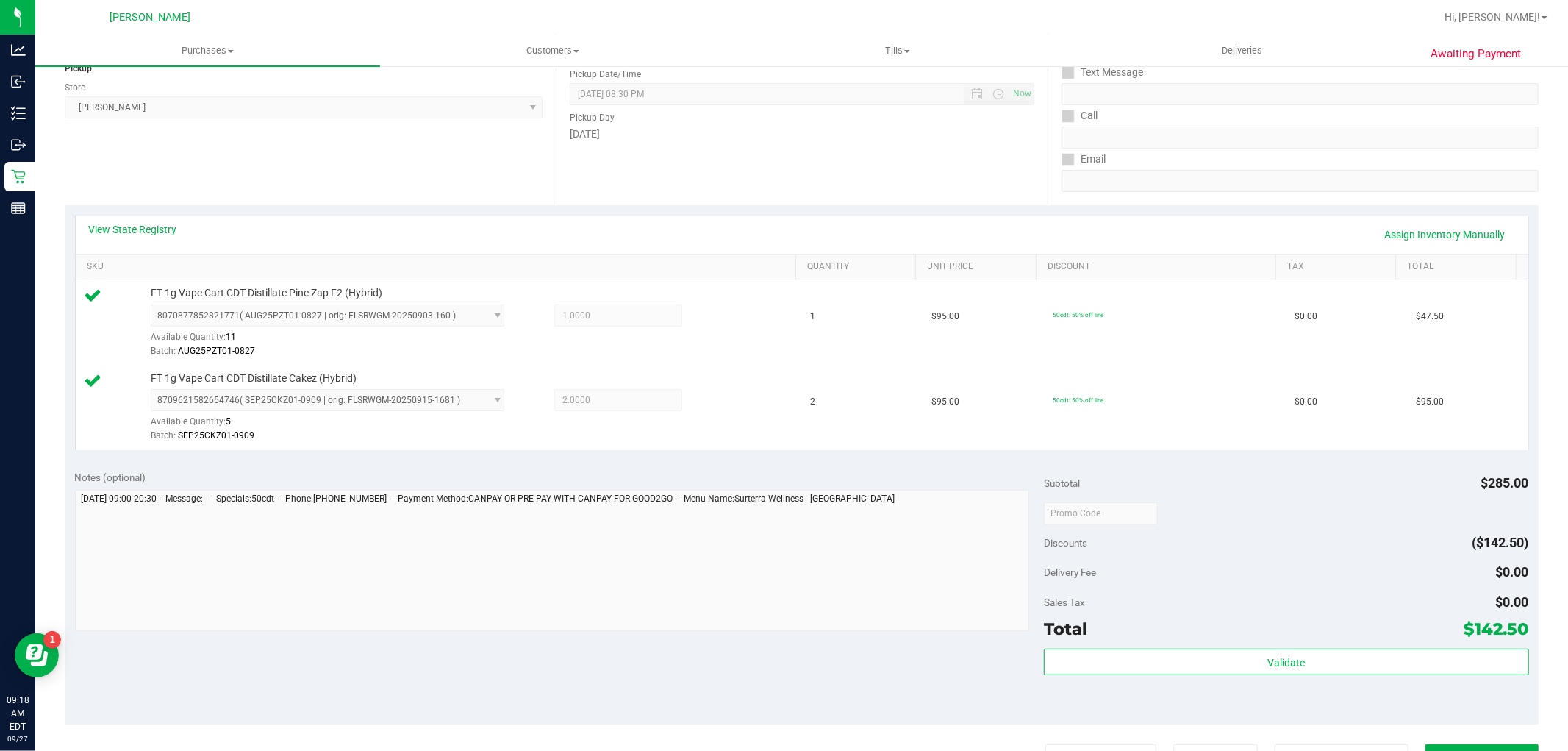
scroll to position [376, 0]
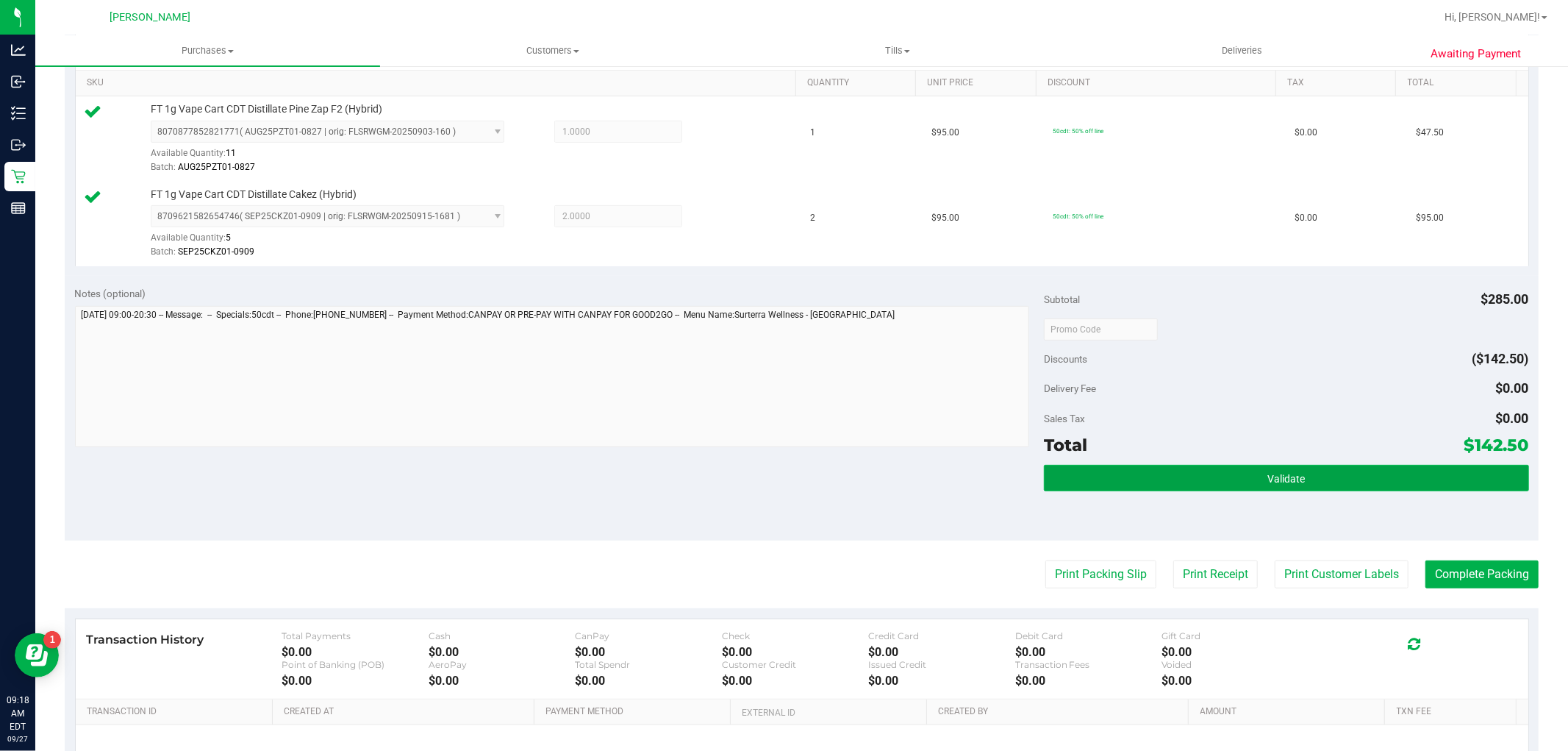
click at [1327, 482] on button "Validate" at bounding box center [1286, 477] width 484 height 26
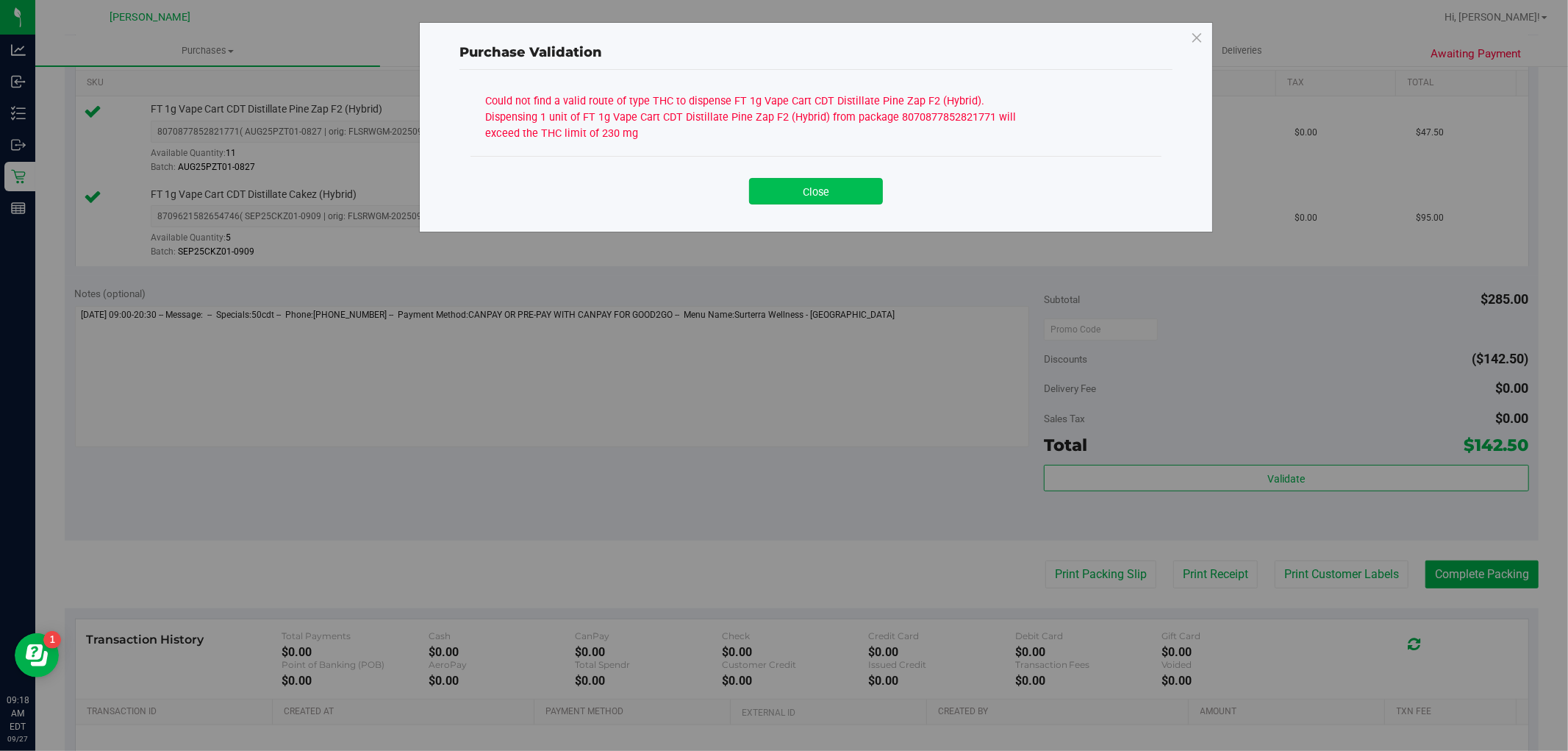
click at [785, 195] on button "Close" at bounding box center [816, 190] width 134 height 26
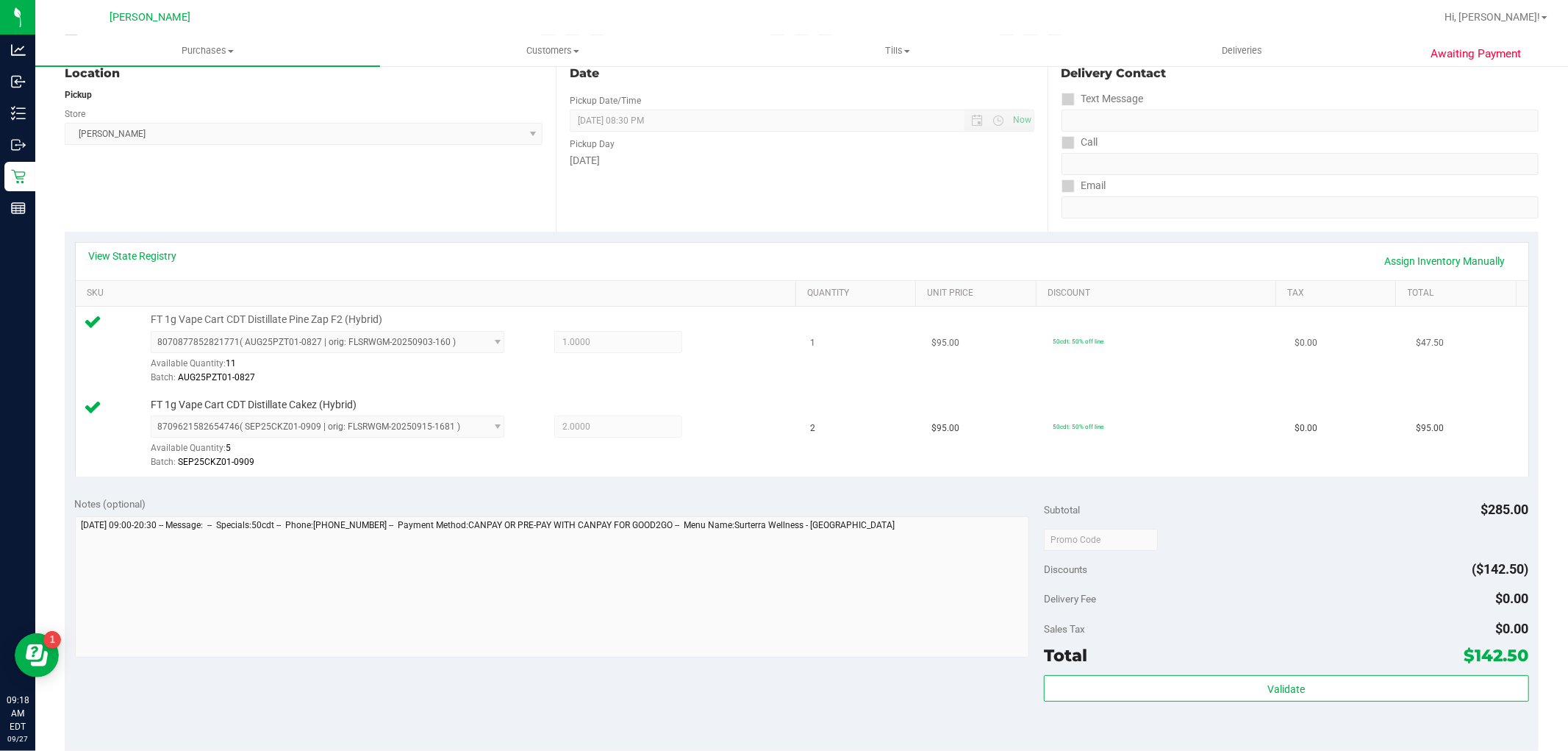
scroll to position [0, 0]
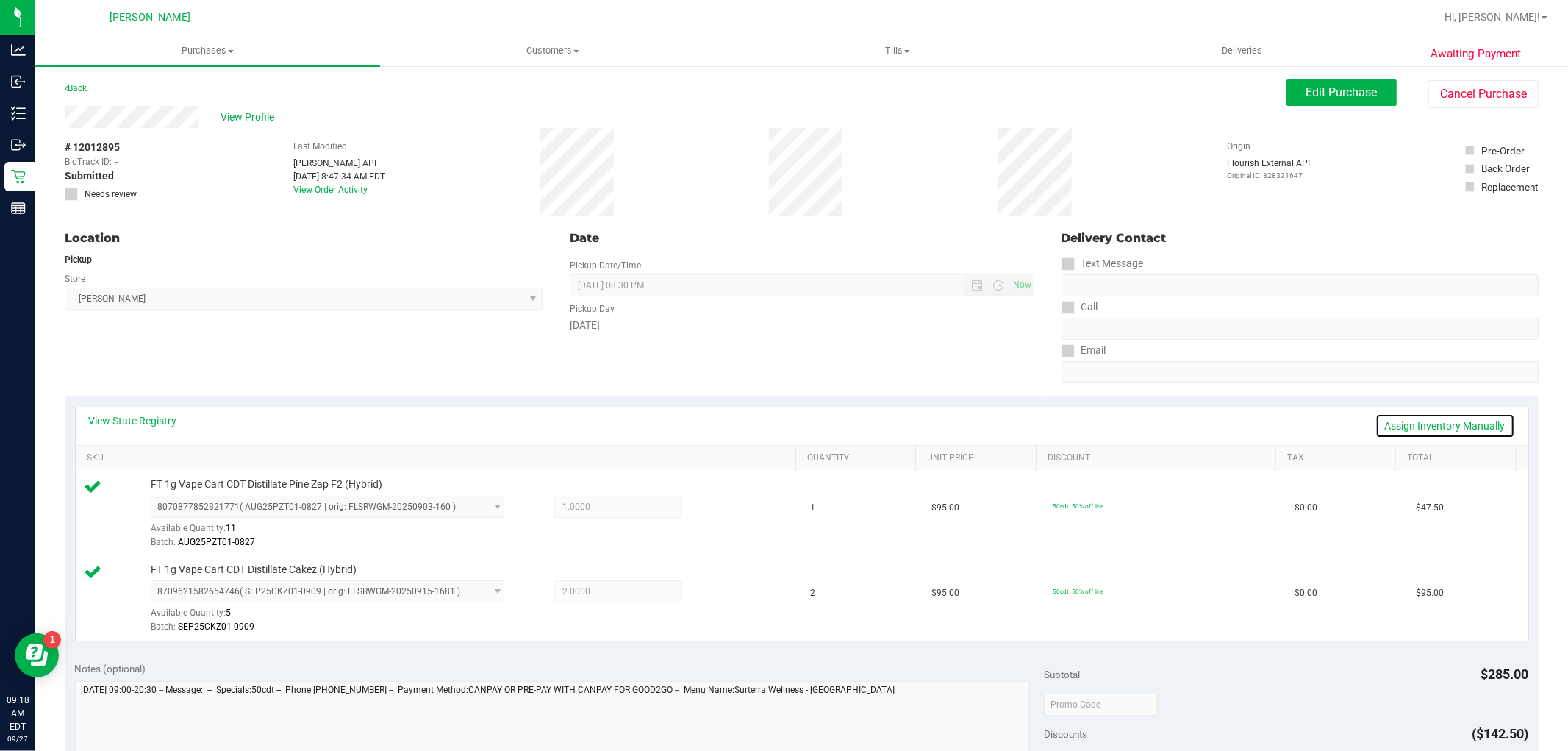
click at [1376, 427] on link "Assign Inventory Manually" at bounding box center [1444, 426] width 140 height 25
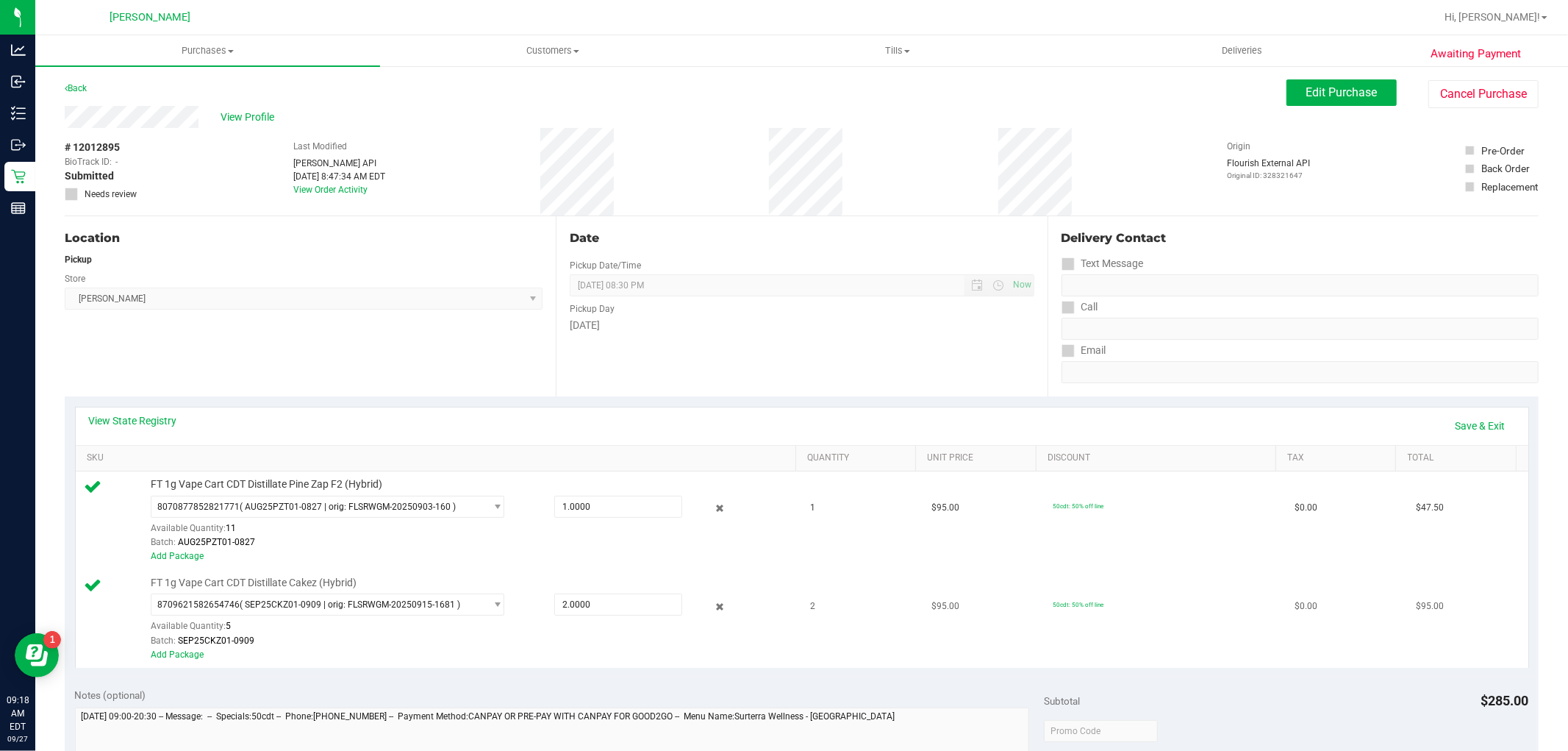
click at [575, 585] on div "FT 1g Vape Cart CDT Distillate Cakez (Hybrid) 8709621582654746 ( SEP25CKZ01-090…" at bounding box center [466, 618] width 645 height 86
click at [609, 603] on span "2.0000 2" at bounding box center [618, 605] width 128 height 22
click at [609, 603] on input "2" at bounding box center [618, 604] width 126 height 21
click at [553, 693] on div "Notes (optional)" at bounding box center [559, 695] width 970 height 14
click at [1453, 429] on link "Save & Exit" at bounding box center [1480, 426] width 69 height 25
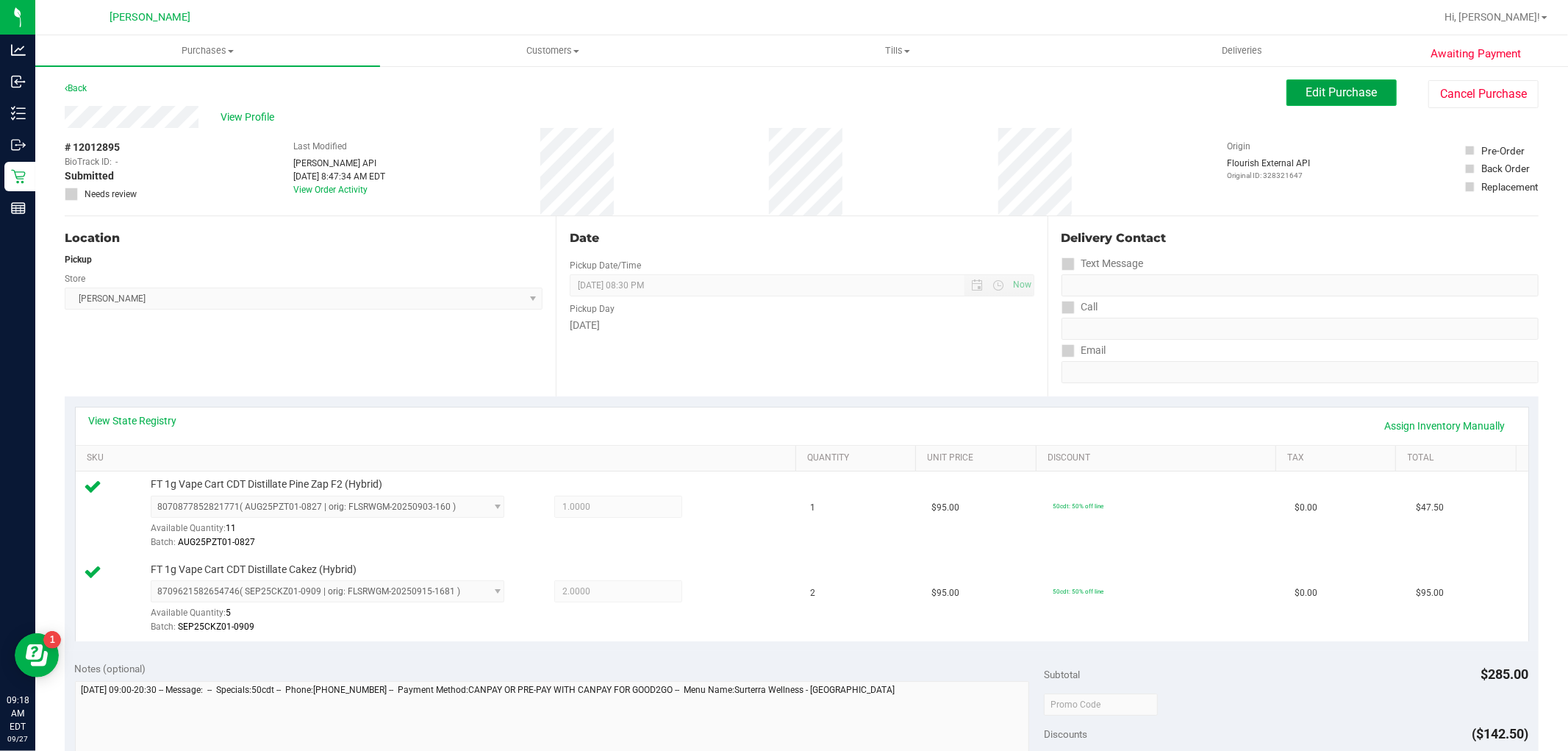
click at [1306, 97] on span "Edit Purchase" at bounding box center [1342, 92] width 71 height 14
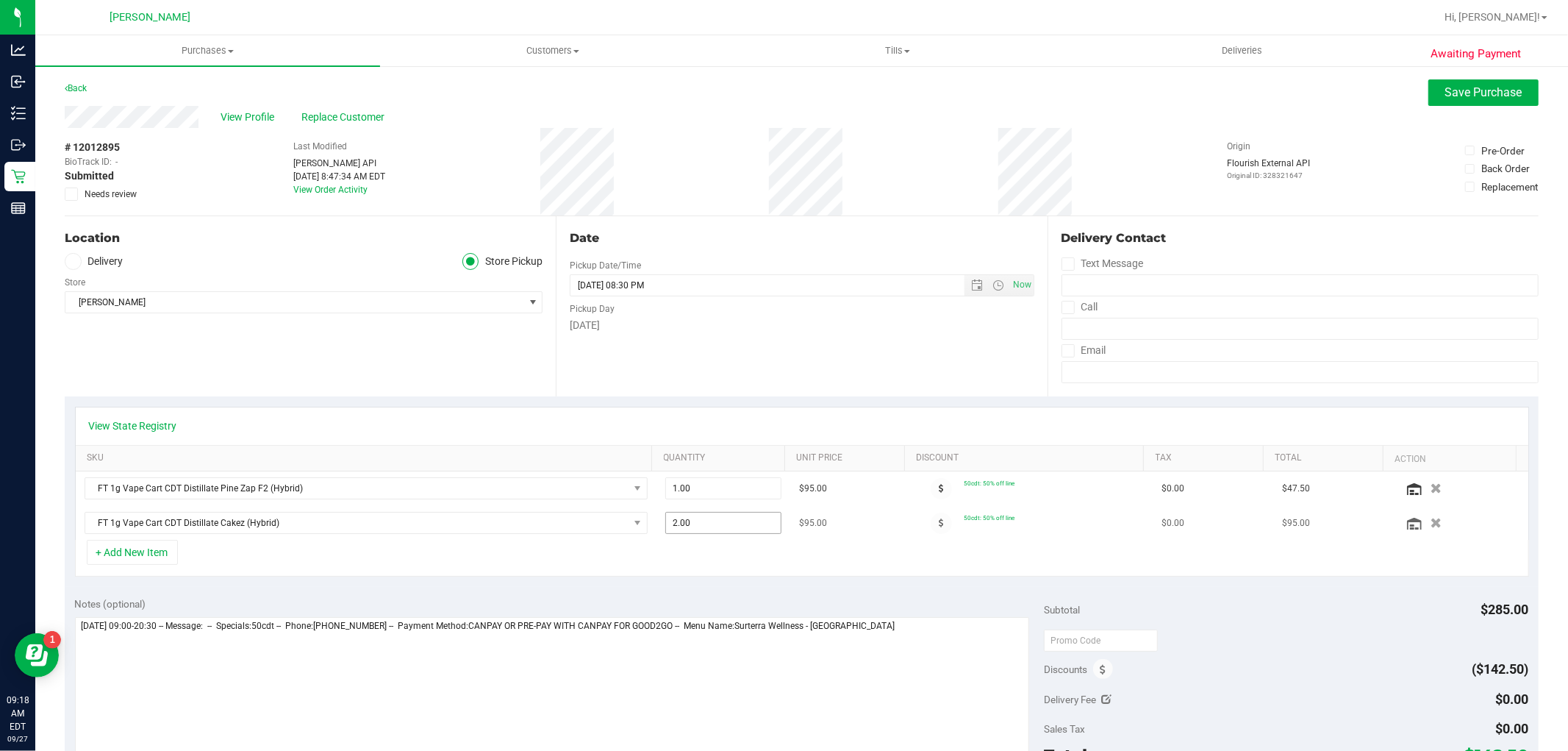
click at [692, 520] on span "2.00 2" at bounding box center [723, 523] width 116 height 22
click at [692, 520] on input "2" at bounding box center [723, 523] width 115 height 21
type input "1"
type input "2.00"
click at [665, 569] on div "+ Add New Item" at bounding box center [802, 558] width 1454 height 37
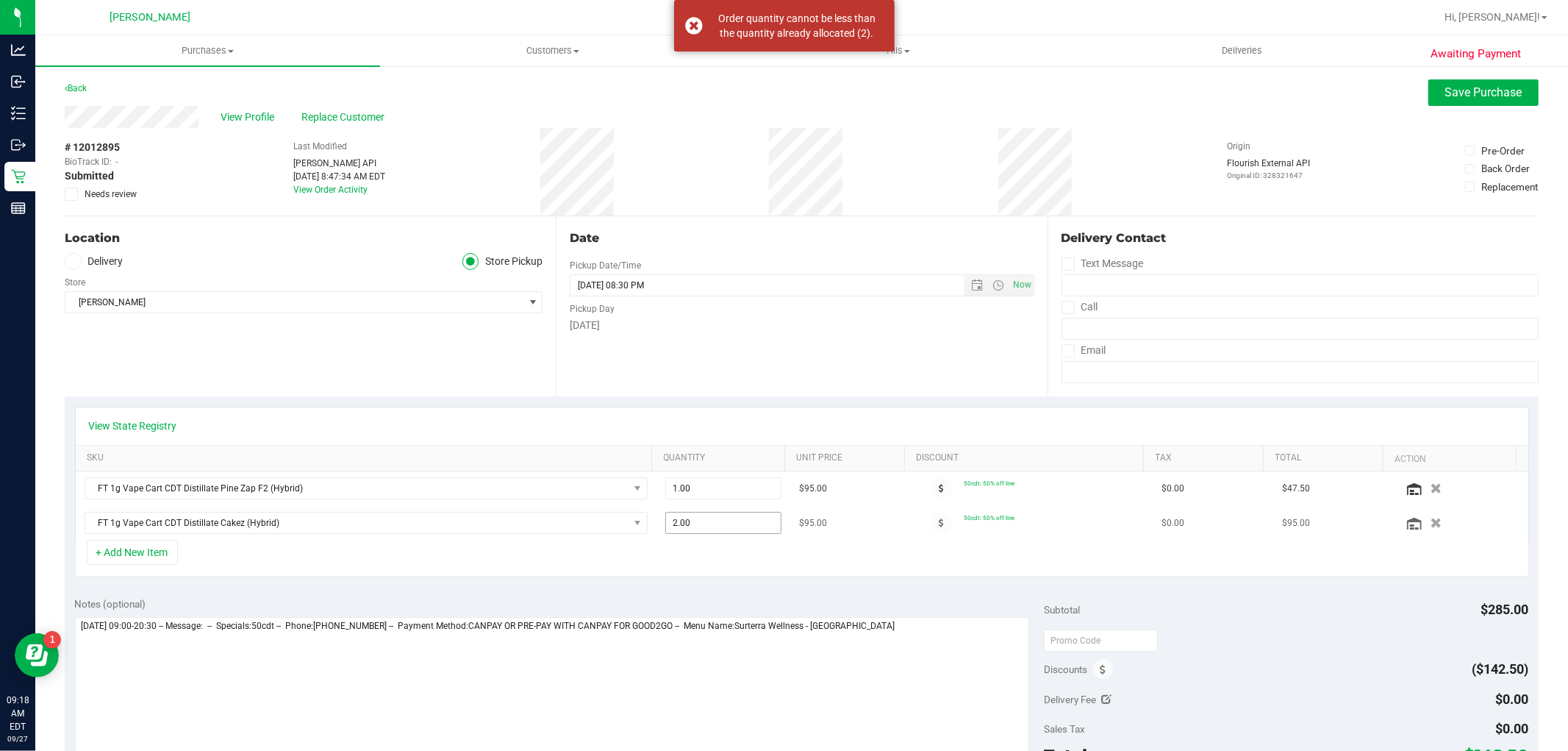
click at [679, 527] on span "2.00 2" at bounding box center [723, 523] width 116 height 22
click at [679, 527] on input "2" at bounding box center [723, 523] width 115 height 21
type input "1"
type input "2.00"
click at [669, 559] on div "+ Add New Item" at bounding box center [802, 558] width 1454 height 37
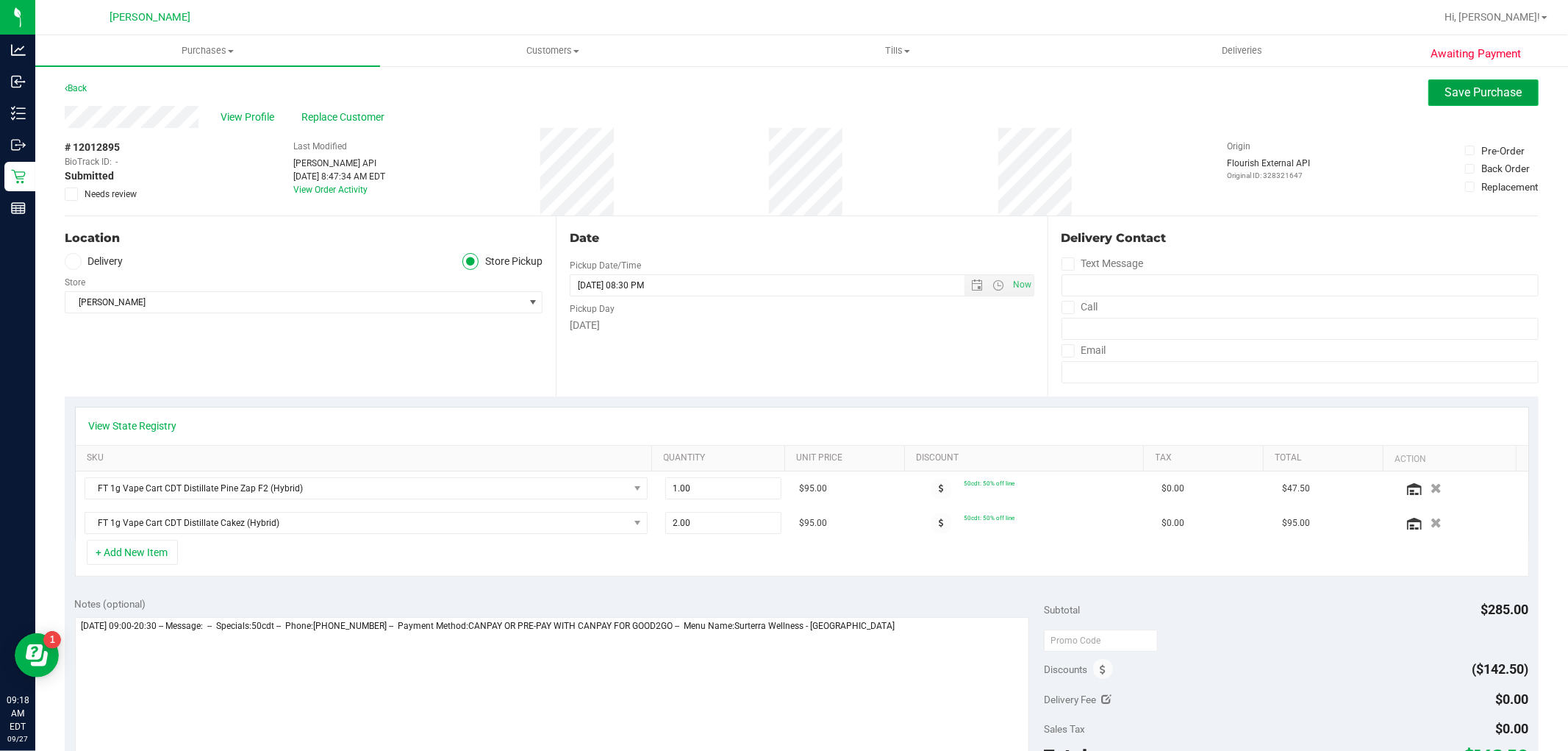
click at [1471, 101] on button "Save Purchase" at bounding box center [1483, 92] width 110 height 26
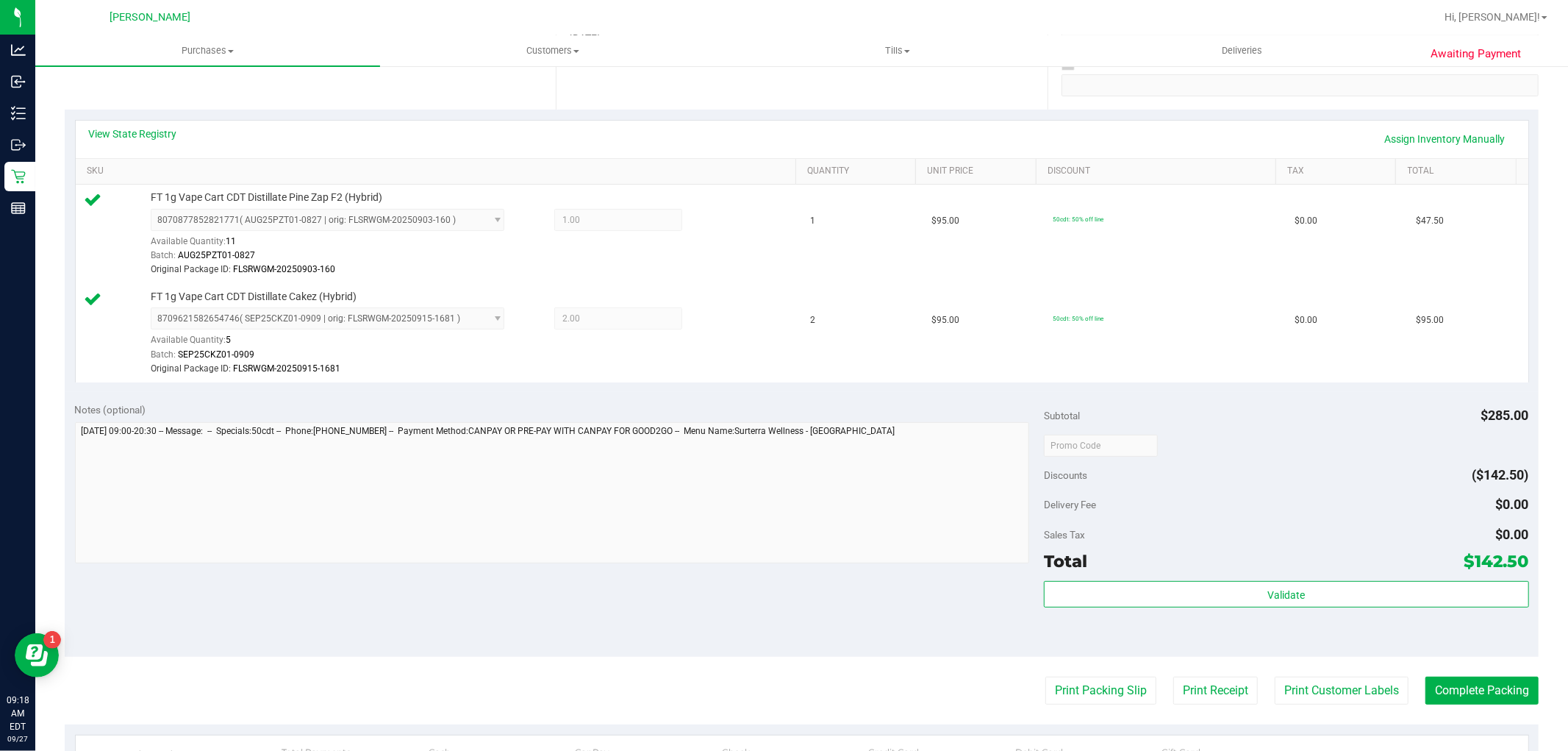
scroll to position [163, 0]
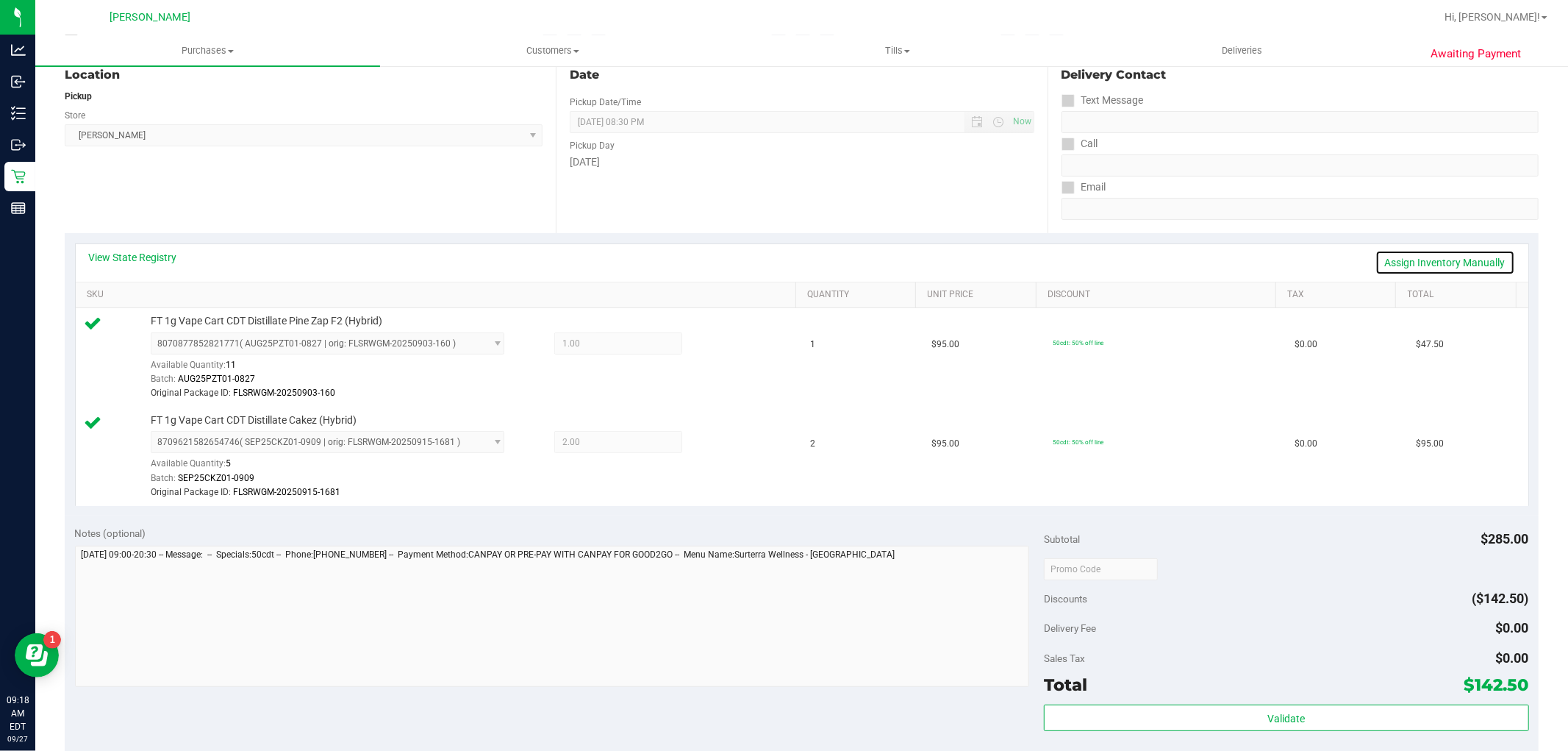
click at [1393, 270] on link "Assign Inventory Manually" at bounding box center [1444, 263] width 140 height 25
click at [712, 439] on icon at bounding box center [719, 443] width 15 height 17
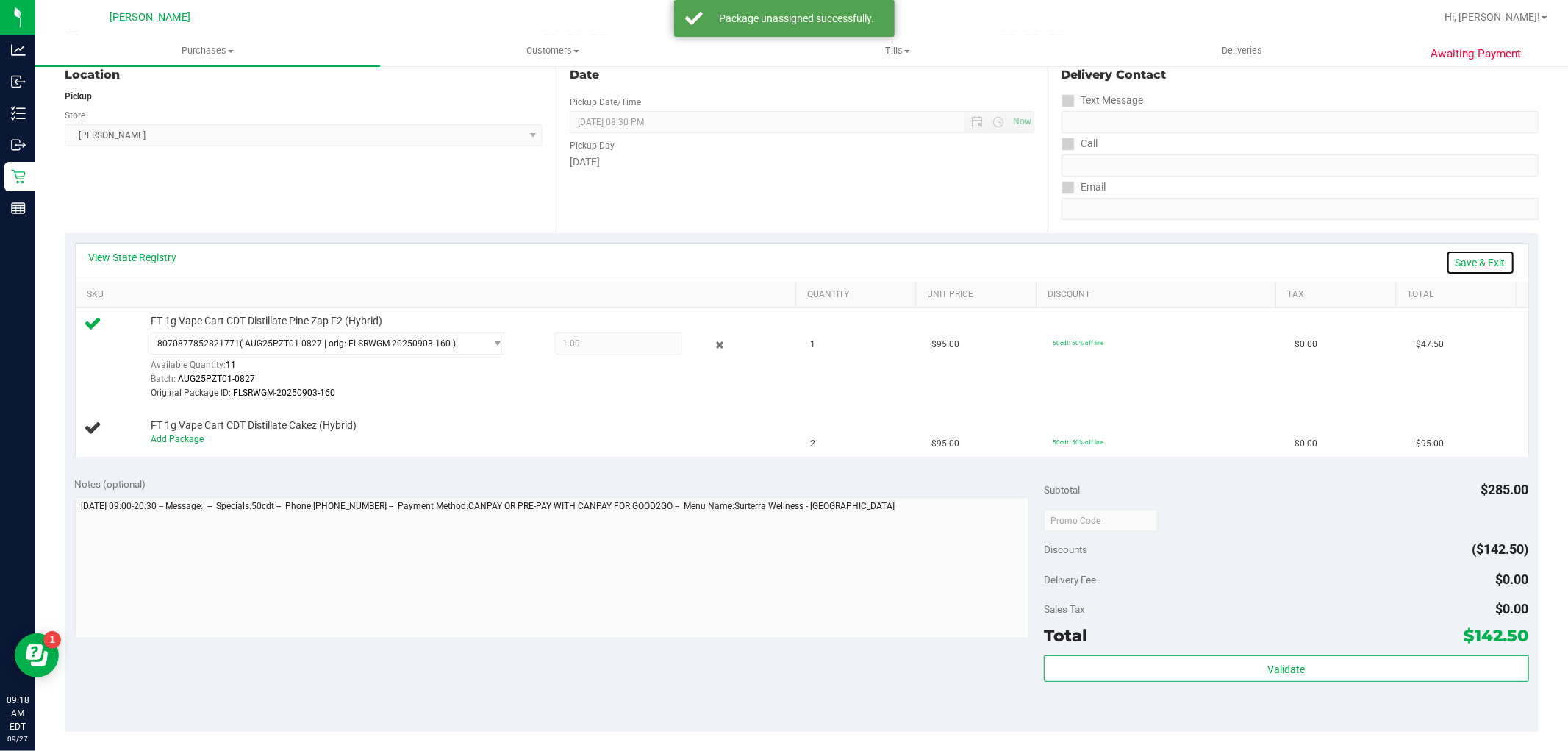
click at [1446, 261] on link "Save & Exit" at bounding box center [1480, 263] width 69 height 25
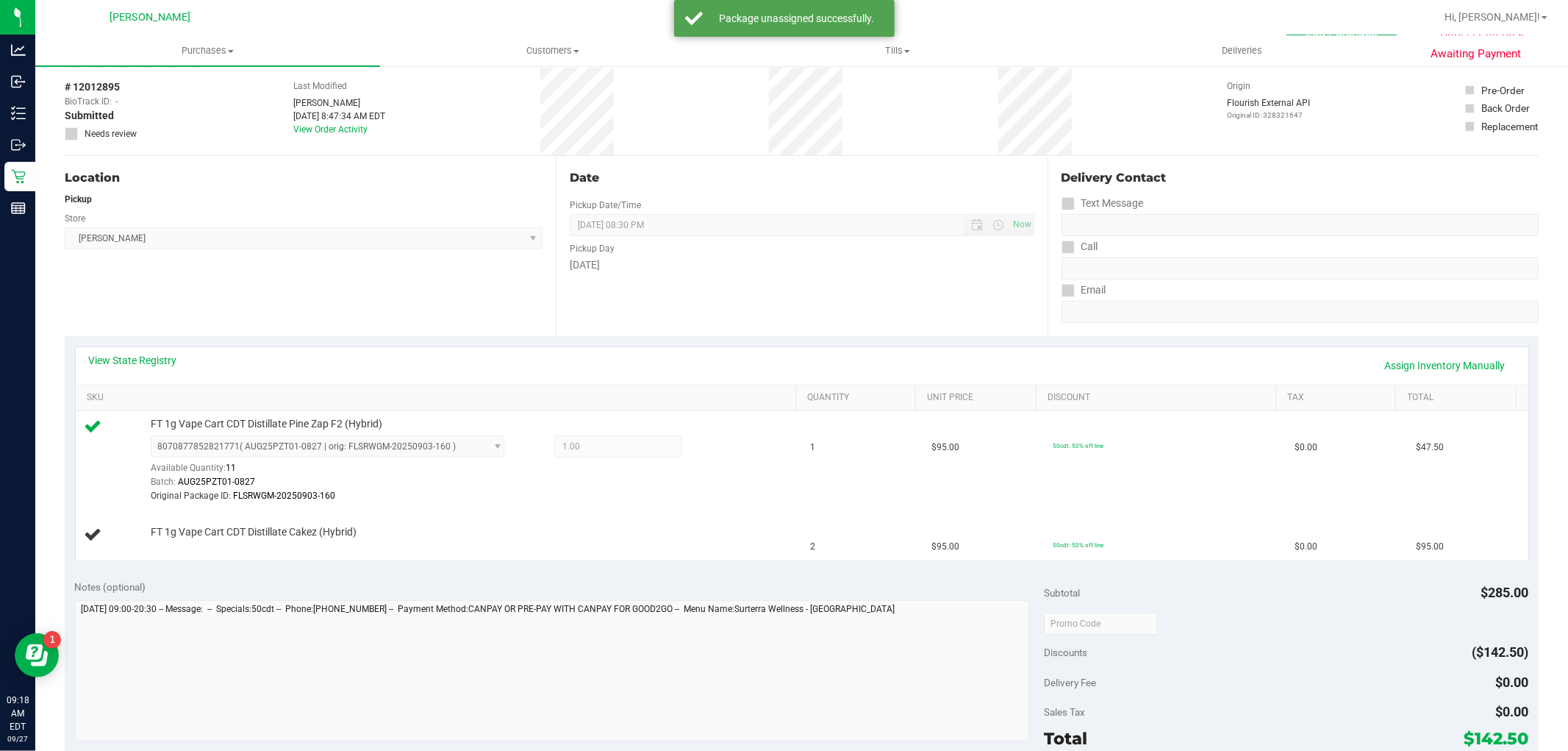
scroll to position [0, 0]
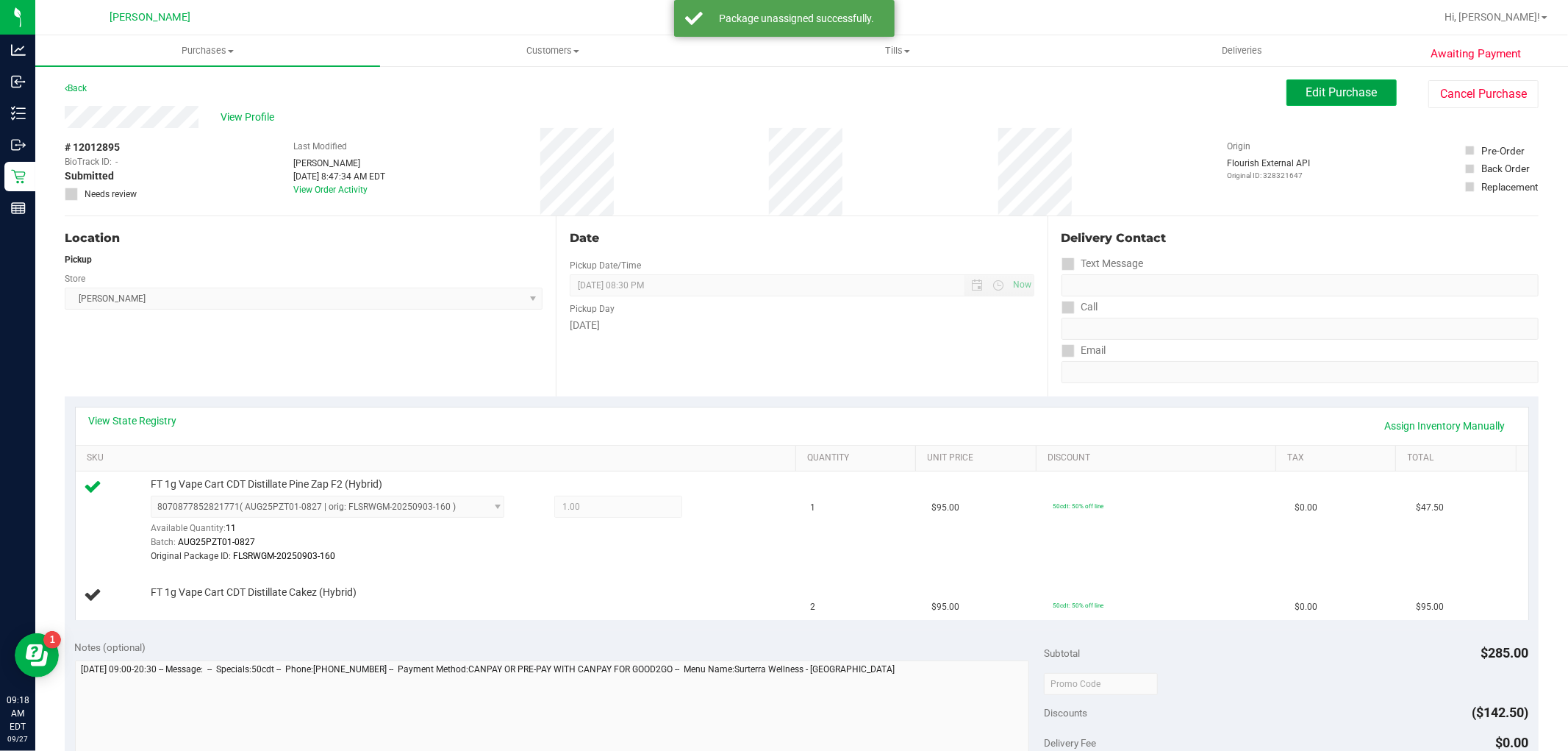
click at [1334, 97] on span "Edit Purchase" at bounding box center [1342, 92] width 71 height 14
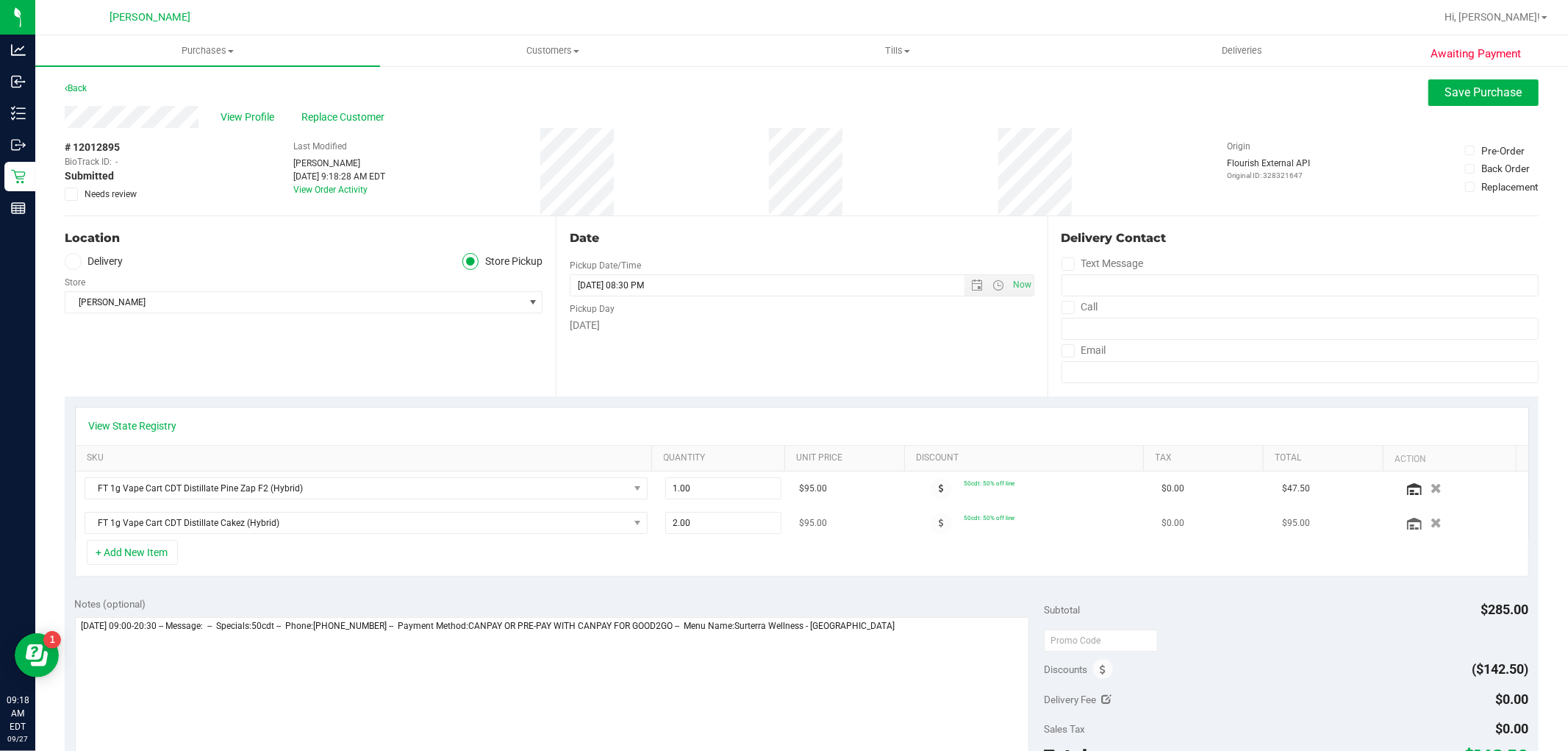
click at [701, 534] on td "2.00 2" at bounding box center [724, 523] width 134 height 33
click at [705, 526] on span "2.00 2" at bounding box center [723, 523] width 116 height 22
click at [705, 526] on input "2" at bounding box center [723, 523] width 115 height 21
type input "1"
type input "1.00"
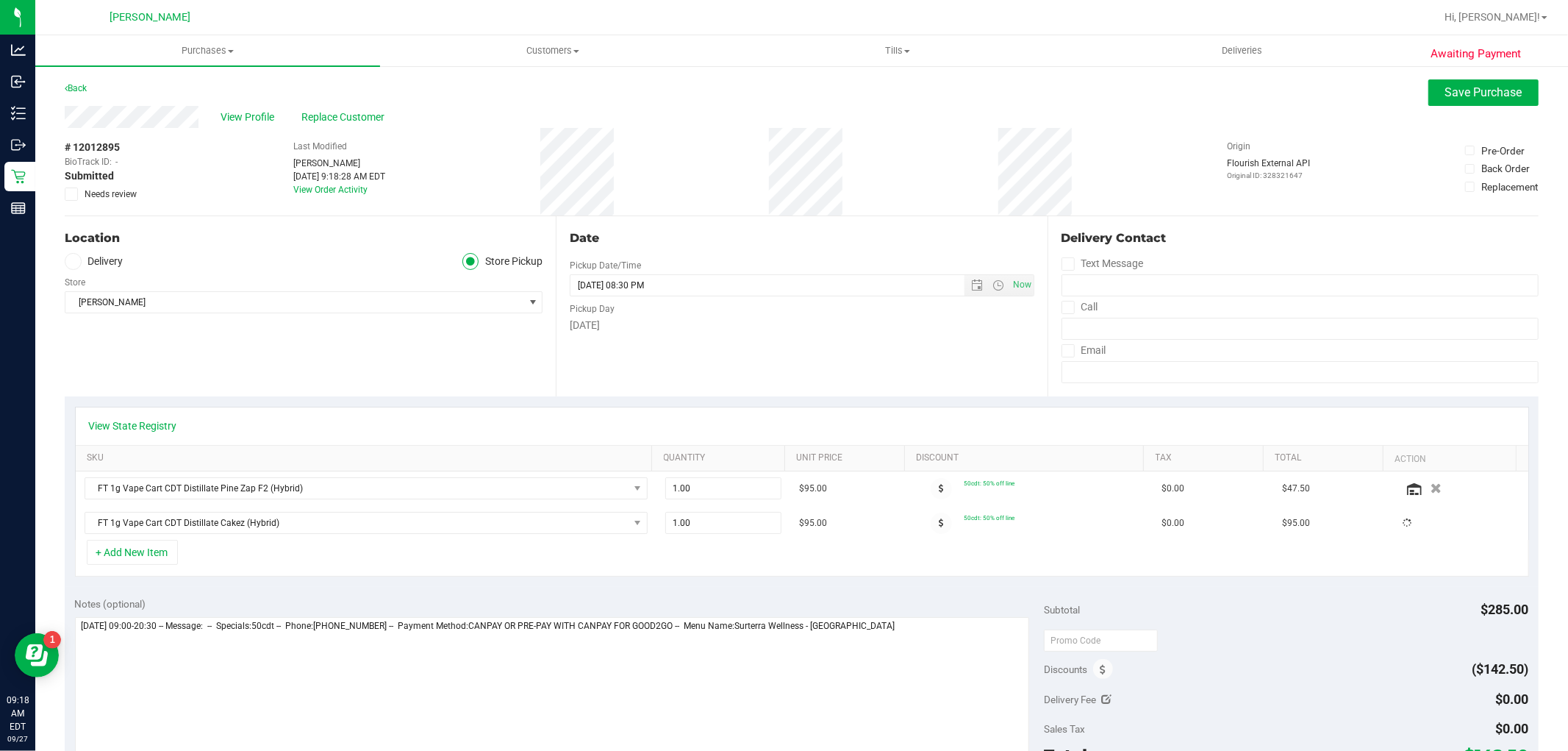
click at [684, 554] on div "+ Add New Item" at bounding box center [802, 558] width 1454 height 37
click at [1460, 97] on span "Save Purchase" at bounding box center [1484, 92] width 78 height 14
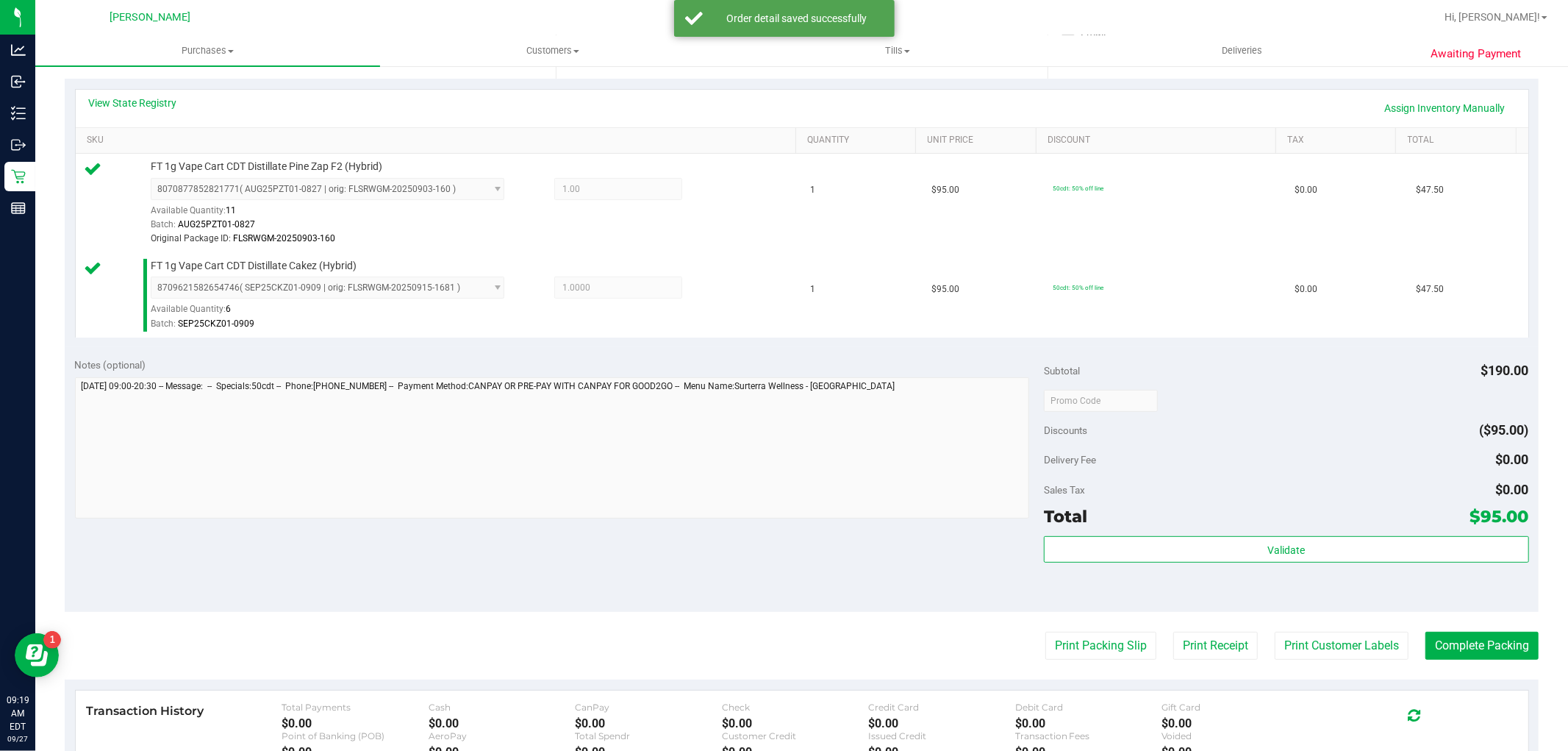
scroll to position [490, 0]
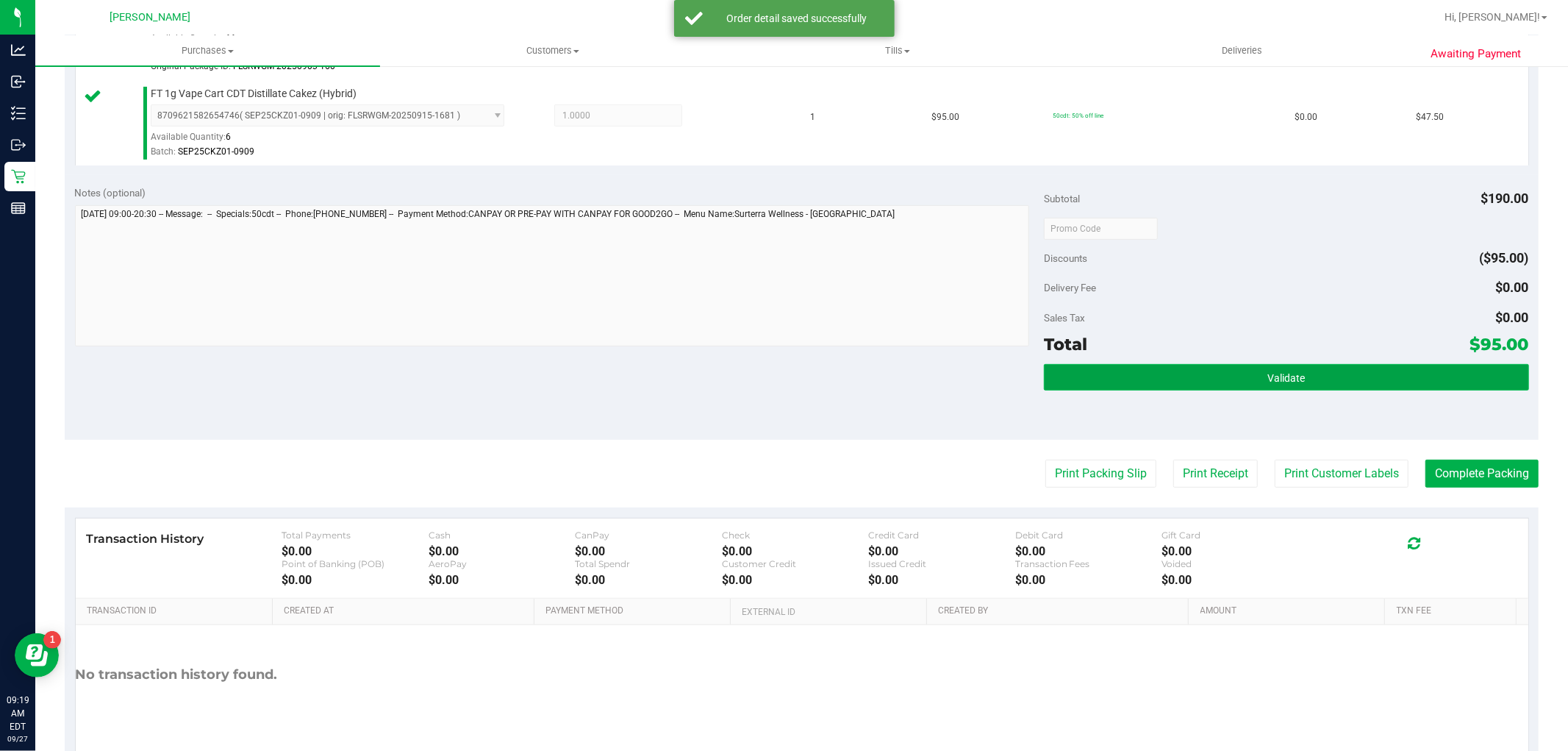
click at [1177, 383] on button "Validate" at bounding box center [1286, 376] width 484 height 26
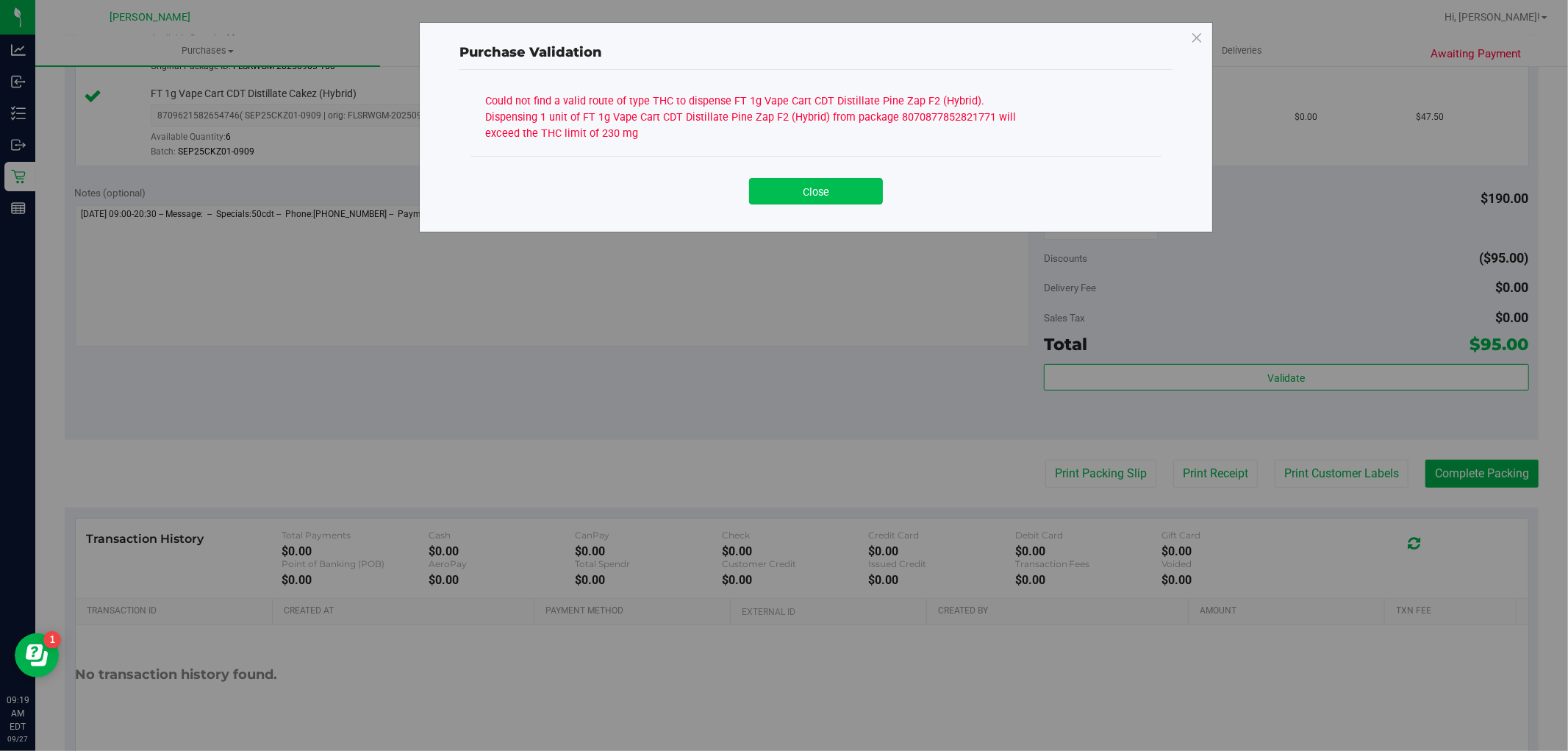
click at [812, 200] on button "Close" at bounding box center [816, 190] width 134 height 26
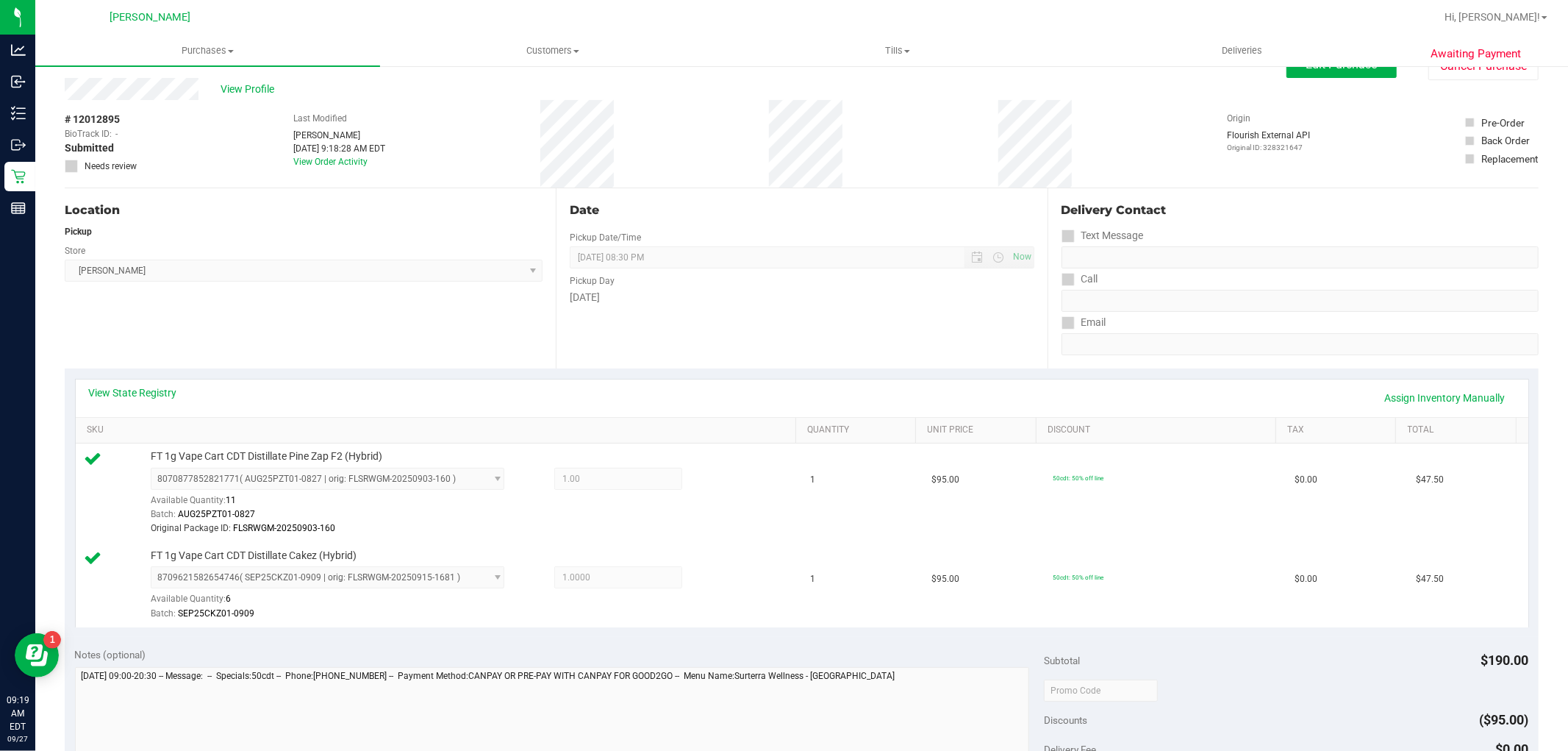
scroll to position [0, 0]
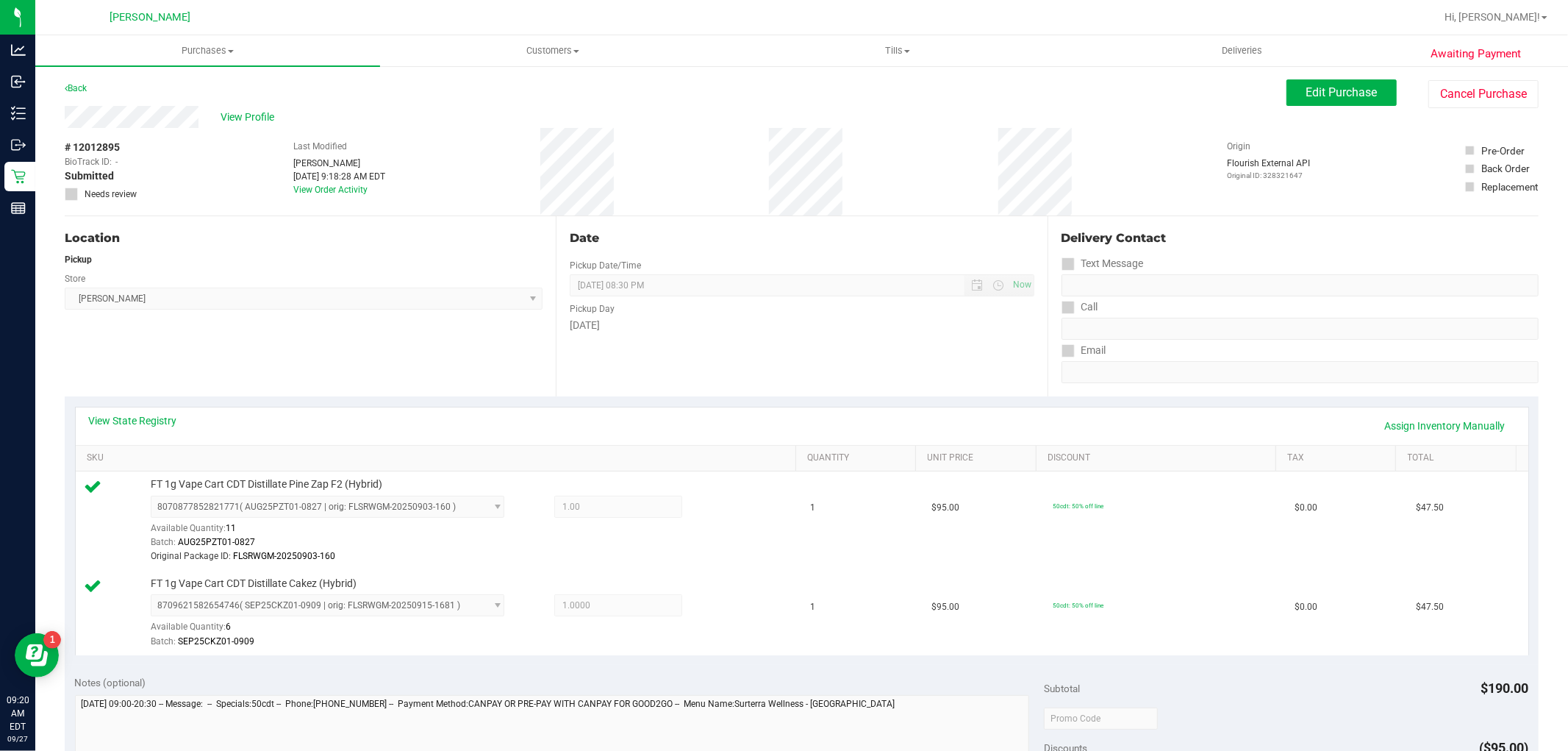
click at [114, 142] on span "# 12012895" at bounding box center [92, 147] width 55 height 15
click at [244, 117] on span "View Profile" at bounding box center [249, 116] width 59 height 15
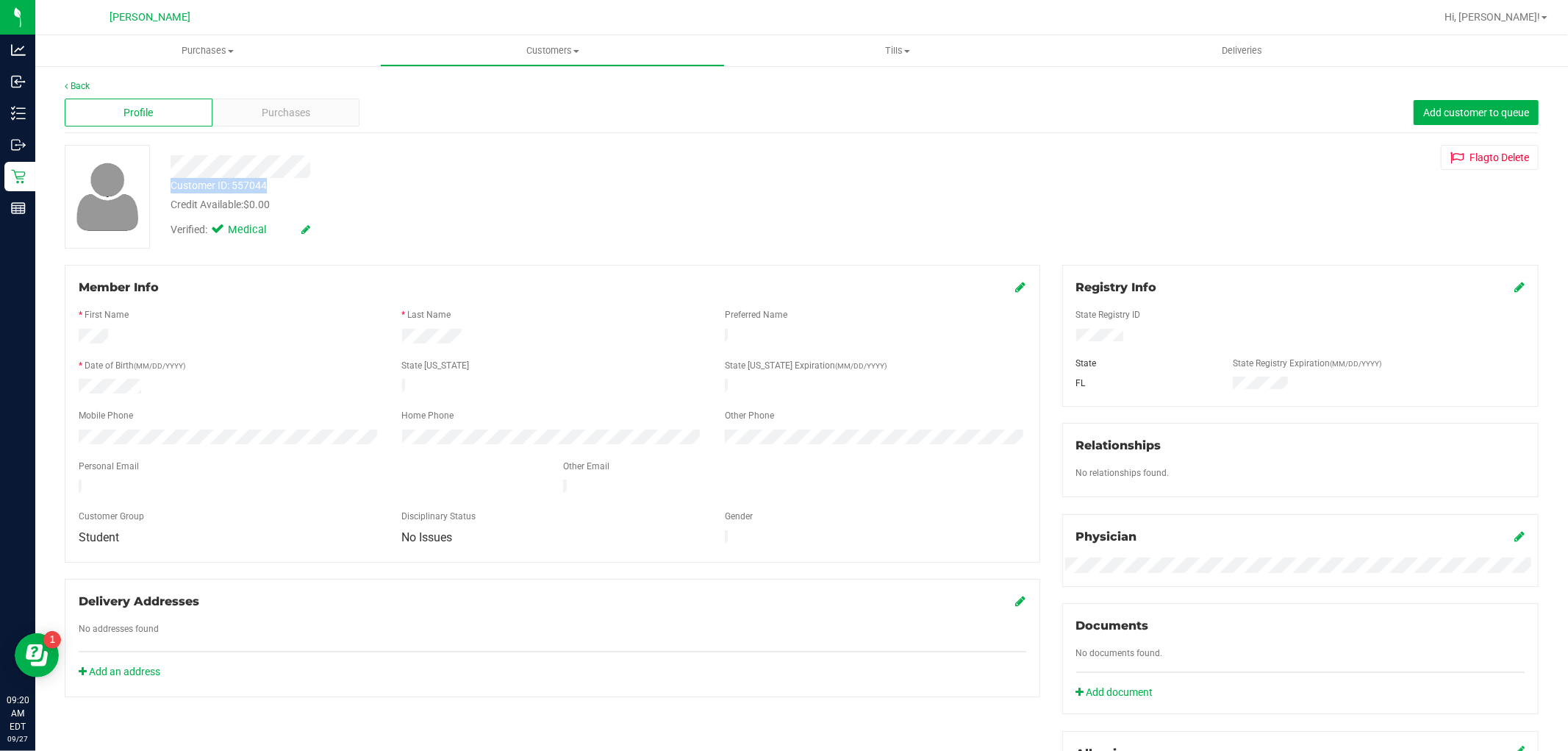
drag, startPoint x: 272, startPoint y: 185, endPoint x: 180, endPoint y: 177, distance: 92.3
click at [180, 178] on div "Customer ID: 557044 Credit Available: $0.00" at bounding box center [533, 195] width 748 height 34
copy div "Customer ID: 557044"
click at [127, 234] on div at bounding box center [107, 197] width 86 height 104
click at [71, 85] on link "Back" at bounding box center [78, 86] width 25 height 10
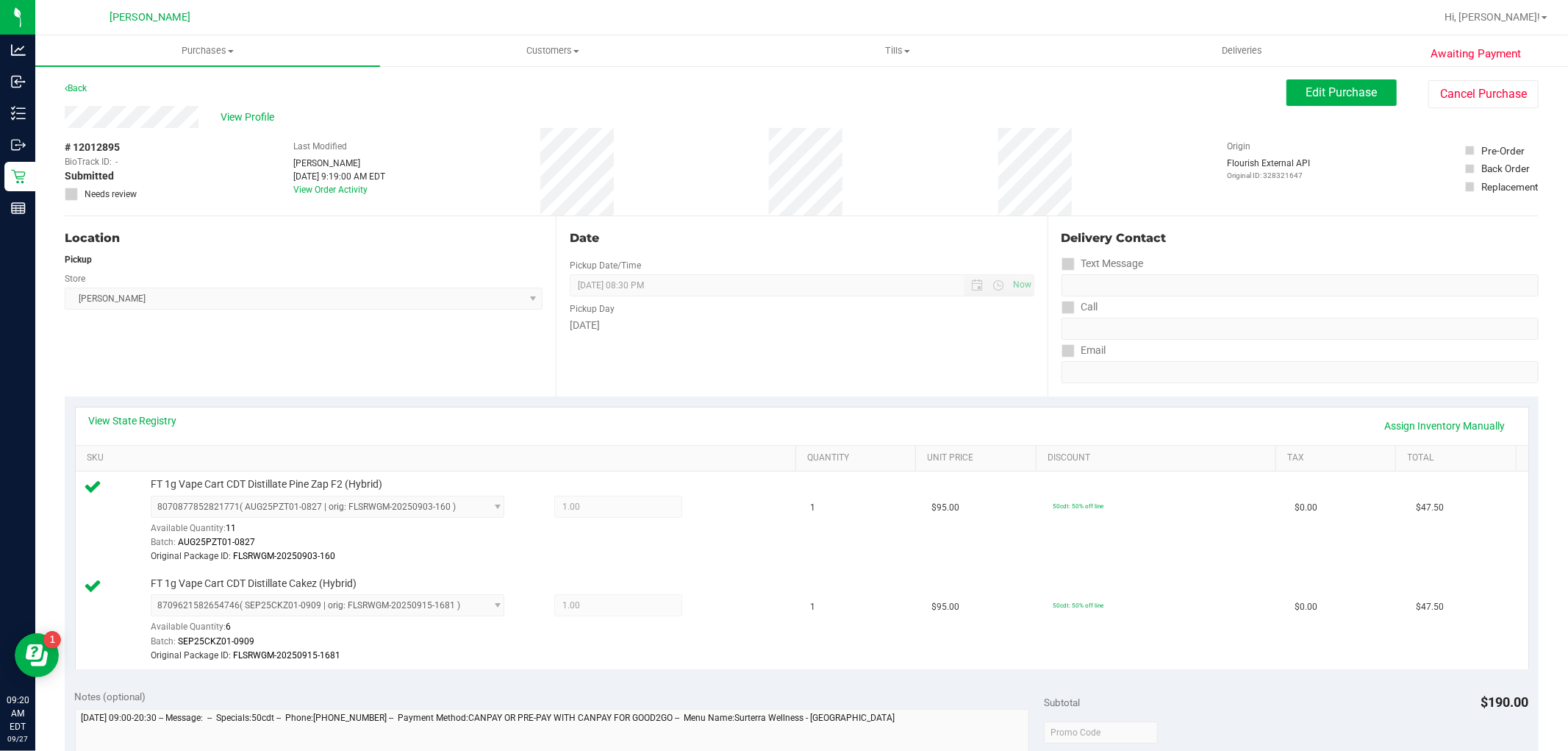
click at [149, 134] on div "# 12012895 BioTrack ID: - Submitted Needs review Last Modified [PERSON_NAME] [D…" at bounding box center [802, 172] width 1474 height 88
drag, startPoint x: 130, startPoint y: 143, endPoint x: 61, endPoint y: 153, distance: 69.7
click at [61, 153] on div "Awaiting Payment Back Edit Purchase Cancel Purchase View Profile # 12012895 Bio…" at bounding box center [801, 691] width 1533 height 1251
copy div "# 12012895"
click at [120, 157] on div "BioTrack ID: -" at bounding box center [101, 162] width 73 height 14
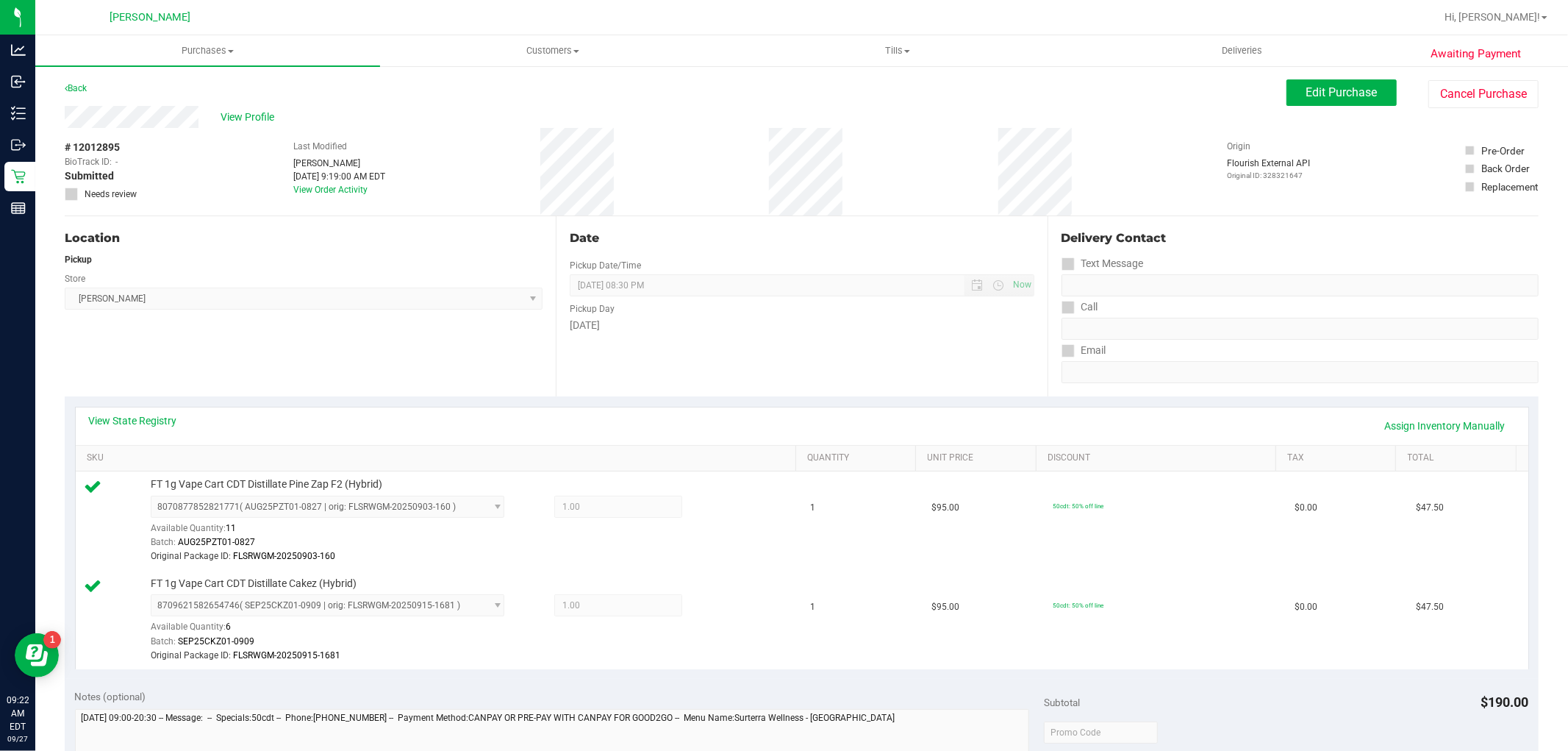
drag, startPoint x: 42, startPoint y: 368, endPoint x: 56, endPoint y: 368, distance: 14.0
click at [42, 368] on div "Awaiting Payment Back Edit Purchase Cancel Purchase View Profile # 12012895 Bio…" at bounding box center [801, 691] width 1533 height 1251
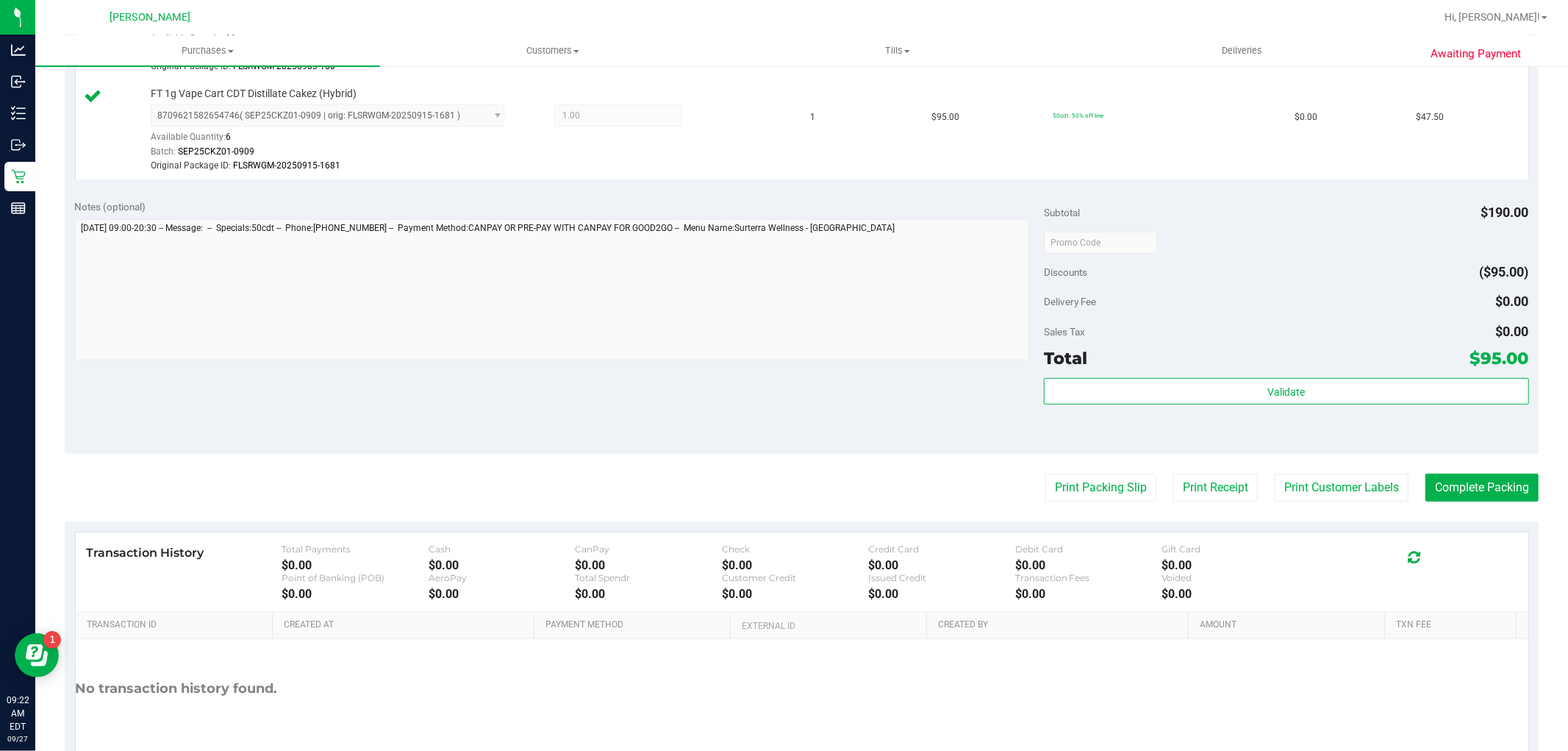
scroll to position [81, 0]
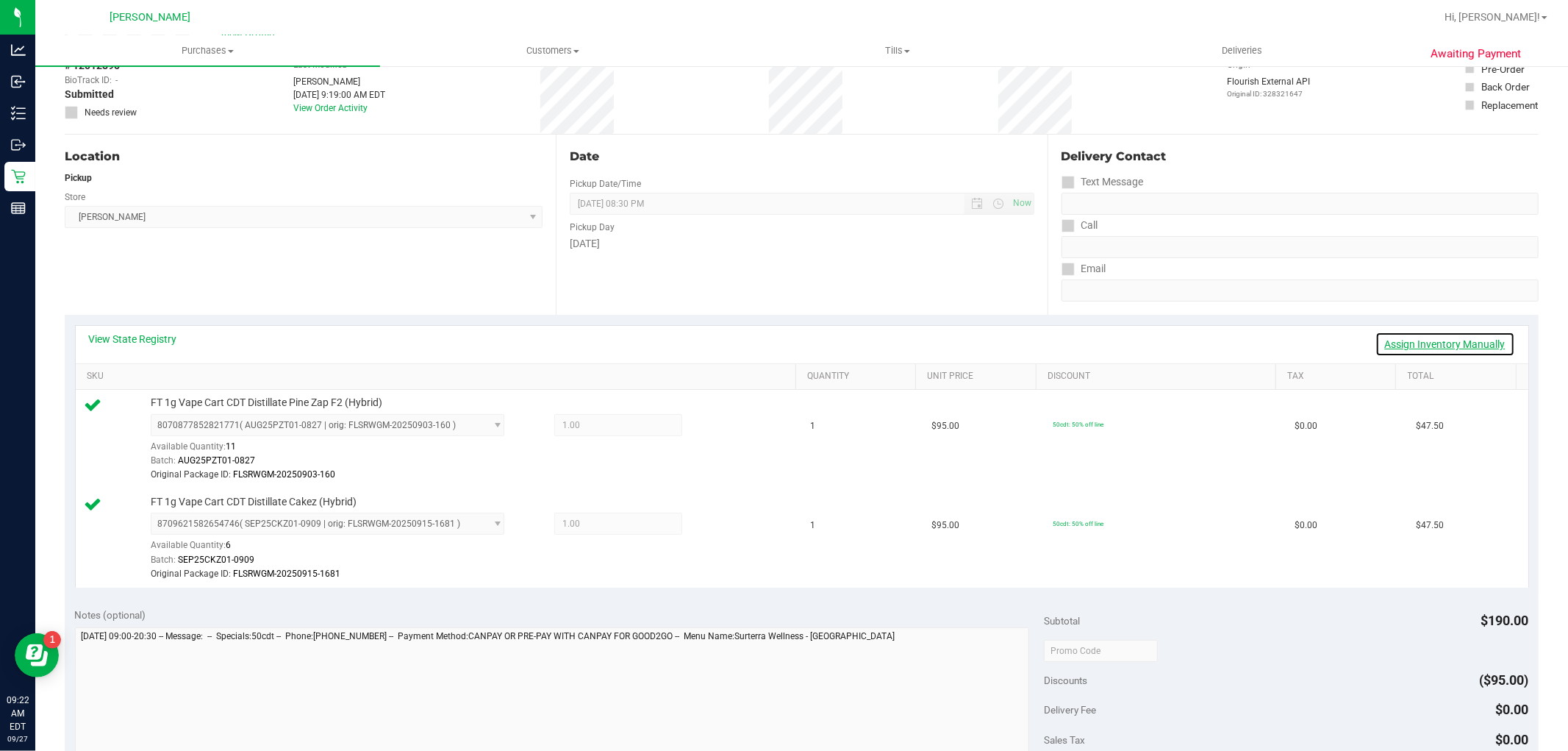
drag, startPoint x: 1415, startPoint y: 339, endPoint x: 1405, endPoint y: 346, distance: 12.2
click at [1415, 339] on link "Assign Inventory Manually" at bounding box center [1444, 344] width 140 height 25
click at [712, 428] on icon at bounding box center [719, 427] width 15 height 17
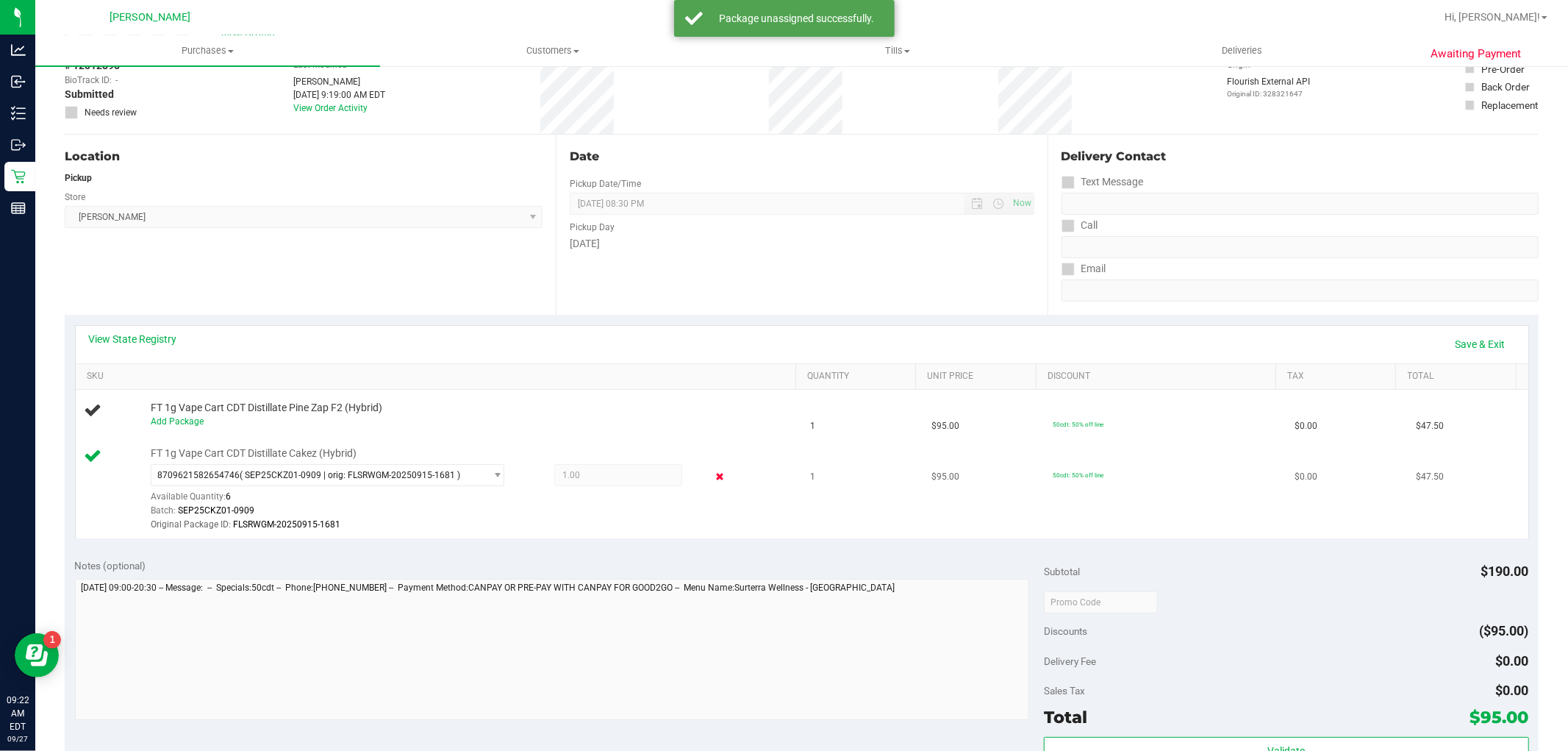
click at [712, 475] on icon at bounding box center [719, 477] width 15 height 17
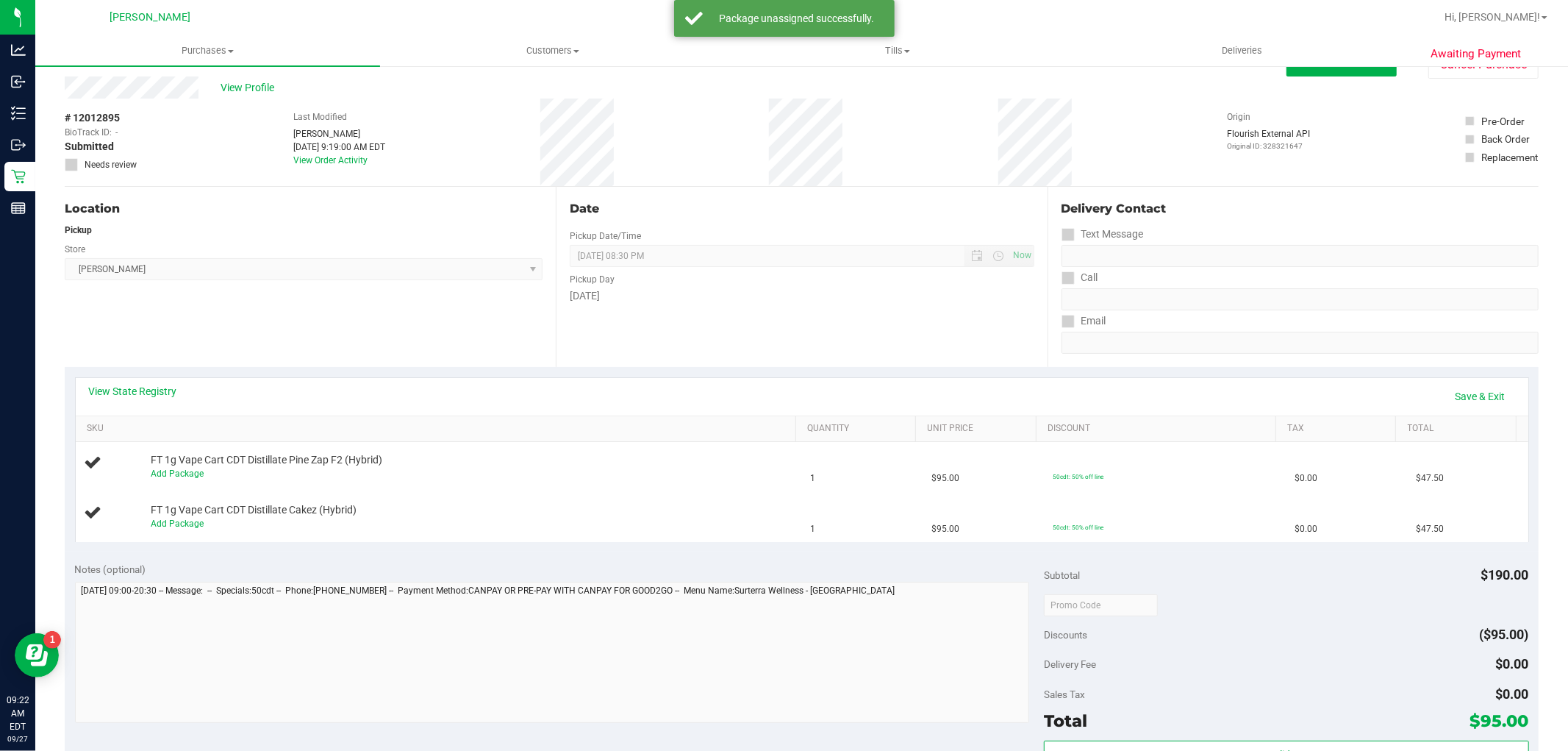
scroll to position [0, 0]
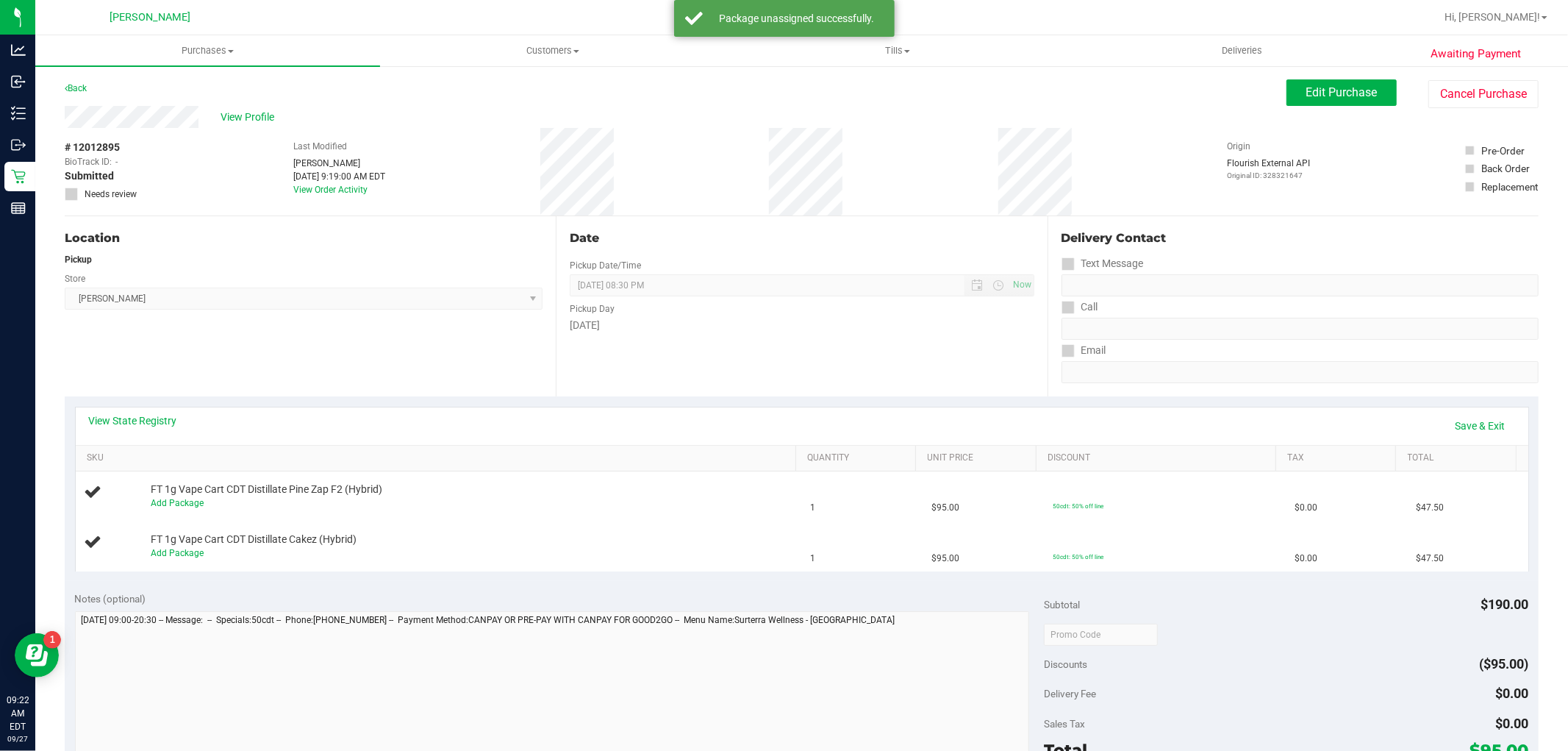
click at [1313, 113] on div "View Profile # 12012895 BioTrack ID: - Submitted Needs review Last Modified [PE…" at bounding box center [802, 161] width 1474 height 110
click at [1466, 422] on link "Save & Exit" at bounding box center [1480, 426] width 69 height 25
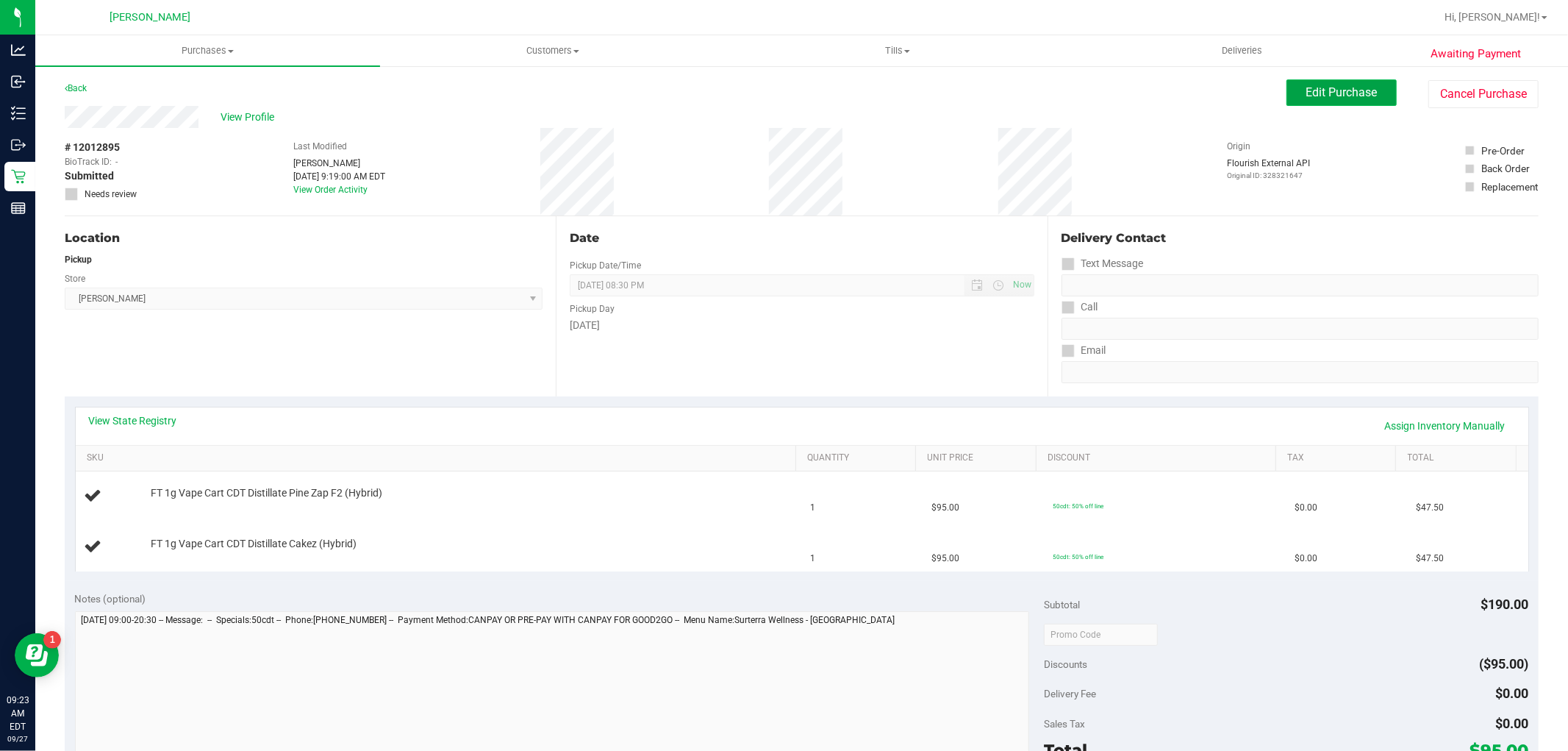
click at [1319, 97] on span "Edit Purchase" at bounding box center [1342, 92] width 71 height 14
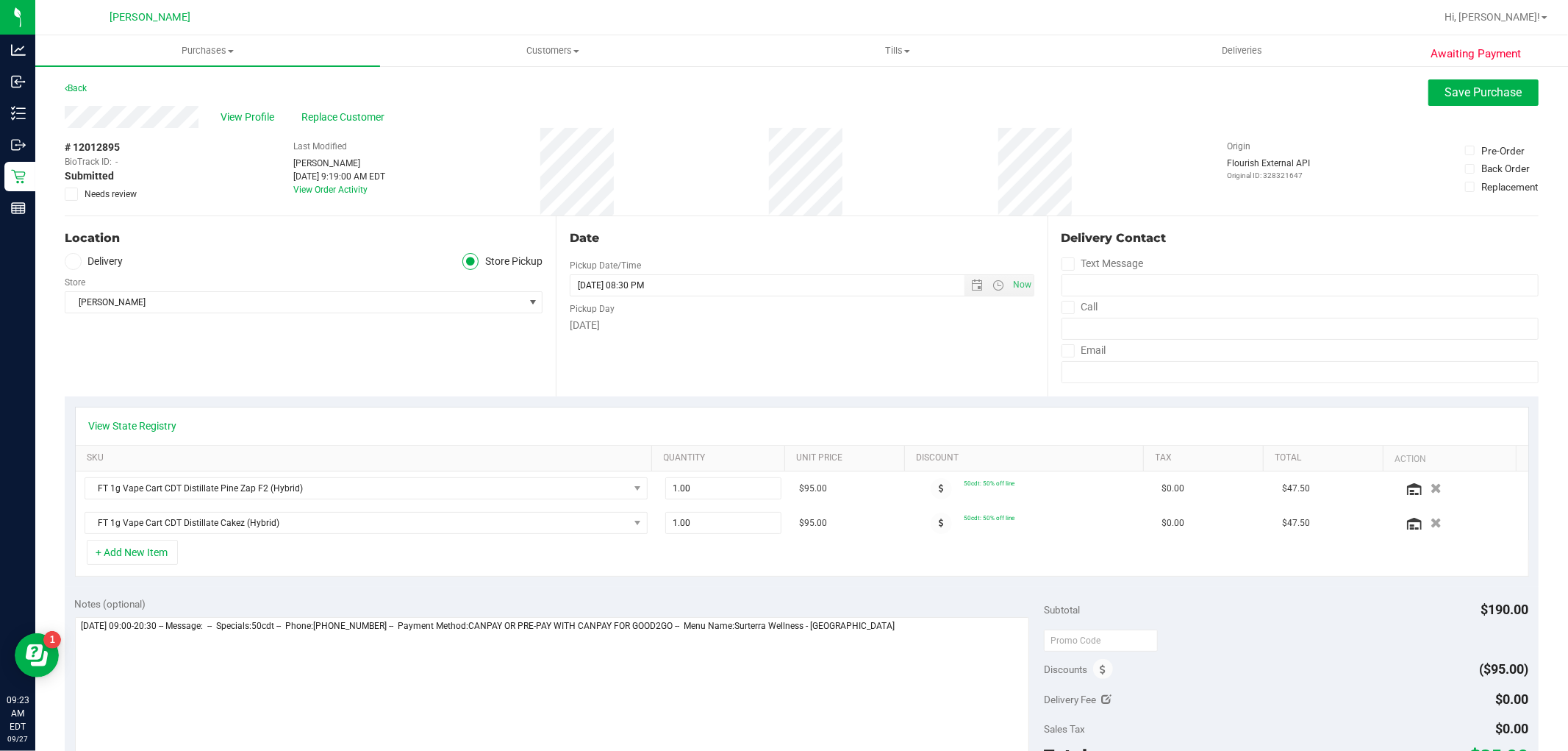
click at [67, 194] on icon at bounding box center [71, 194] width 10 height 0
click at [0, 0] on input "Needs review" at bounding box center [0, 0] width 0 height 0
click at [1445, 86] on span "Save Purchase" at bounding box center [1484, 92] width 78 height 14
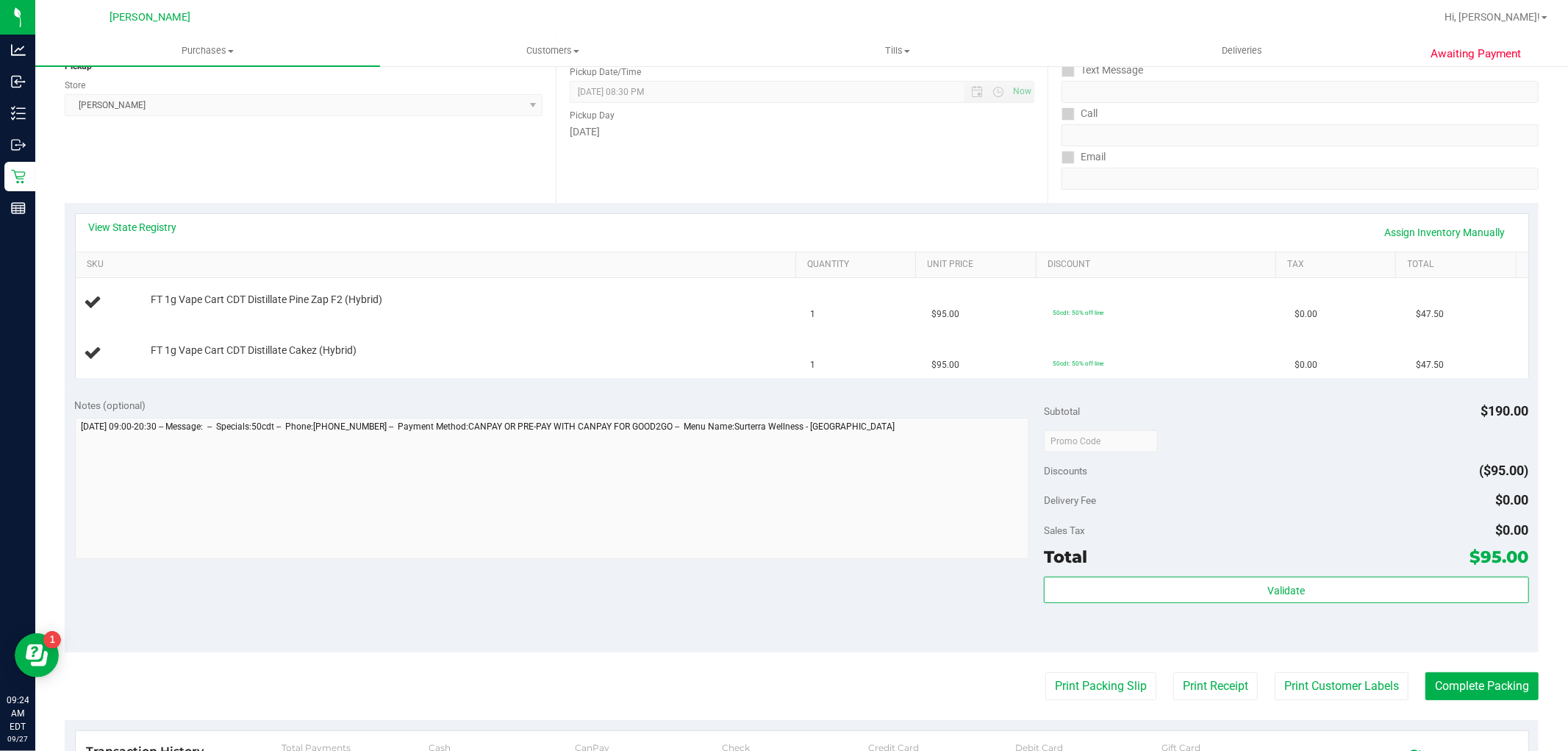
scroll to position [245, 0]
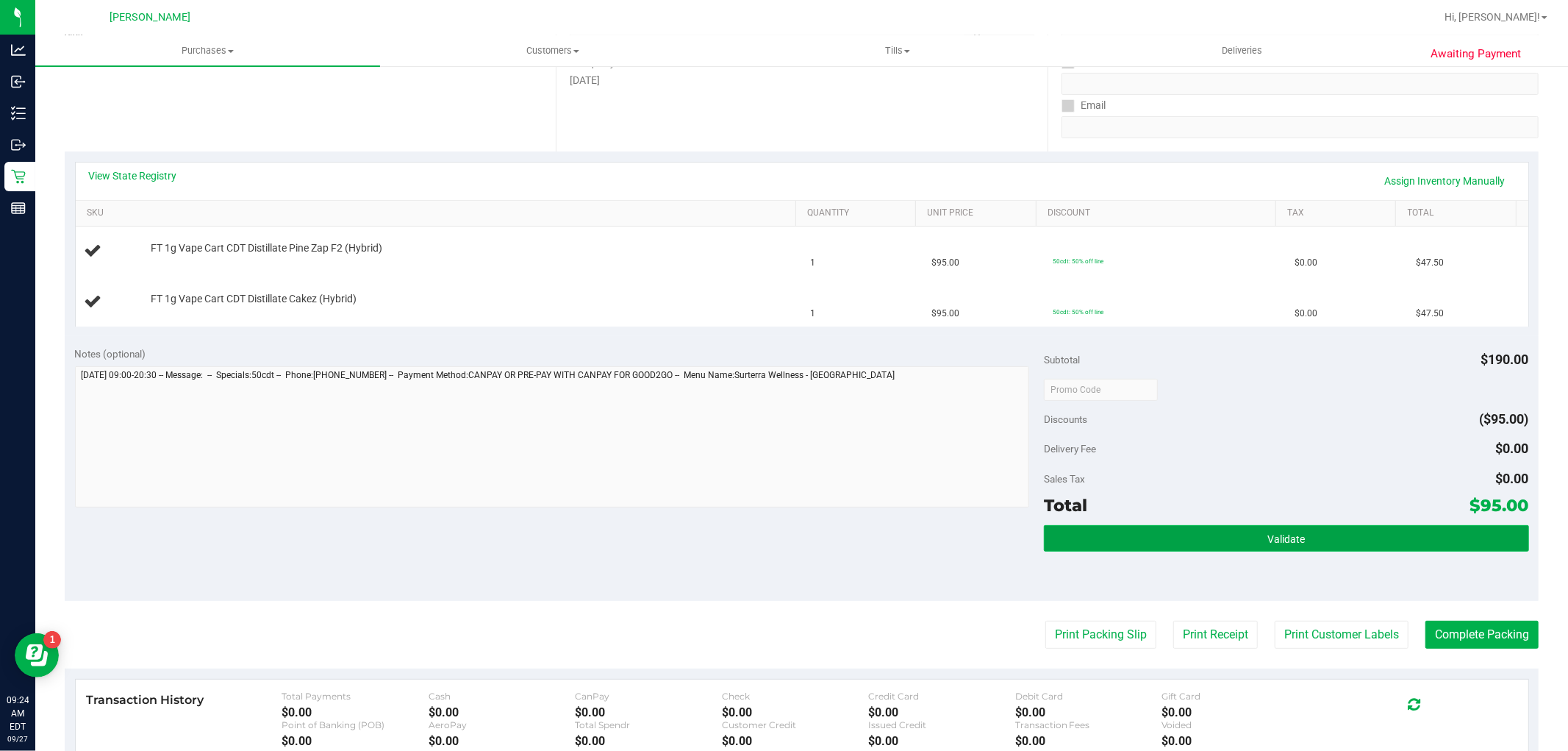
click at [1303, 526] on button "Validate" at bounding box center [1286, 538] width 484 height 26
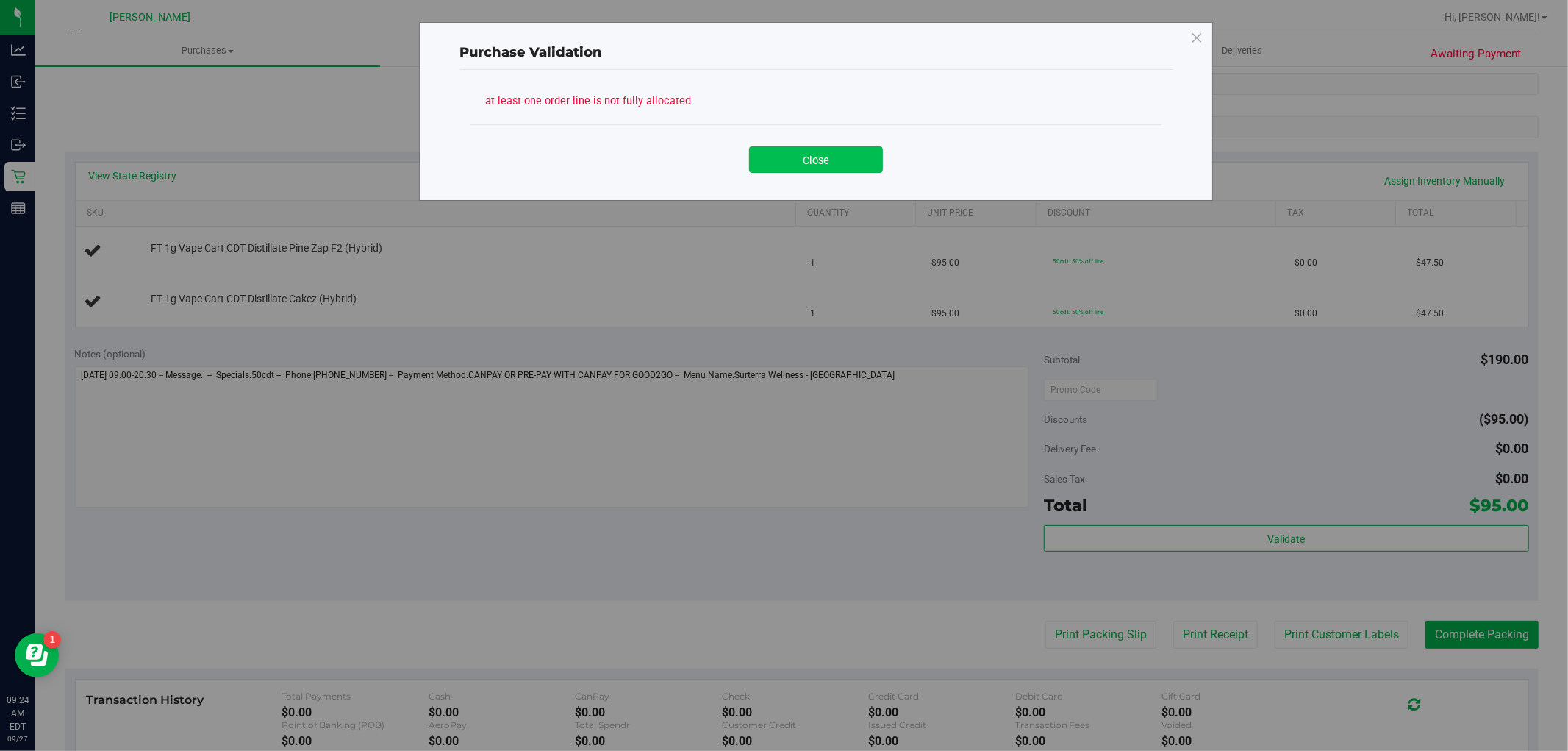
click at [817, 165] on button "Close" at bounding box center [816, 159] width 134 height 26
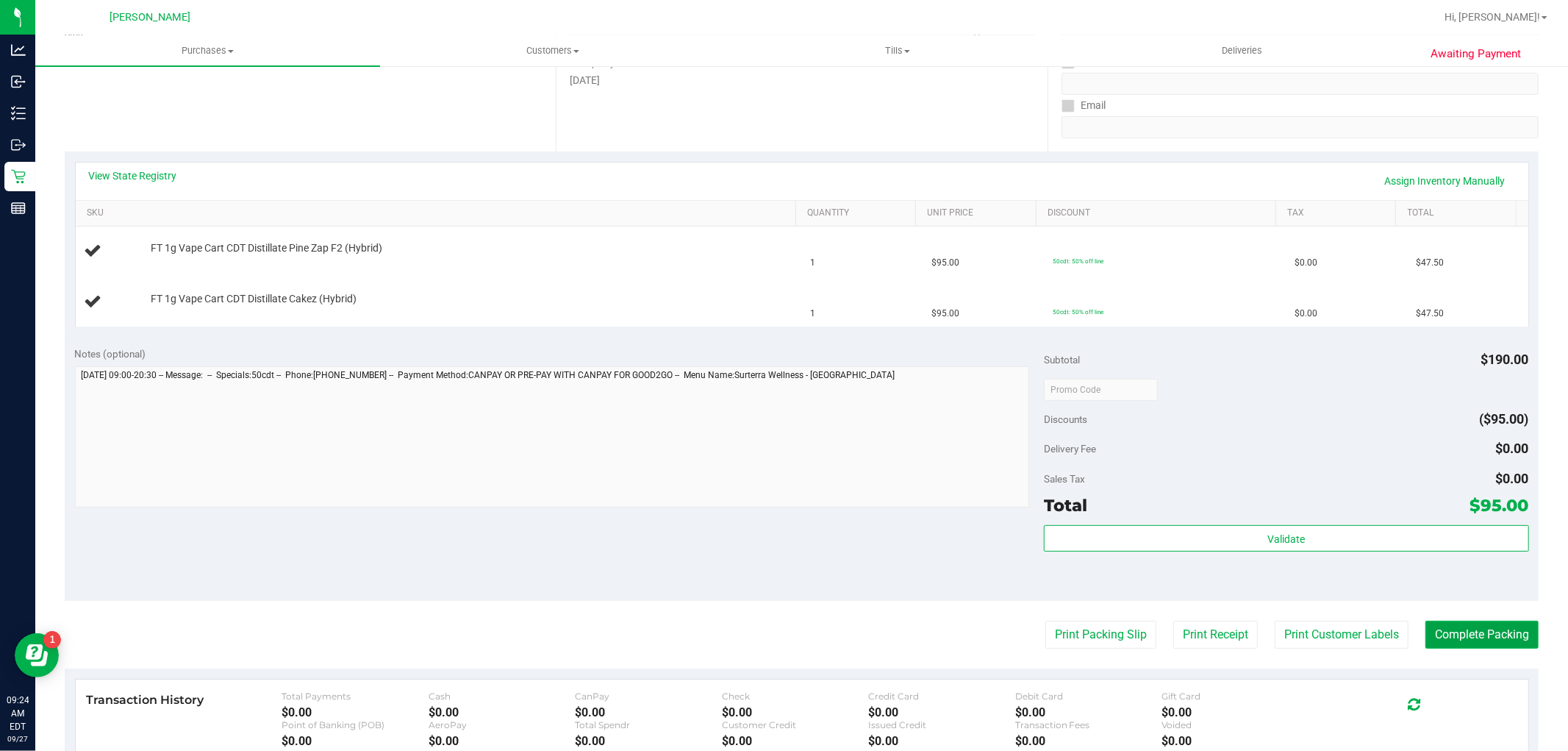
click at [1457, 635] on button "Complete Packing" at bounding box center [1481, 635] width 113 height 28
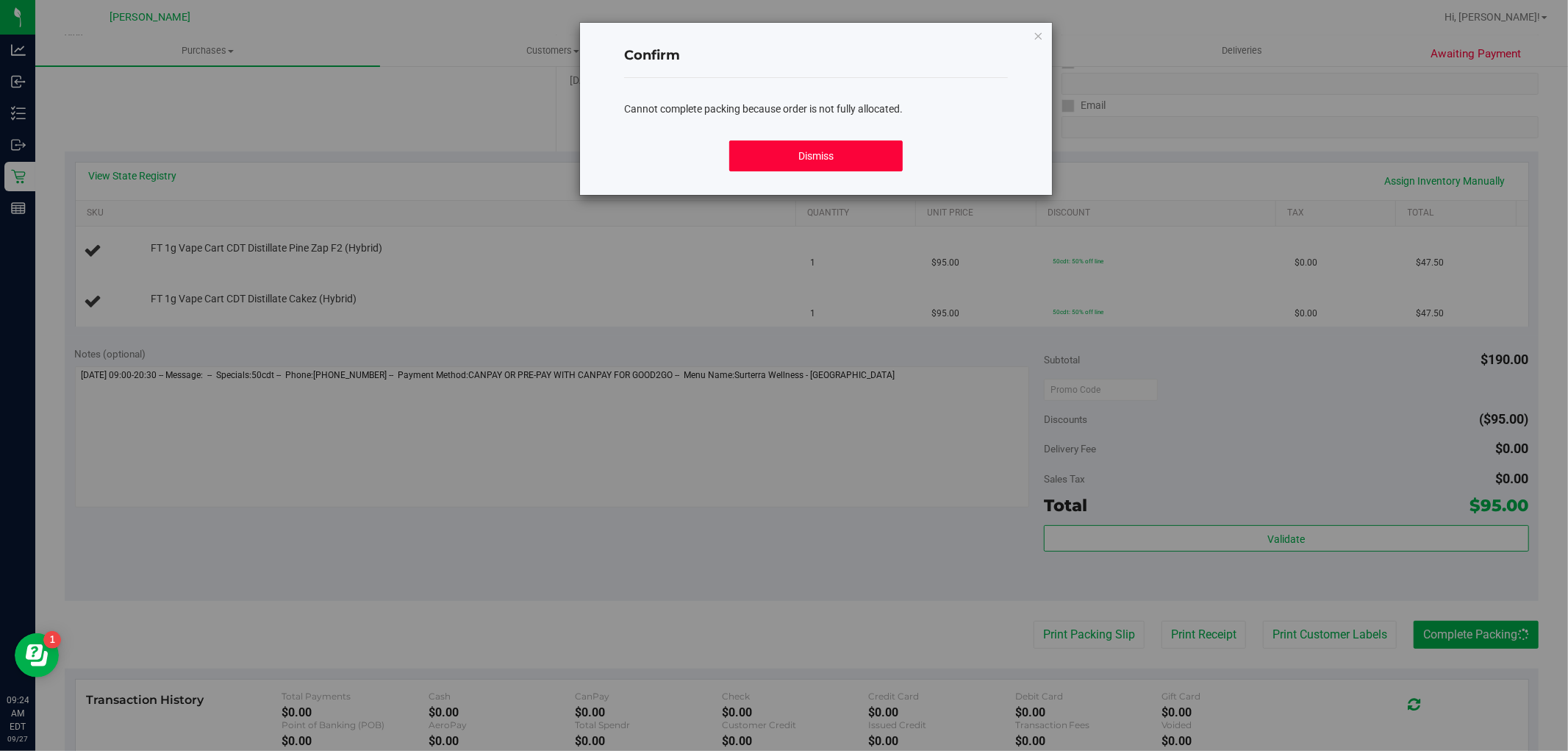
click at [816, 160] on button "Dismiss" at bounding box center [815, 156] width 172 height 31
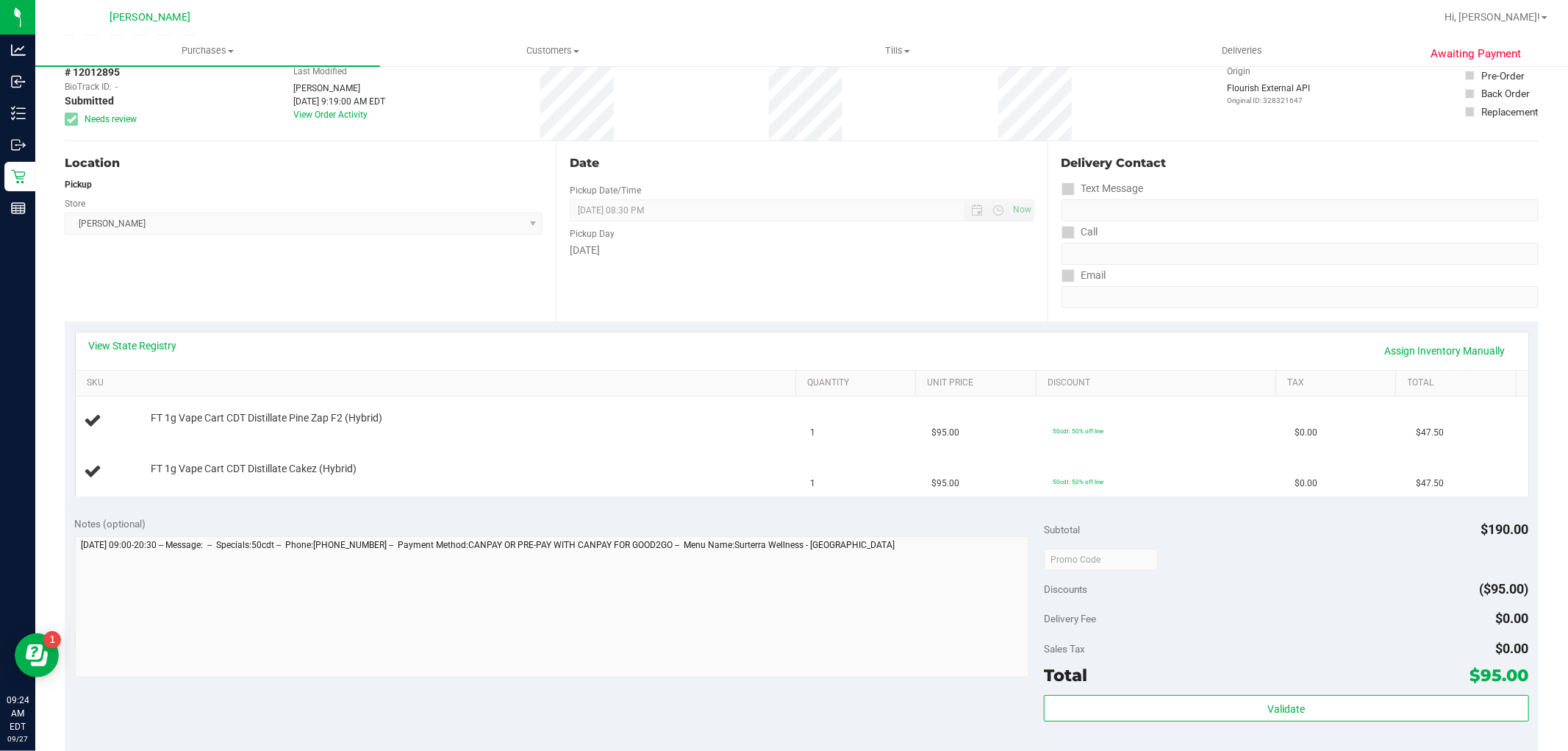
scroll to position [0, 0]
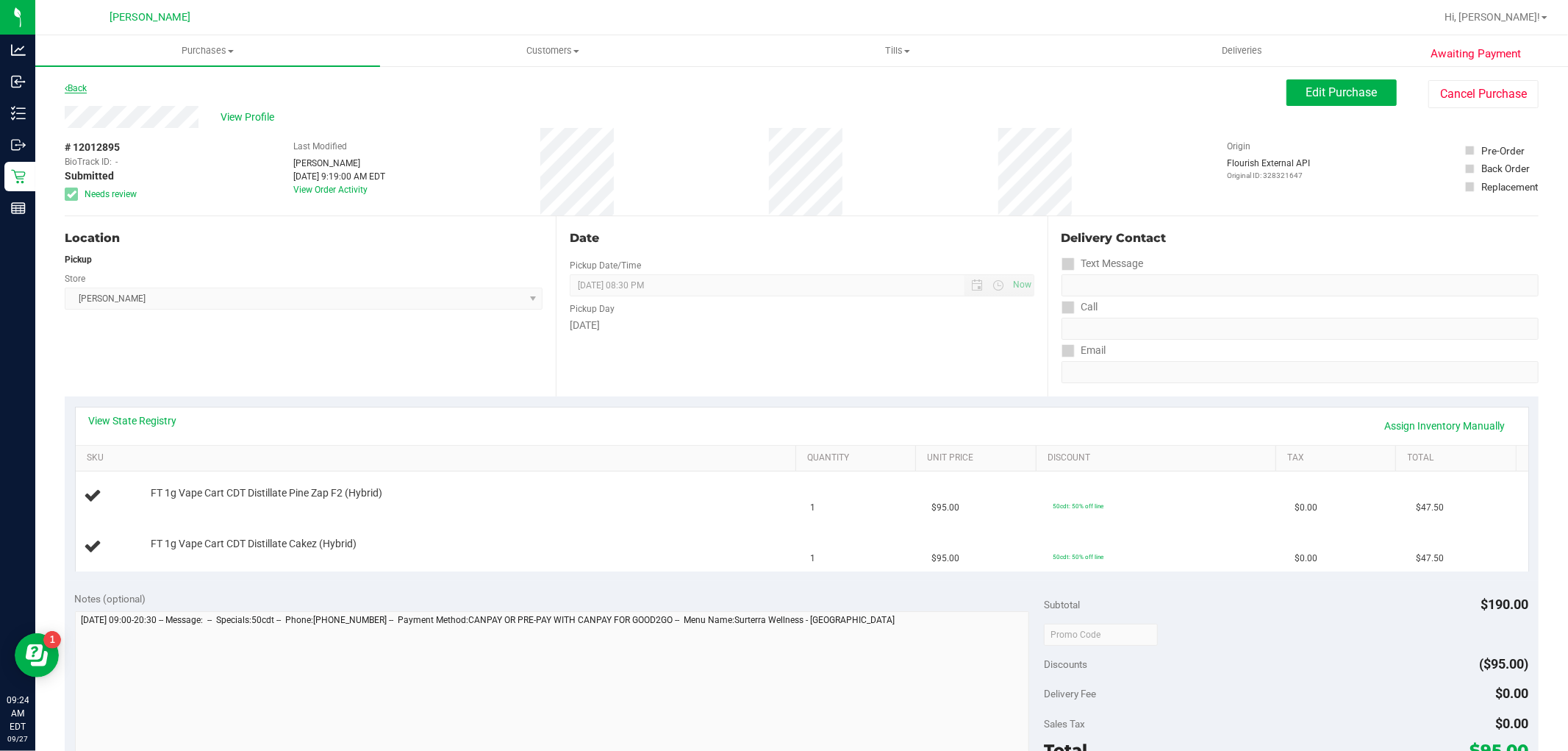
click at [71, 85] on link "Back" at bounding box center [76, 88] width 22 height 10
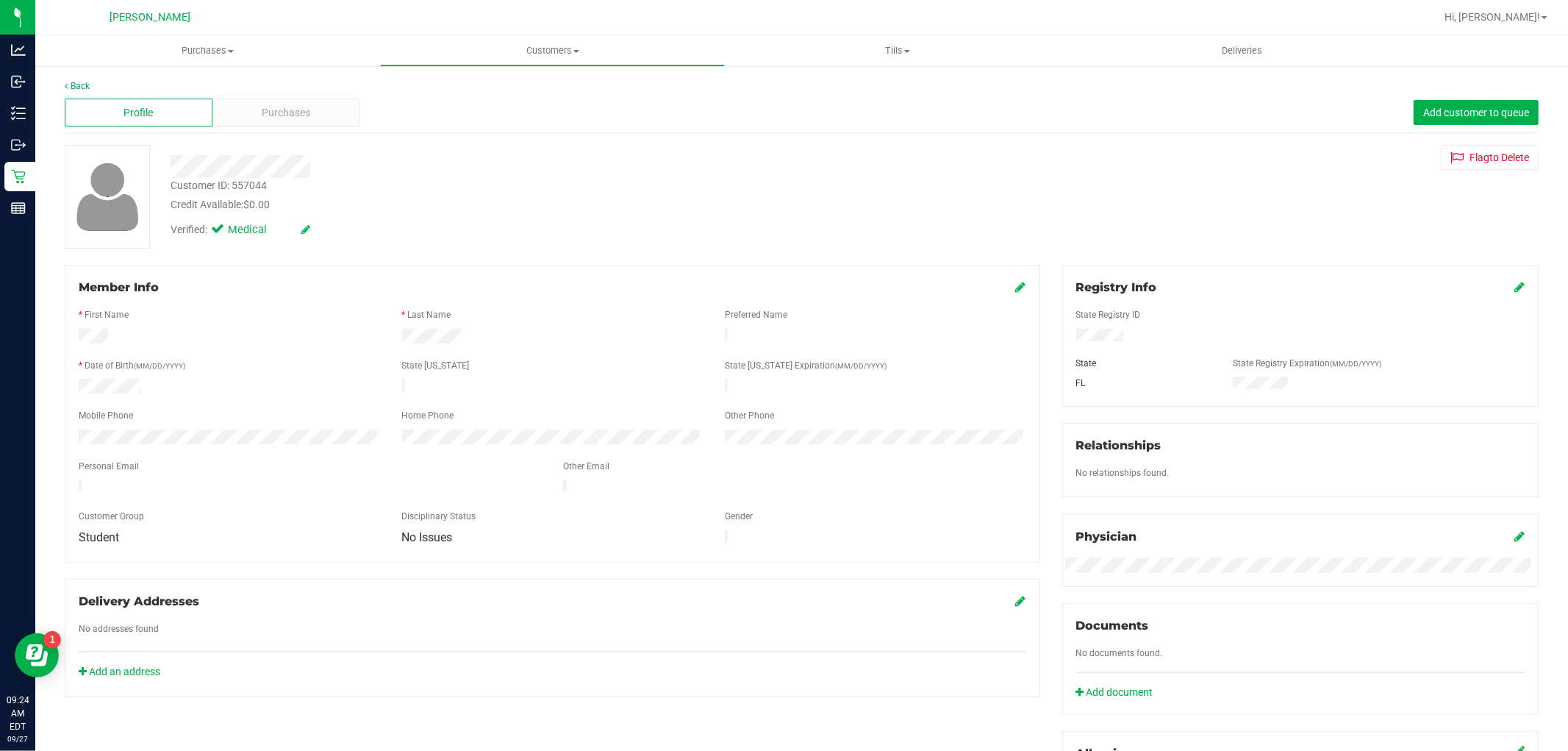
click at [79, 74] on div "Back Profile Purchases Add customer to queue Customer ID: 557044 Credit Availab…" at bounding box center [801, 564] width 1533 height 999
click at [79, 83] on link "Back" at bounding box center [78, 86] width 25 height 10
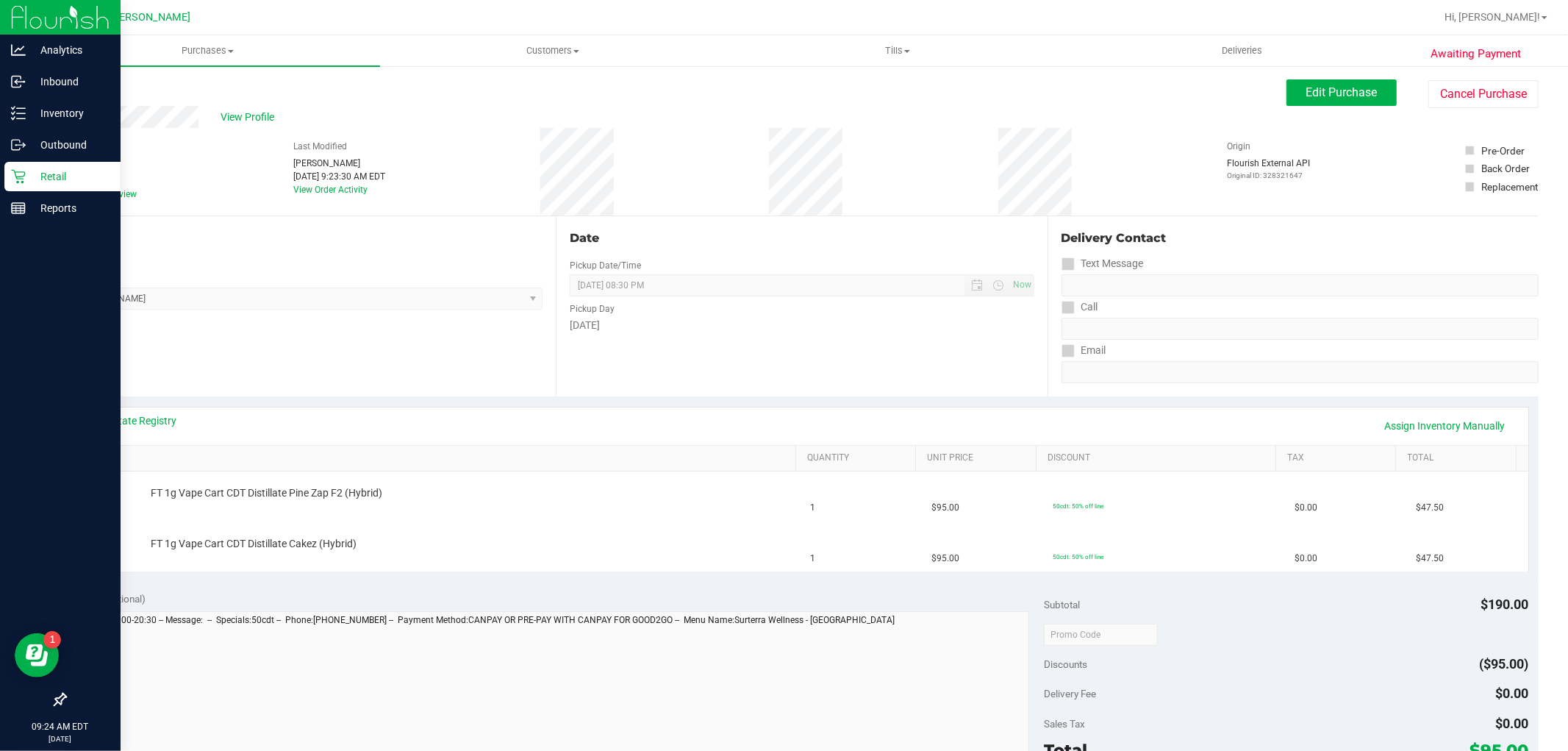
click at [16, 181] on icon at bounding box center [18, 176] width 14 height 14
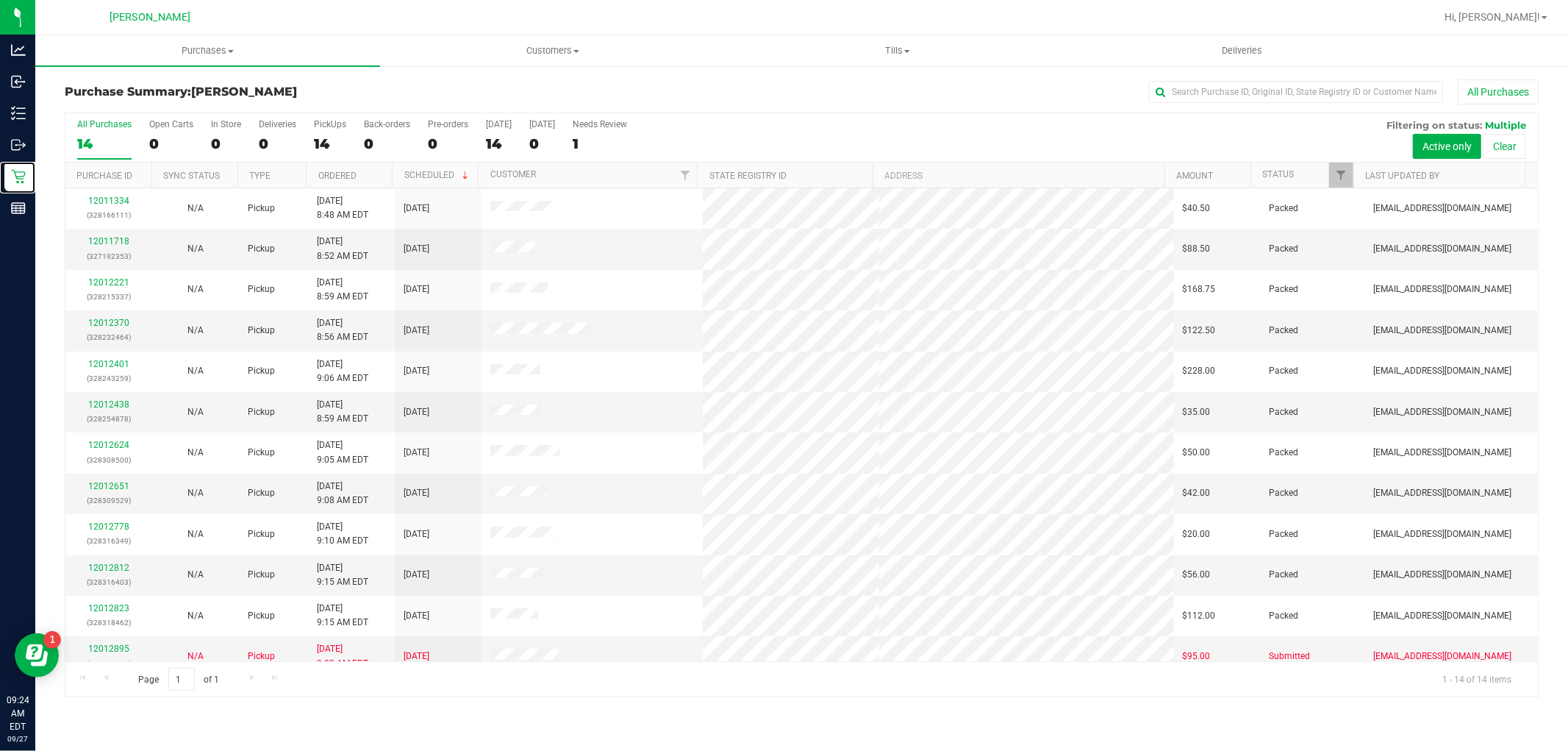
scroll to position [97, 0]
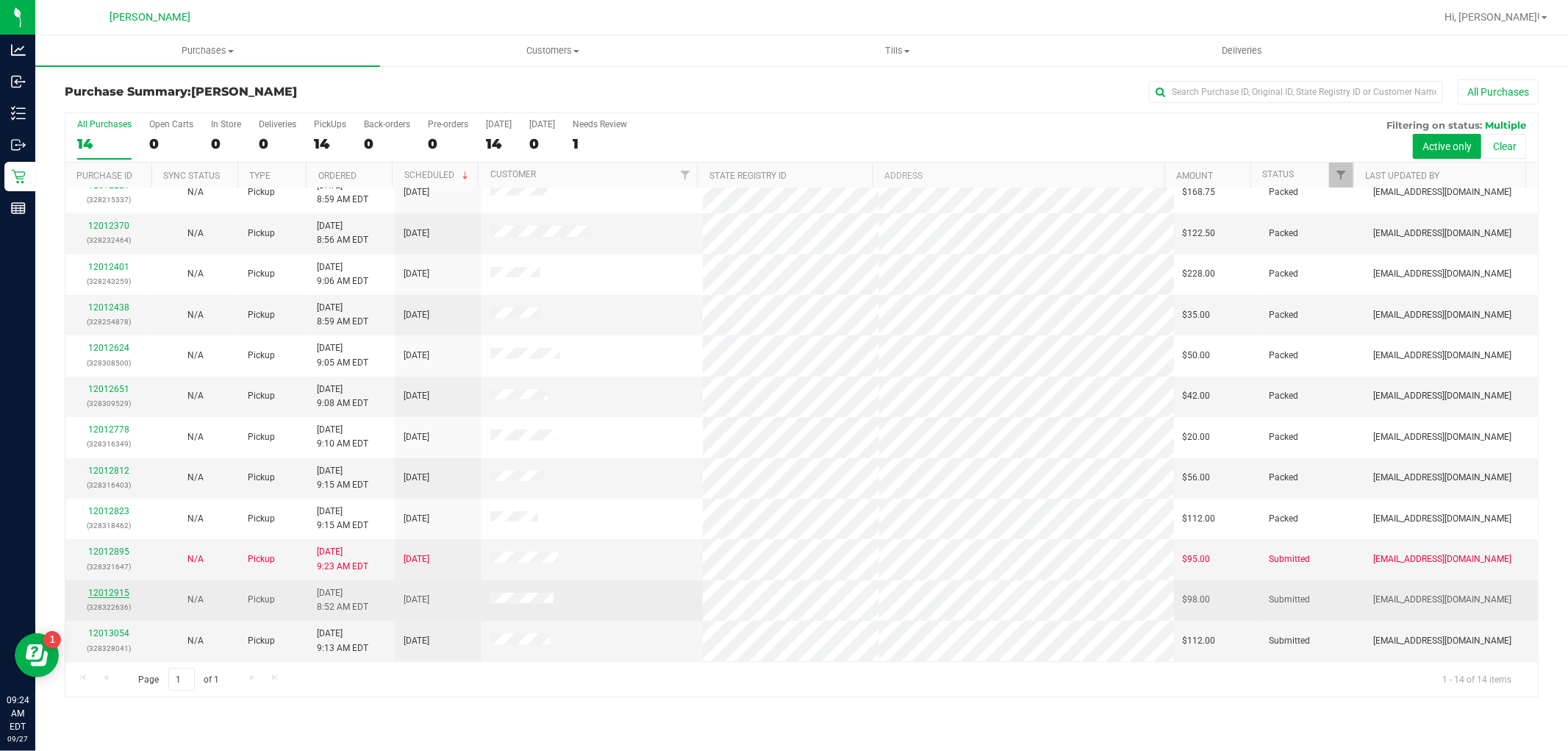
click at [113, 591] on link "12012915" at bounding box center [109, 592] width 42 height 10
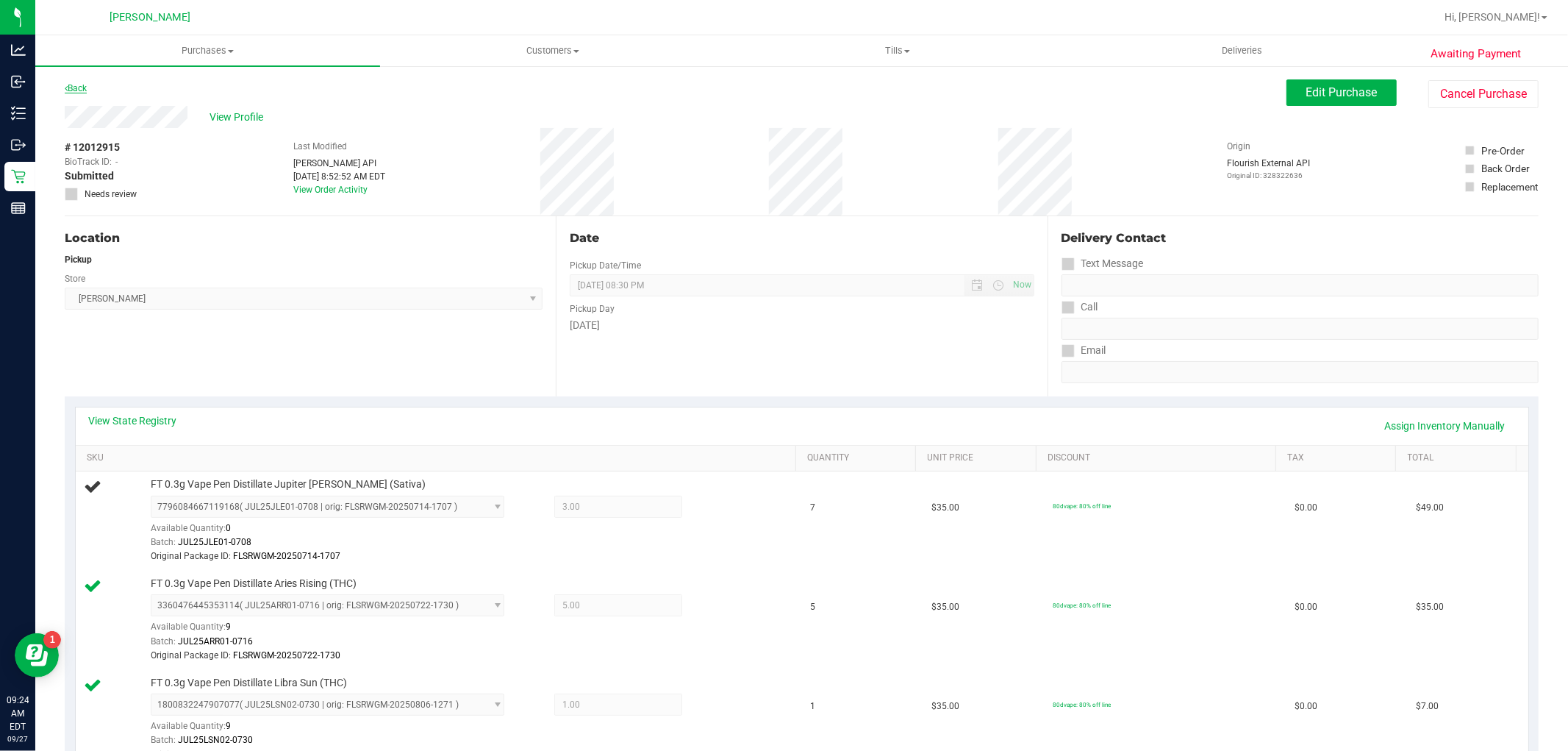
click at [84, 88] on link "Back" at bounding box center [76, 88] width 22 height 10
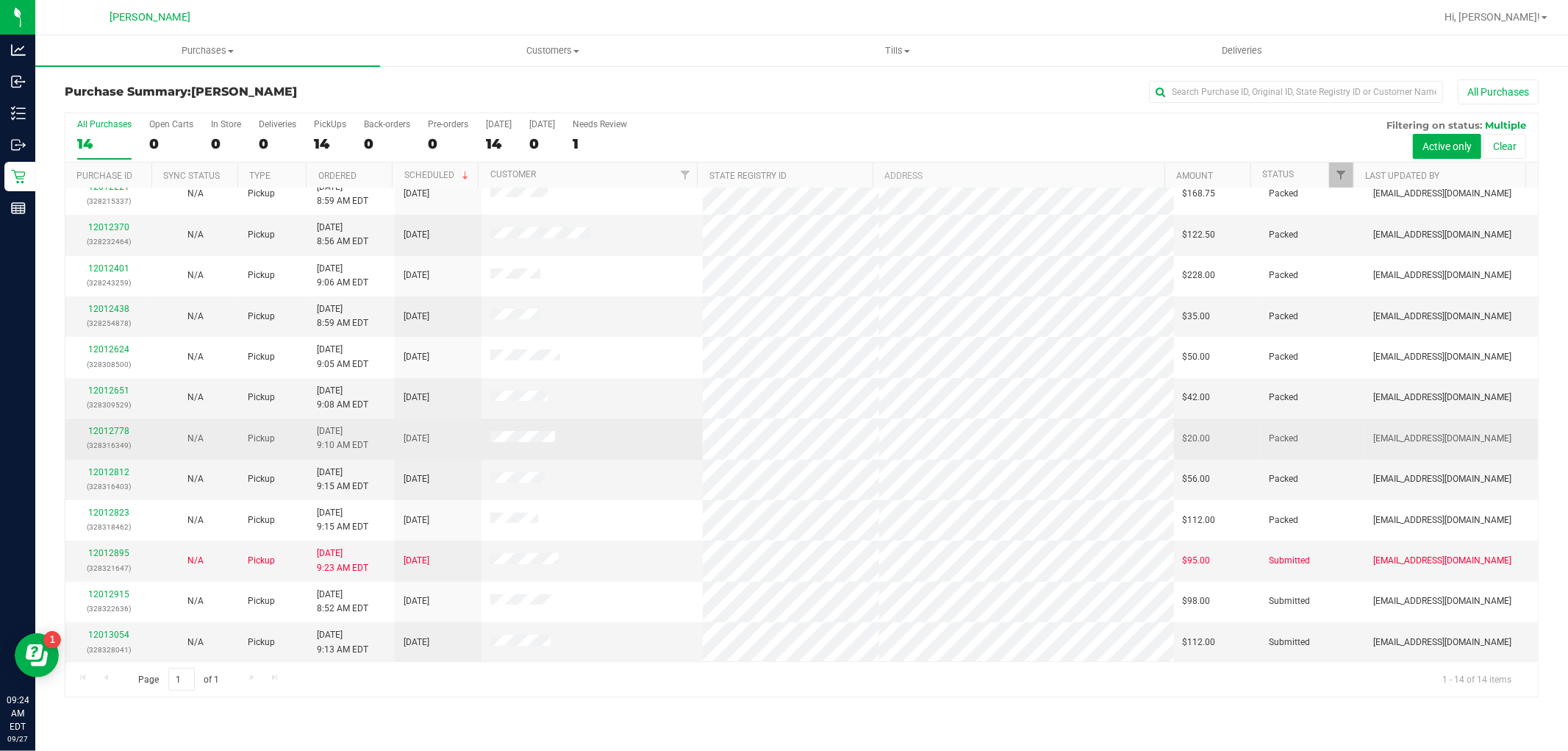
scroll to position [97, 0]
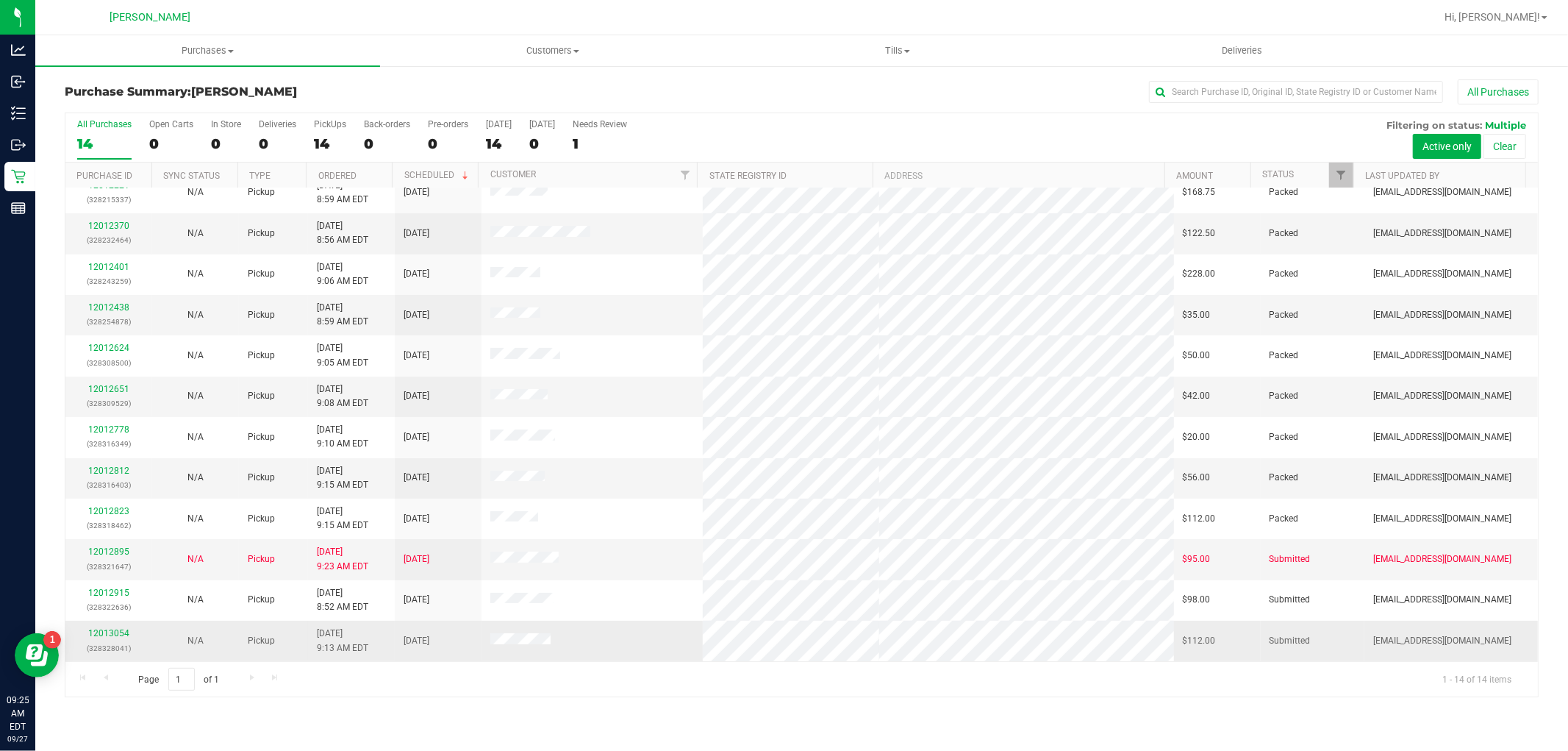
click at [113, 628] on div "12013054 (328328041)" at bounding box center [108, 640] width 69 height 28
click at [128, 637] on div "12013054 (328328041)" at bounding box center [108, 640] width 69 height 28
click at [101, 630] on link "12013054" at bounding box center [109, 633] width 42 height 10
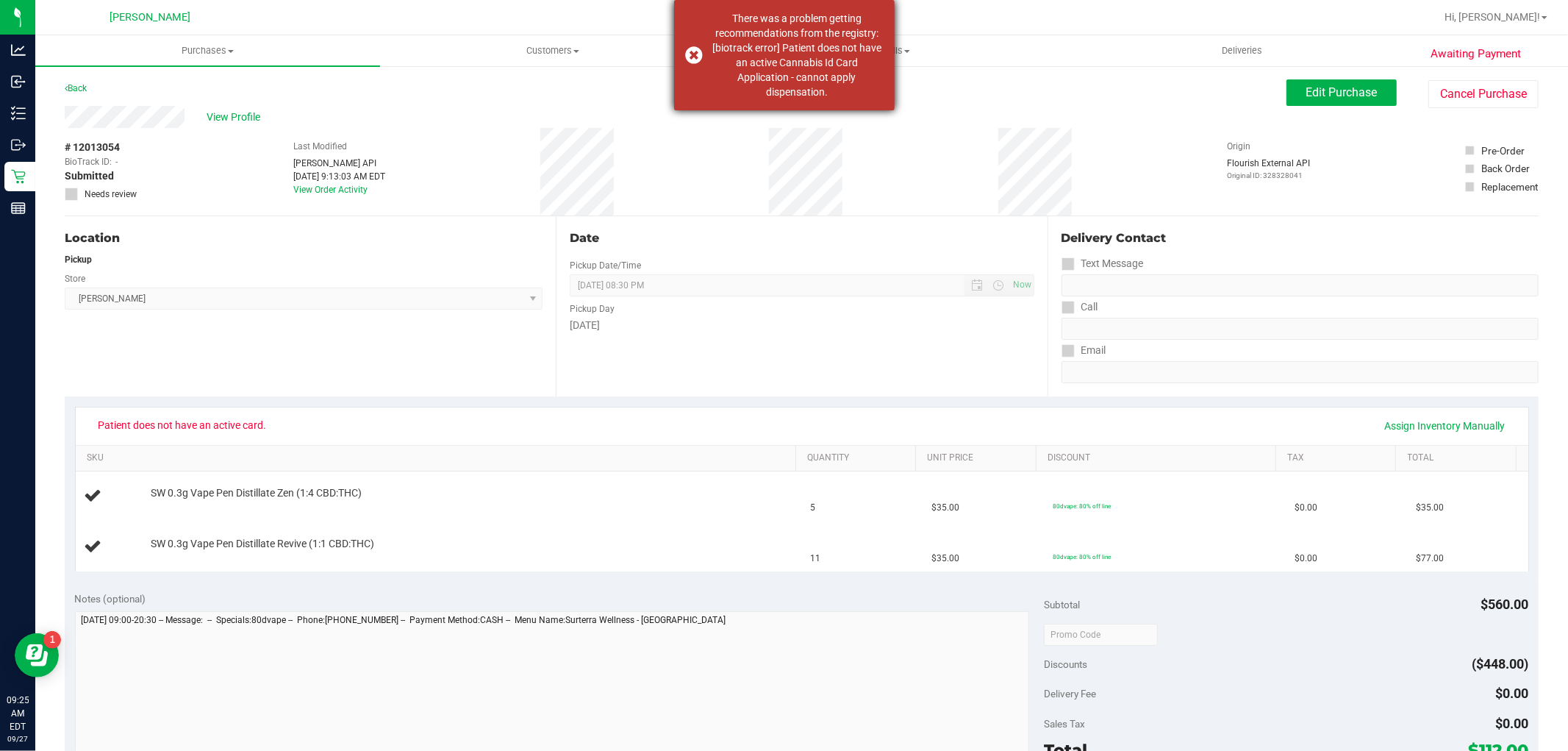
click at [807, 26] on dispensation "There was a problem getting recommendations from the registry: [biotrack error]…" at bounding box center [797, 55] width 172 height 88
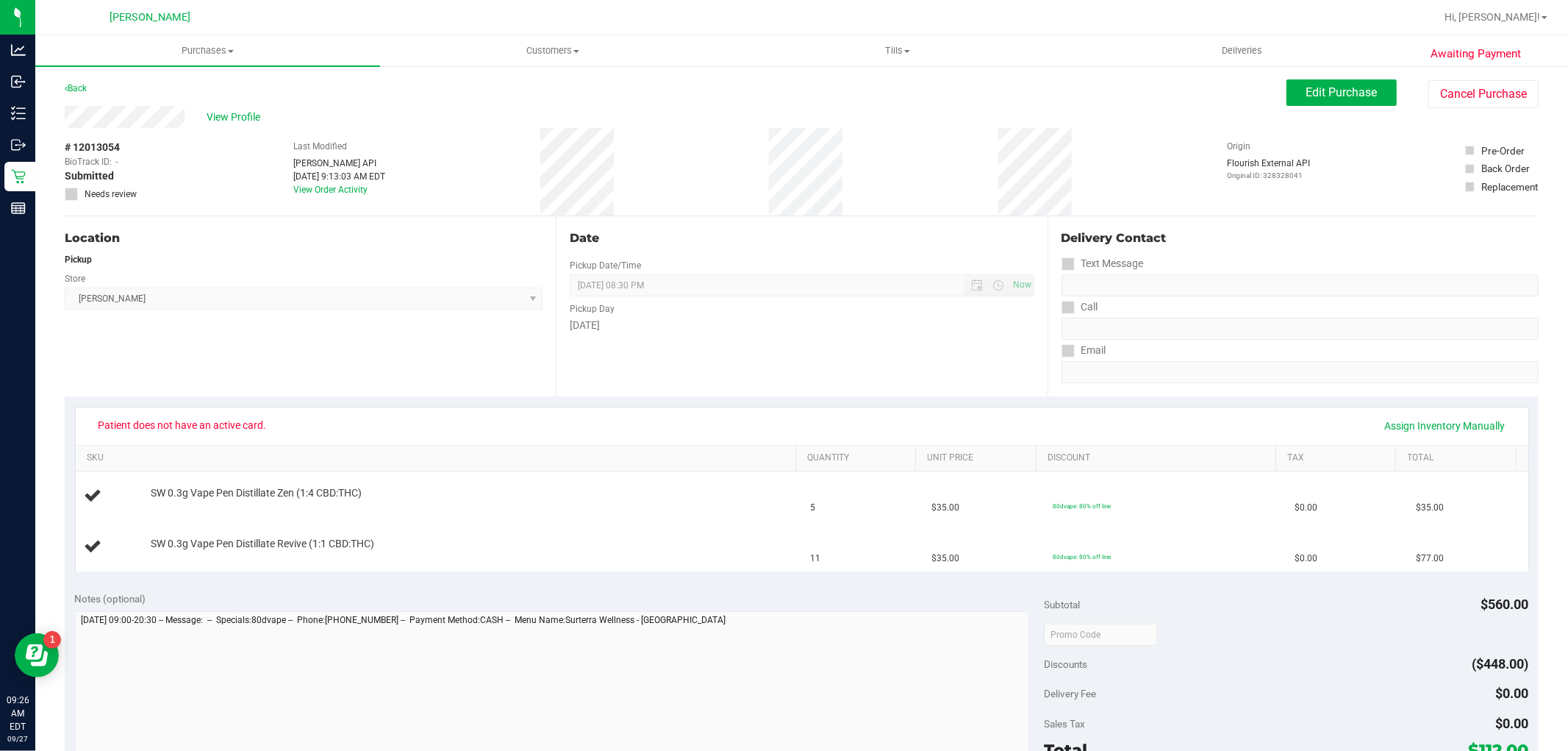
drag, startPoint x: 276, startPoint y: 113, endPoint x: 229, endPoint y: 130, distance: 50.0
click at [268, 119] on div "View Profile" at bounding box center [676, 116] width 1222 height 22
click at [213, 130] on div "# 12013054 BioTrack ID: - Submitted Needs review Last Modified [PERSON_NAME] AP…" at bounding box center [802, 172] width 1474 height 88
click at [226, 112] on span "View Profile" at bounding box center [235, 116] width 59 height 15
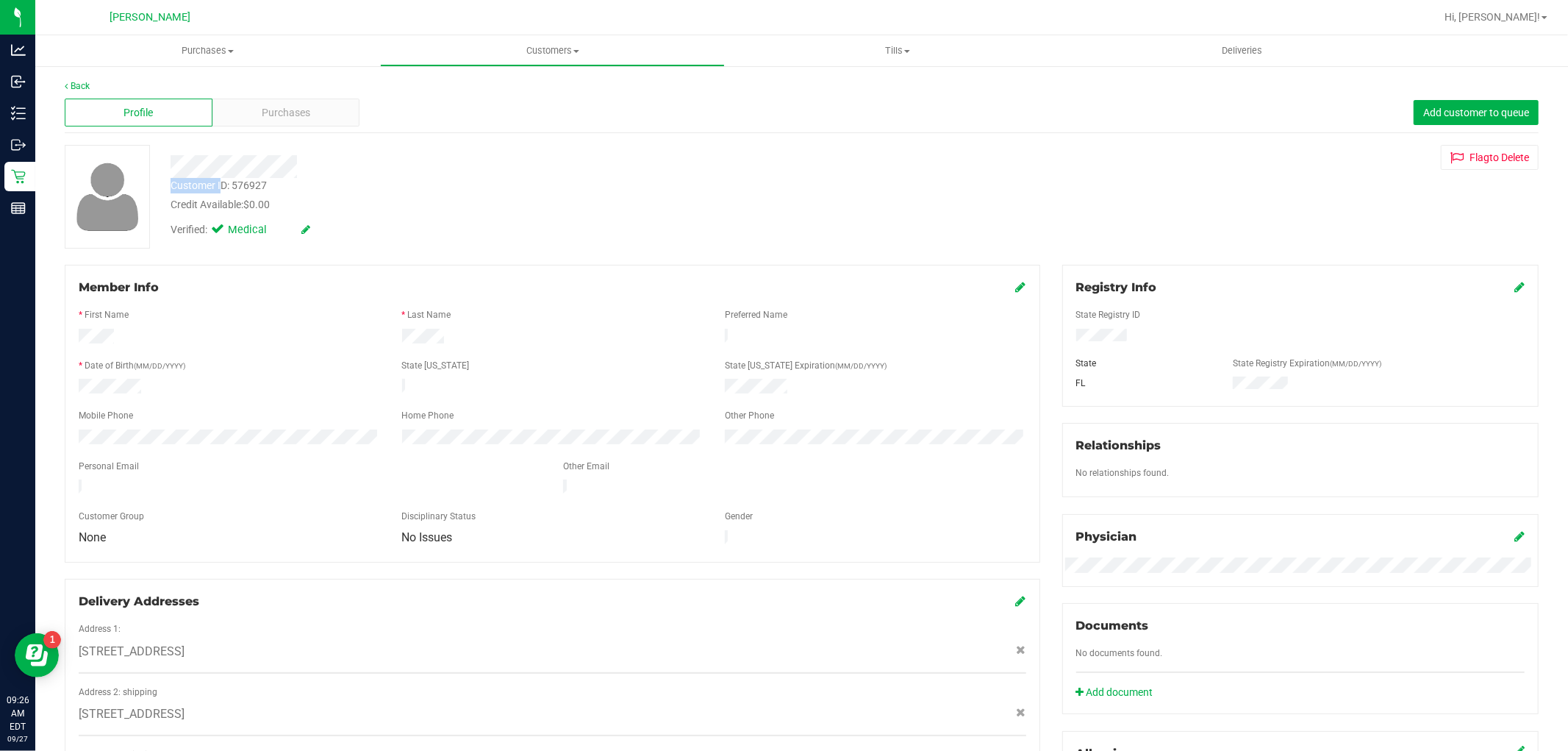
click at [219, 185] on div "Customer ID: 576927 Credit Available: $0.00 Verified: Medical" at bounding box center [533, 195] width 748 height 100
click at [234, 187] on div "Customer ID: 576927" at bounding box center [218, 185] width 97 height 15
drag, startPoint x: 272, startPoint y: 185, endPoint x: 167, endPoint y: 189, distance: 105.1
click at [167, 189] on div "Customer ID: 576927 Credit Available: $0.00" at bounding box center [533, 195] width 748 height 34
copy div "Customer ID: 576927"
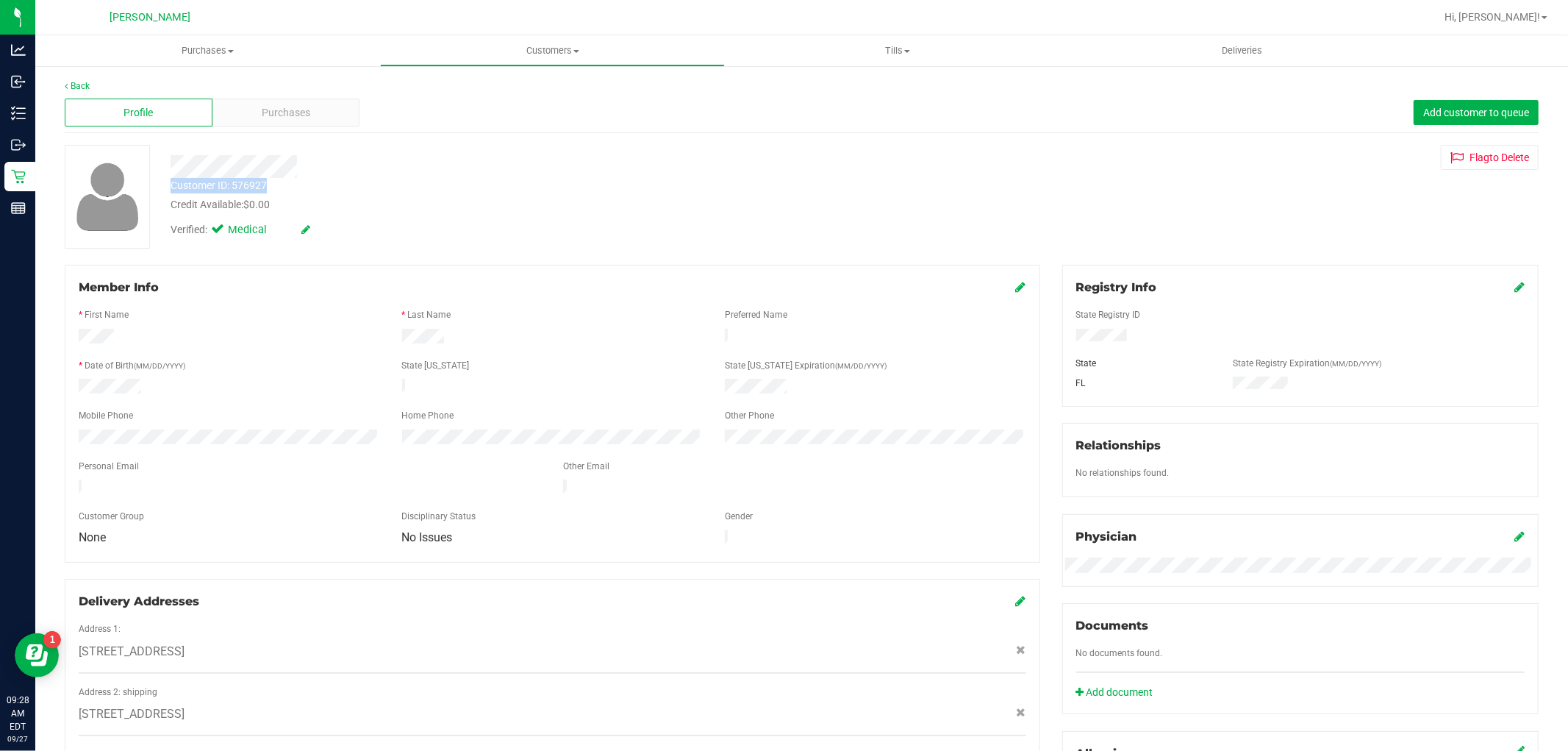
click at [93, 194] on img at bounding box center [108, 197] width 78 height 76
click at [251, 178] on div "Customer ID: 576927" at bounding box center [218, 185] width 97 height 15
click at [76, 86] on link "Back" at bounding box center [78, 86] width 25 height 10
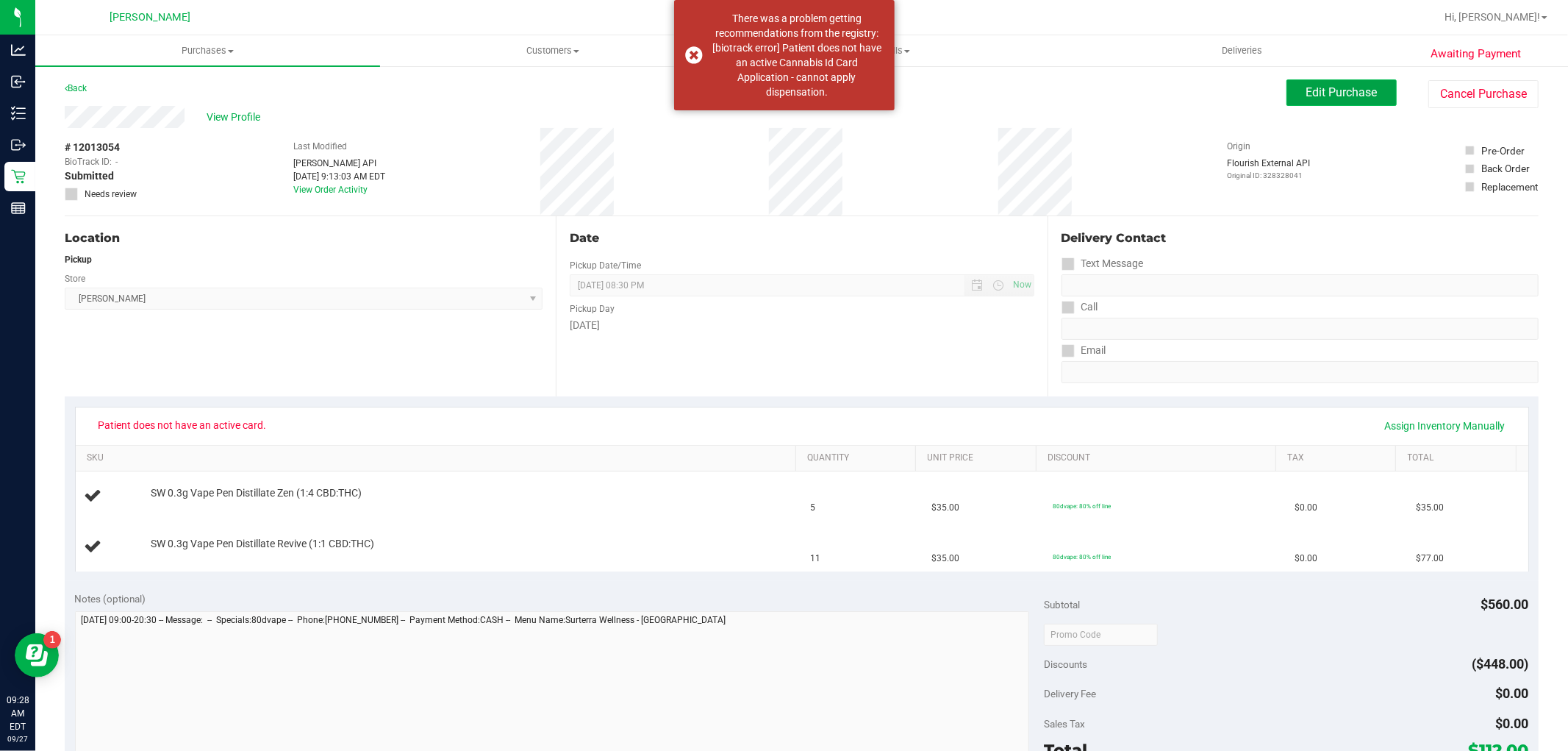
click at [1349, 92] on span "Edit Purchase" at bounding box center [1342, 92] width 71 height 14
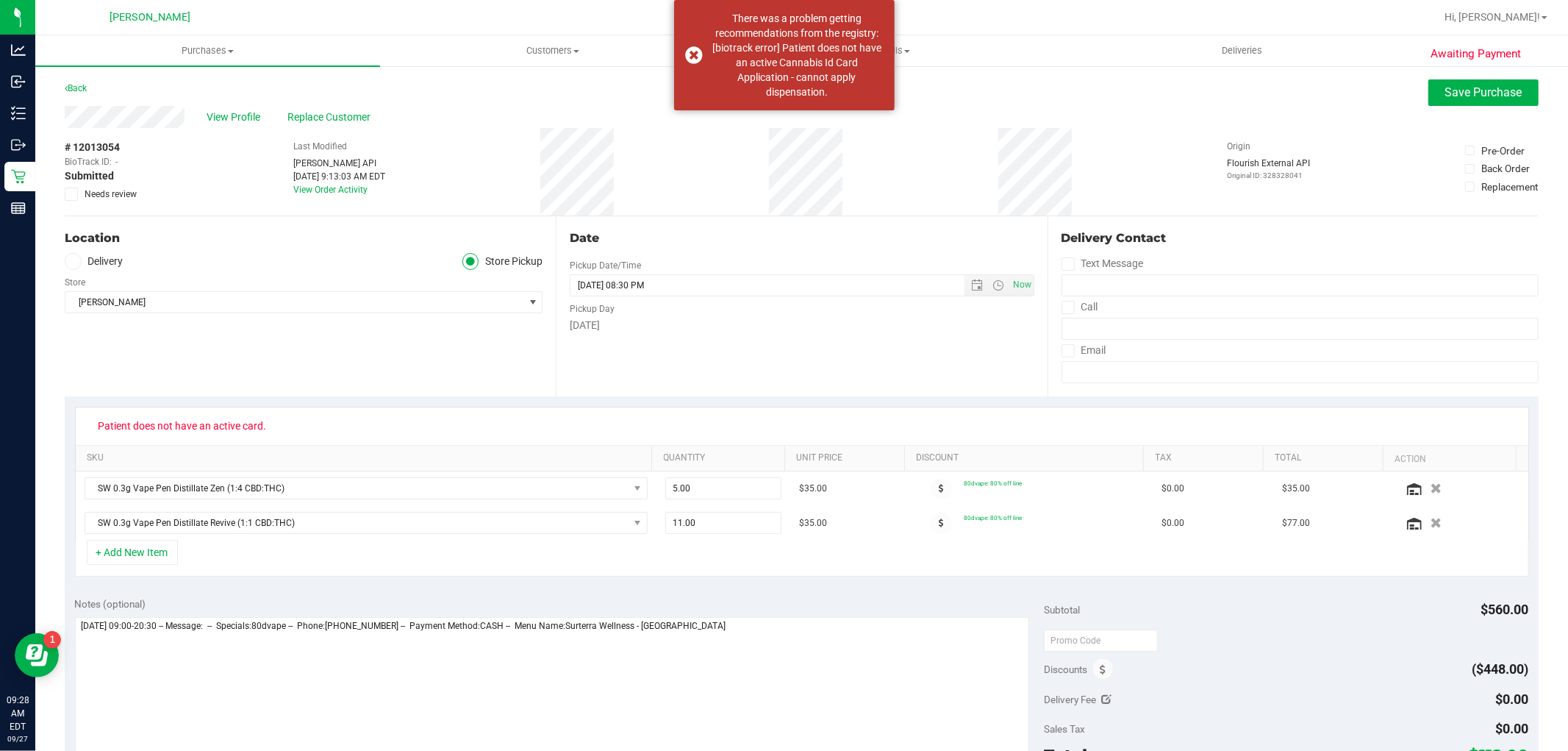
click at [834, 97] on dispensation "There was a problem getting recommendations from the registry: [biotrack error]…" at bounding box center [797, 55] width 172 height 88
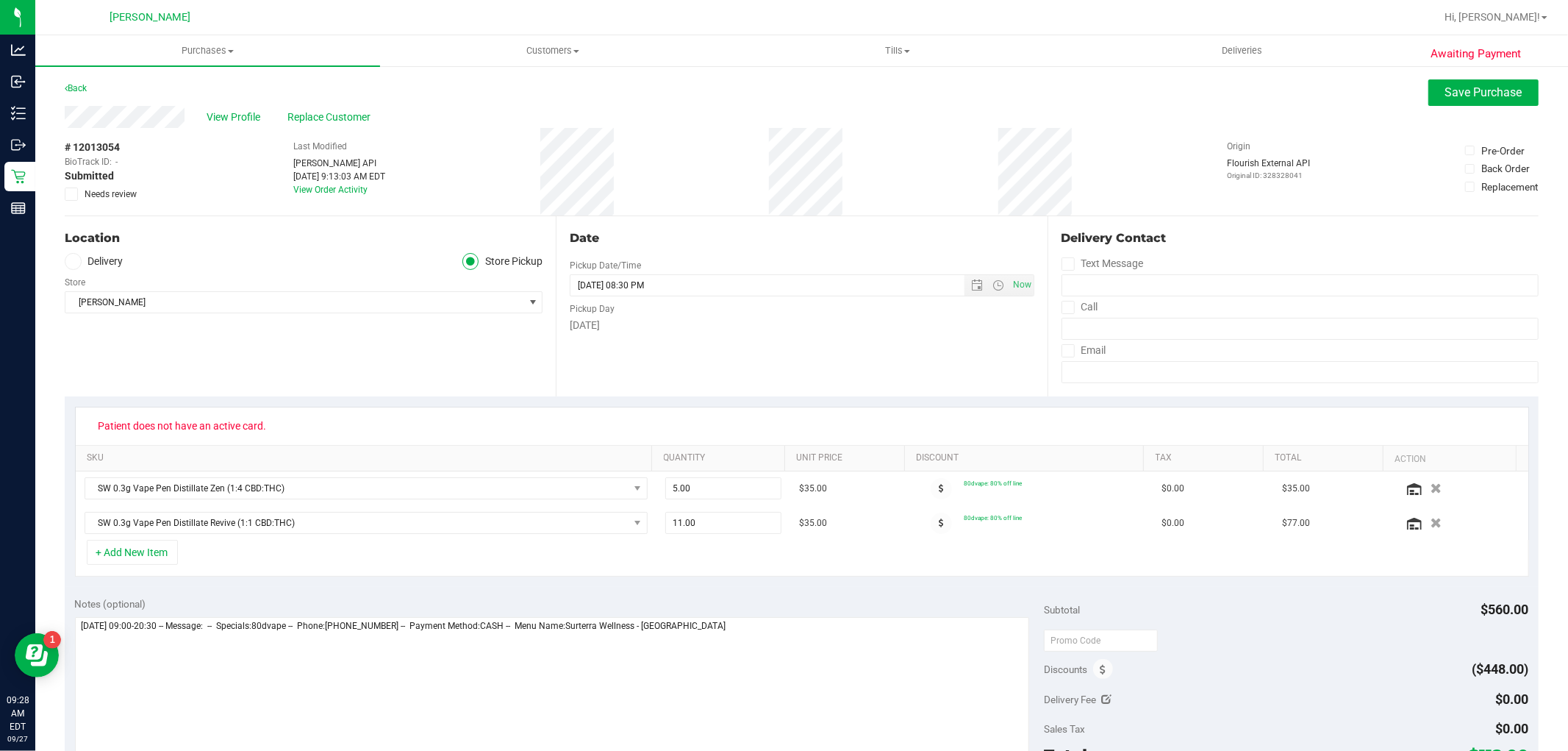
click at [69, 194] on icon at bounding box center [71, 194] width 10 height 0
click at [0, 0] on input "Needs review" at bounding box center [0, 0] width 0 height 0
click at [1431, 81] on button "Save Purchase" at bounding box center [1483, 92] width 110 height 26
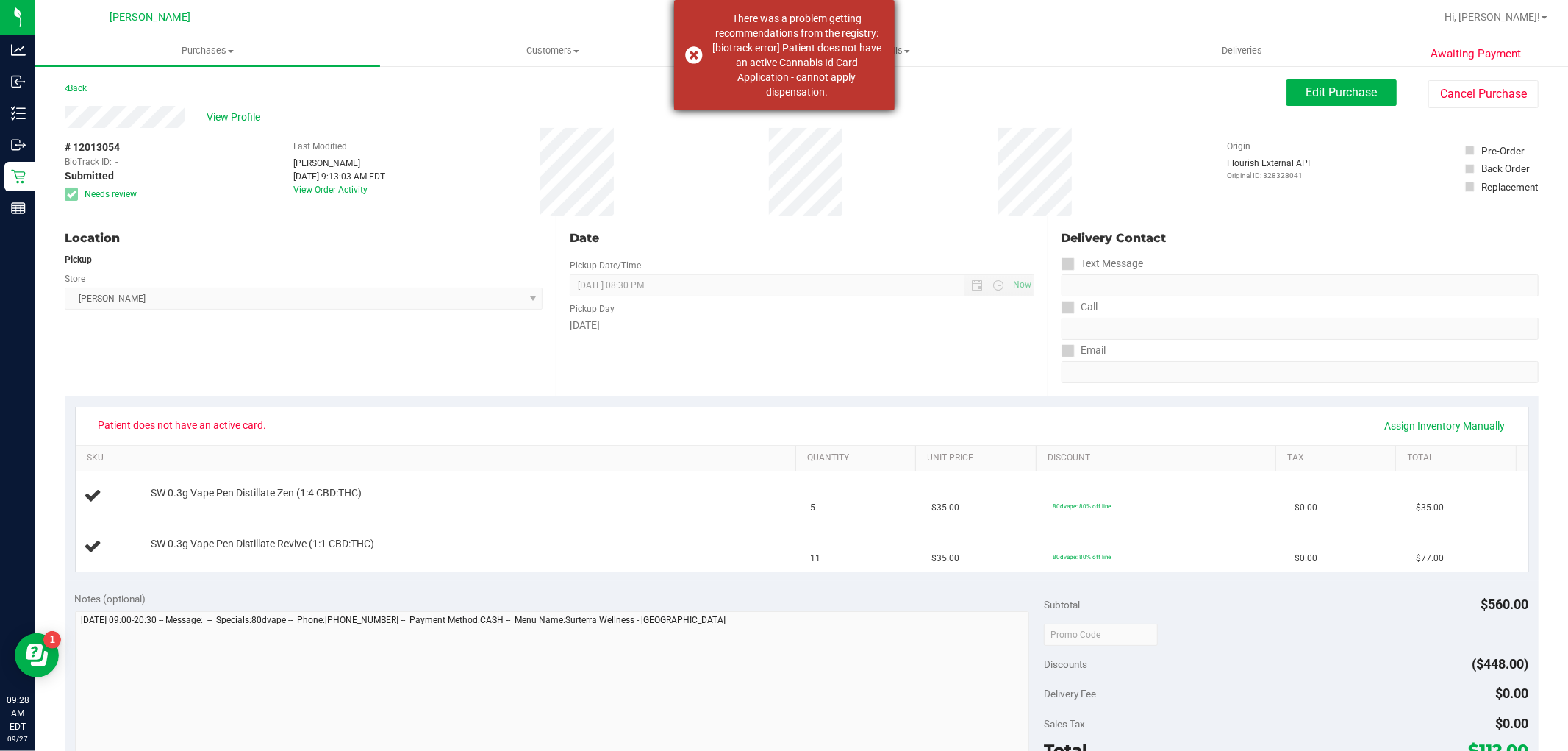
click at [744, 81] on dispensation "There was a problem getting recommendations from the registry: [biotrack error]…" at bounding box center [797, 55] width 172 height 88
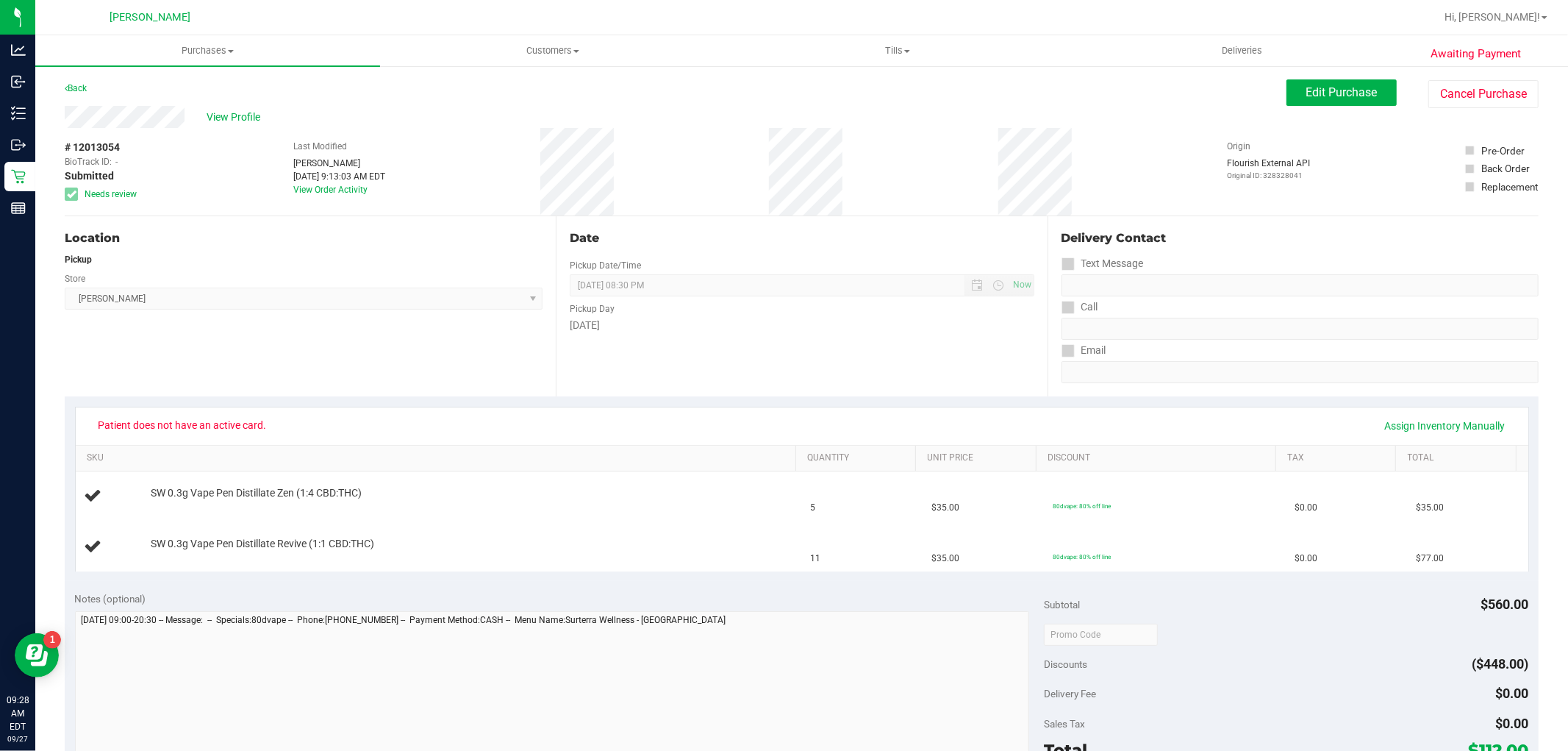
click at [70, 94] on div "Back" at bounding box center [76, 88] width 22 height 18
click at [72, 89] on link "Back" at bounding box center [76, 88] width 22 height 10
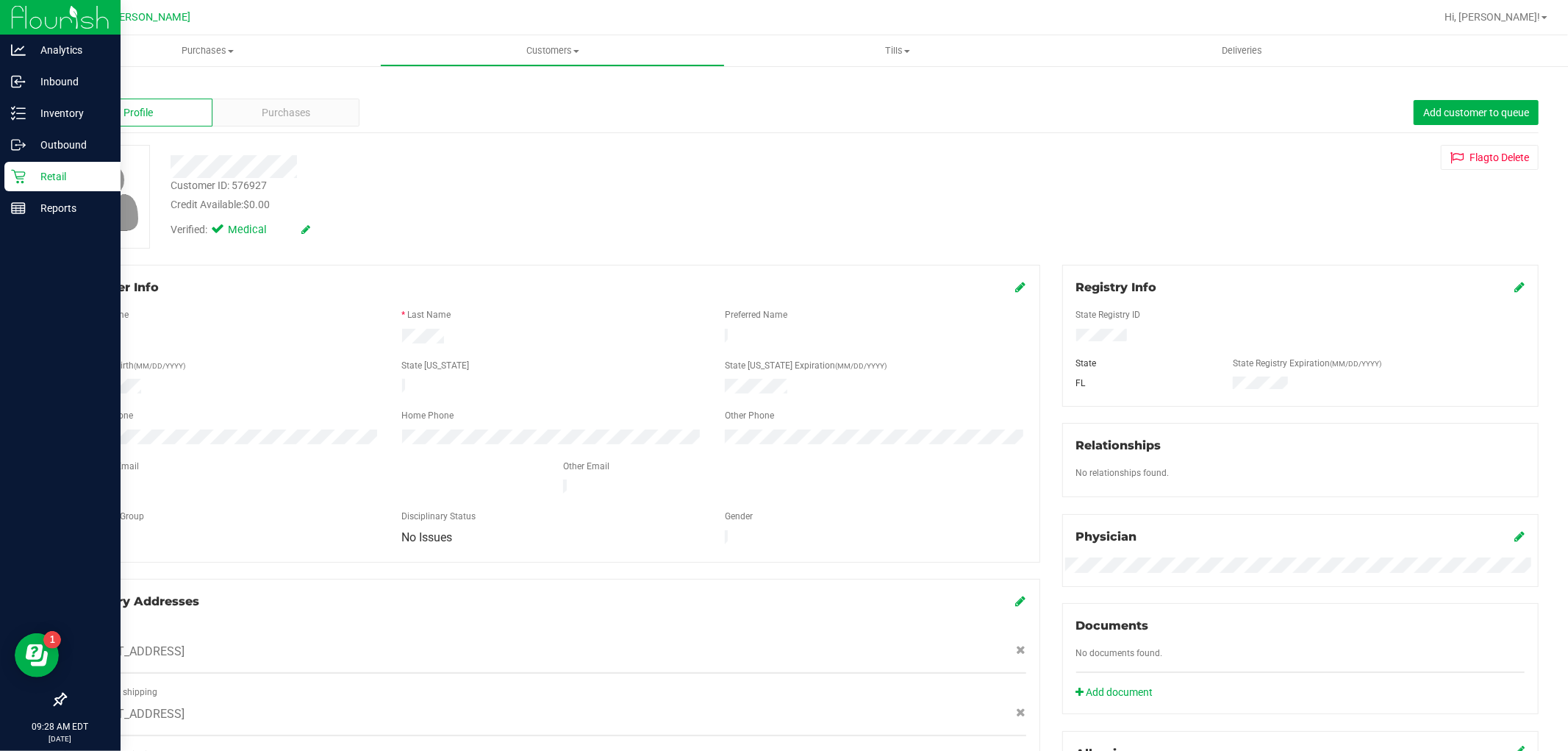
click at [8, 177] on div "Retail" at bounding box center [62, 176] width 116 height 30
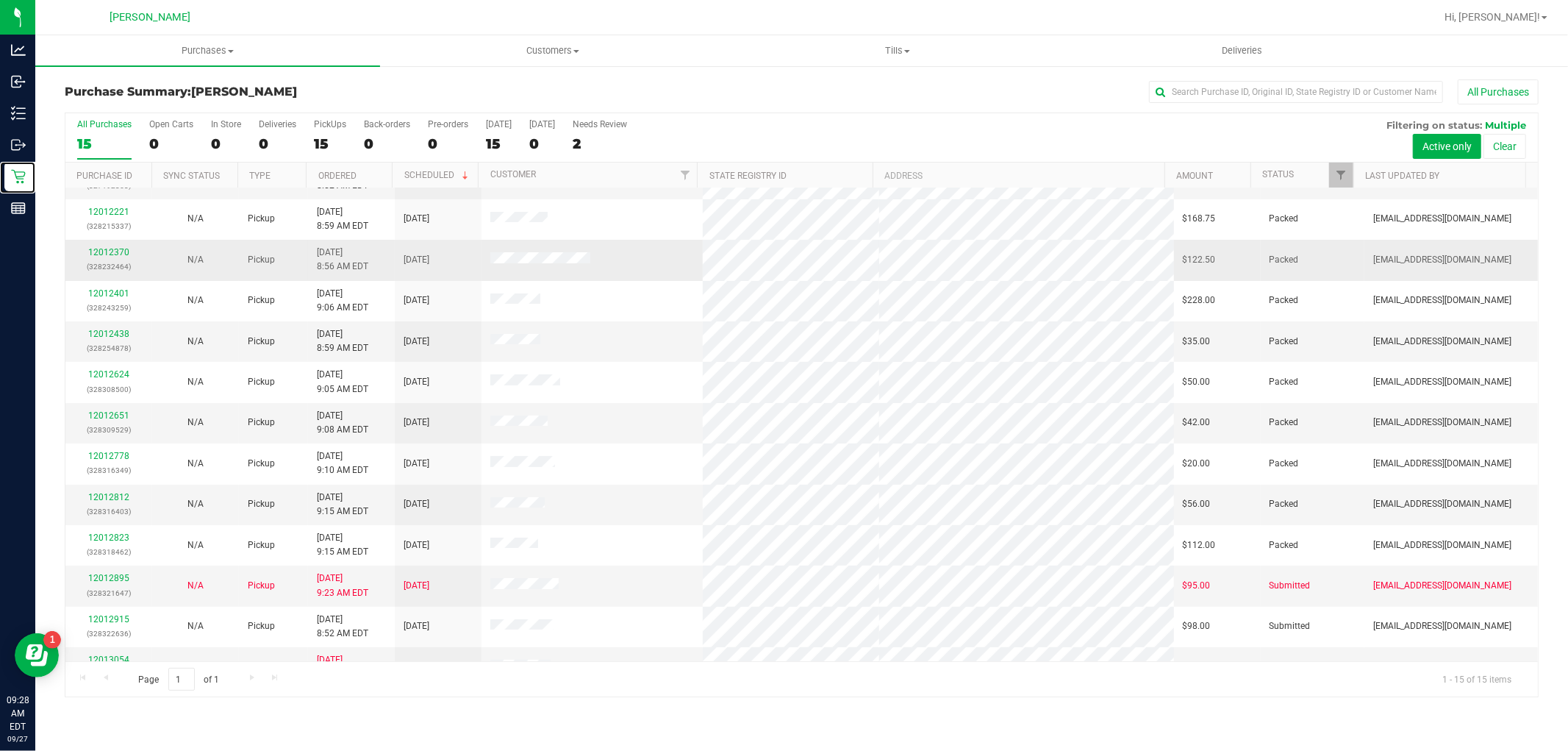
scroll to position [137, 0]
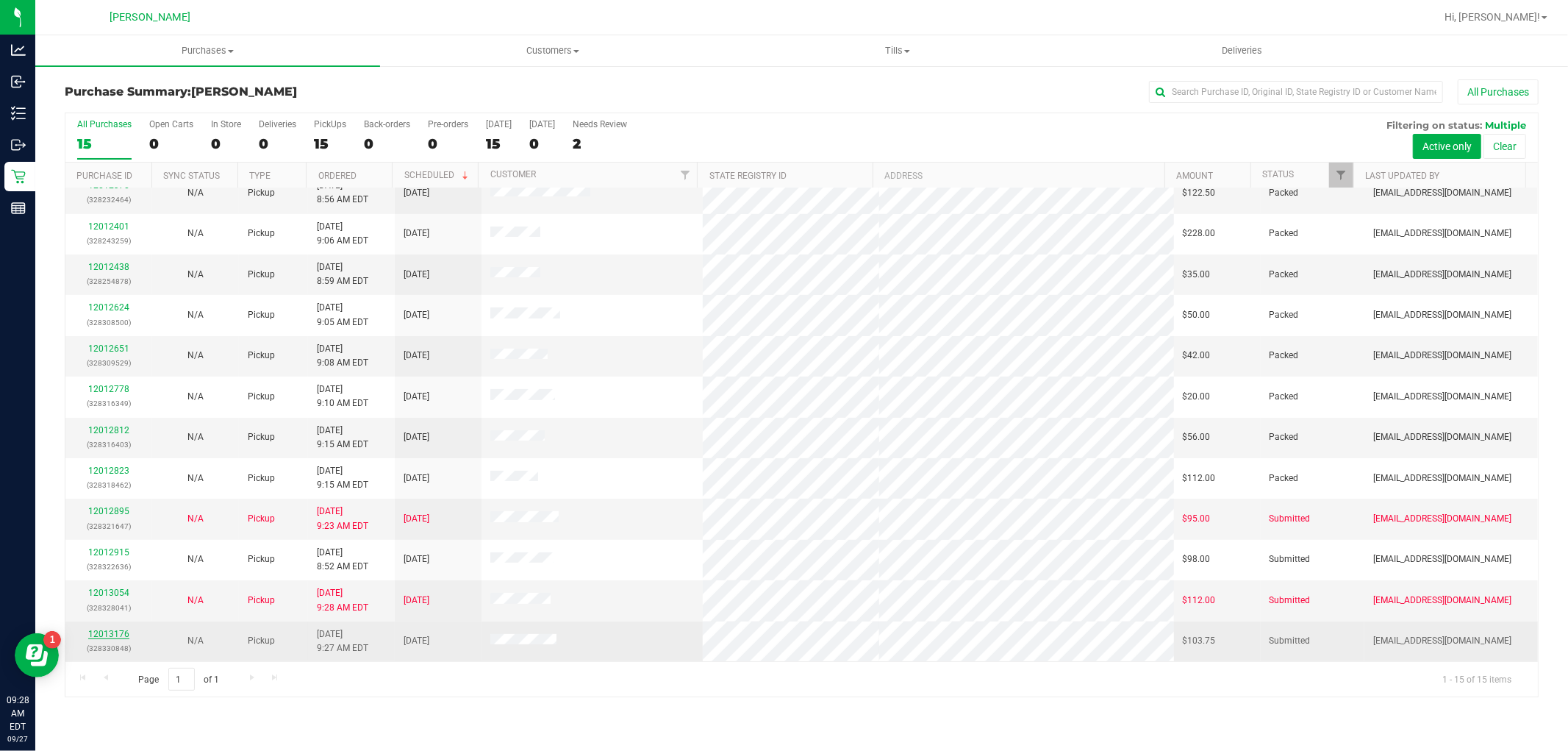
click at [115, 630] on link "12013176" at bounding box center [109, 634] width 42 height 10
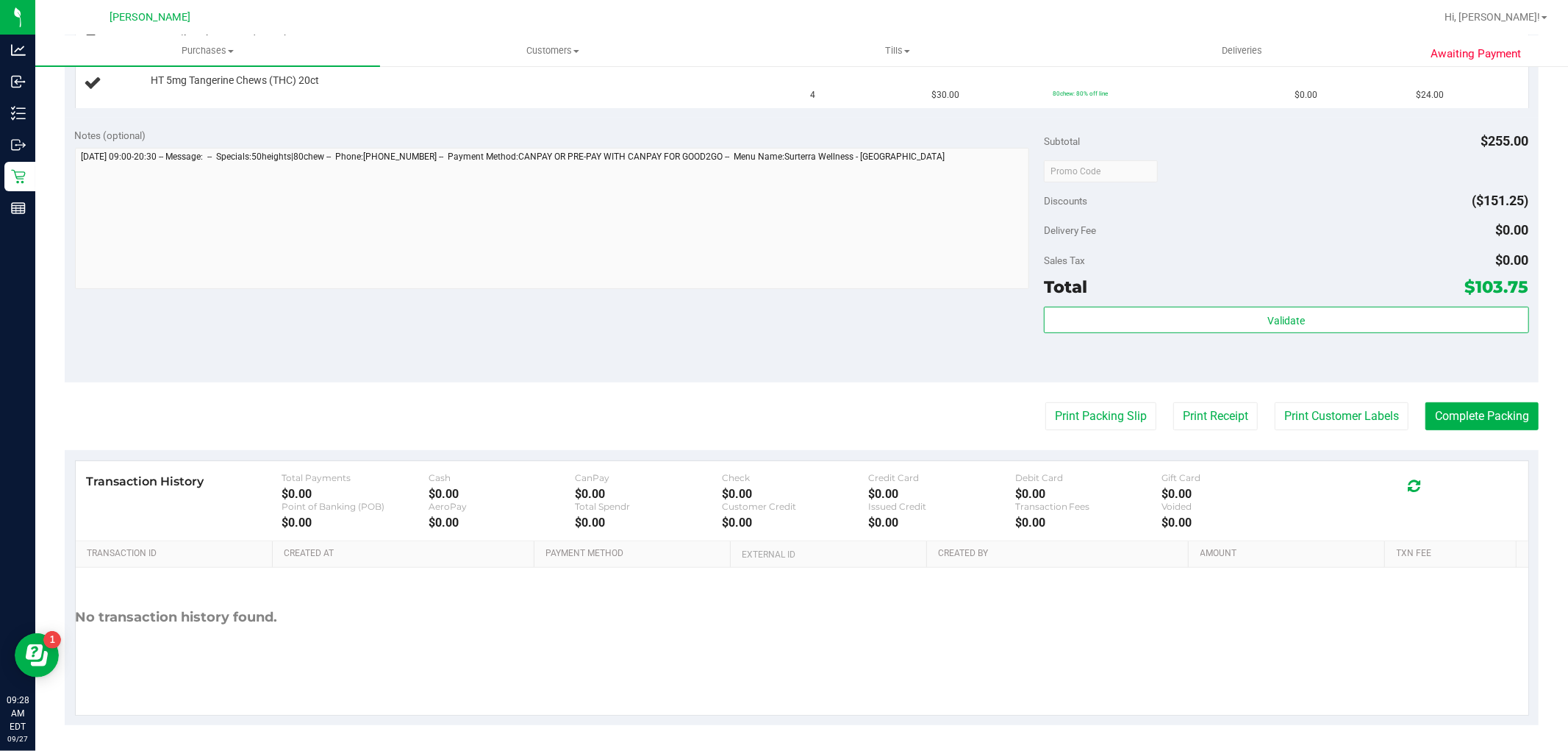
scroll to position [518, 0]
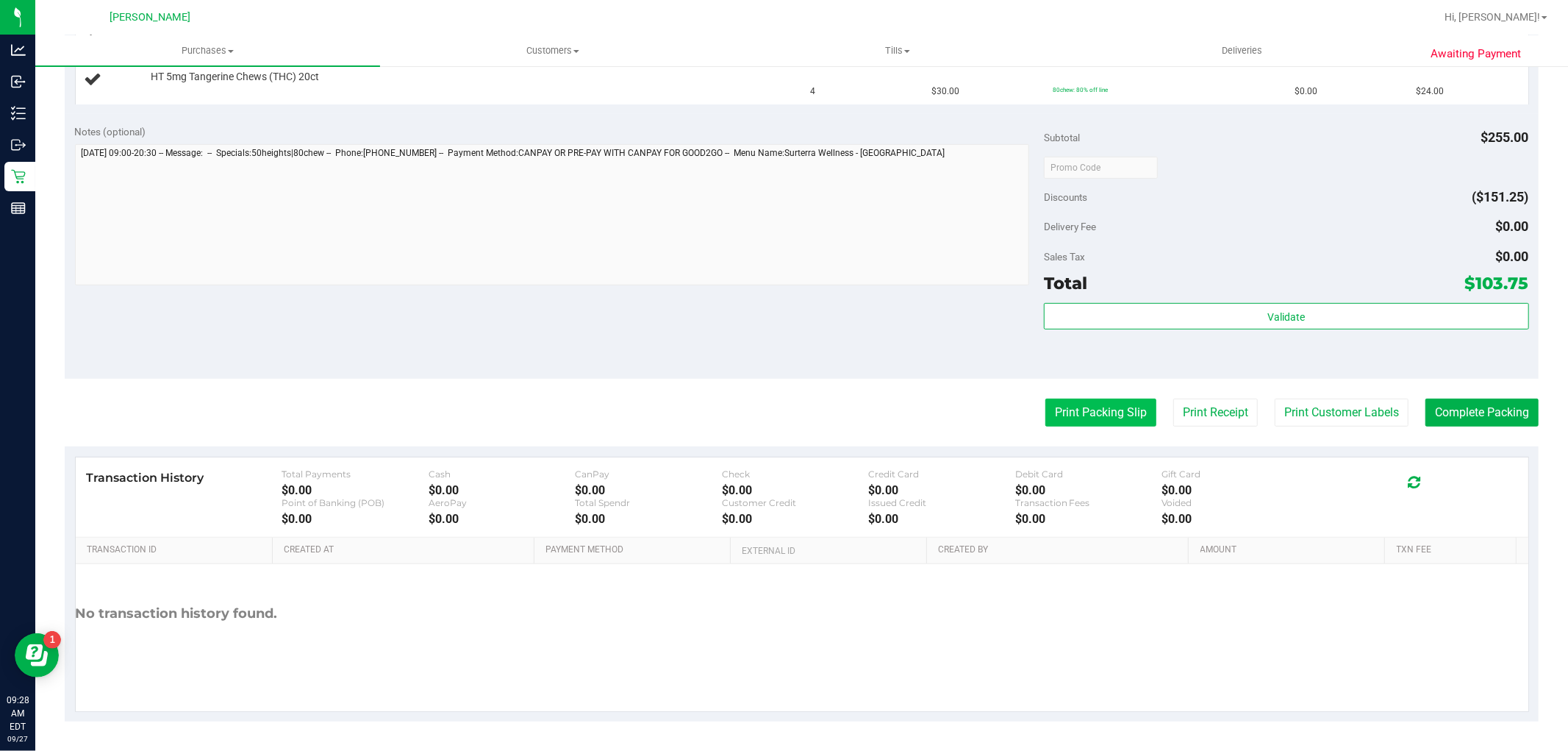
click at [1081, 399] on button "Print Packing Slip" at bounding box center [1101, 413] width 111 height 28
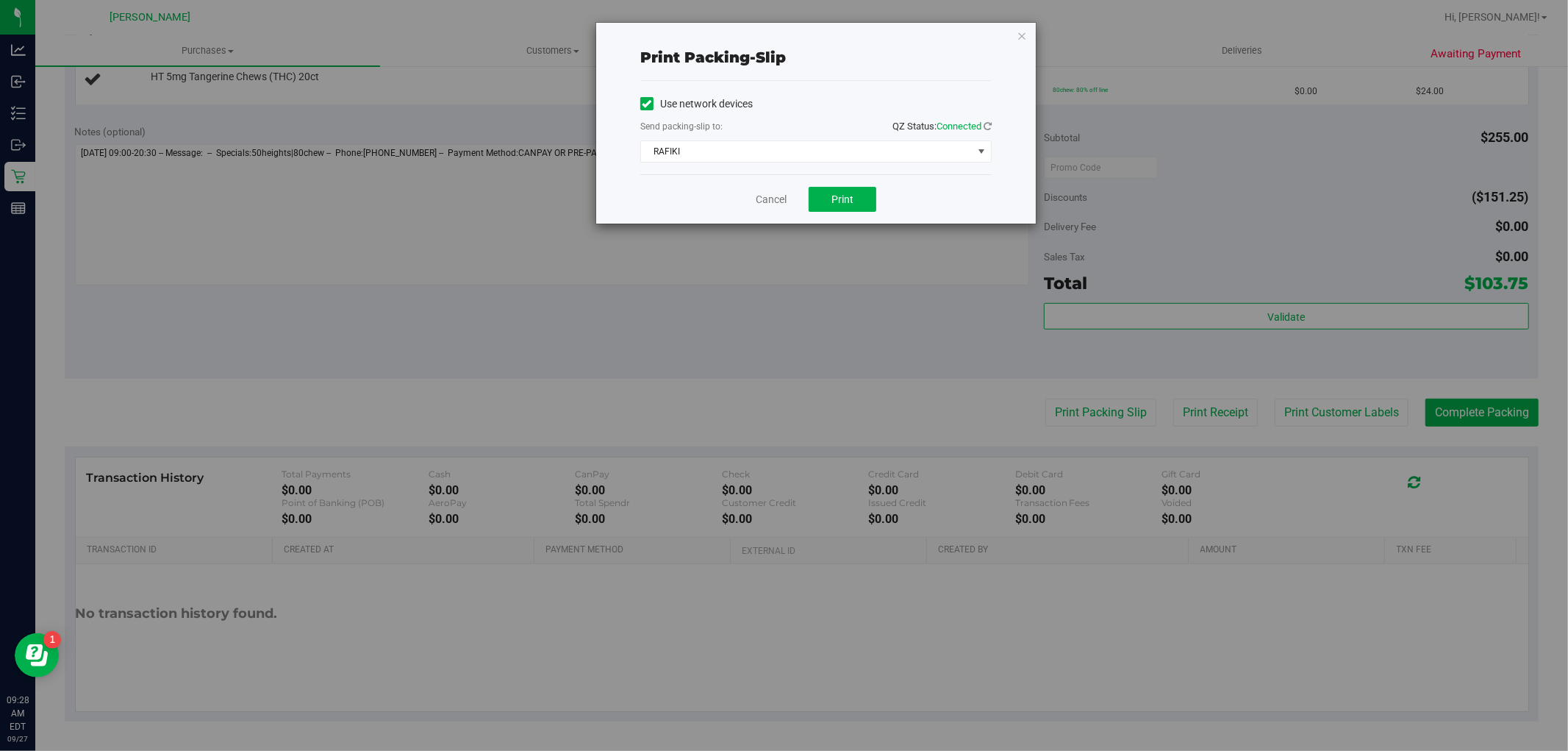
click at [847, 212] on div "Cancel Print" at bounding box center [816, 199] width 351 height 50
click at [847, 199] on span "Print" at bounding box center [843, 199] width 22 height 12
click at [764, 200] on link "Cancel" at bounding box center [771, 199] width 31 height 15
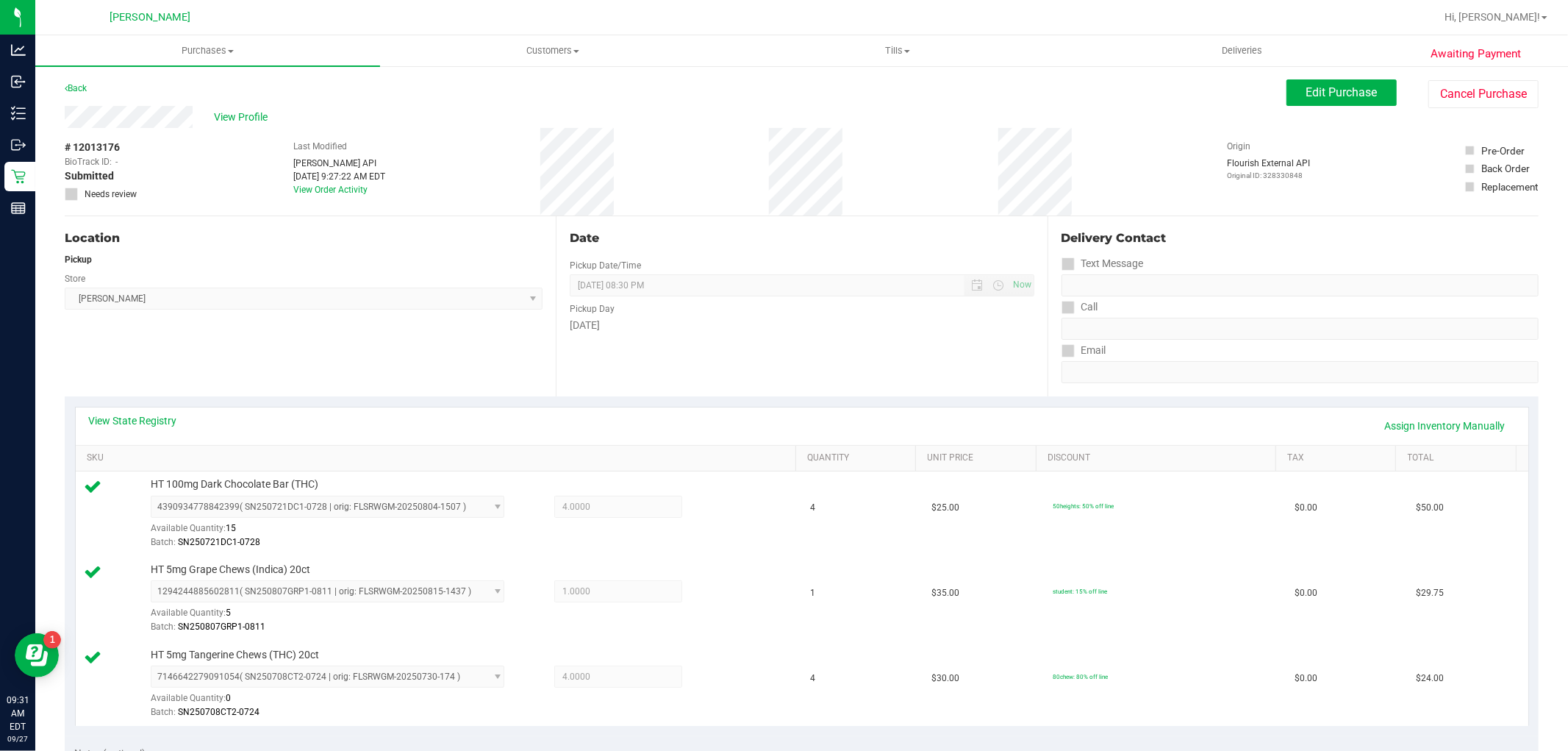
scroll to position [571, 0]
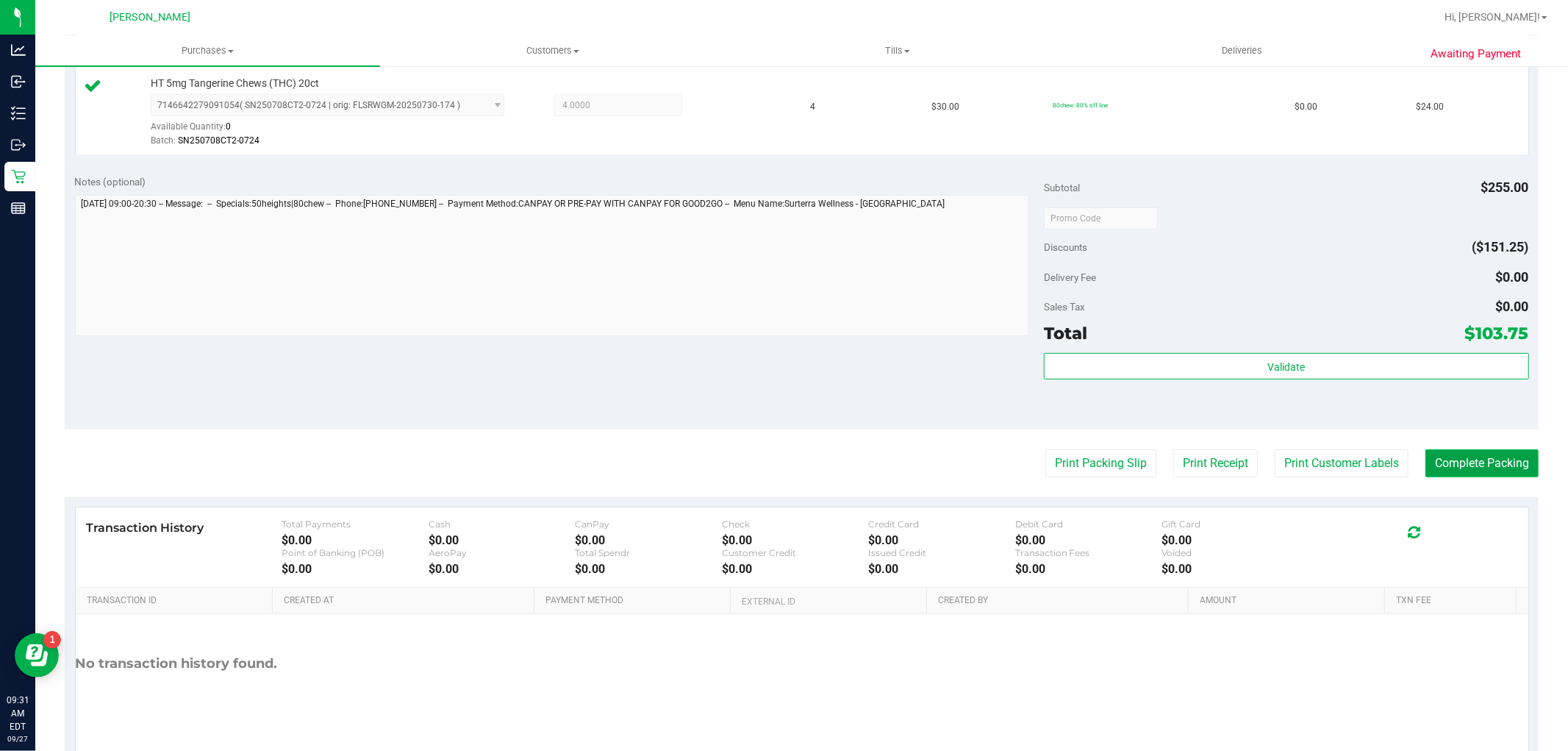
click at [1462, 462] on button "Complete Packing" at bounding box center [1481, 463] width 113 height 28
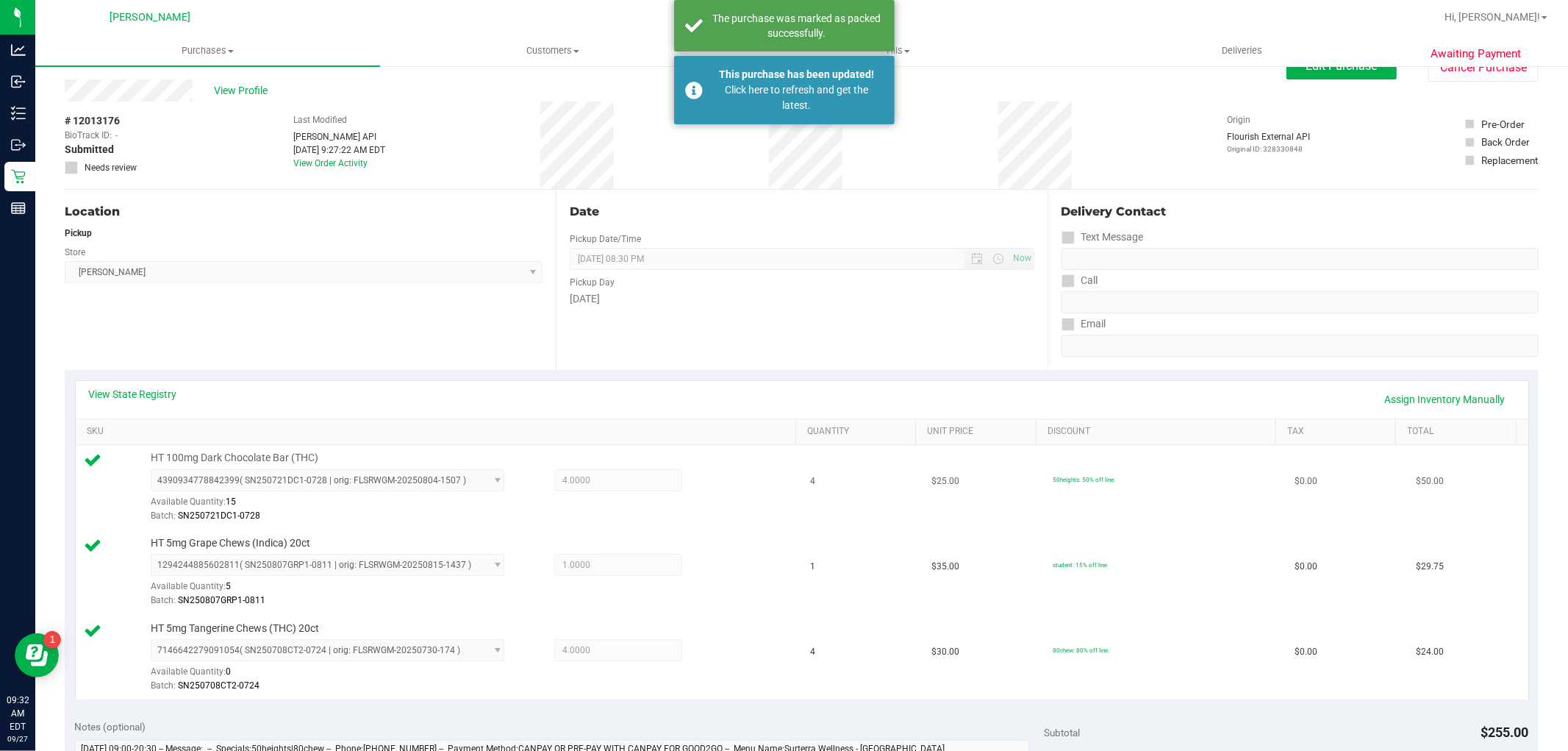
scroll to position [0, 0]
